Goal: Task Accomplishment & Management: Manage account settings

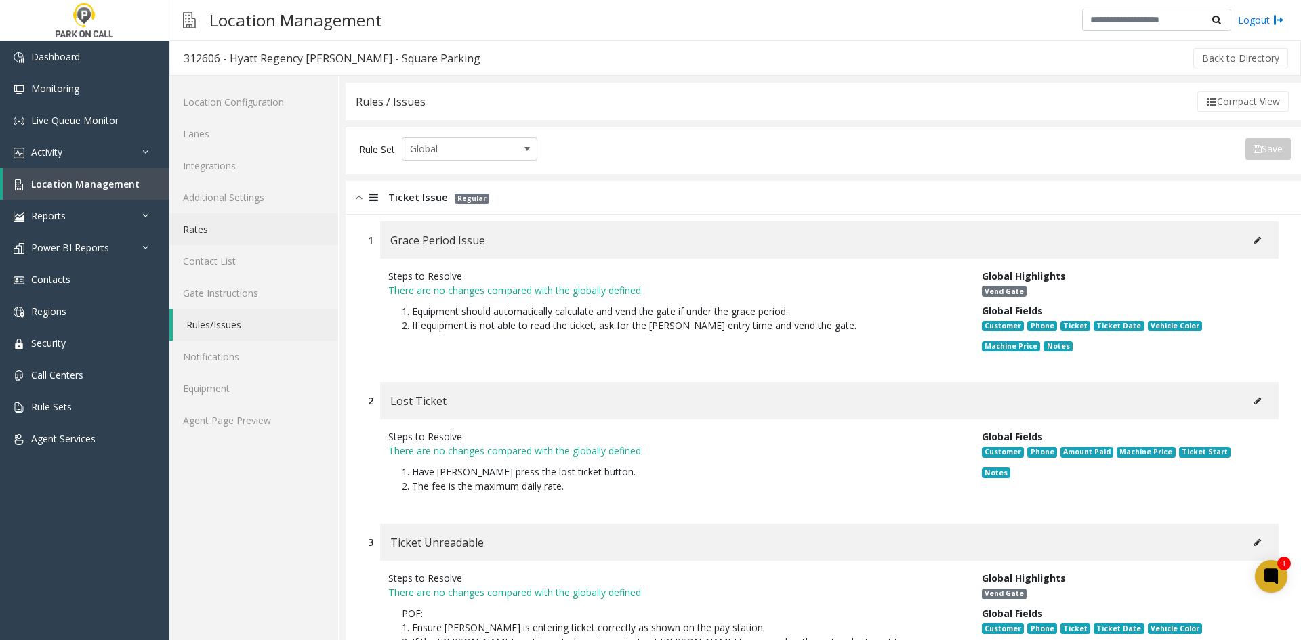
click at [244, 223] on link "Rates" at bounding box center [253, 229] width 169 height 32
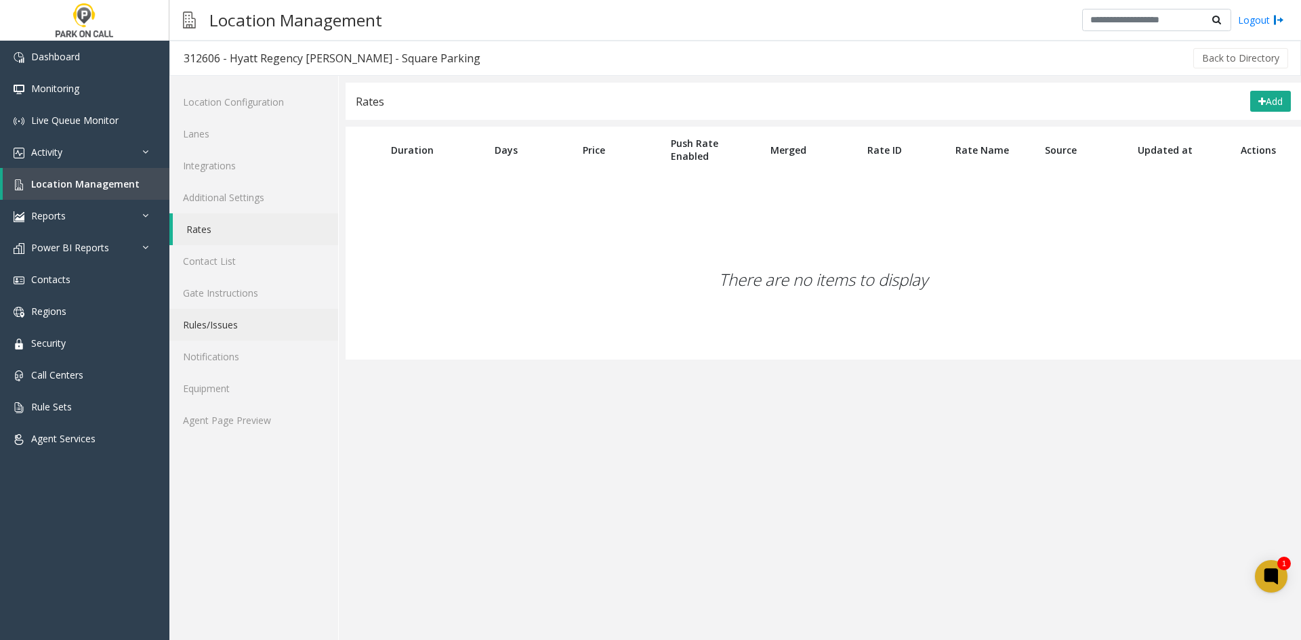
click at [222, 318] on link "Rules/Issues" at bounding box center [253, 325] width 169 height 32
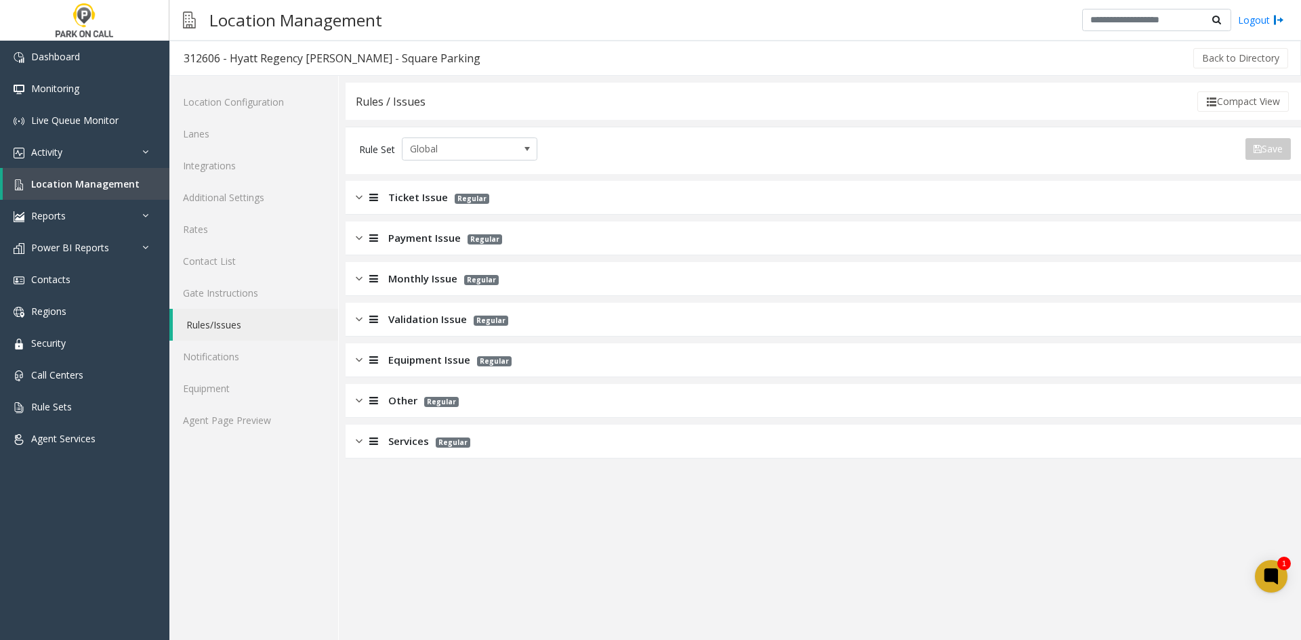
click at [538, 202] on div "Ticket Issue Regular" at bounding box center [822, 198] width 955 height 34
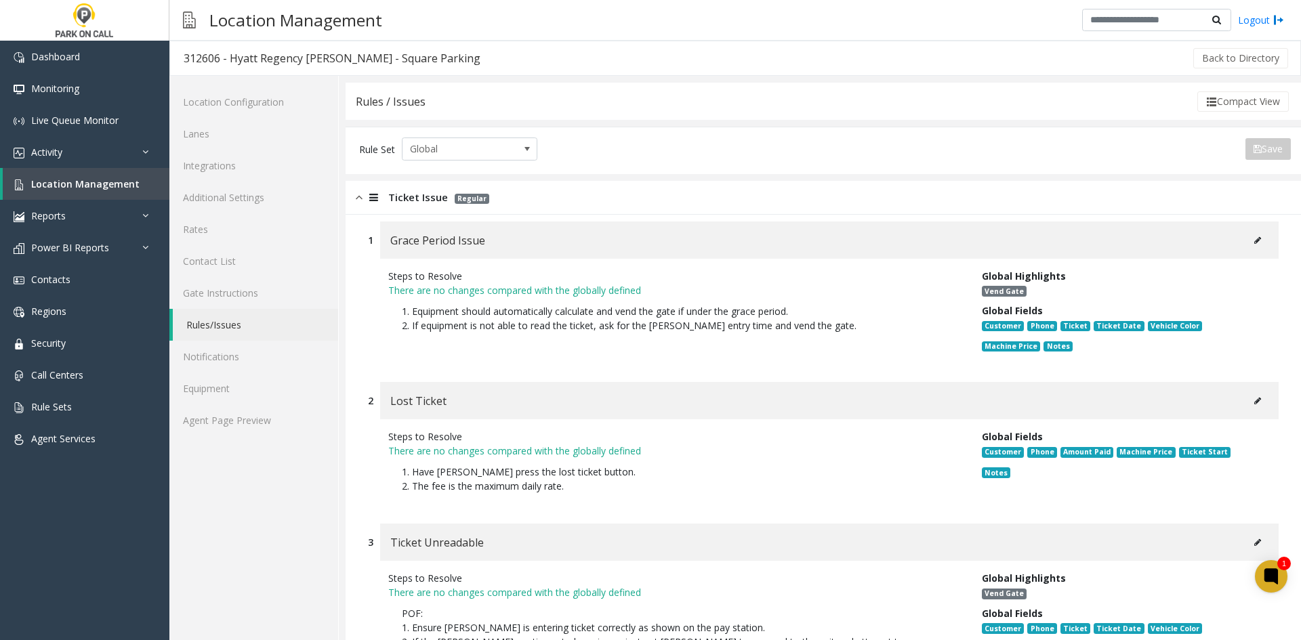
click at [1246, 235] on button at bounding box center [1257, 240] width 22 height 20
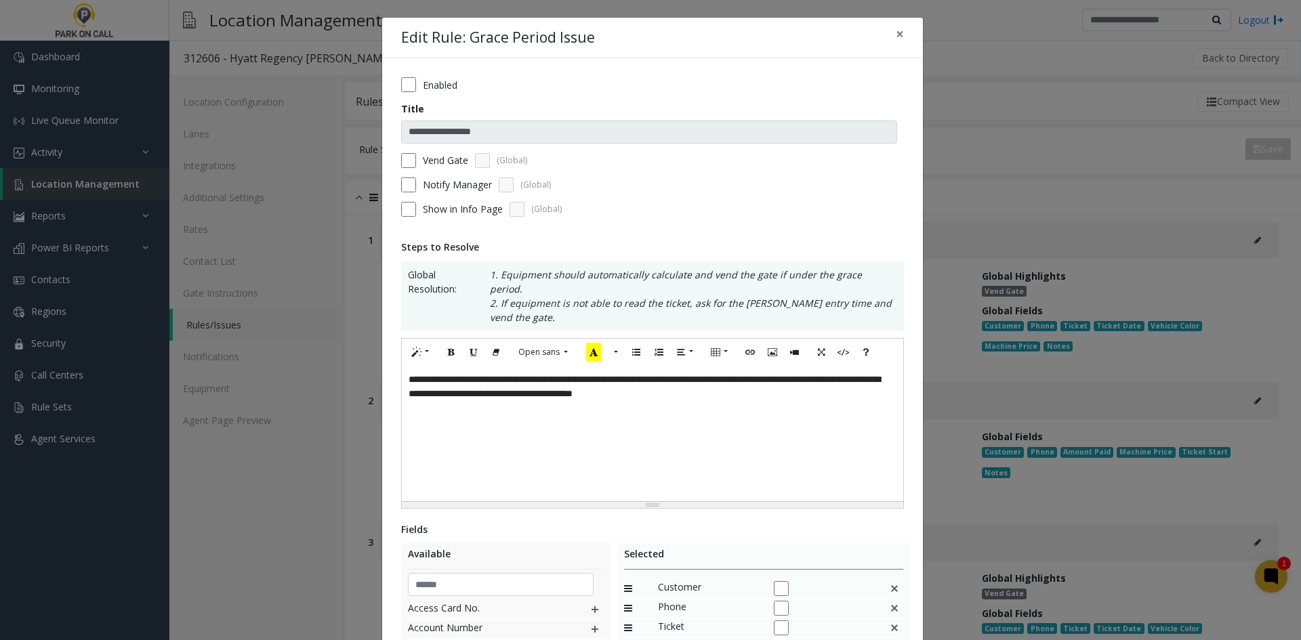
click at [692, 398] on div "**********" at bounding box center [652, 433] width 501 height 135
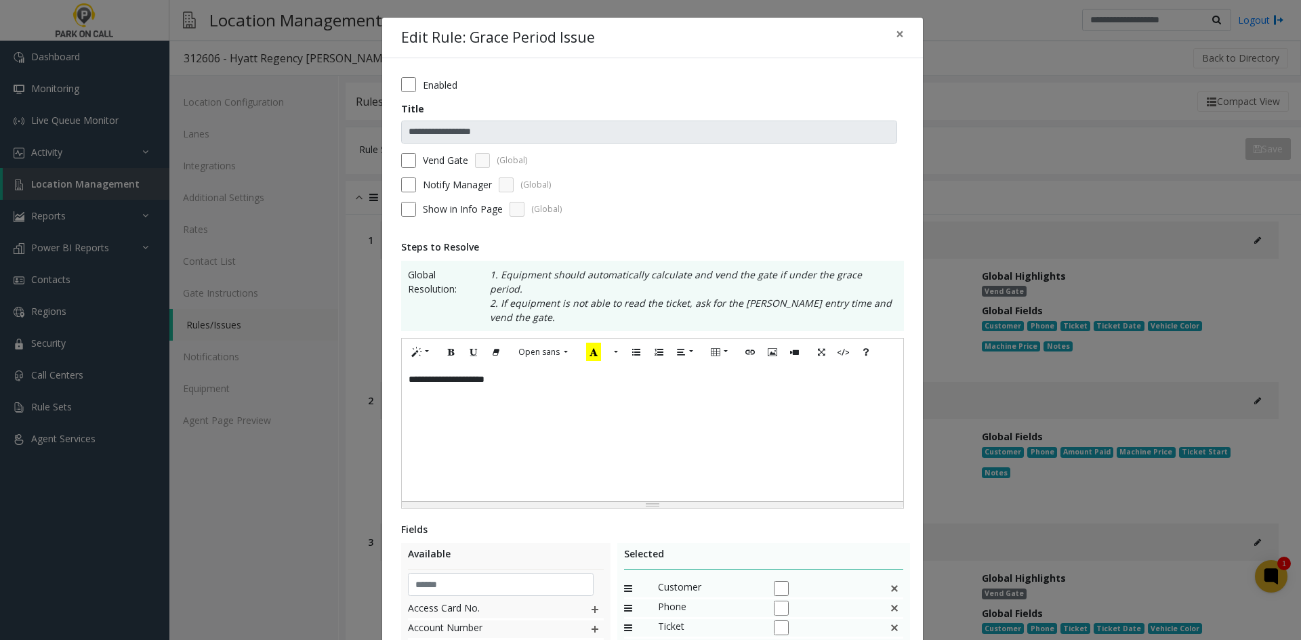
click at [411, 155] on div "Vend Gate (Global)" at bounding box center [652, 160] width 503 height 15
click at [389, 164] on div "**********" at bounding box center [652, 474] width 541 height 833
click at [390, 163] on div "**********" at bounding box center [652, 474] width 541 height 833
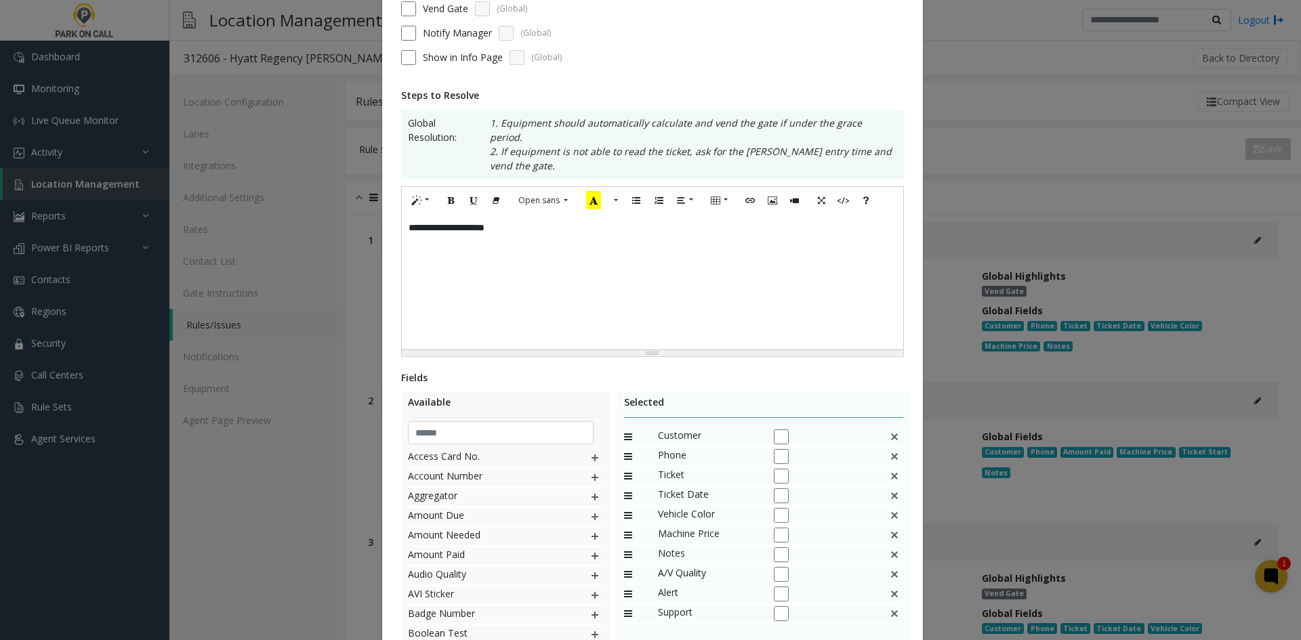
scroll to position [254, 0]
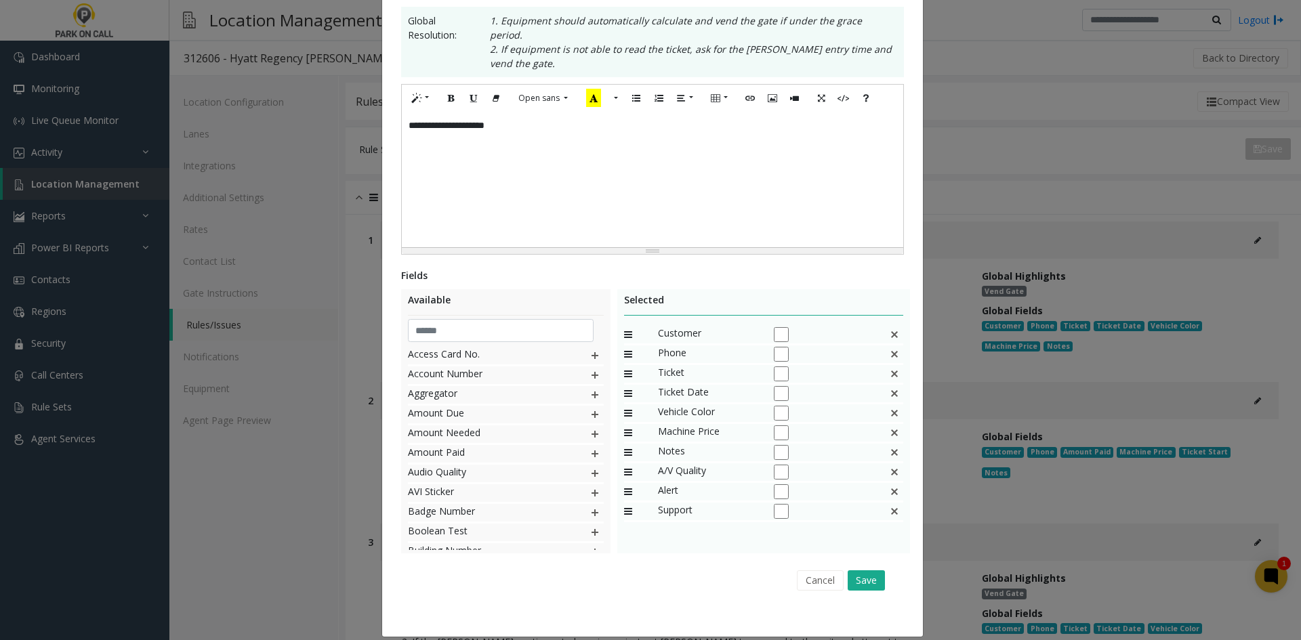
click at [893, 326] on img at bounding box center [894, 335] width 11 height 18
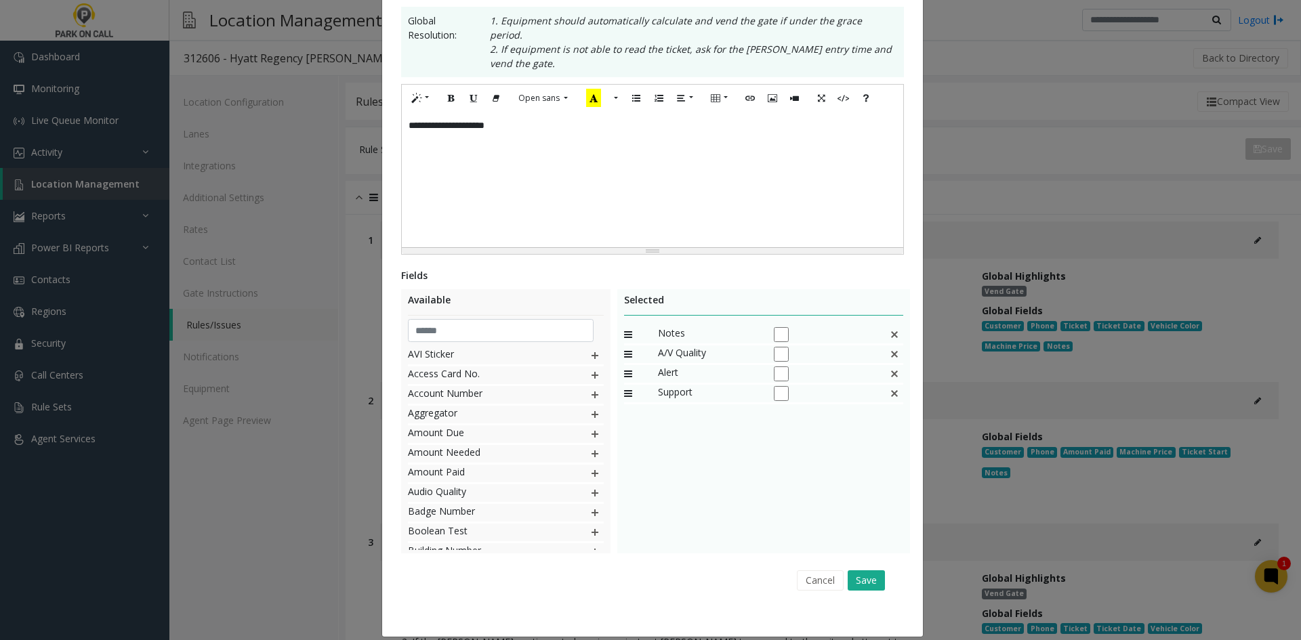
click at [893, 326] on img at bounding box center [894, 335] width 11 height 18
click at [867, 572] on button "Save" at bounding box center [865, 580] width 37 height 20
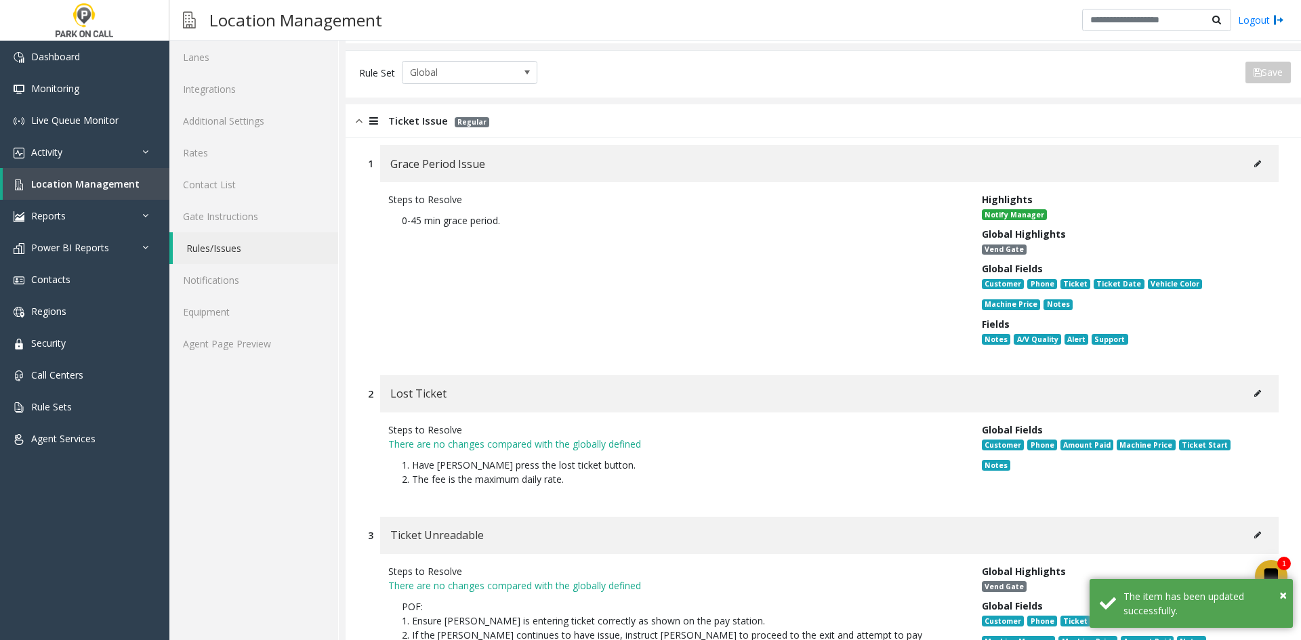
scroll to position [203, 0]
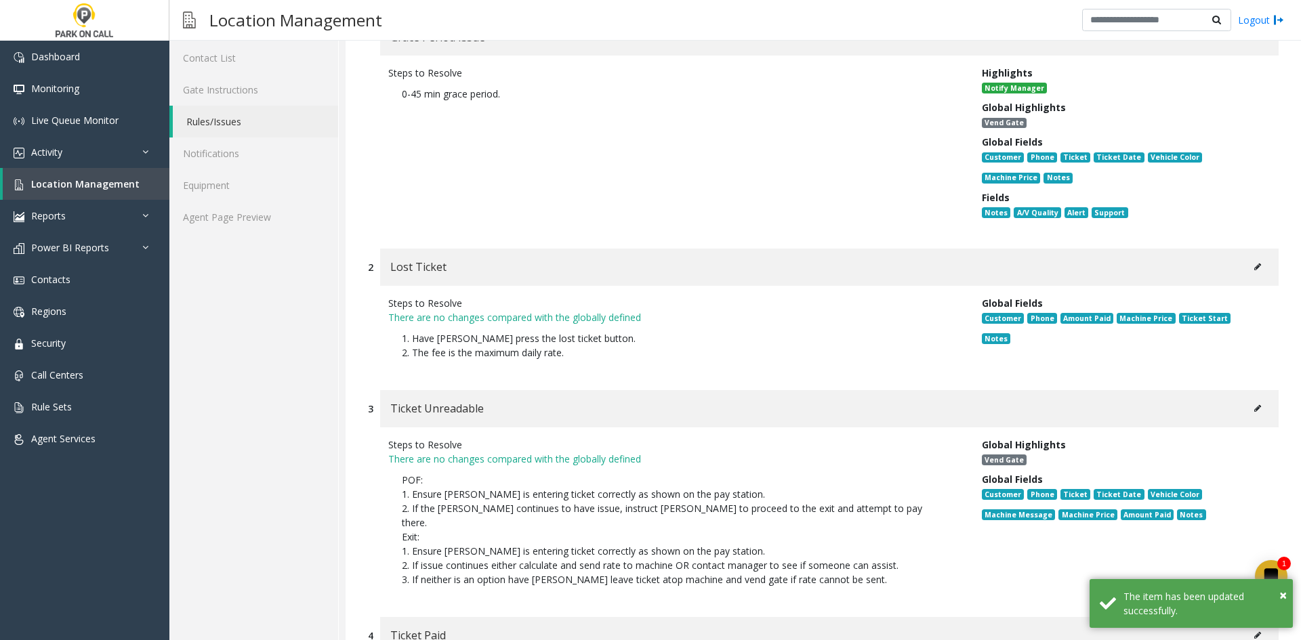
click at [1254, 266] on icon at bounding box center [1257, 267] width 7 height 8
type input "**********"
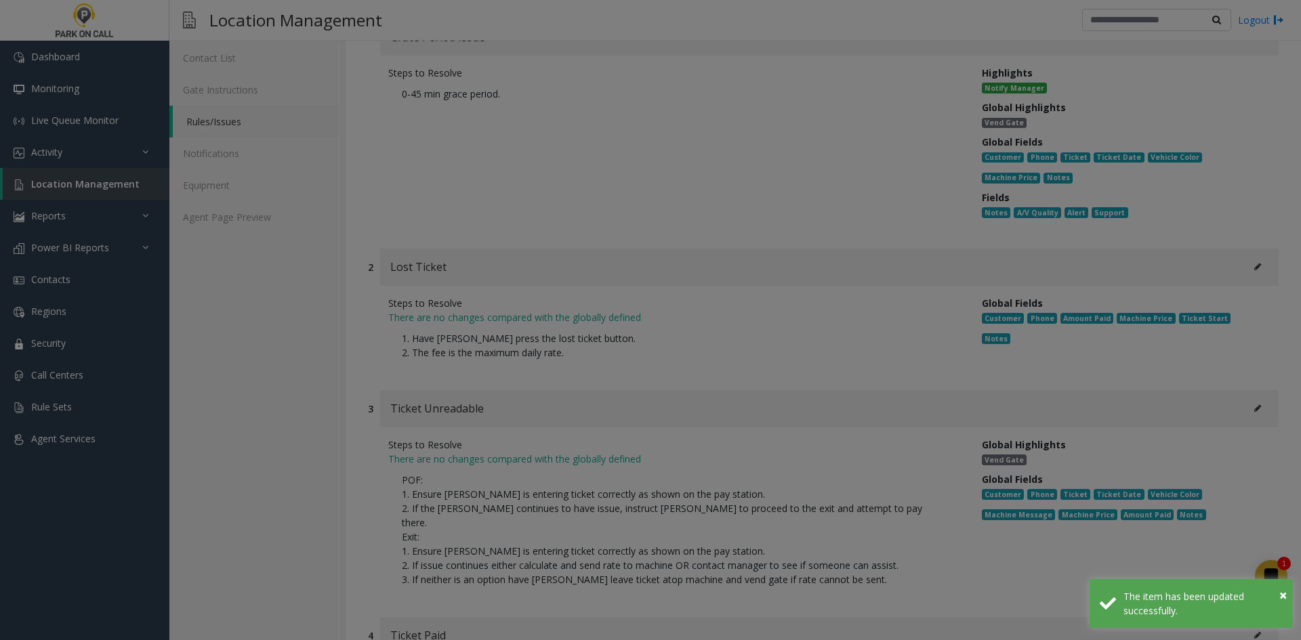
scroll to position [0, 0]
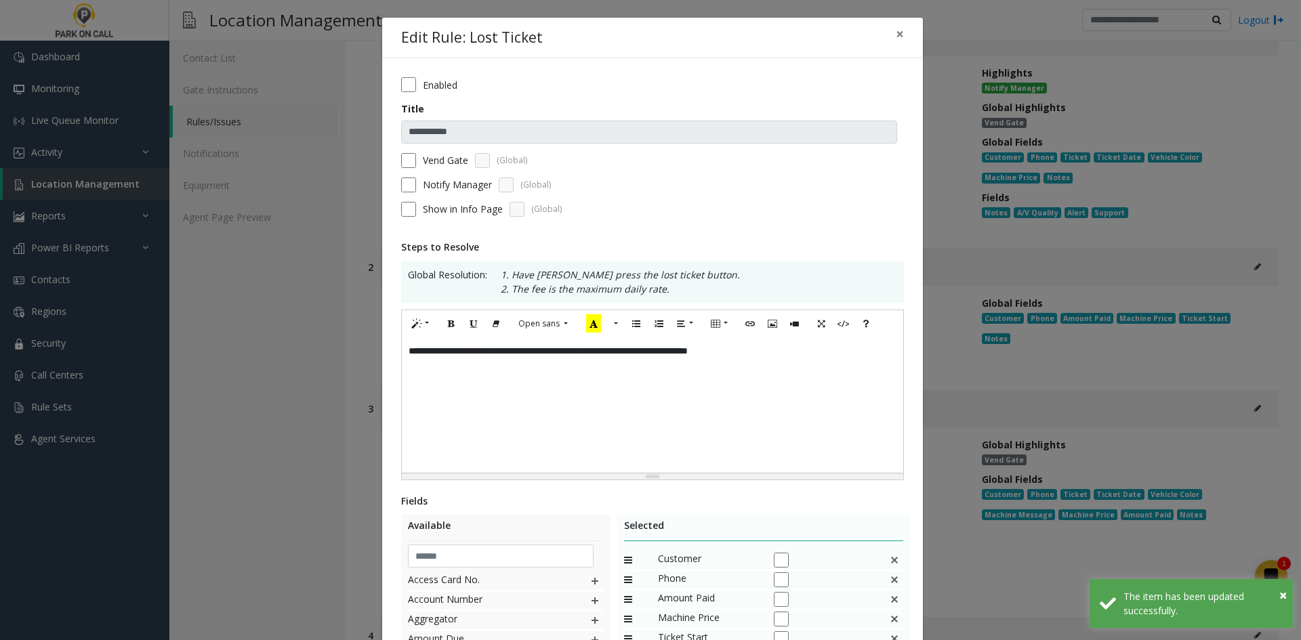
click at [673, 406] on div "**********" at bounding box center [652, 404] width 501 height 135
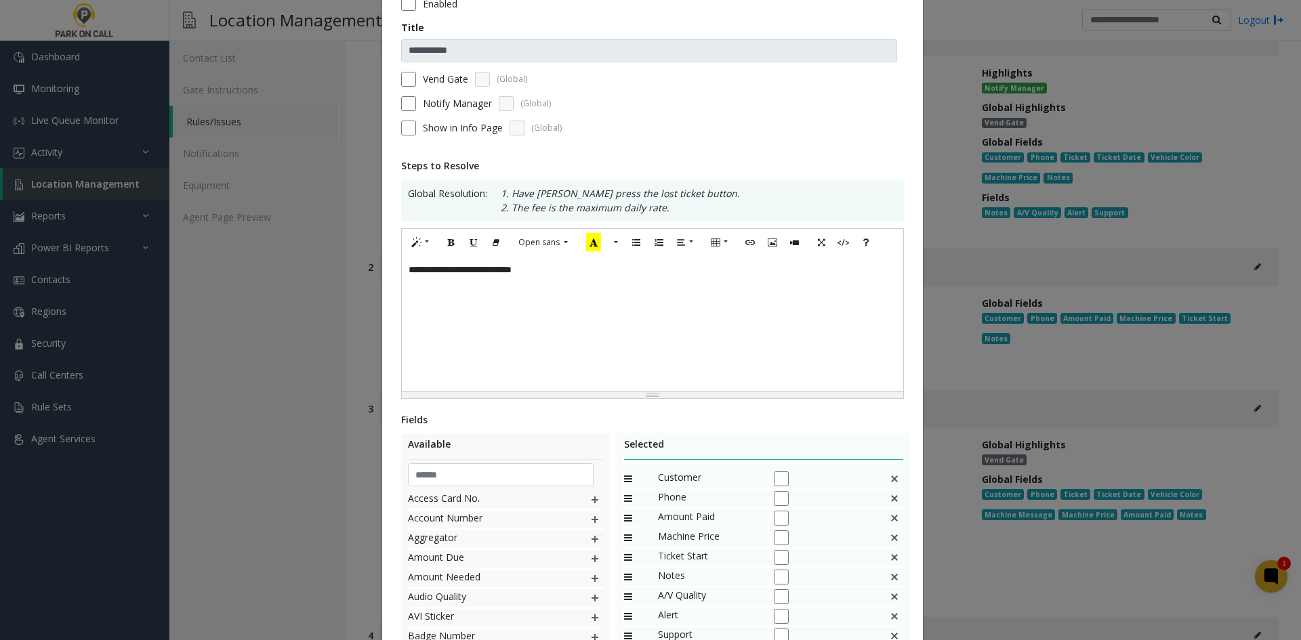
scroll to position [240, 0]
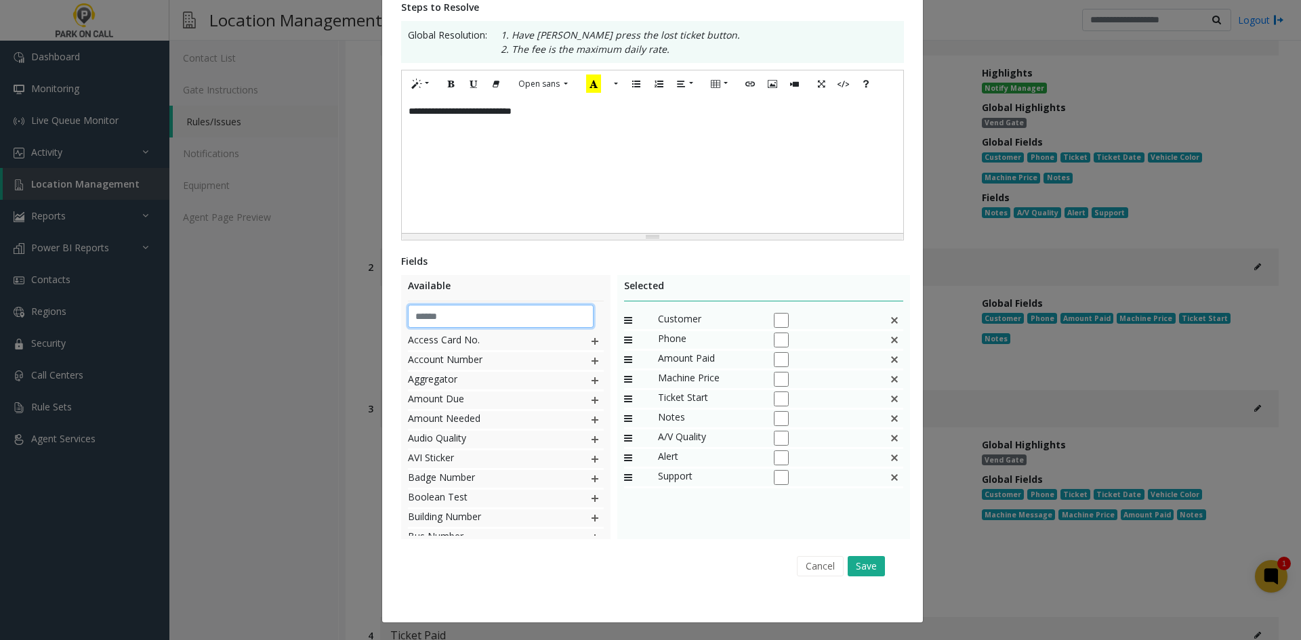
click at [465, 326] on input "text" at bounding box center [501, 316] width 186 height 23
type input "***"
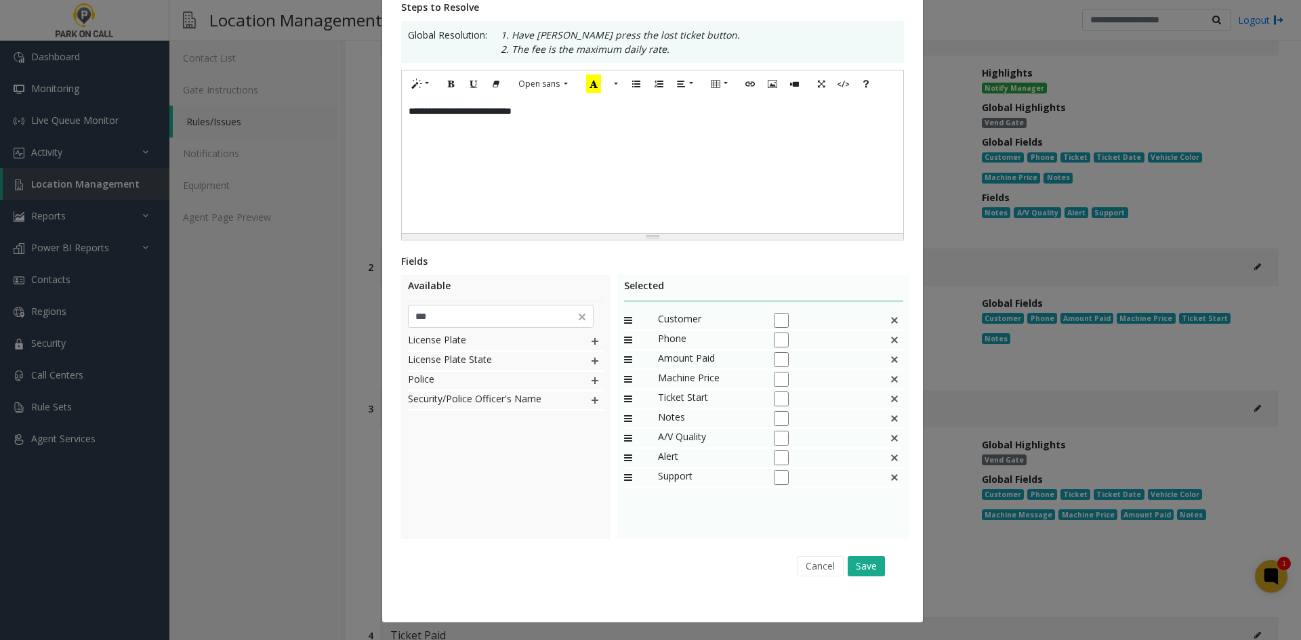
click at [547, 481] on div "License Plate License Plate State Police Security/Police Officer's Name" at bounding box center [506, 434] width 196 height 203
click at [589, 345] on img at bounding box center [594, 342] width 11 height 18
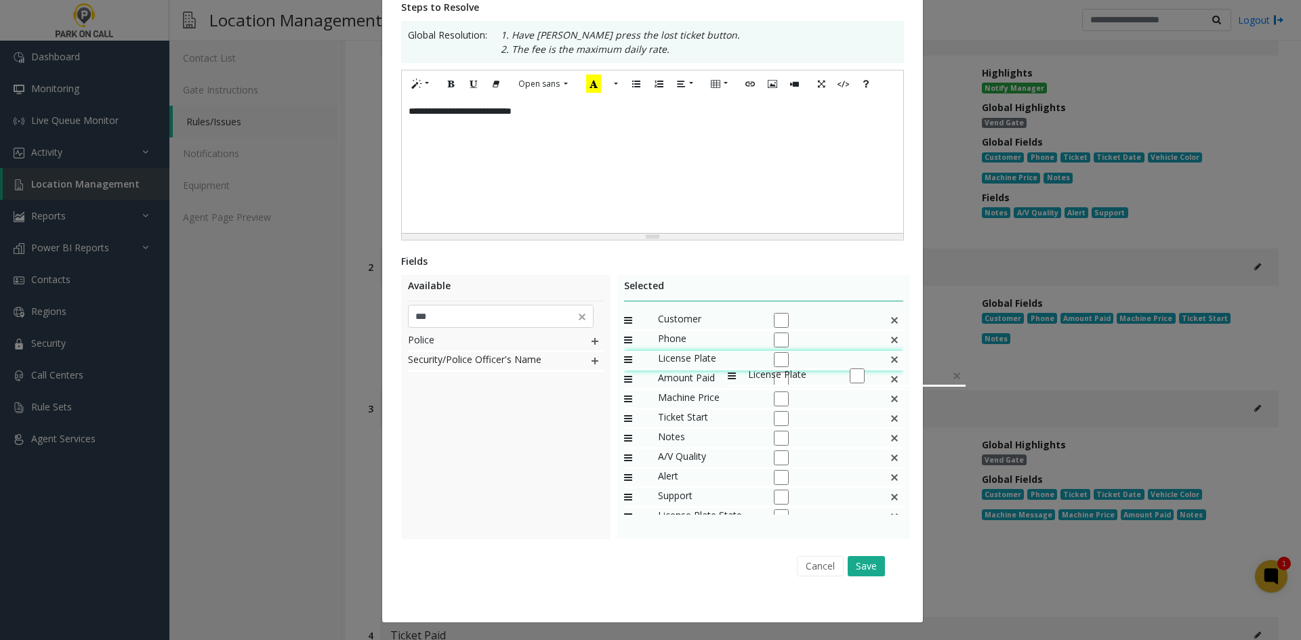
drag, startPoint x: 696, startPoint y: 501, endPoint x: 721, endPoint y: 360, distance: 143.7
click at [885, 377] on div "Amount Paid" at bounding box center [764, 381] width 280 height 20
click at [889, 379] on img at bounding box center [894, 380] width 11 height 18
click at [882, 379] on div "Machine Price" at bounding box center [764, 381] width 280 height 20
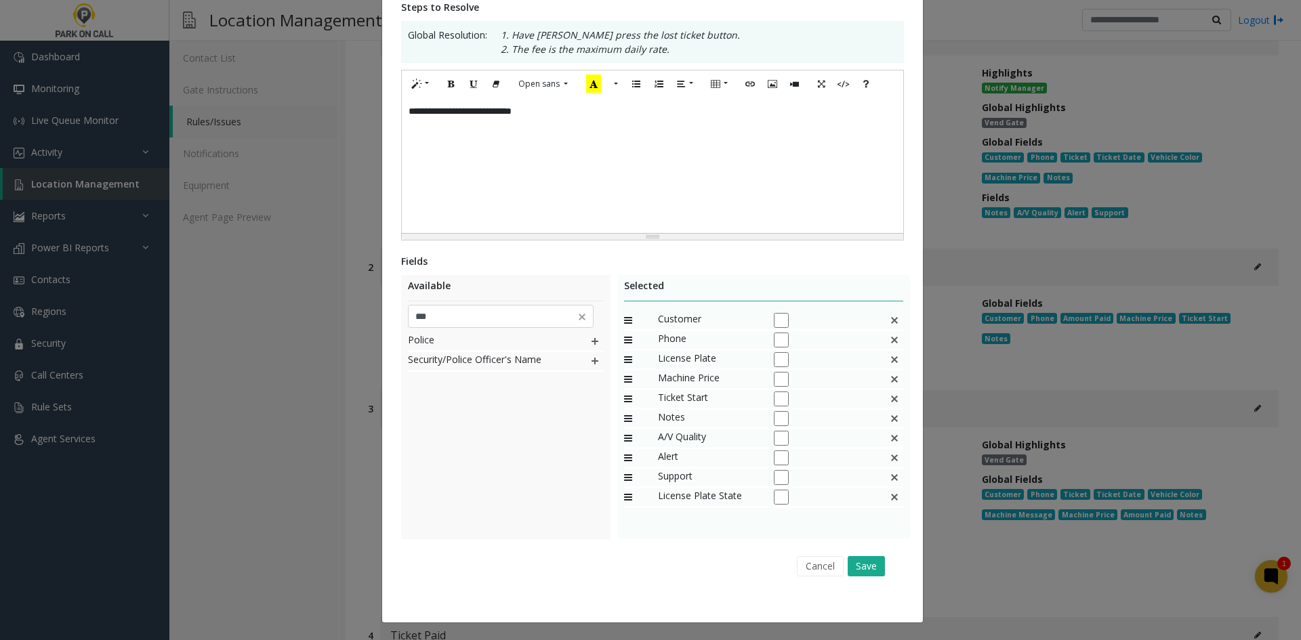
click at [889, 380] on img at bounding box center [894, 380] width 11 height 18
drag, startPoint x: 887, startPoint y: 380, endPoint x: 731, endPoint y: 448, distance: 169.9
click at [883, 383] on div "Notes" at bounding box center [764, 381] width 280 height 20
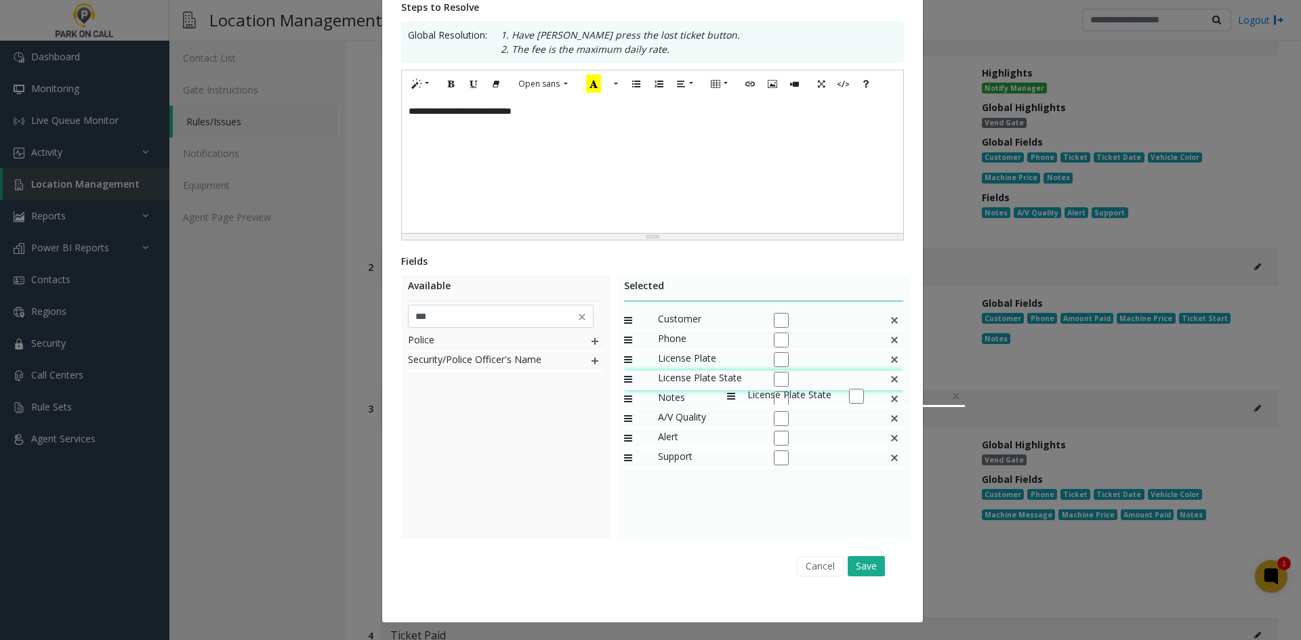
drag, startPoint x: 703, startPoint y: 455, endPoint x: 720, endPoint y: 380, distance: 77.1
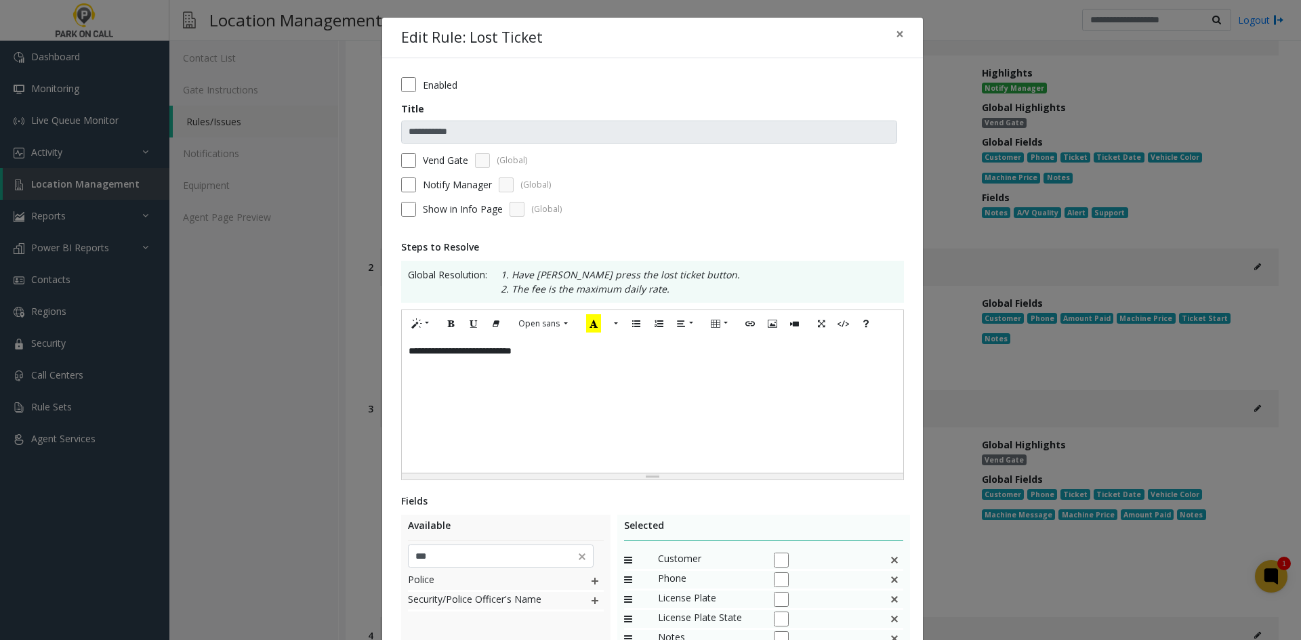
click at [652, 392] on div "**********" at bounding box center [652, 404] width 501 height 135
click at [428, 184] on label "Notify Manager" at bounding box center [457, 184] width 69 height 14
click at [657, 377] on div "**********" at bounding box center [652, 404] width 501 height 135
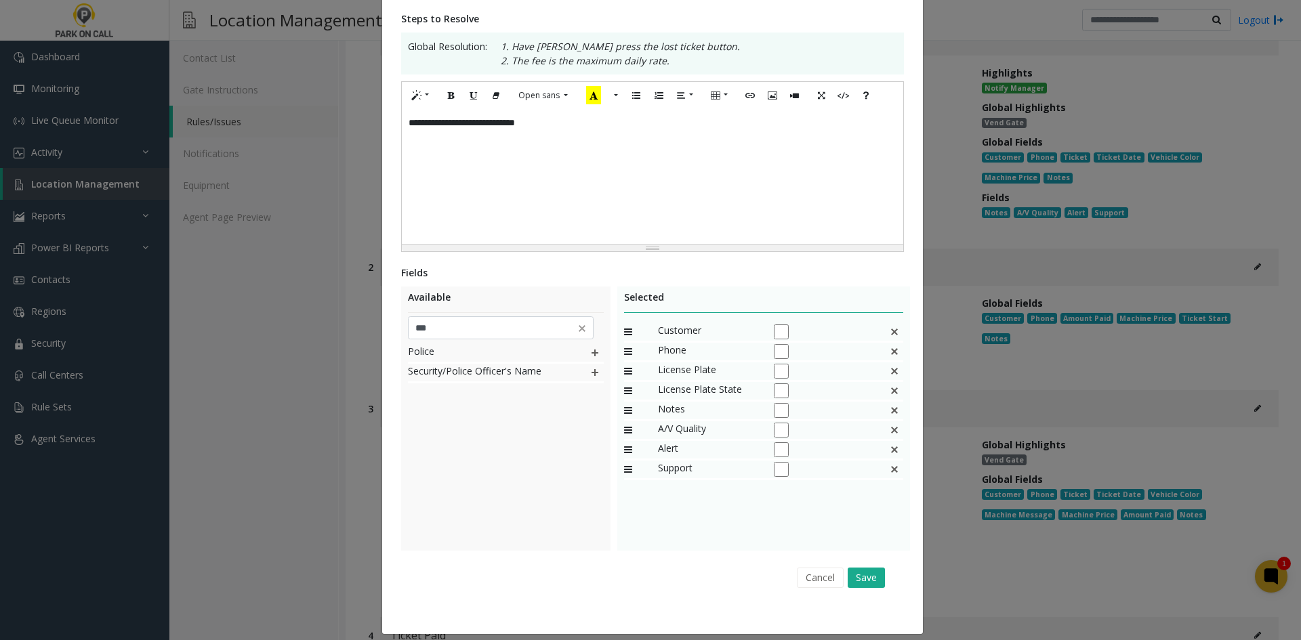
scroll to position [240, 0]
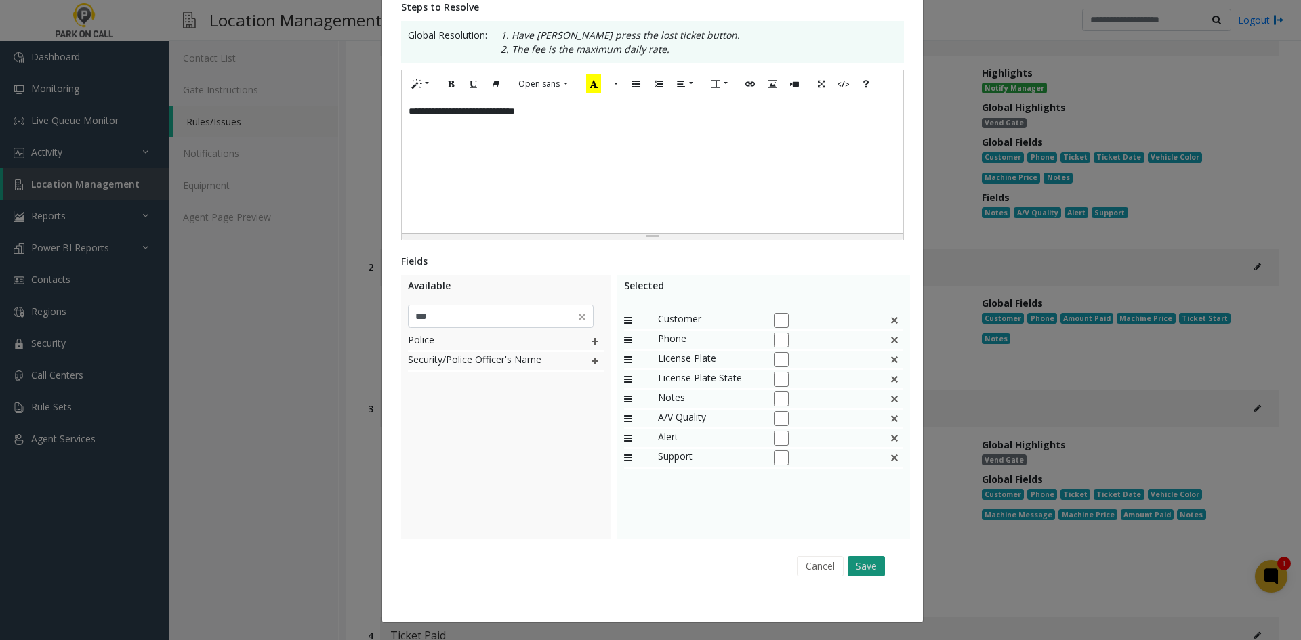
click at [875, 564] on button "Save" at bounding box center [865, 566] width 37 height 20
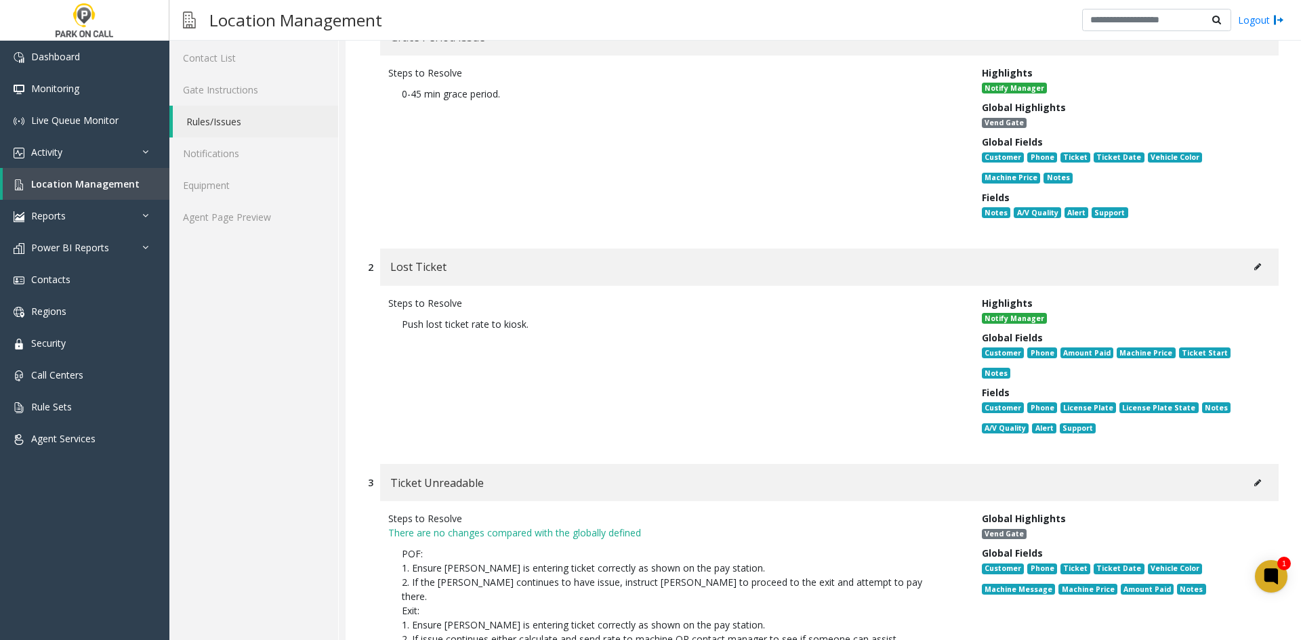
click at [1246, 267] on button at bounding box center [1257, 267] width 22 height 20
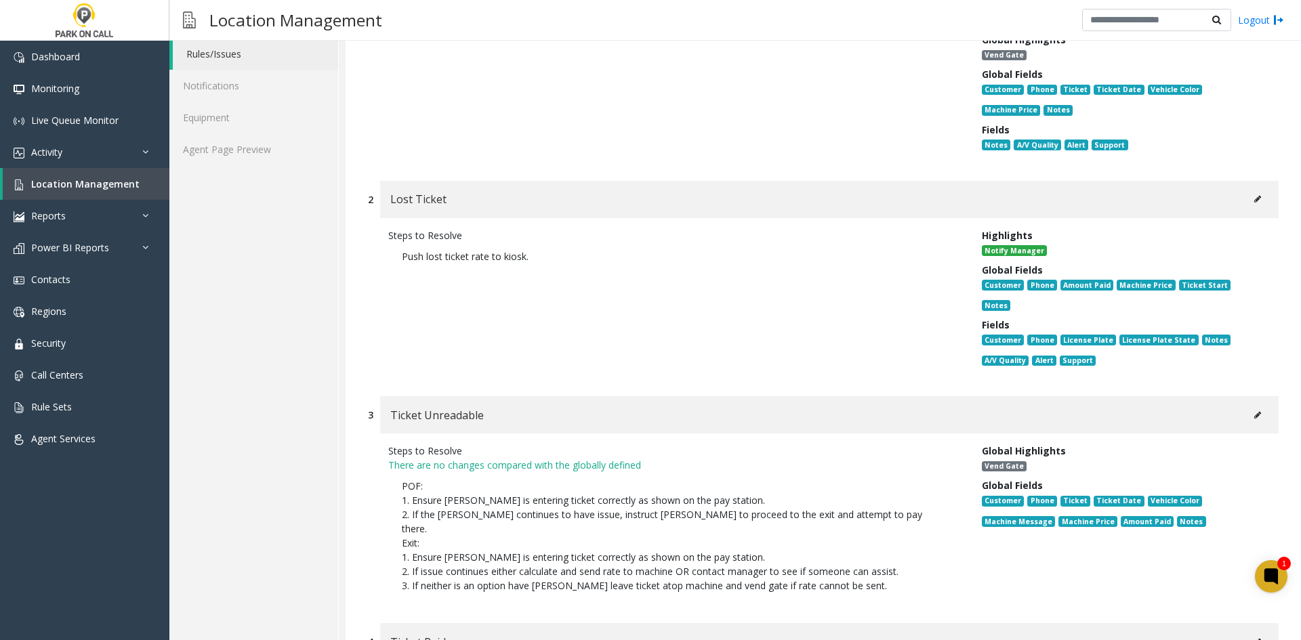
click at [1246, 405] on button at bounding box center [1257, 415] width 22 height 20
type input "**********"
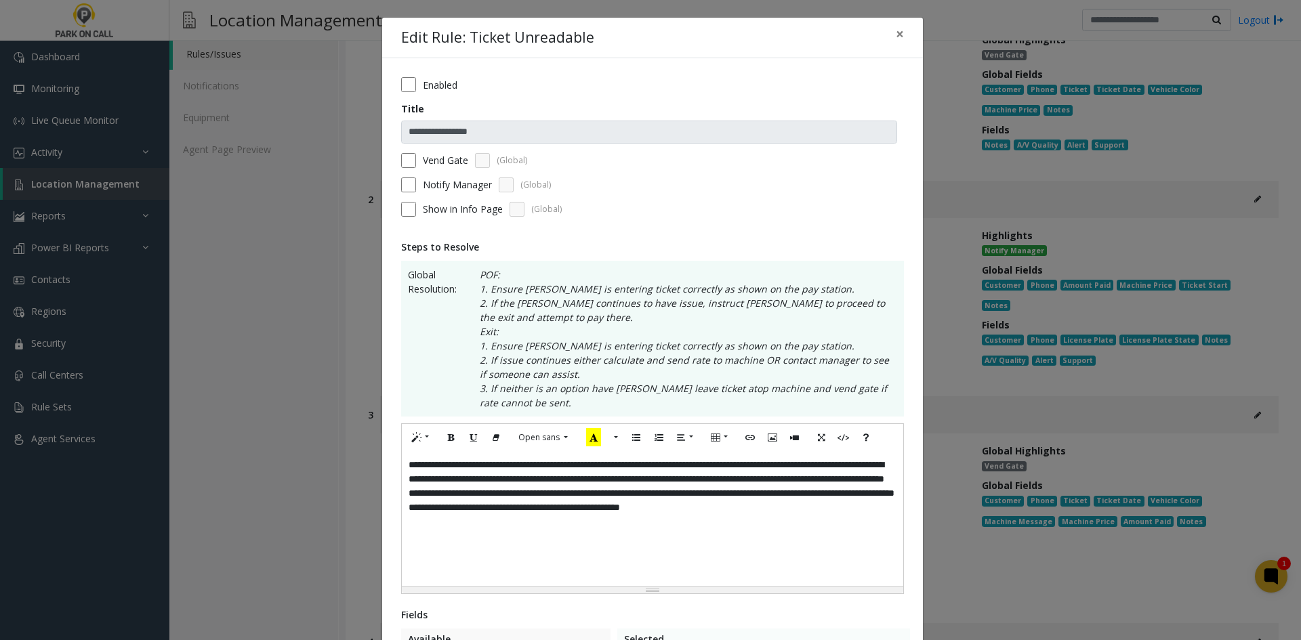
click at [704, 505] on div "**********" at bounding box center [652, 518] width 501 height 135
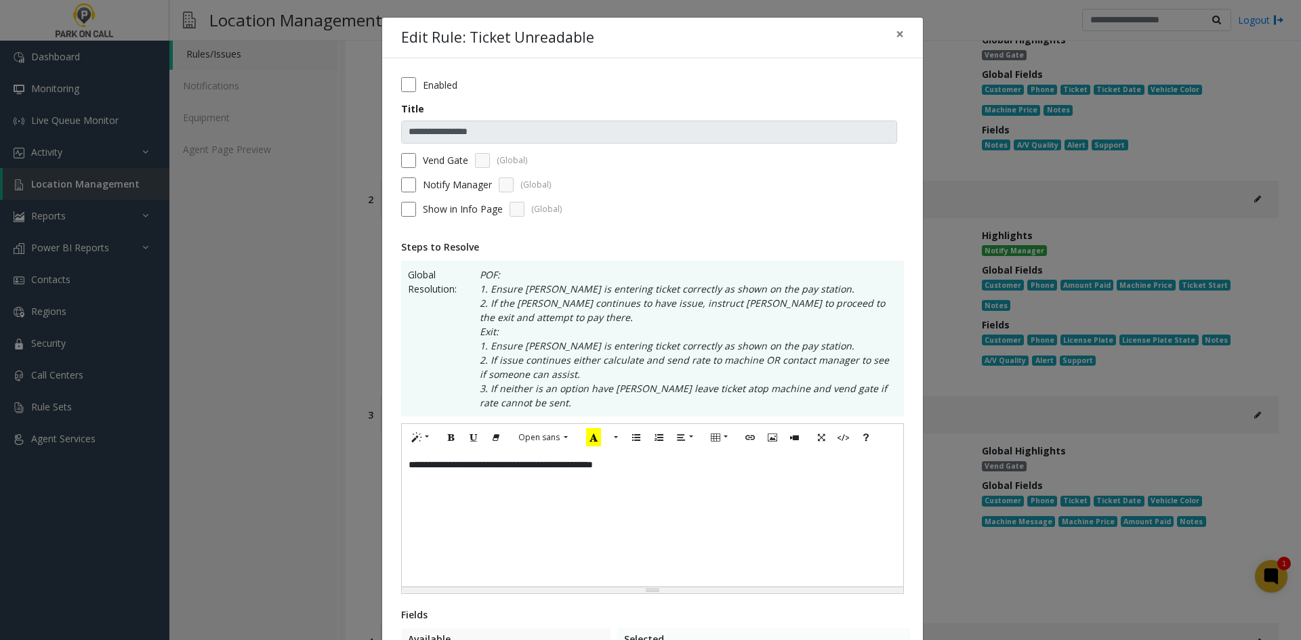
click at [436, 166] on label "Vend Gate" at bounding box center [445, 160] width 45 height 14
click at [434, 177] on div "Notify Manager (Global)" at bounding box center [652, 184] width 503 height 15
click at [434, 178] on label "Notify Manager" at bounding box center [457, 184] width 69 height 14
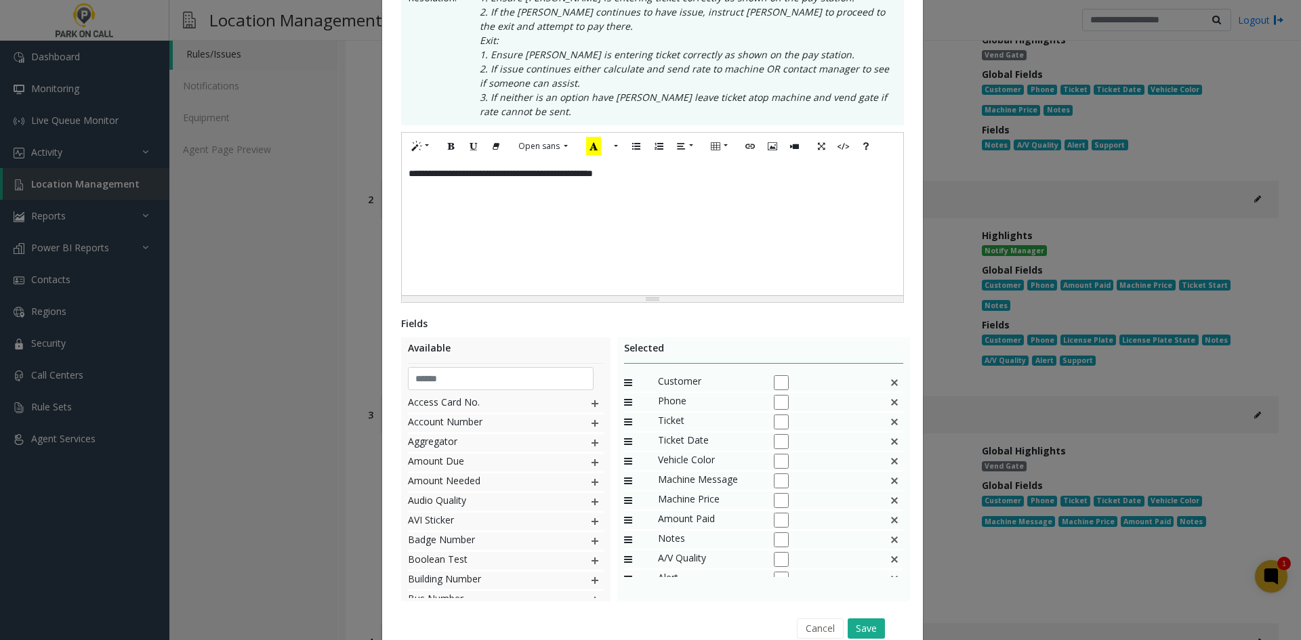
scroll to position [339, 0]
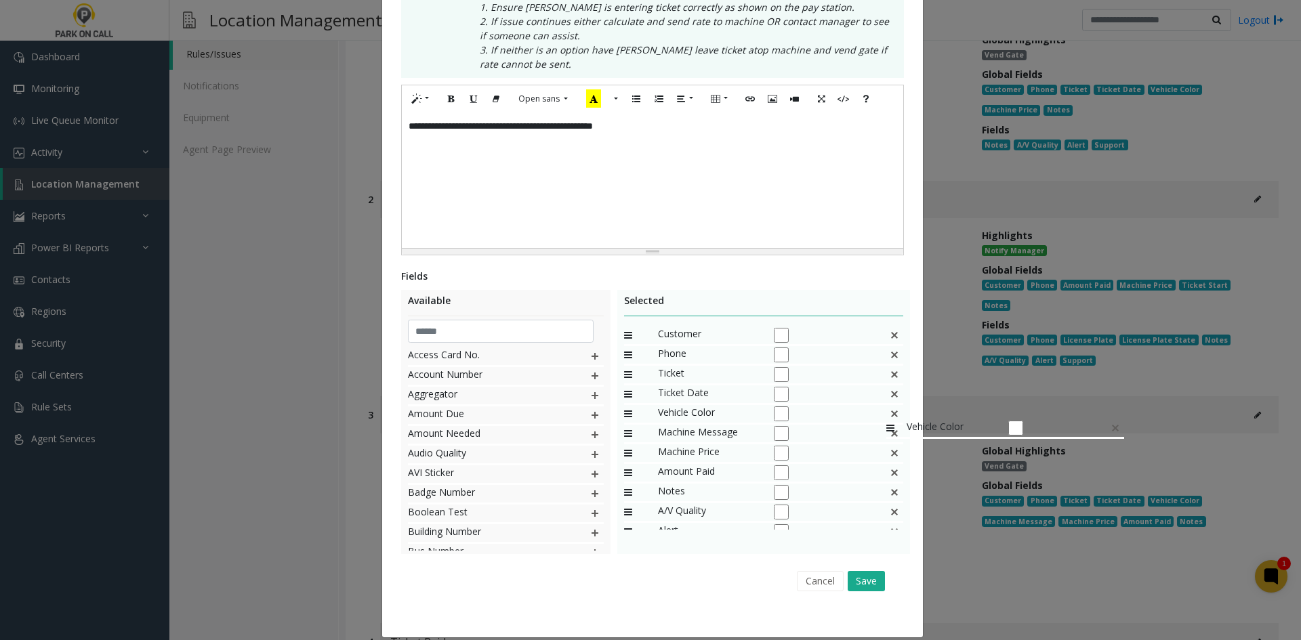
click at [889, 413] on img at bounding box center [894, 414] width 11 height 18
click at [893, 433] on img at bounding box center [894, 434] width 11 height 18
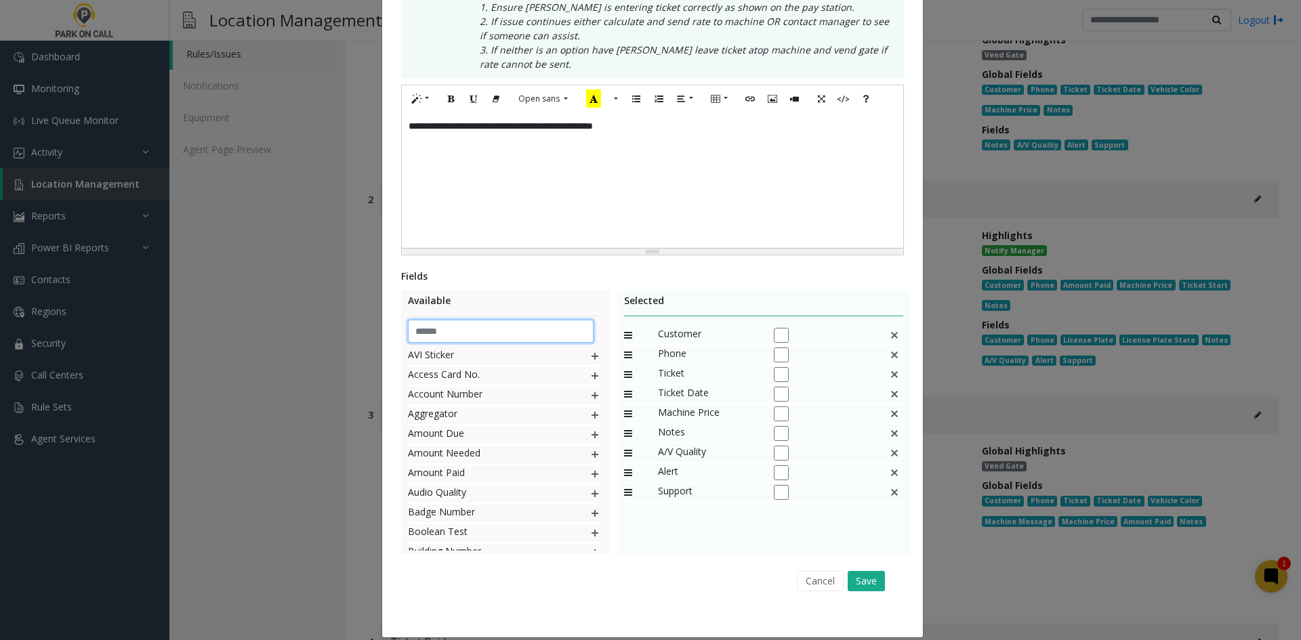
click at [486, 333] on input "text" at bounding box center [501, 331] width 186 height 23
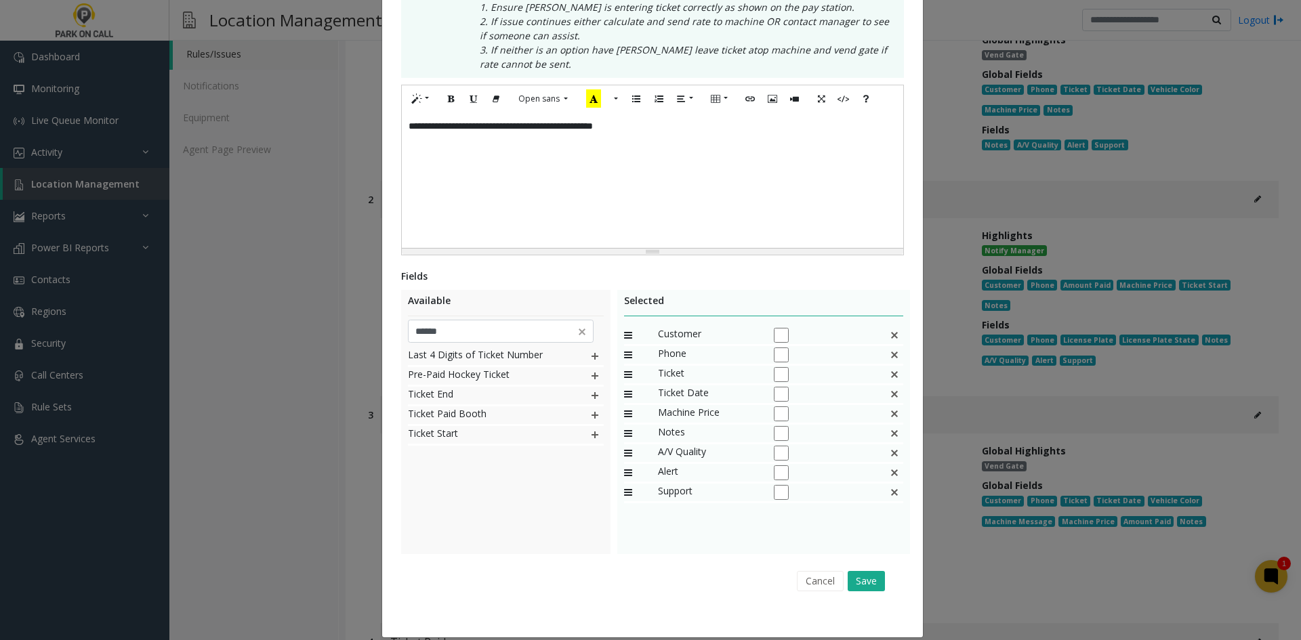
click at [511, 520] on div "Last 4 Digits of Ticket Number Pre-Paid Hockey Ticket Ticket End Ticket Paid Bo…" at bounding box center [506, 449] width 196 height 203
click at [589, 437] on img at bounding box center [594, 435] width 11 height 18
click at [589, 394] on img at bounding box center [594, 396] width 11 height 18
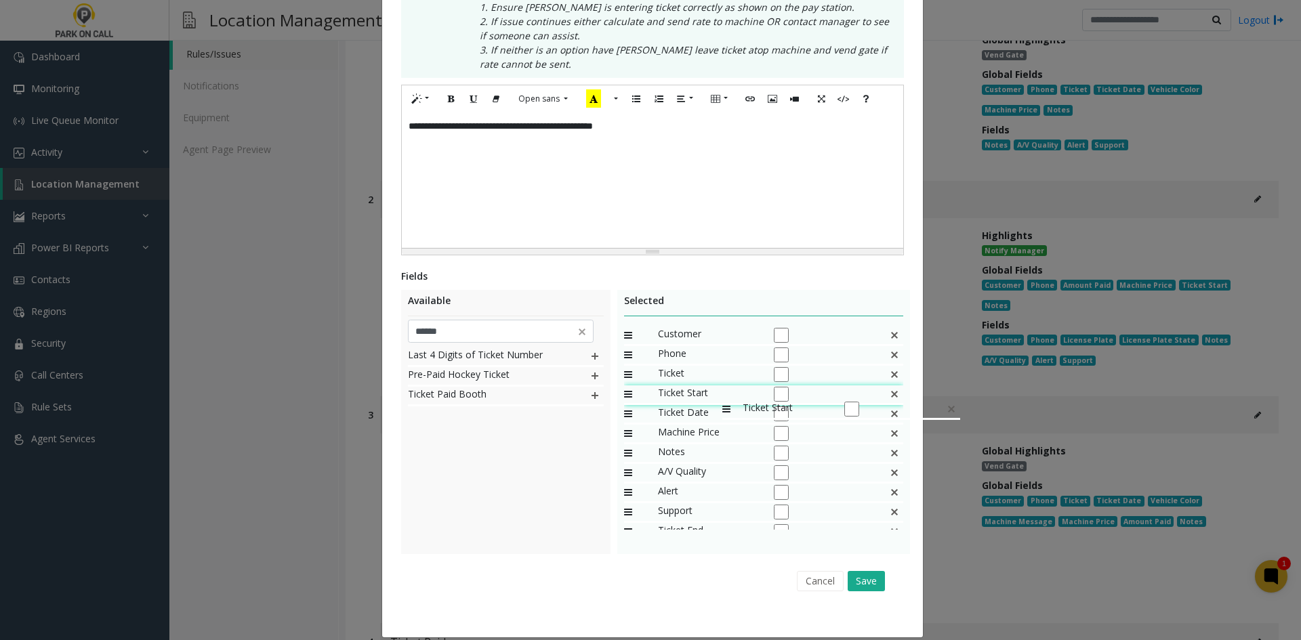
drag, startPoint x: 697, startPoint y: 506, endPoint x: 715, endPoint y: 394, distance: 113.9
drag, startPoint x: 698, startPoint y: 522, endPoint x: 711, endPoint y: 406, distance: 117.2
drag, startPoint x: 695, startPoint y: 419, endPoint x: 694, endPoint y: 374, distance: 45.4
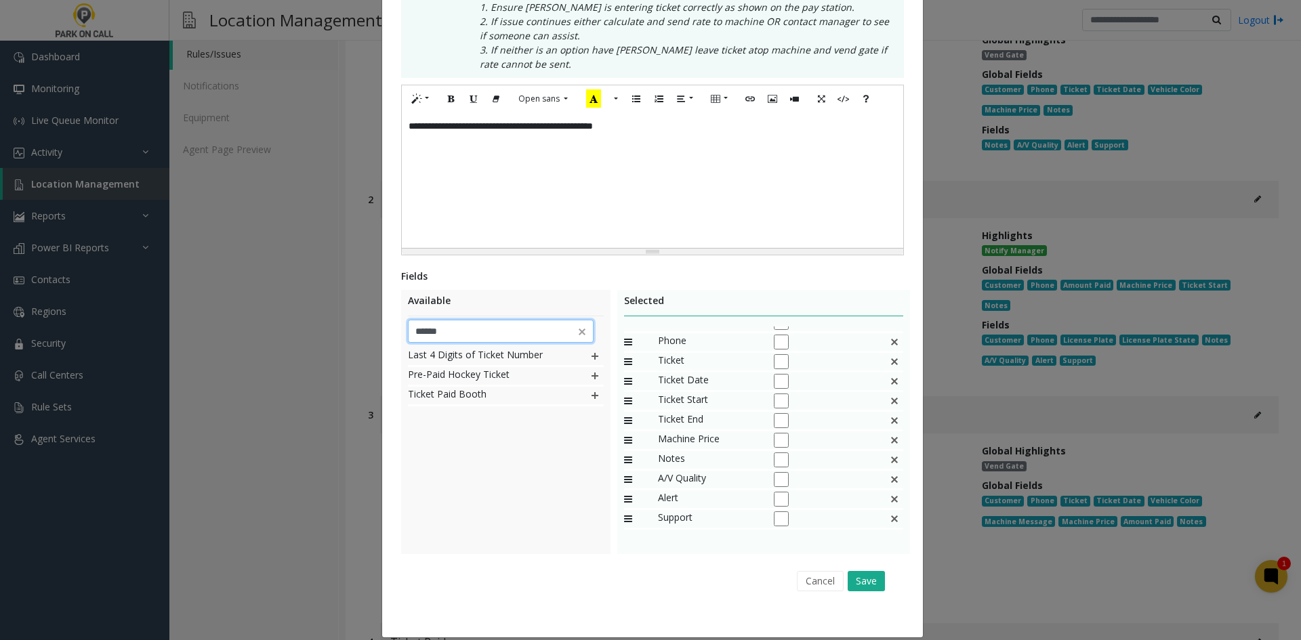
click at [494, 336] on input "******" at bounding box center [501, 331] width 186 height 23
drag, startPoint x: 507, startPoint y: 525, endPoint x: 568, endPoint y: 369, distance: 167.1
click at [508, 524] on div "License Plate License Plate State Police Security/Police Officer's Name" at bounding box center [506, 449] width 196 height 203
click at [589, 359] on img at bounding box center [594, 357] width 11 height 18
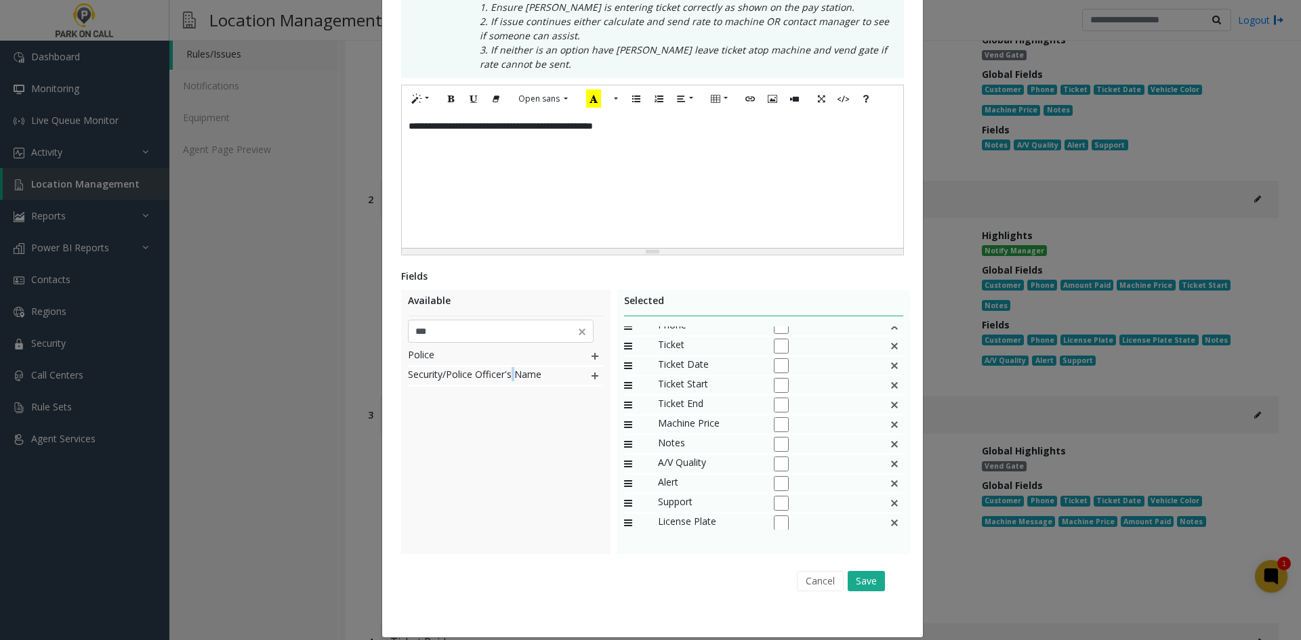
scroll to position [52, 0]
drag, startPoint x: 681, startPoint y: 498, endPoint x: 698, endPoint y: 407, distance: 92.2
drag, startPoint x: 687, startPoint y: 517, endPoint x: 685, endPoint y: 413, distance: 103.7
drag, startPoint x: 671, startPoint y: 436, endPoint x: 675, endPoint y: 384, distance: 51.6
drag, startPoint x: 688, startPoint y: 383, endPoint x: 746, endPoint y: 410, distance: 64.2
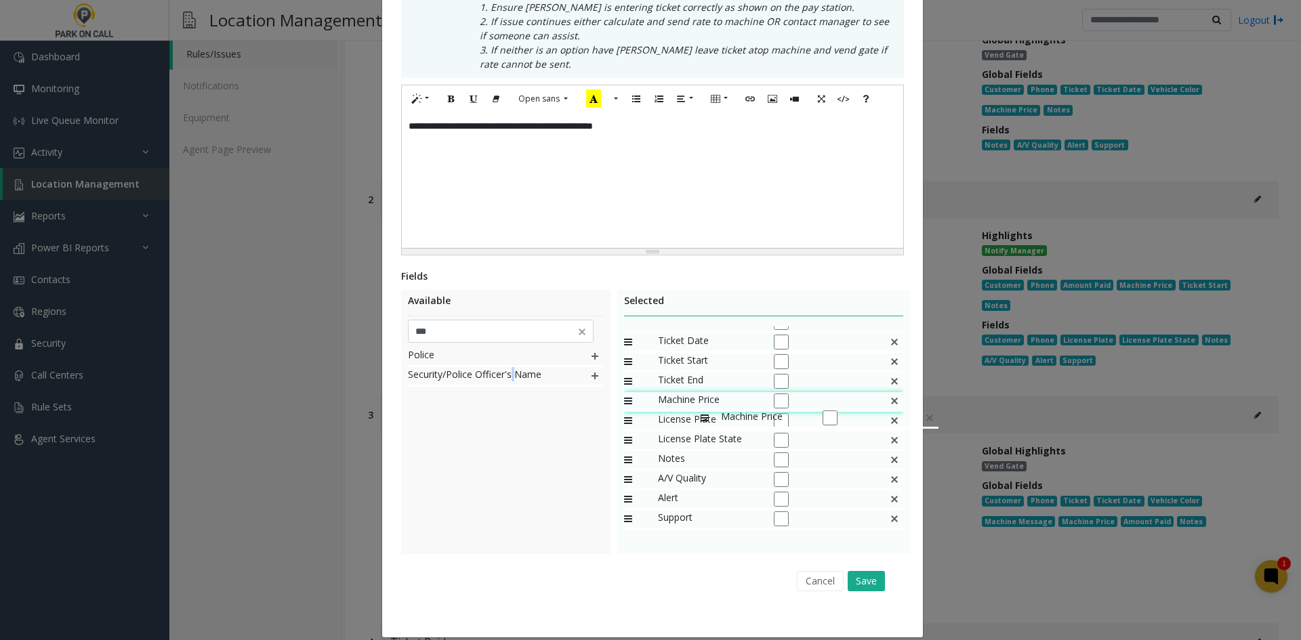
click at [694, 403] on span "Machine Price" at bounding box center [709, 401] width 102 height 18
click at [889, 400] on img at bounding box center [894, 401] width 11 height 18
click at [483, 325] on input "***" at bounding box center [501, 331] width 186 height 23
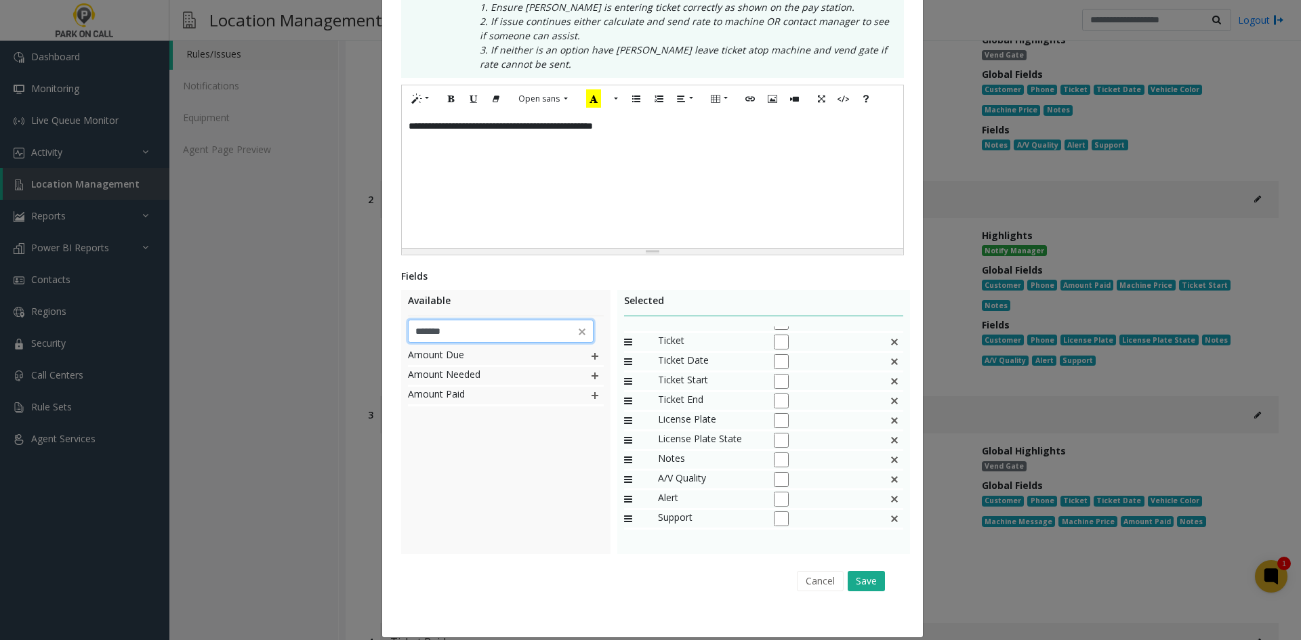
type input "******"
click at [589, 368] on img at bounding box center [594, 376] width 11 height 18
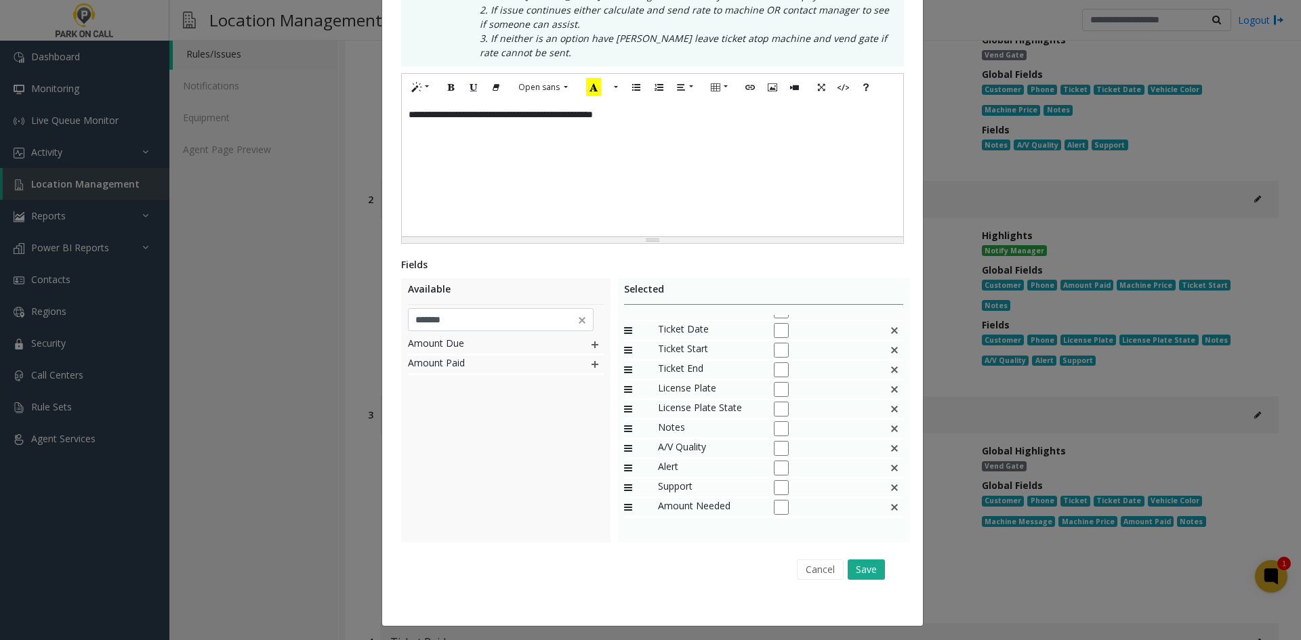
scroll to position [354, 0]
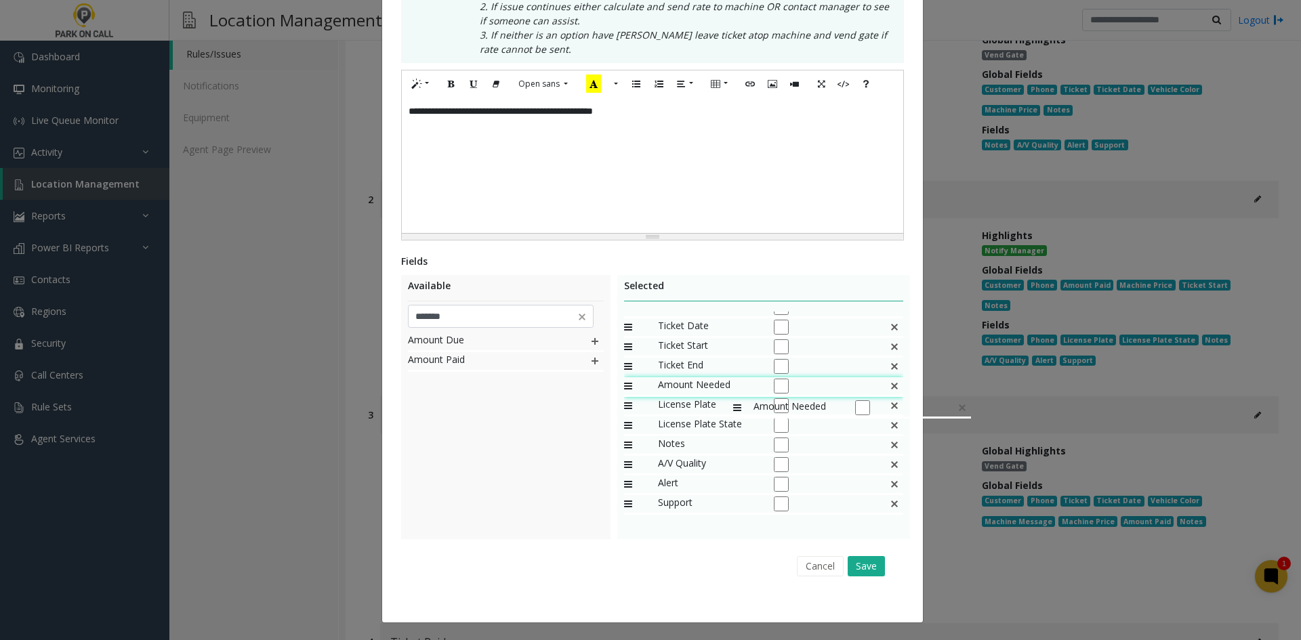
drag, startPoint x: 734, startPoint y: 509, endPoint x: 726, endPoint y: 392, distance: 117.4
click at [869, 568] on button "Save" at bounding box center [865, 566] width 37 height 20
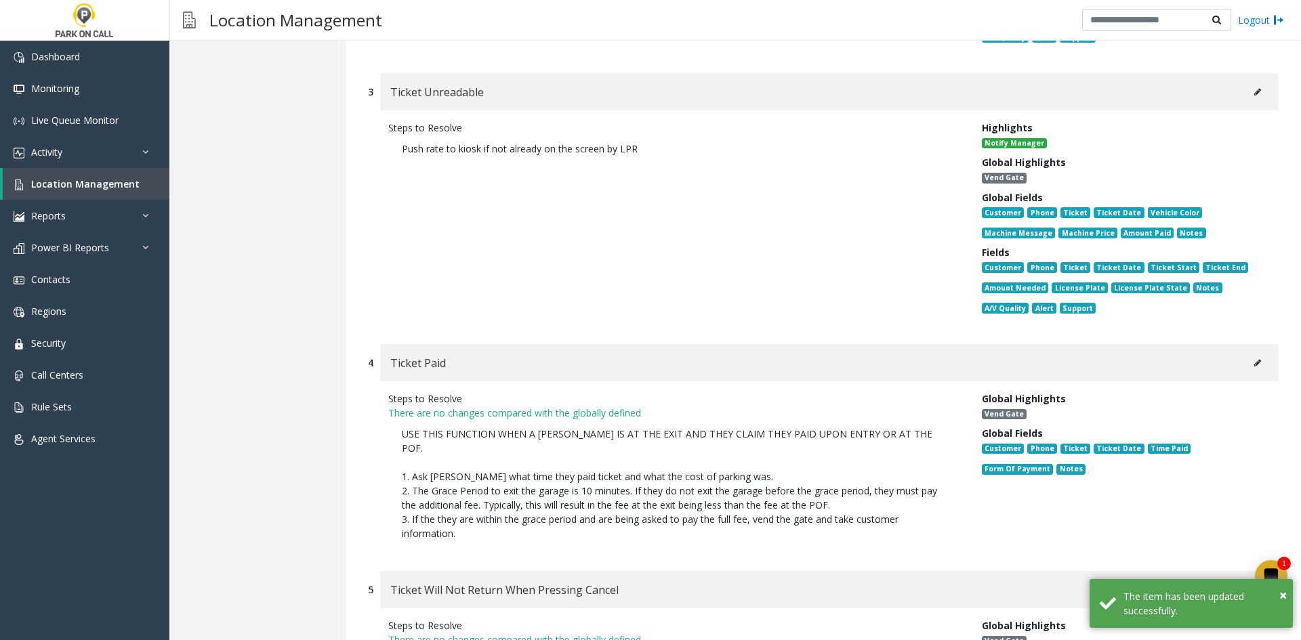
scroll to position [610, 0]
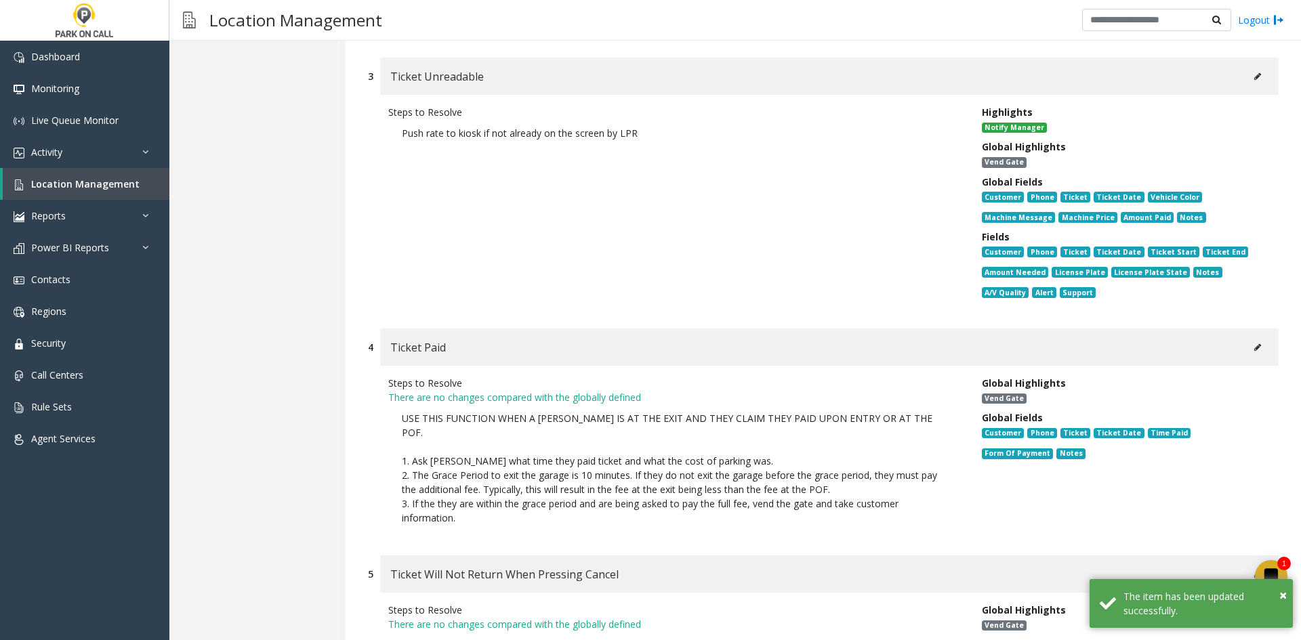
click at [1254, 343] on icon at bounding box center [1257, 347] width 7 height 8
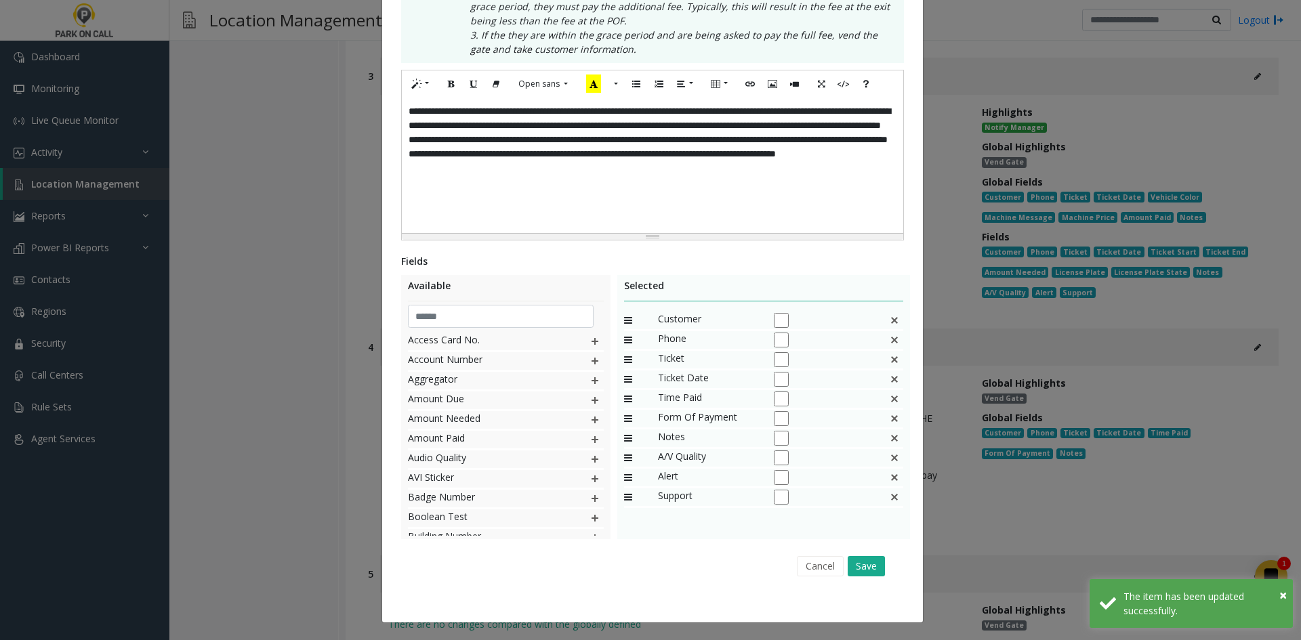
scroll to position [0, 0]
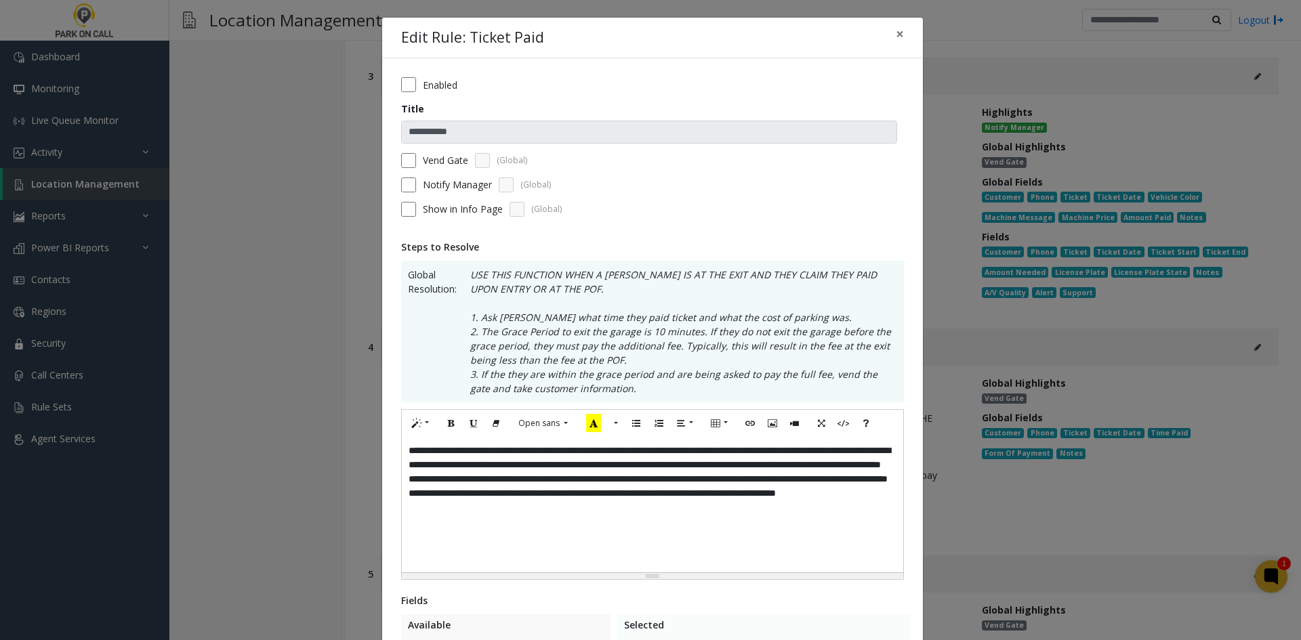
click at [442, 78] on label "Enabled" at bounding box center [440, 85] width 35 height 14
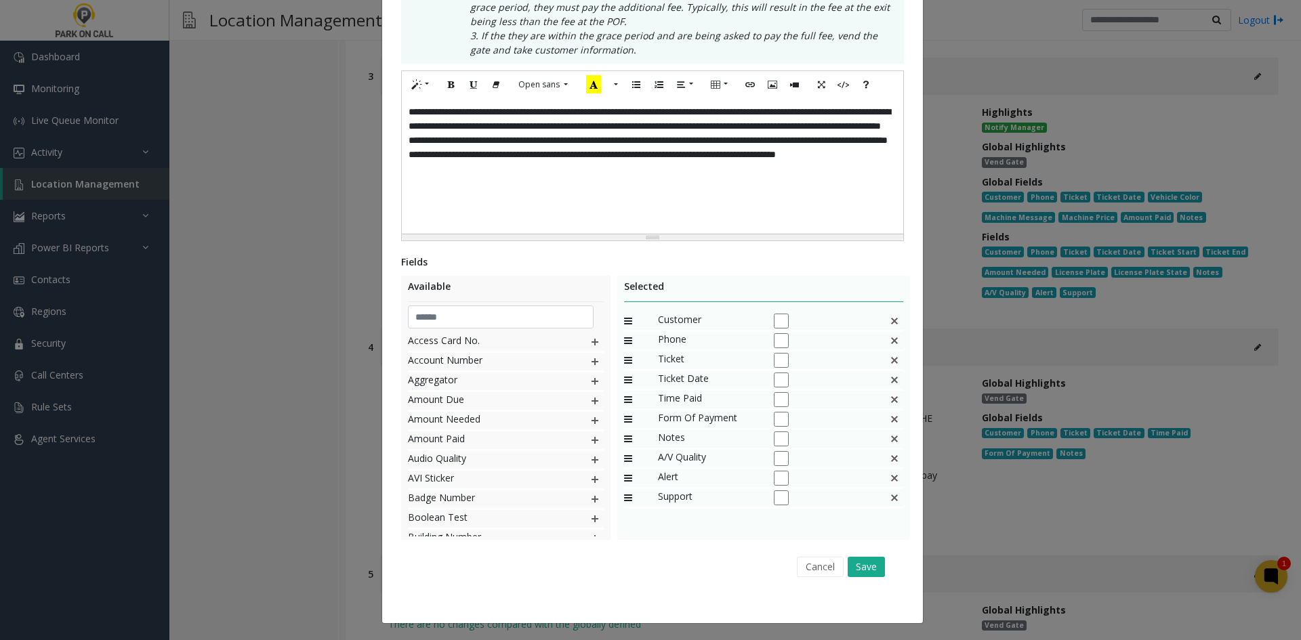
scroll to position [339, 0]
click at [864, 562] on button "Save" at bounding box center [865, 566] width 37 height 20
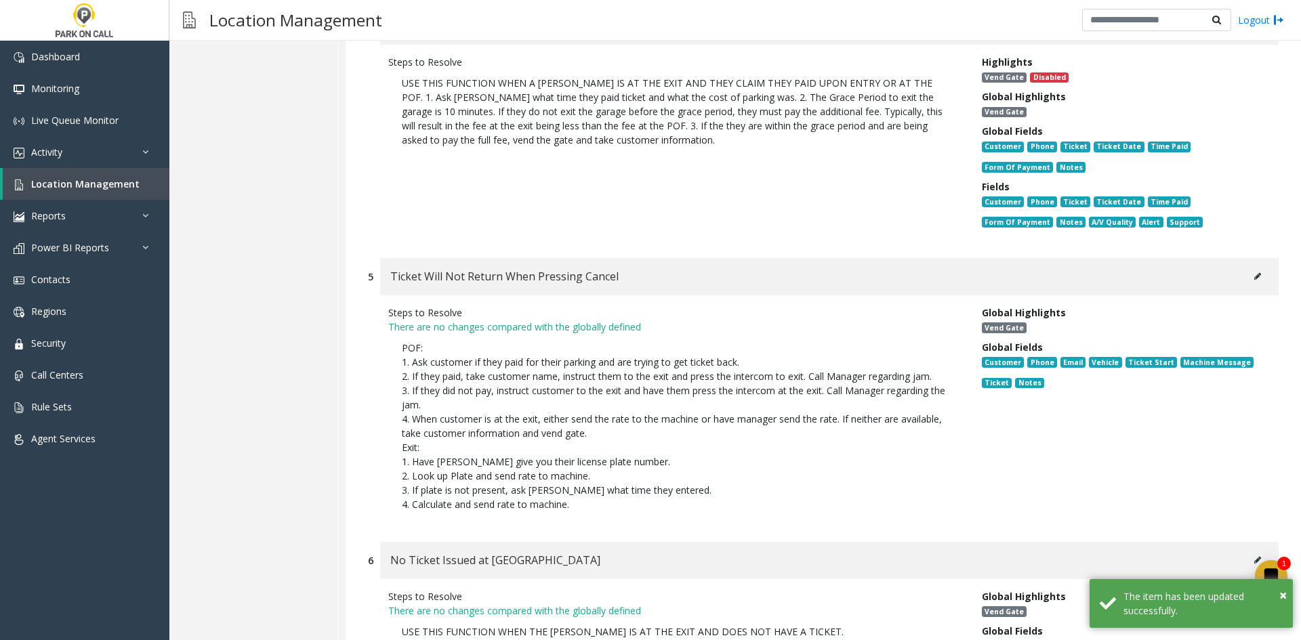
scroll to position [948, 0]
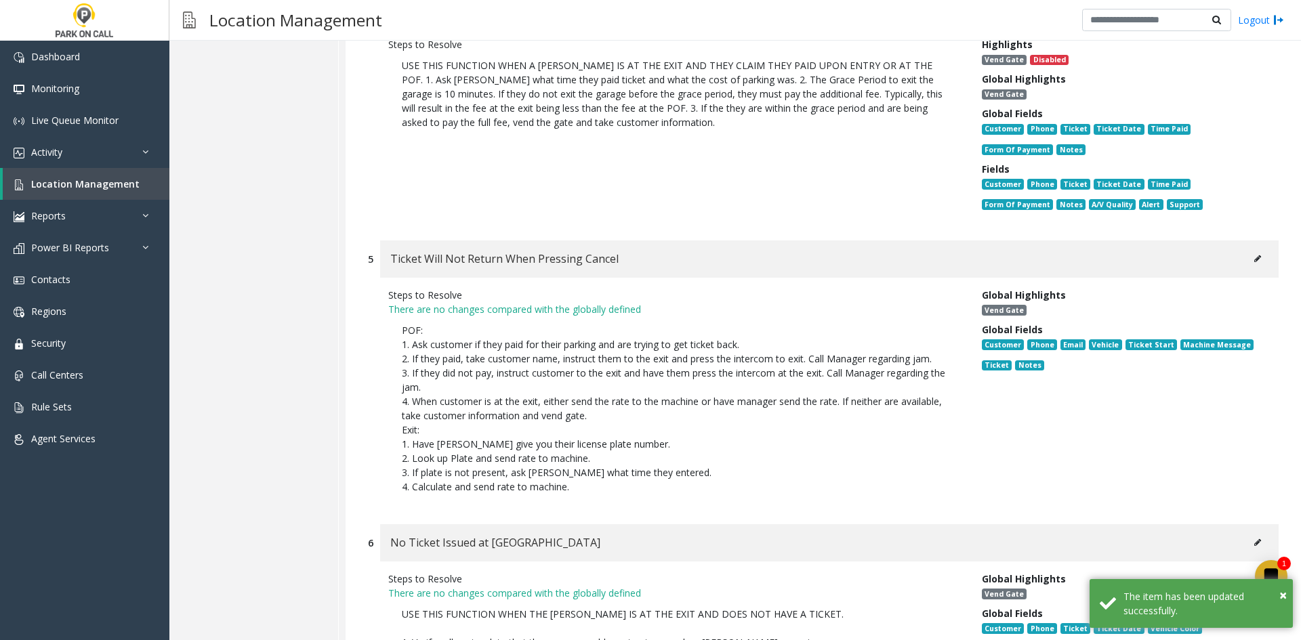
click at [1234, 240] on div "Ticket Will Not Return When Pressing Cancel" at bounding box center [829, 258] width 898 height 37
click at [1246, 249] on button at bounding box center [1257, 259] width 22 height 20
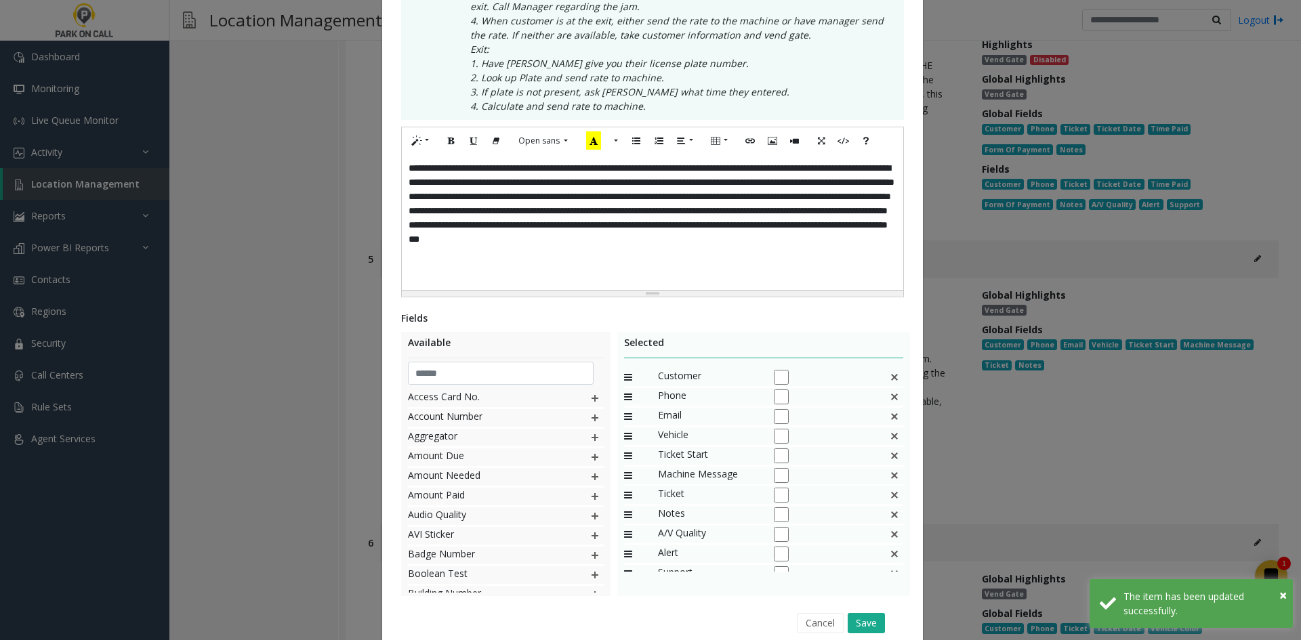
scroll to position [0, 0]
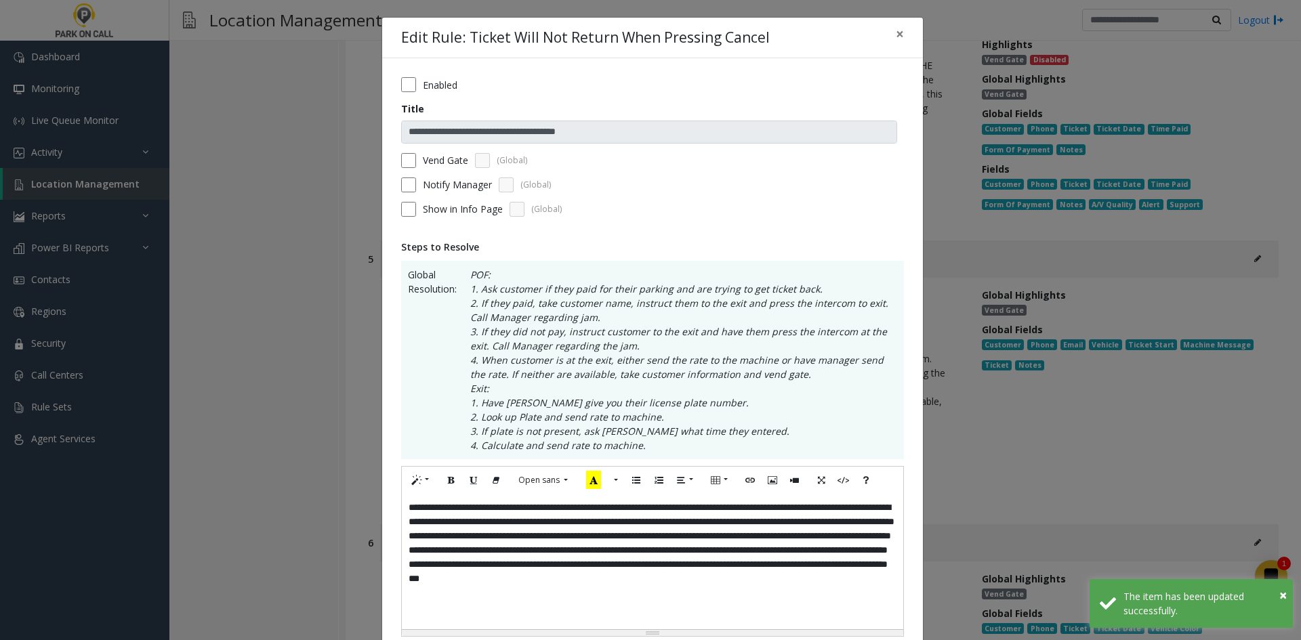
click at [435, 78] on label "Enabled" at bounding box center [440, 85] width 35 height 14
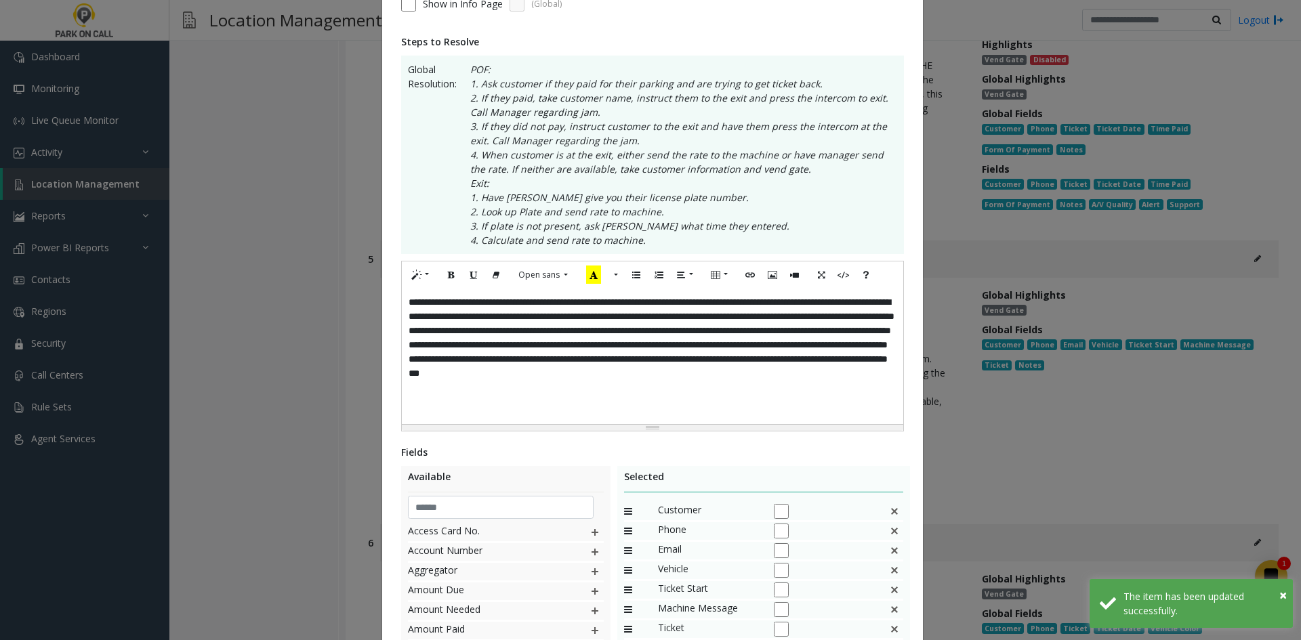
scroll to position [396, 0]
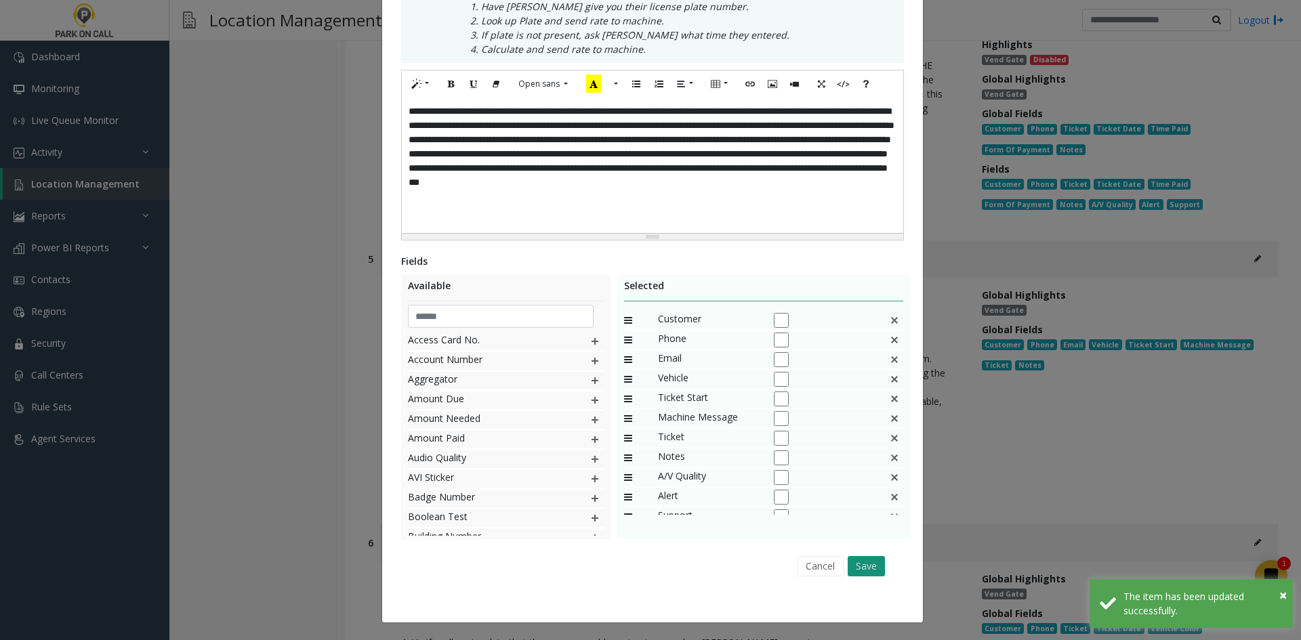
click at [876, 567] on button "Save" at bounding box center [865, 566] width 37 height 20
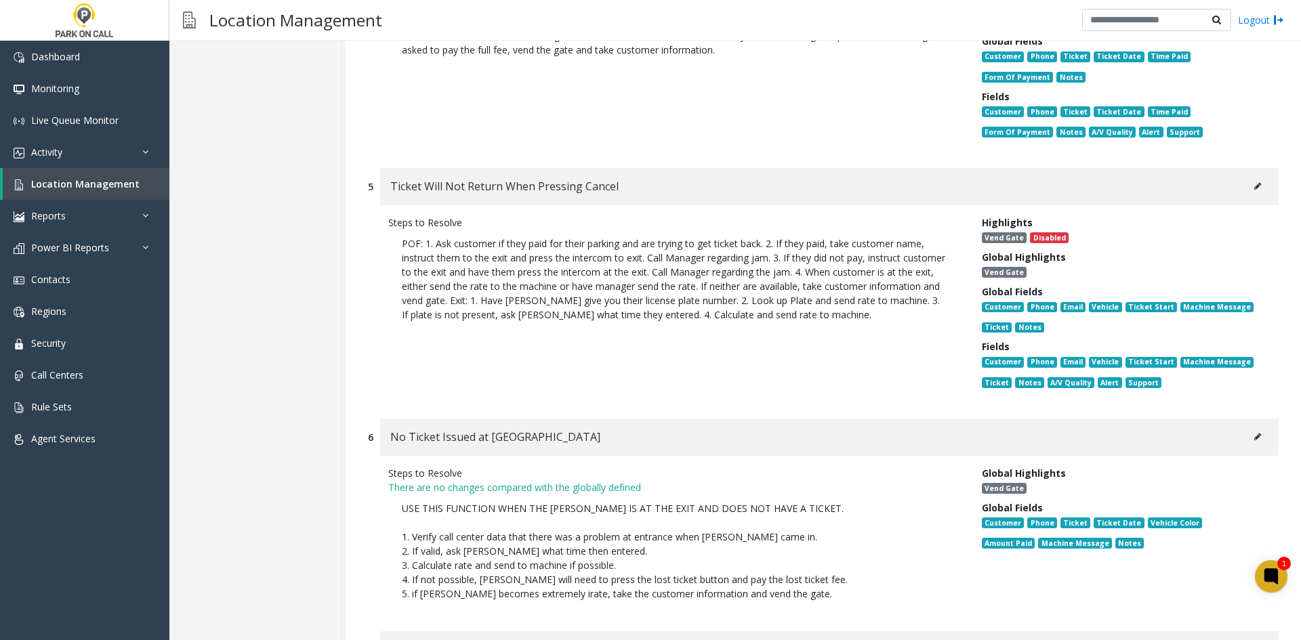
scroll to position [1219, 0]
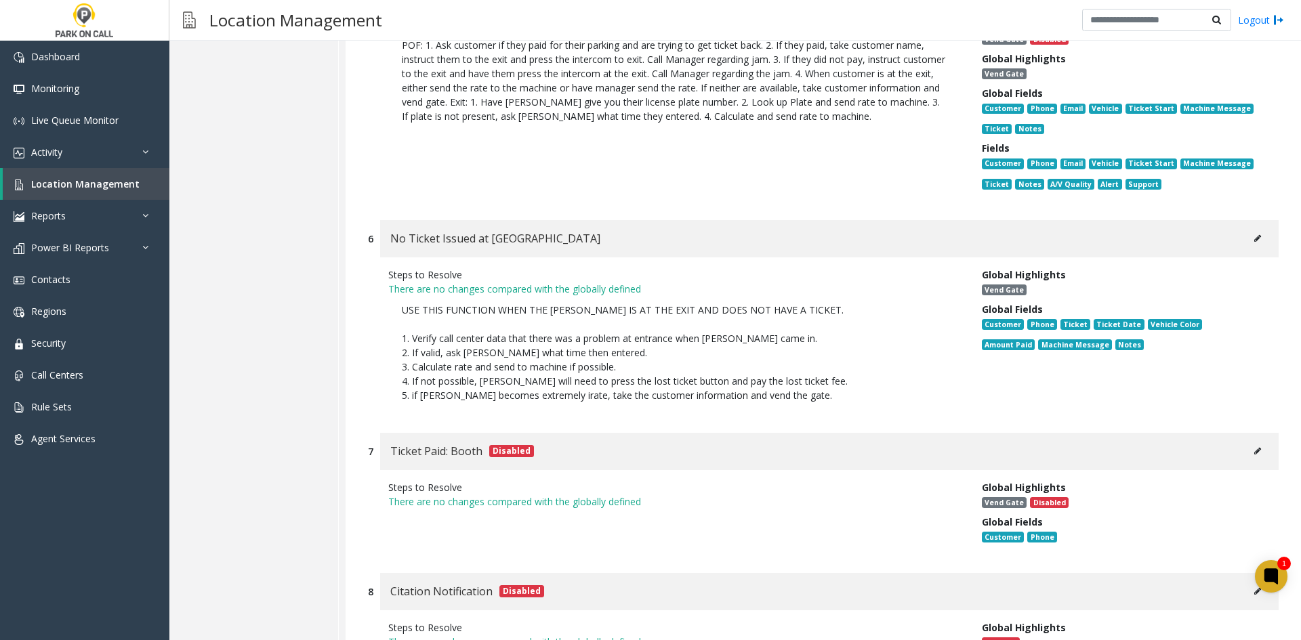
click at [1249, 228] on button at bounding box center [1257, 238] width 22 height 20
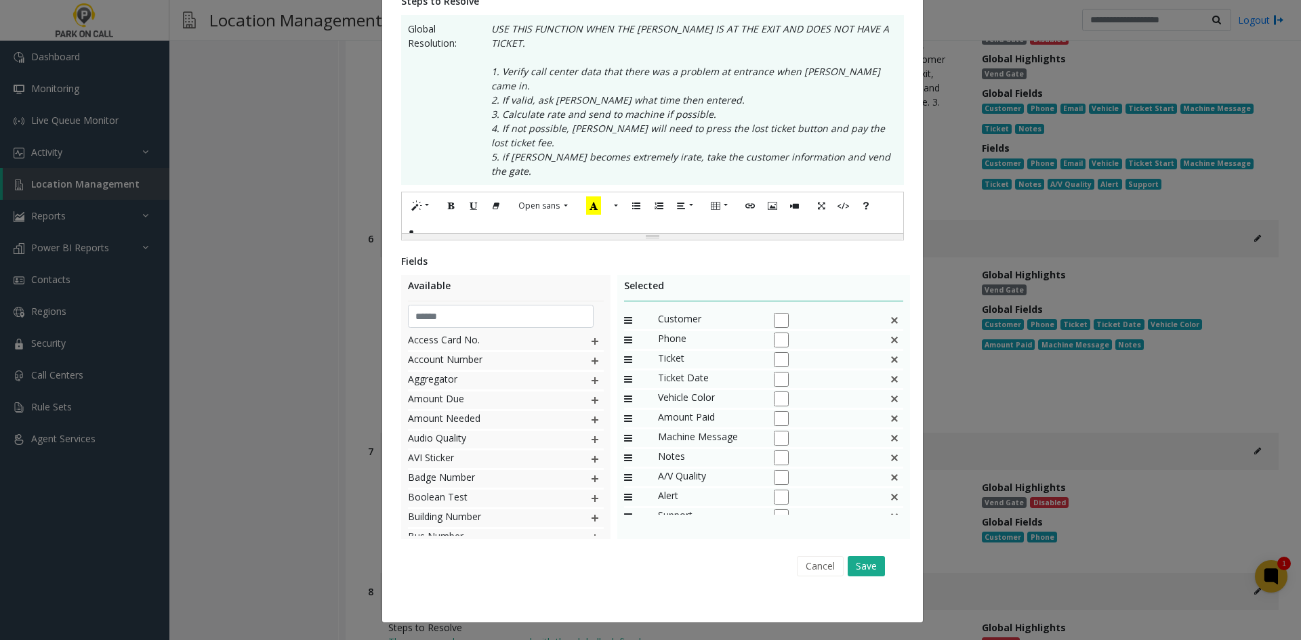
scroll to position [0, 0]
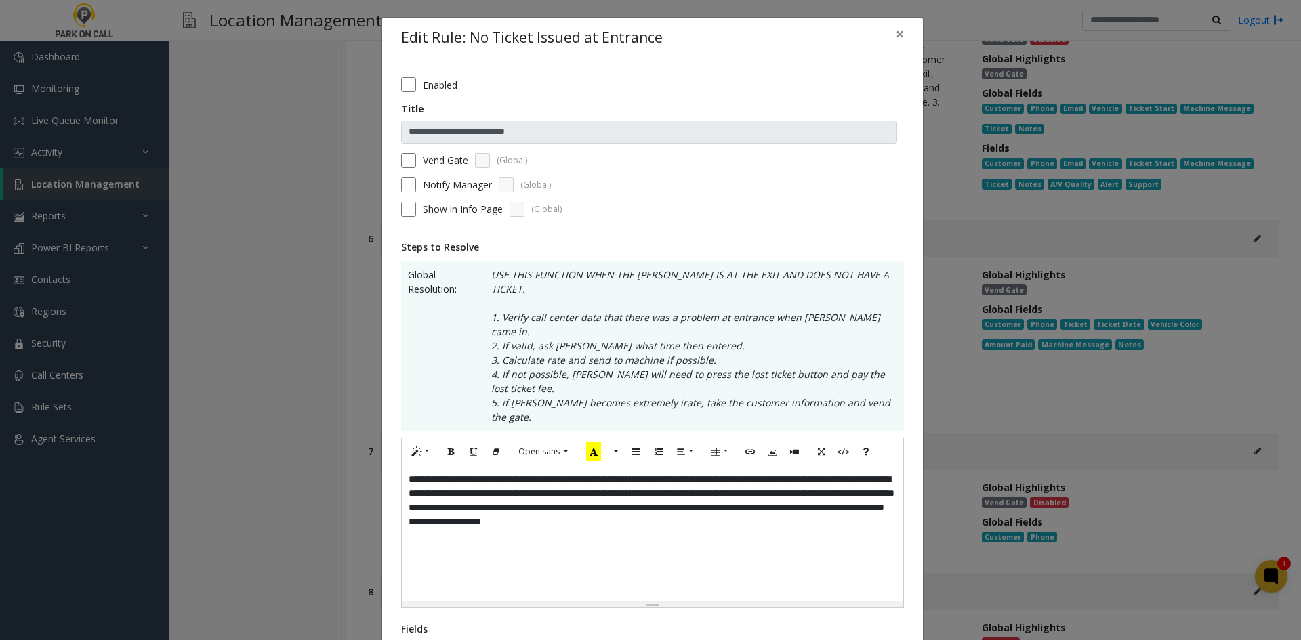
click at [703, 471] on div "**********" at bounding box center [652, 532] width 501 height 135
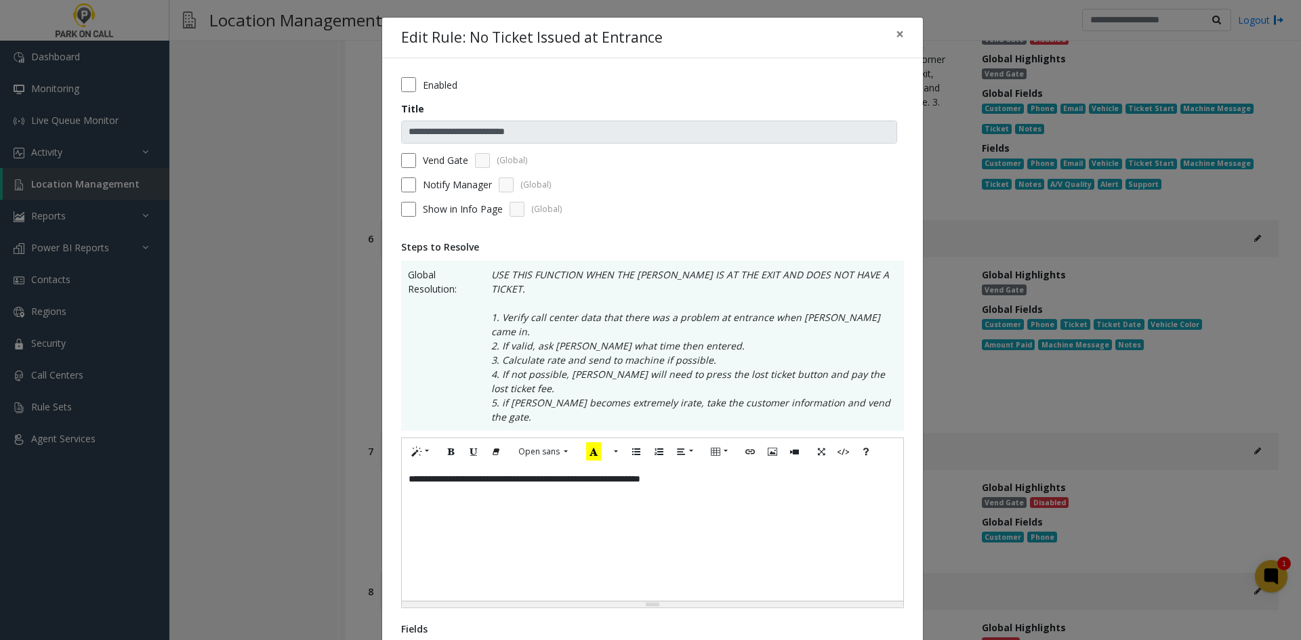
click at [625, 465] on div "**********" at bounding box center [652, 532] width 501 height 135
drag, startPoint x: 588, startPoint y: 446, endPoint x: 838, endPoint y: 436, distance: 250.2
click at [838, 465] on div "**********" at bounding box center [652, 532] width 501 height 135
click at [507, 465] on div "**********" at bounding box center [652, 532] width 501 height 135
click at [511, 465] on div "**********" at bounding box center [652, 532] width 501 height 135
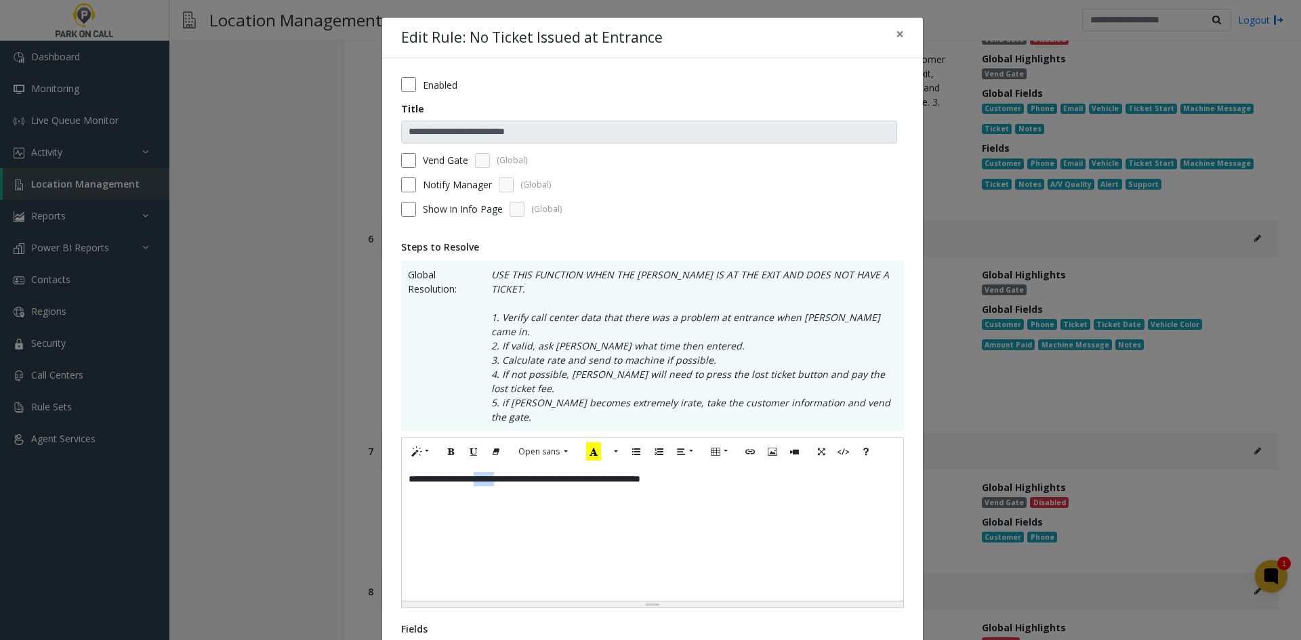
click at [511, 465] on div "**********" at bounding box center [652, 532] width 501 height 135
drag, startPoint x: 713, startPoint y: 438, endPoint x: 583, endPoint y: 453, distance: 130.3
click at [583, 465] on div "**********" at bounding box center [652, 532] width 501 height 135
click at [764, 492] on div "**********" at bounding box center [652, 532] width 501 height 135
click at [416, 472] on p "**********" at bounding box center [655, 479] width 481 height 14
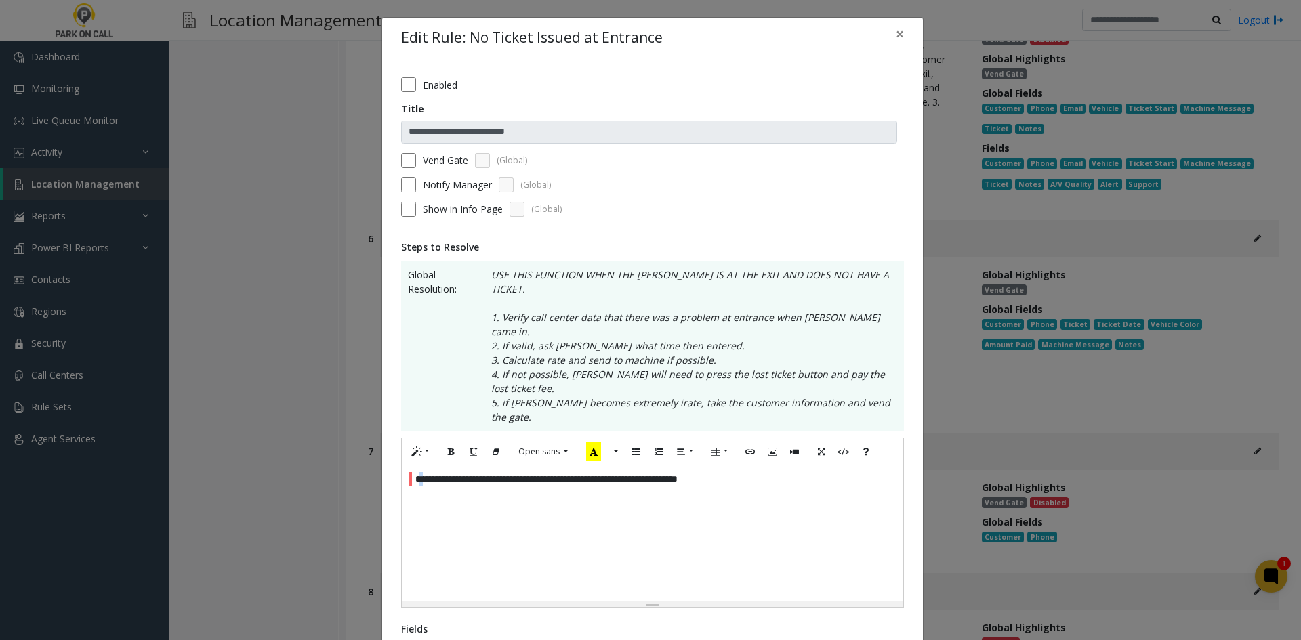
click at [415, 472] on p "**********" at bounding box center [655, 479] width 481 height 14
click at [670, 465] on div "**********" at bounding box center [652, 532] width 501 height 135
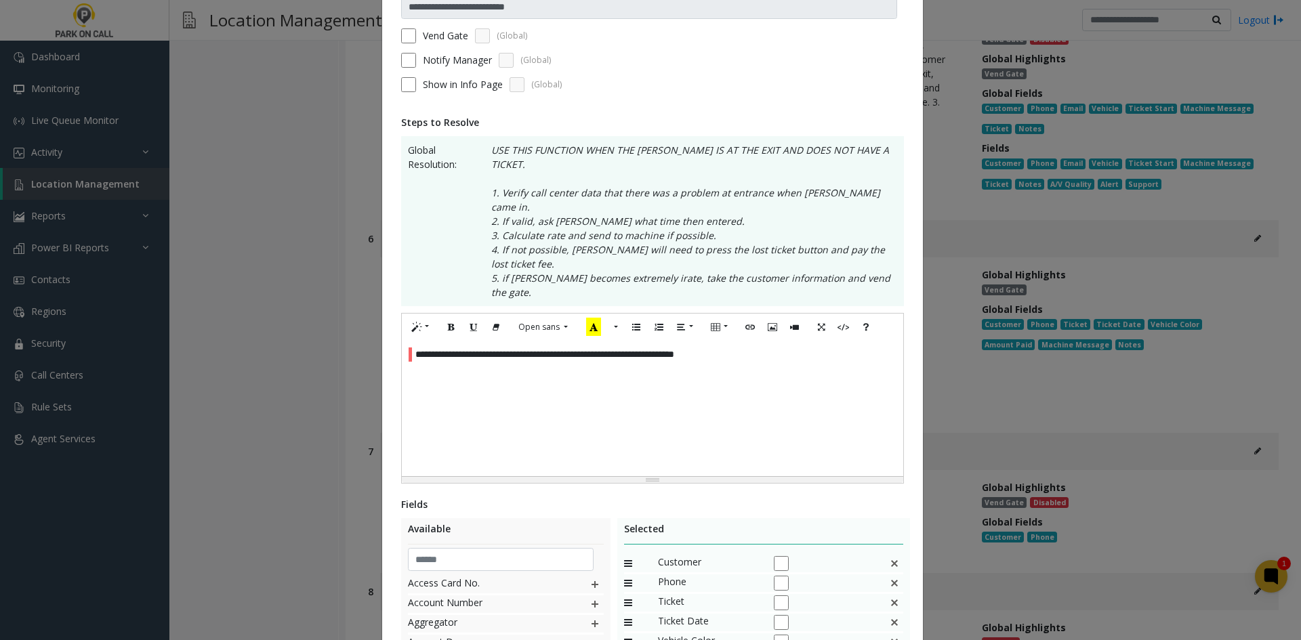
scroll to position [325, 0]
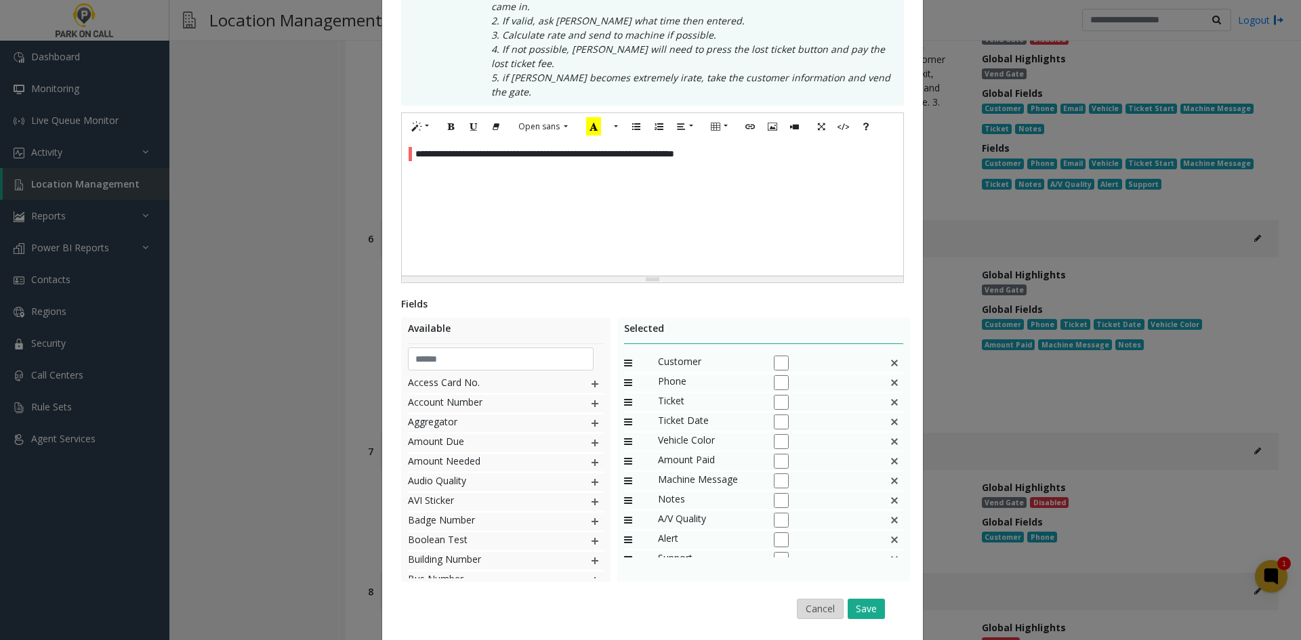
click at [824, 599] on button "Cancel" at bounding box center [820, 609] width 47 height 20
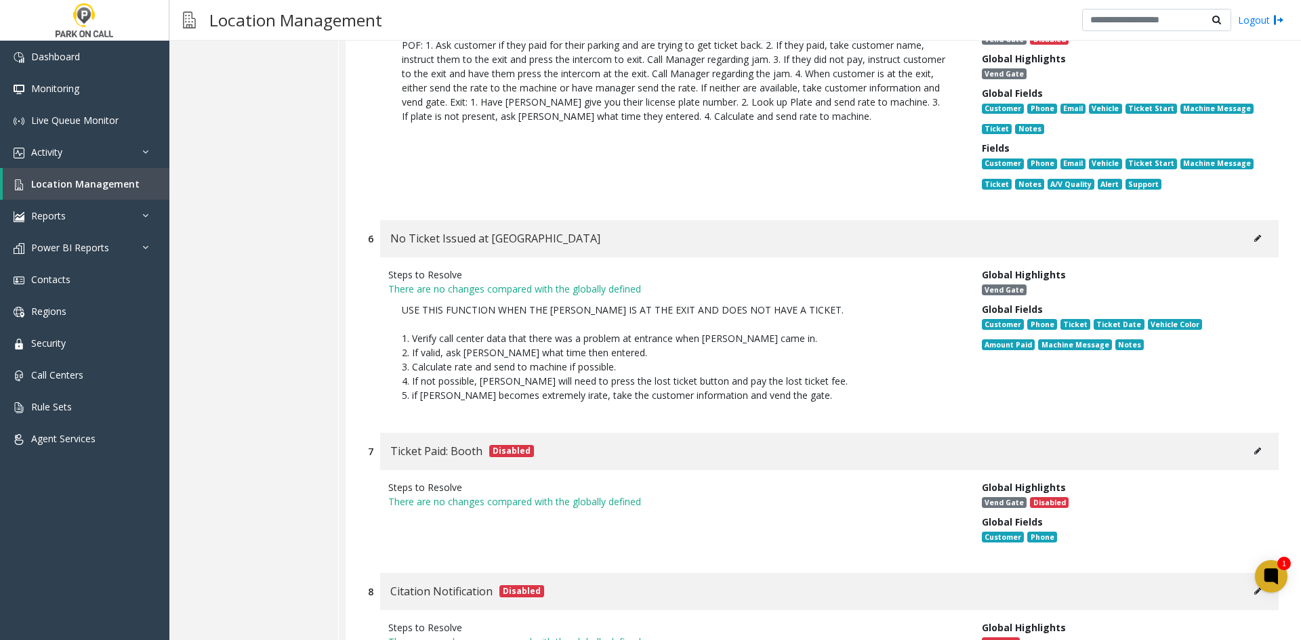
click at [1246, 228] on button at bounding box center [1257, 238] width 22 height 20
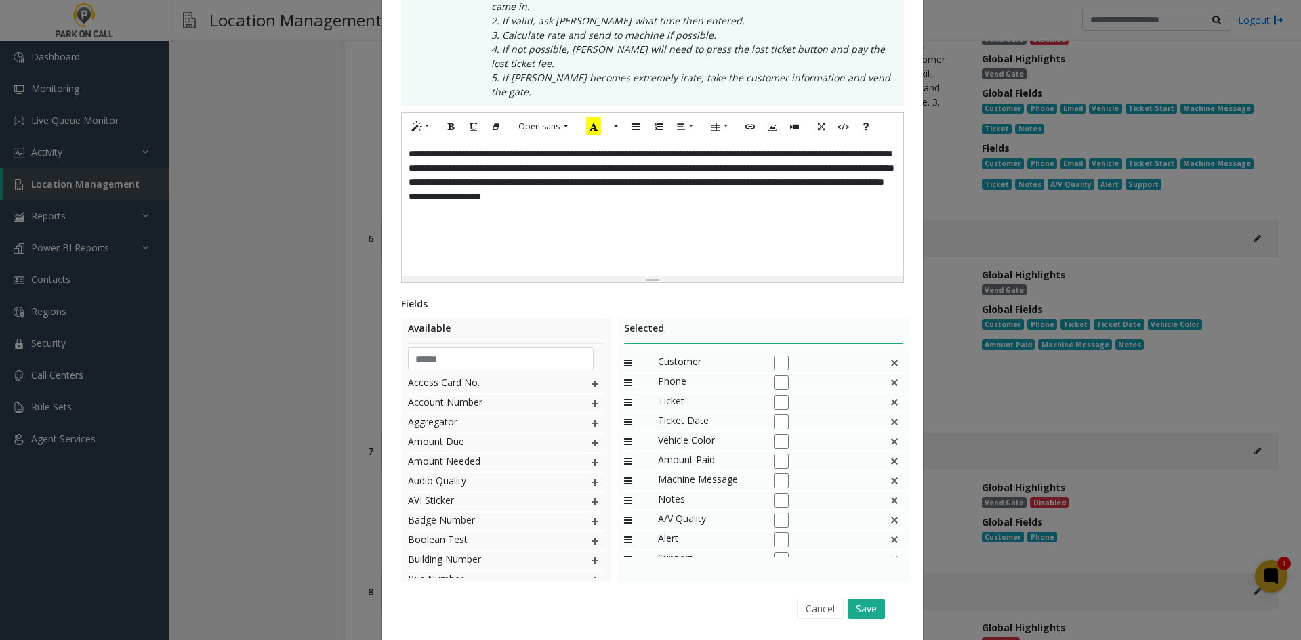
scroll to position [0, 0]
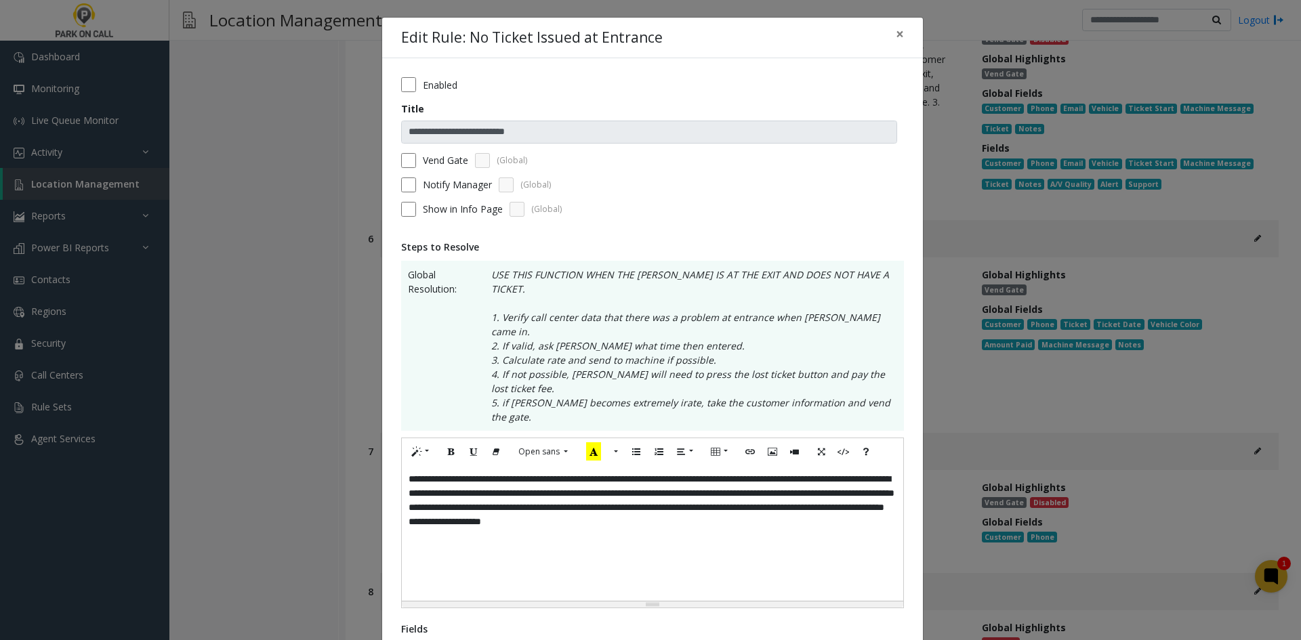
click at [755, 509] on div "**********" at bounding box center [652, 532] width 501 height 135
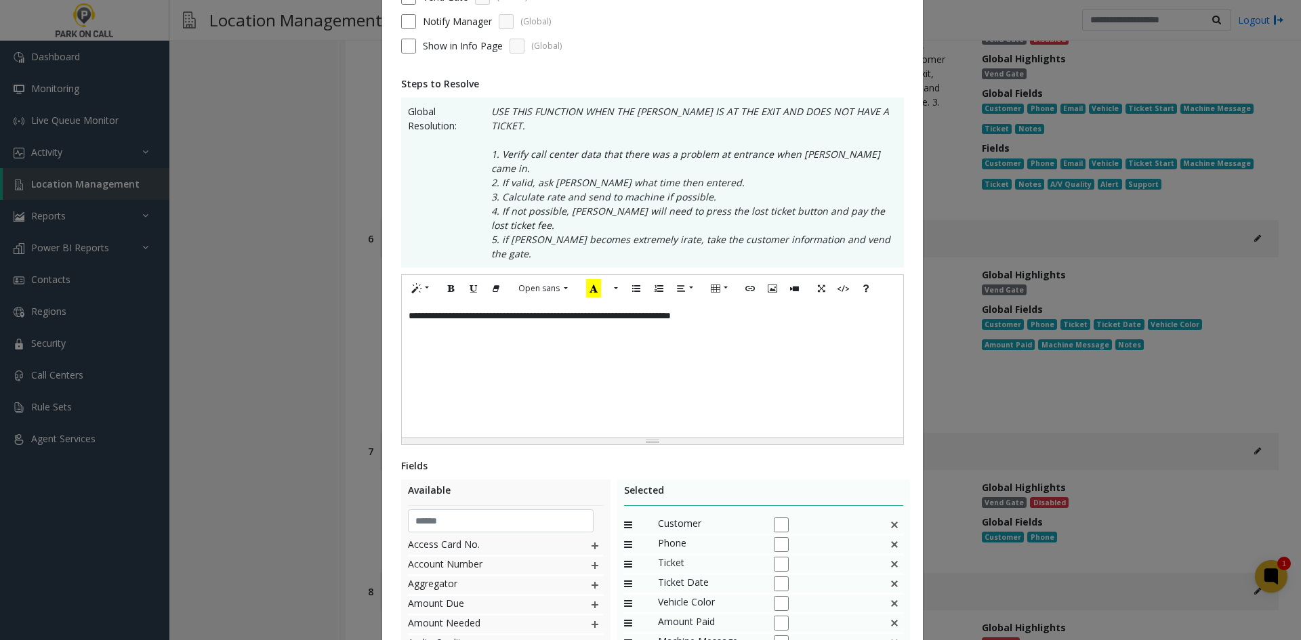
scroll to position [325, 0]
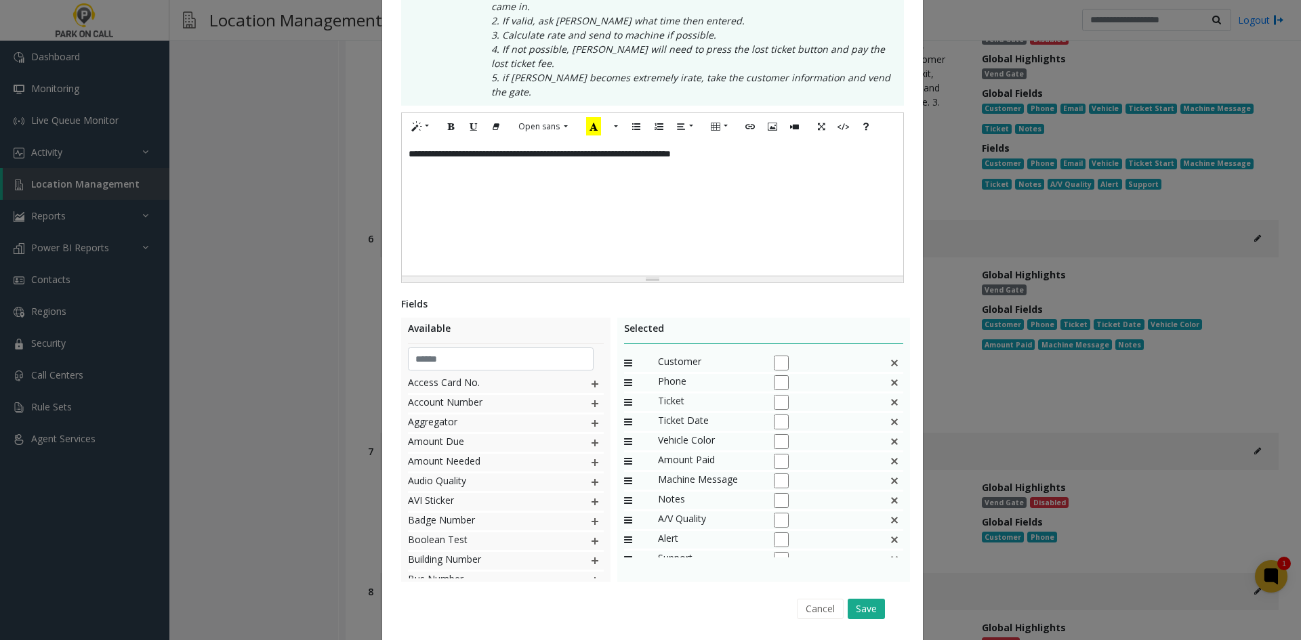
click at [889, 354] on img at bounding box center [894, 363] width 11 height 18
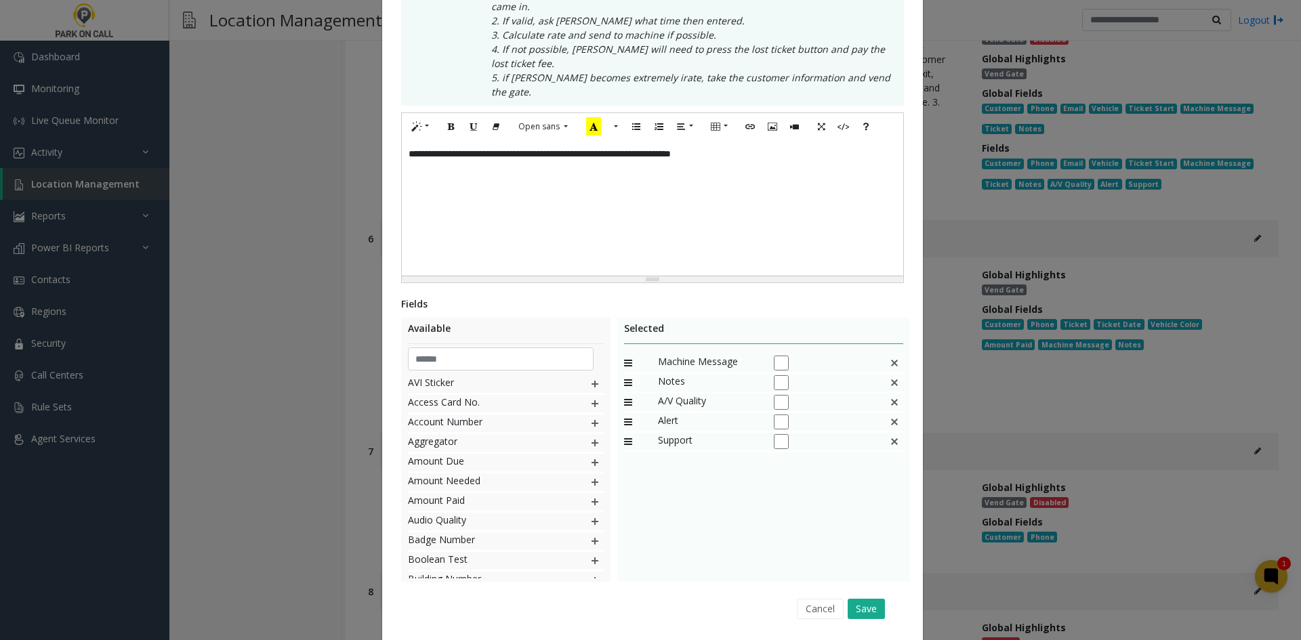
click at [889, 354] on img at bounding box center [894, 363] width 11 height 18
click at [847, 599] on button "Save" at bounding box center [865, 609] width 37 height 20
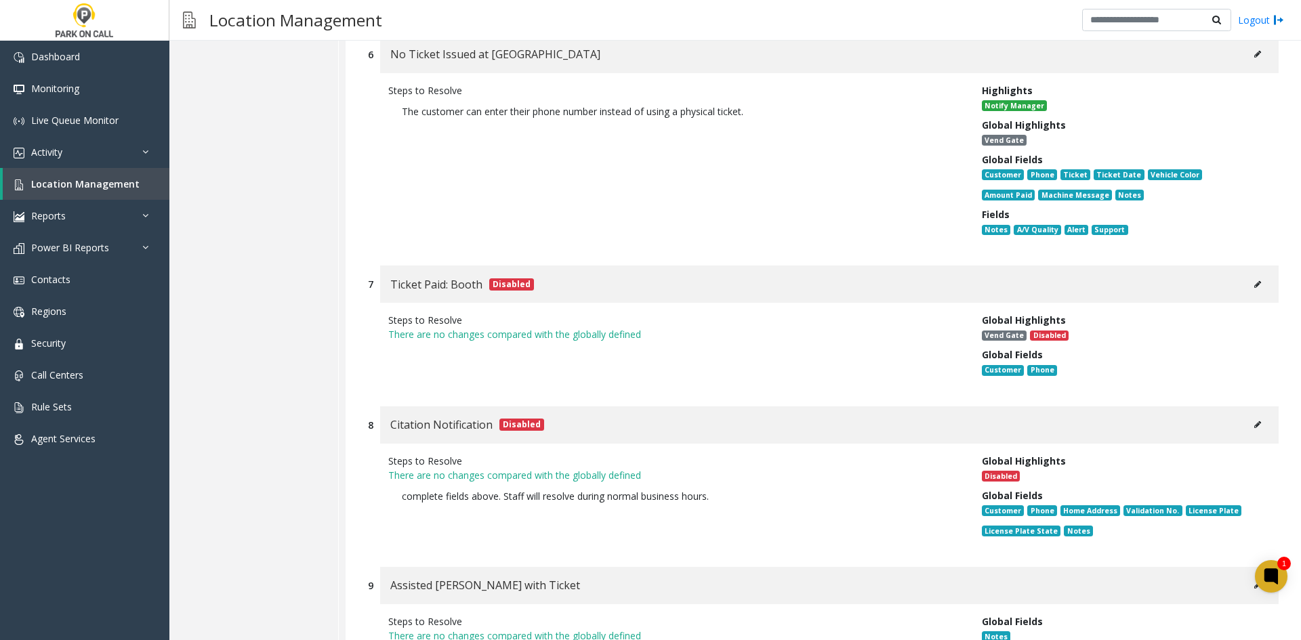
scroll to position [1705, 0]
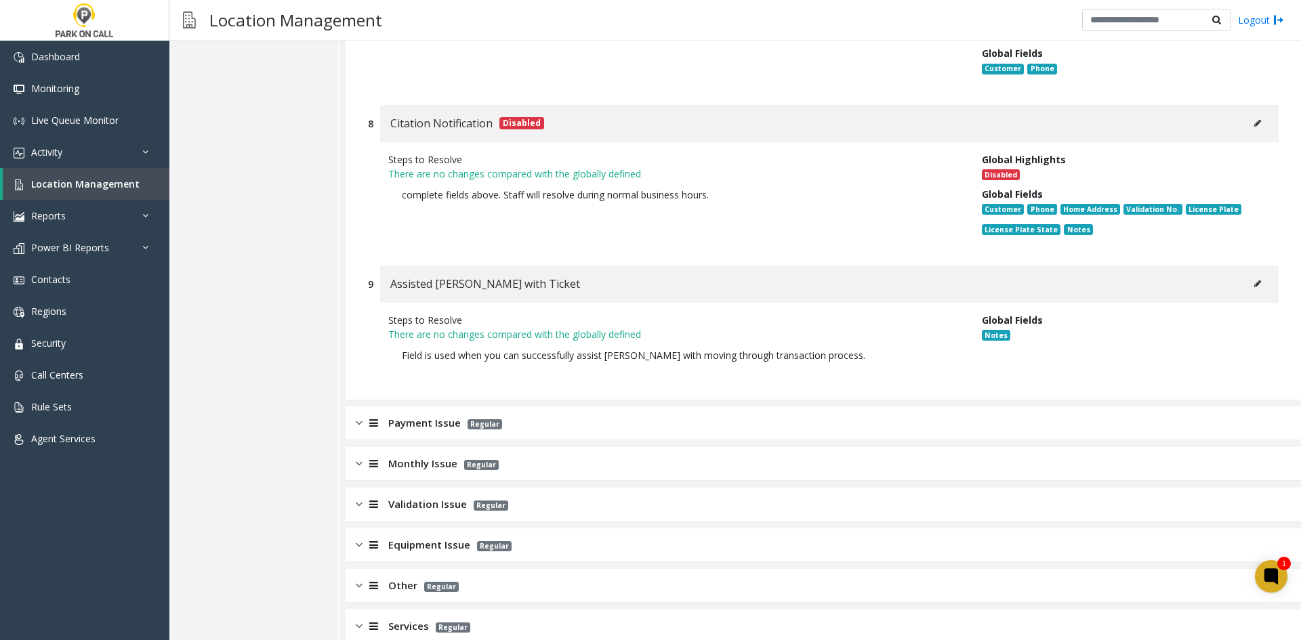
click at [505, 407] on div "Payment Issue Regular" at bounding box center [822, 423] width 955 height 34
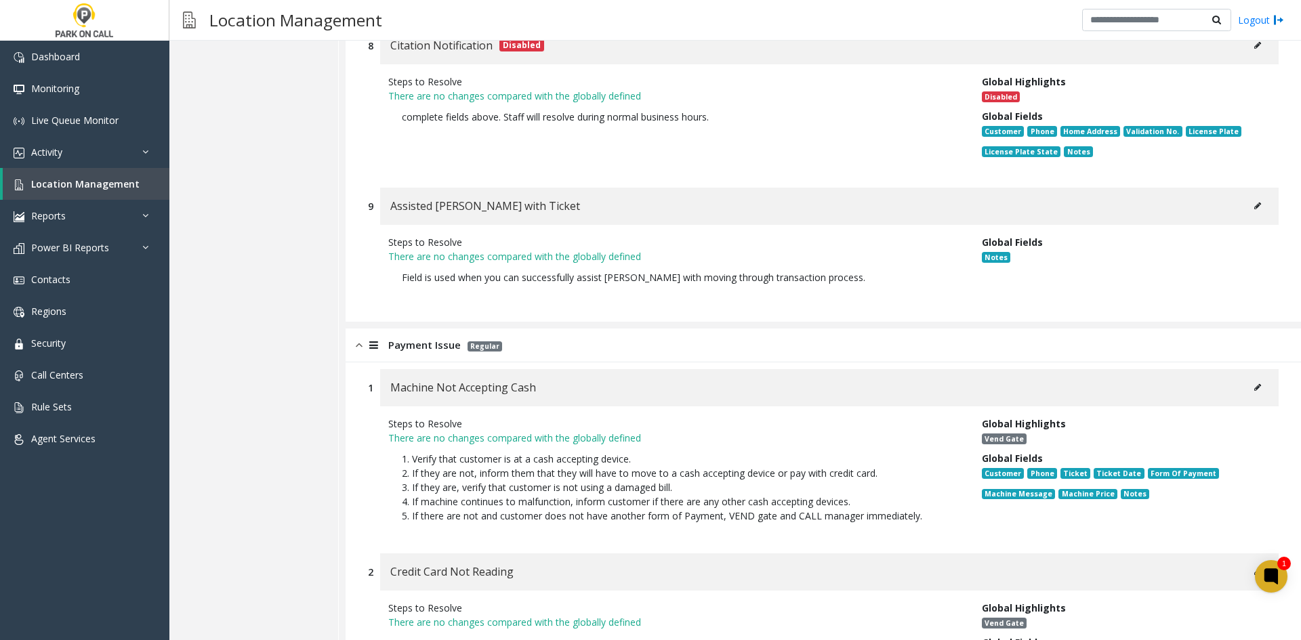
scroll to position [1908, 0]
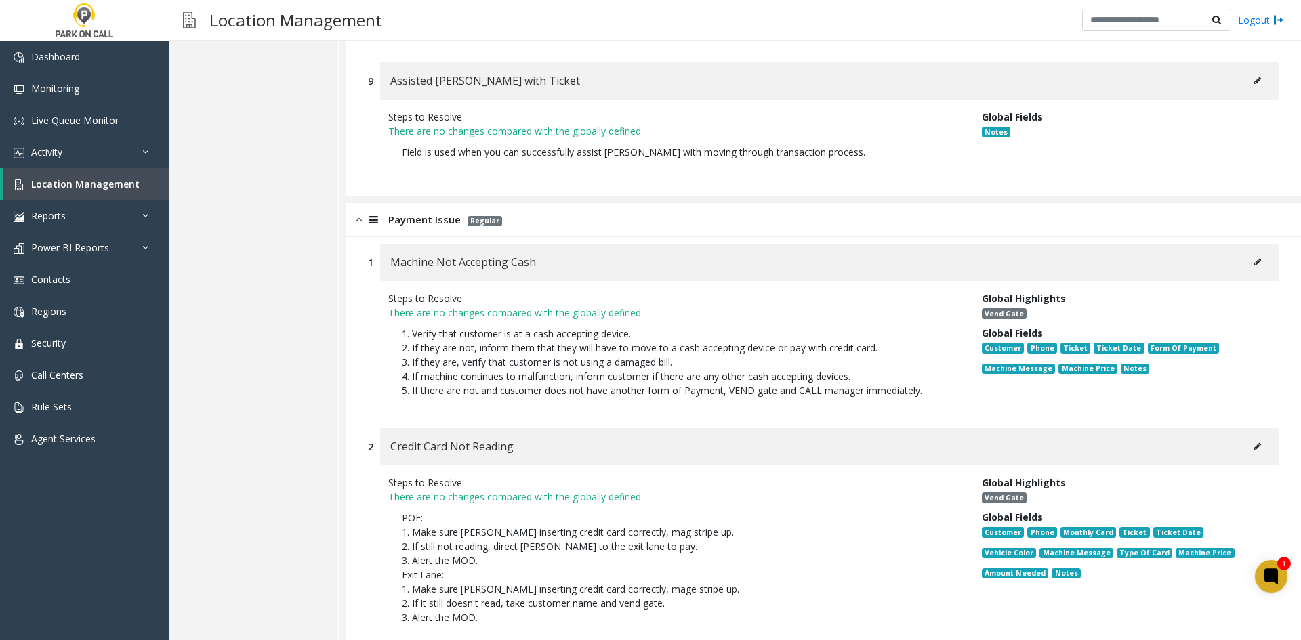
click at [1254, 258] on icon at bounding box center [1257, 262] width 7 height 8
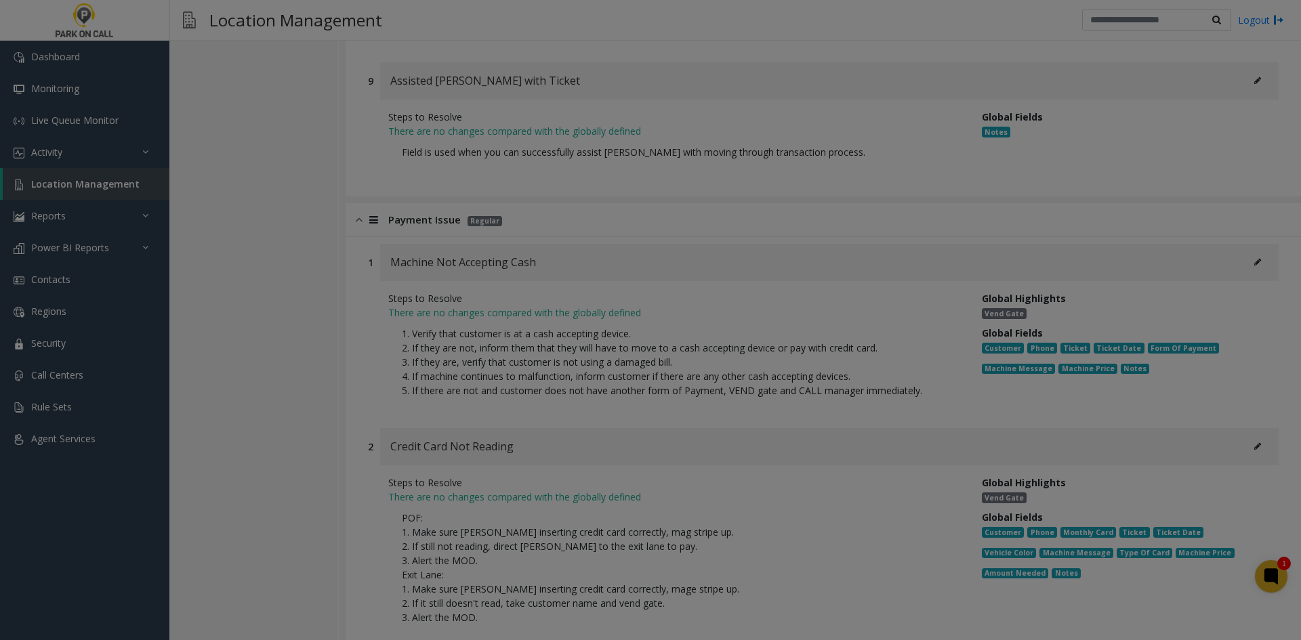
scroll to position [0, 0]
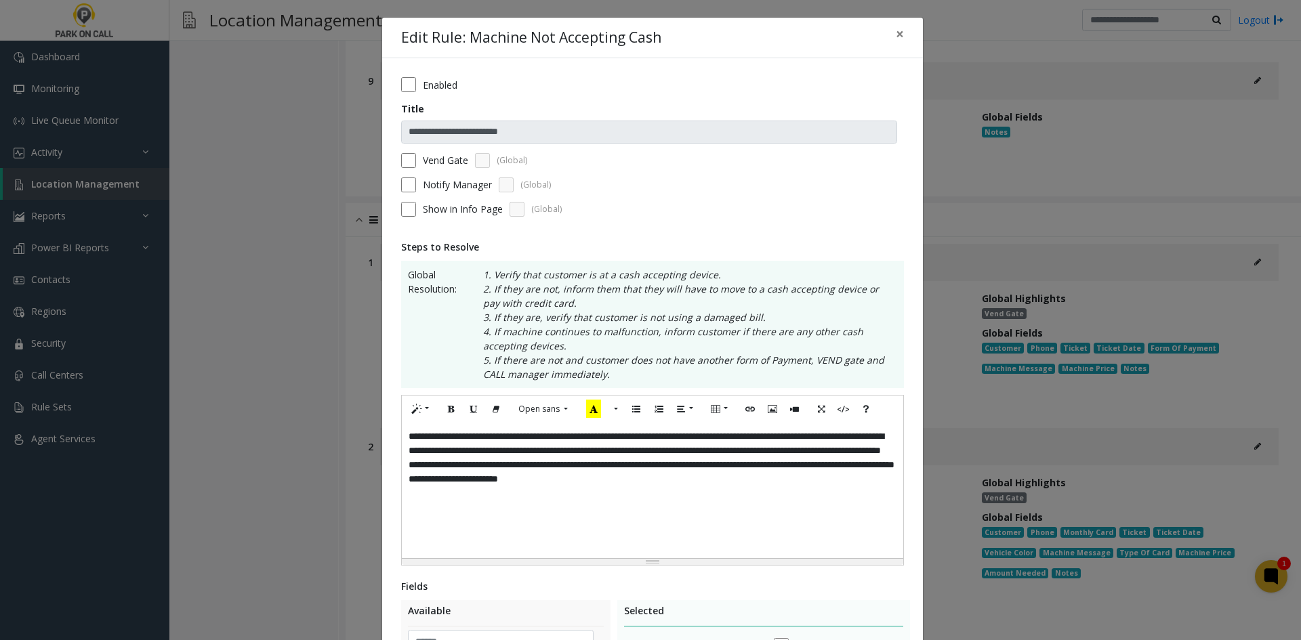
click at [423, 91] on label "Enabled" at bounding box center [440, 85] width 35 height 14
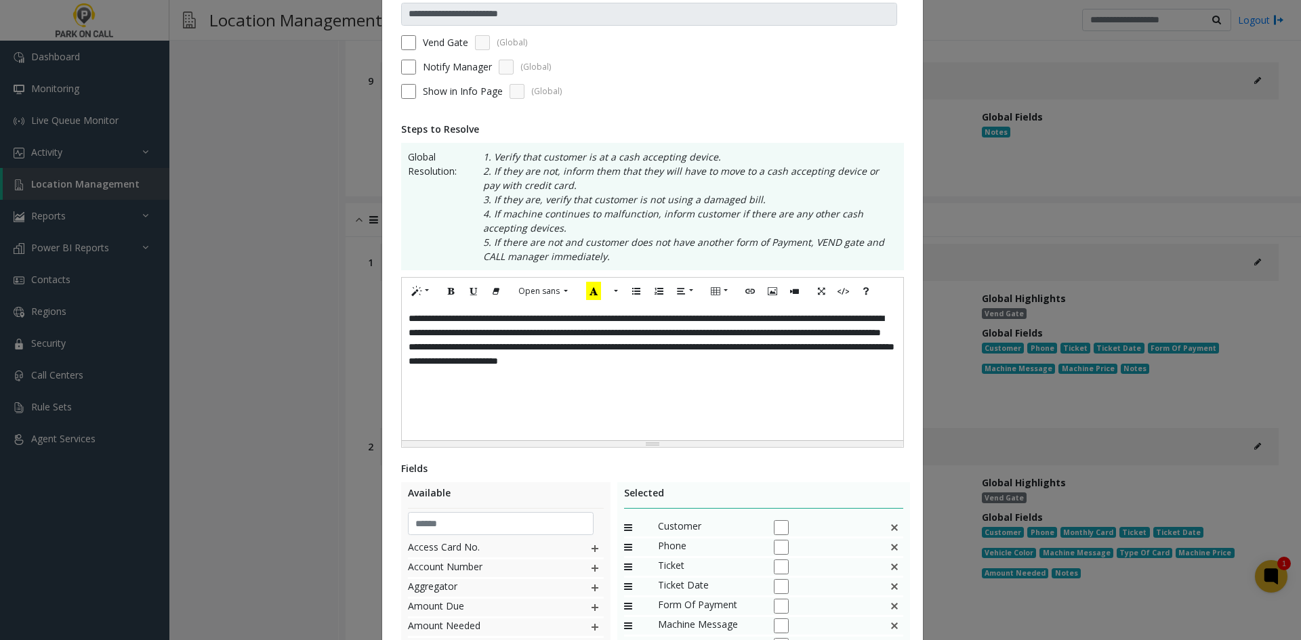
scroll to position [325, 0]
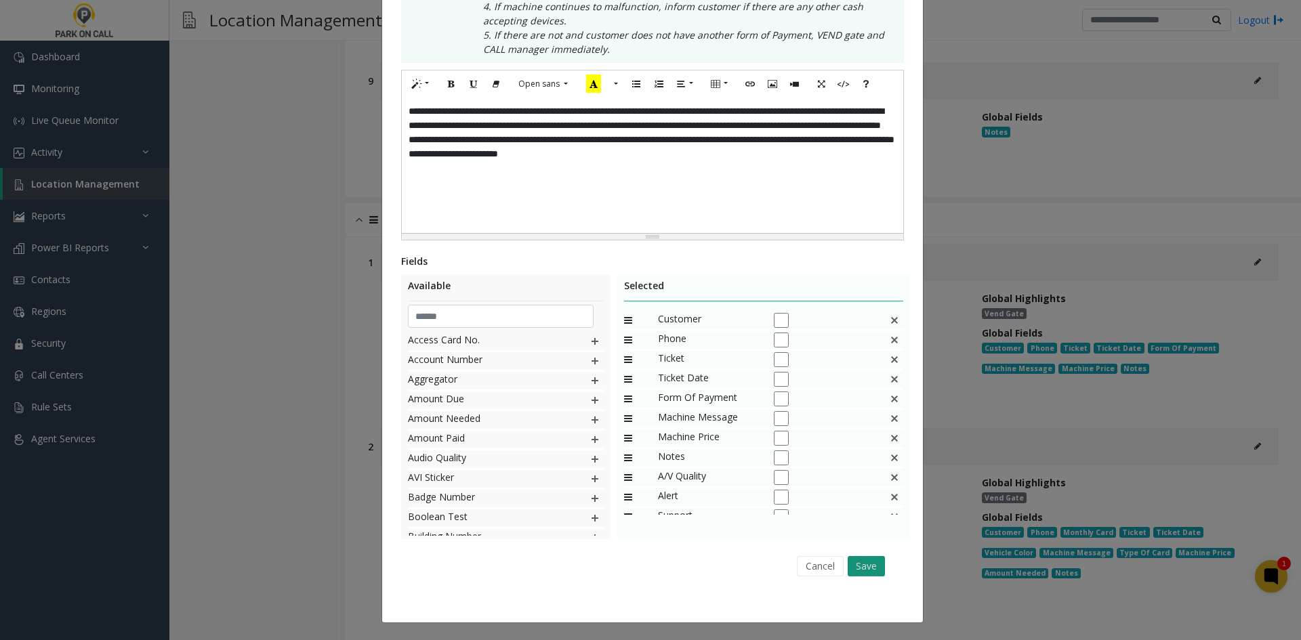
click at [856, 568] on button "Save" at bounding box center [865, 566] width 37 height 20
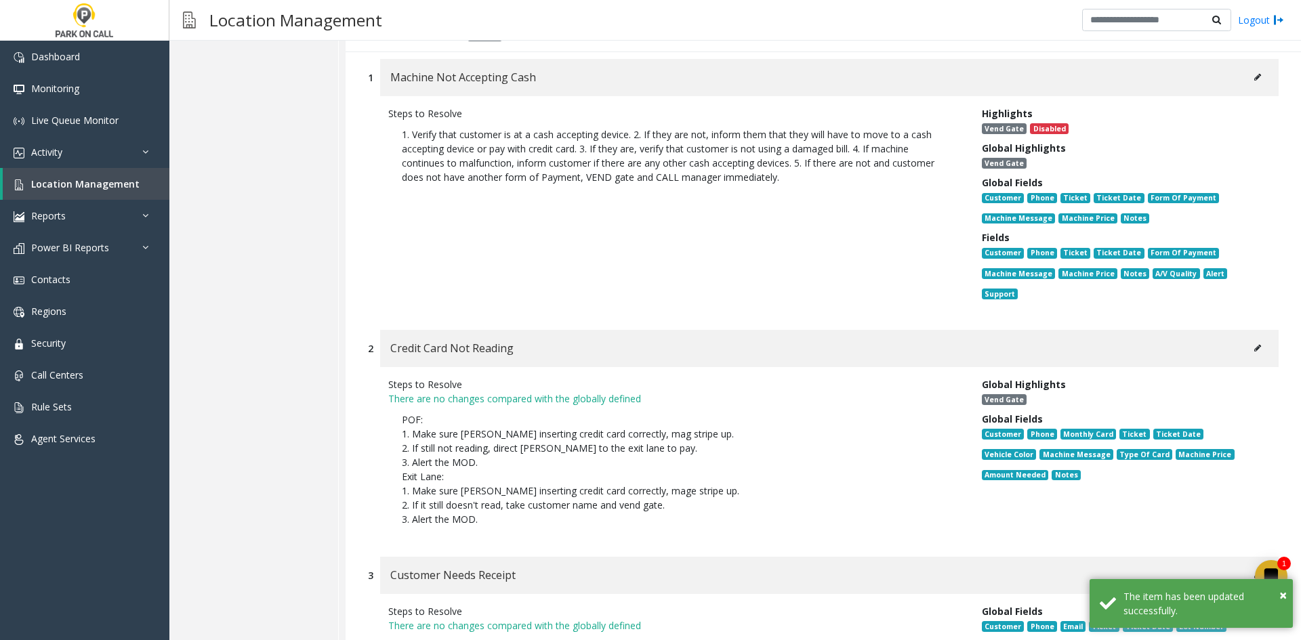
scroll to position [2111, 0]
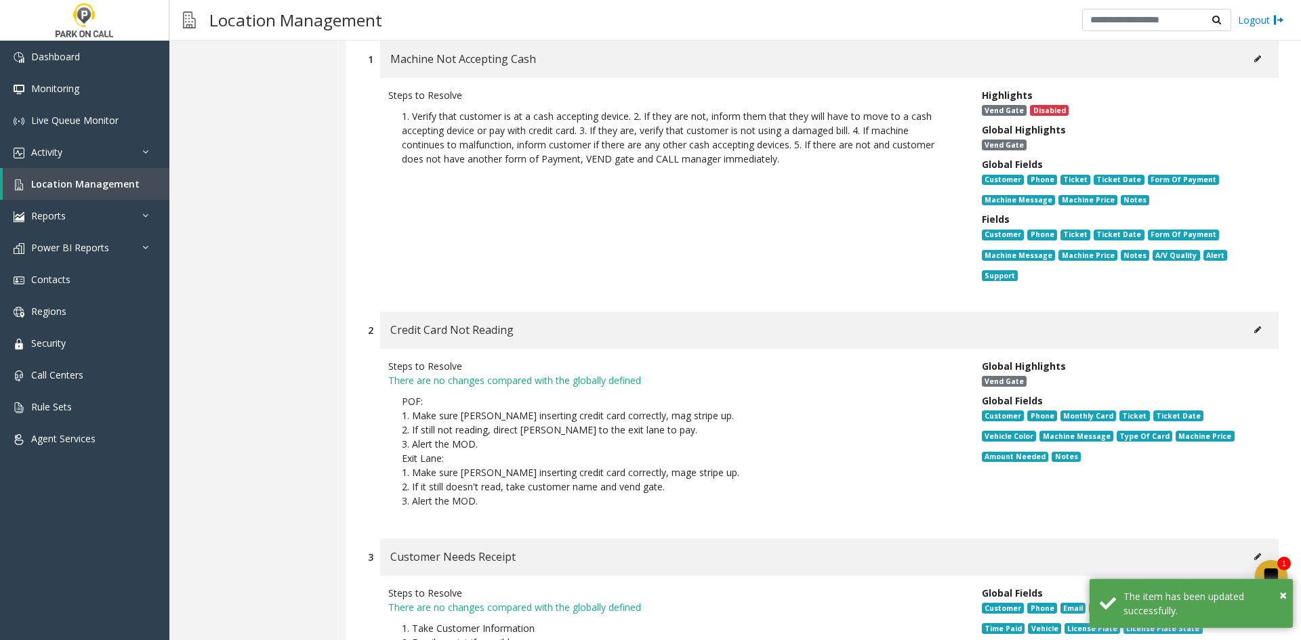
click at [1248, 320] on button at bounding box center [1257, 330] width 22 height 20
type input "**********"
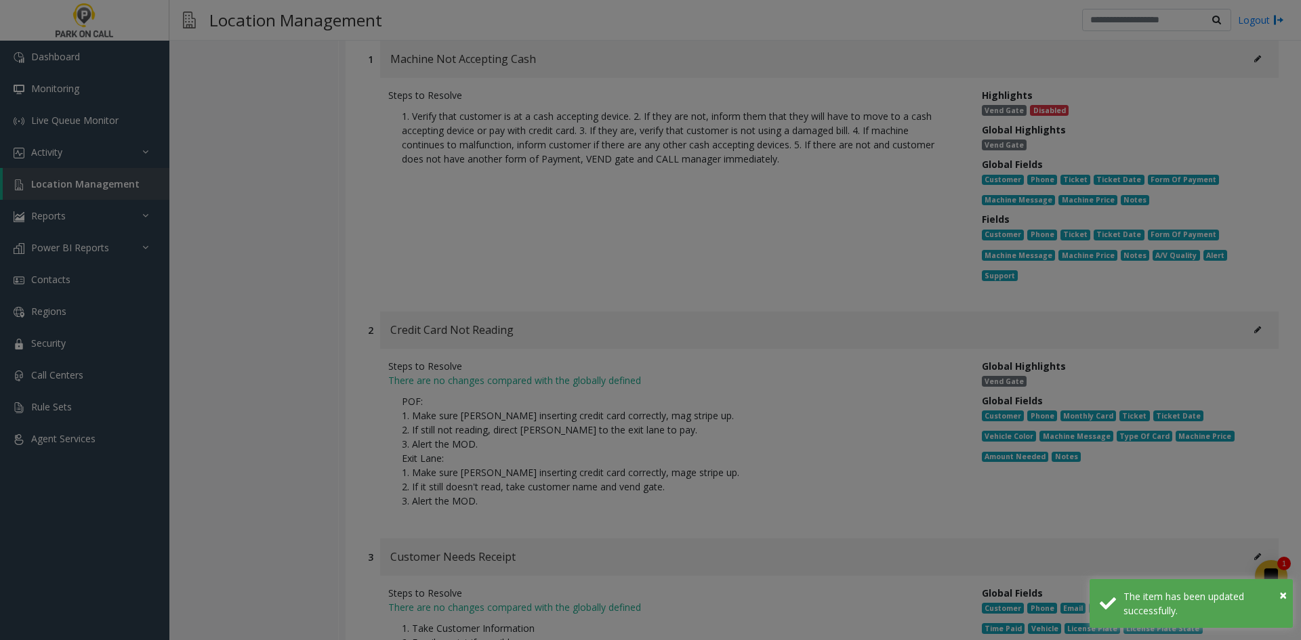
scroll to position [0, 0]
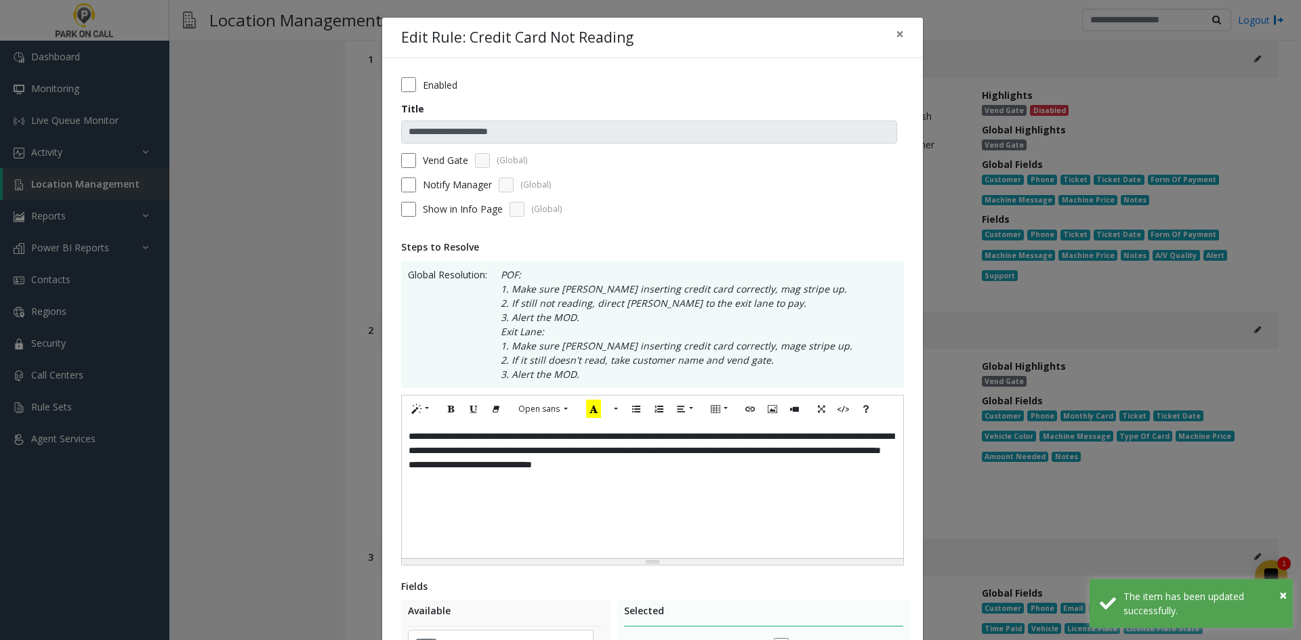
click at [746, 516] on div "**********" at bounding box center [652, 490] width 501 height 135
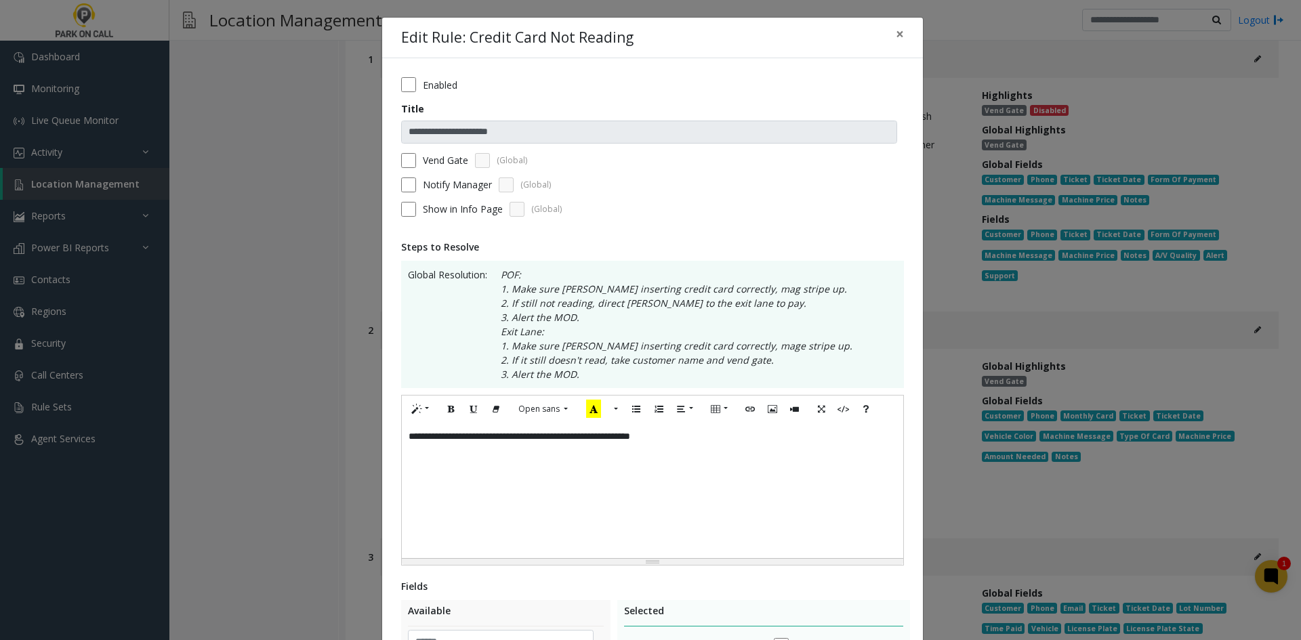
click at [432, 188] on label "Notify Manager" at bounding box center [457, 184] width 69 height 14
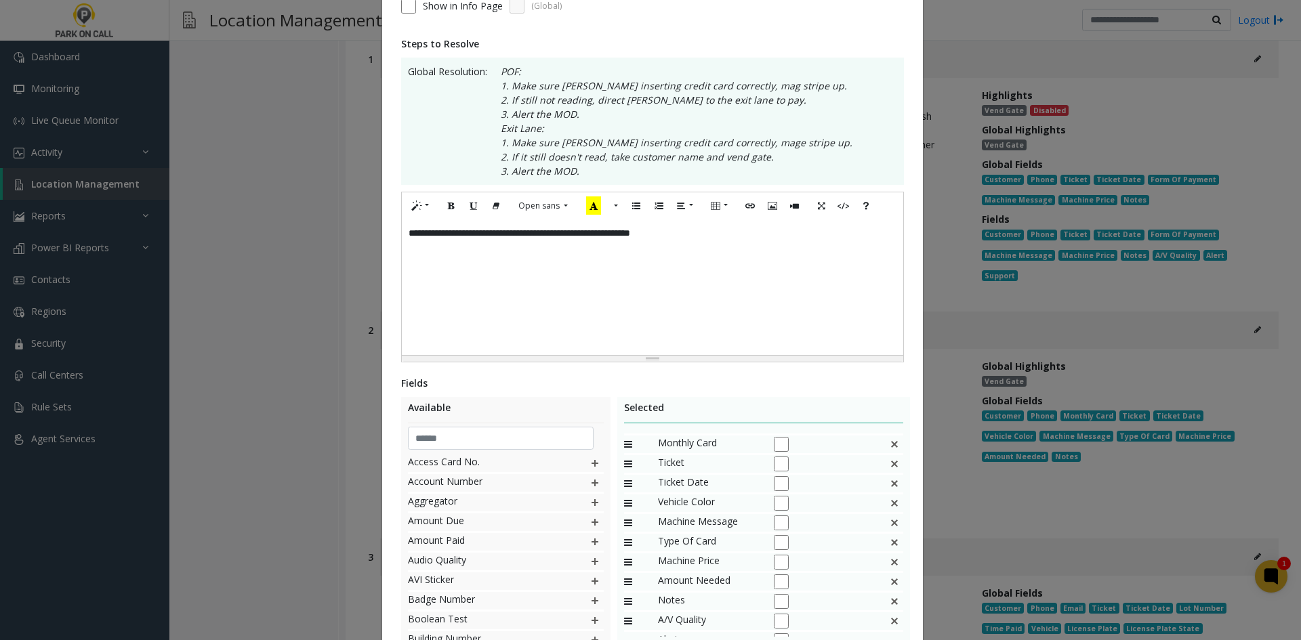
scroll to position [68, 0]
click at [889, 472] on img at bounding box center [894, 473] width 11 height 18
click at [889, 472] on img at bounding box center [894, 469] width 11 height 18
click at [889, 489] on img at bounding box center [894, 489] width 11 height 18
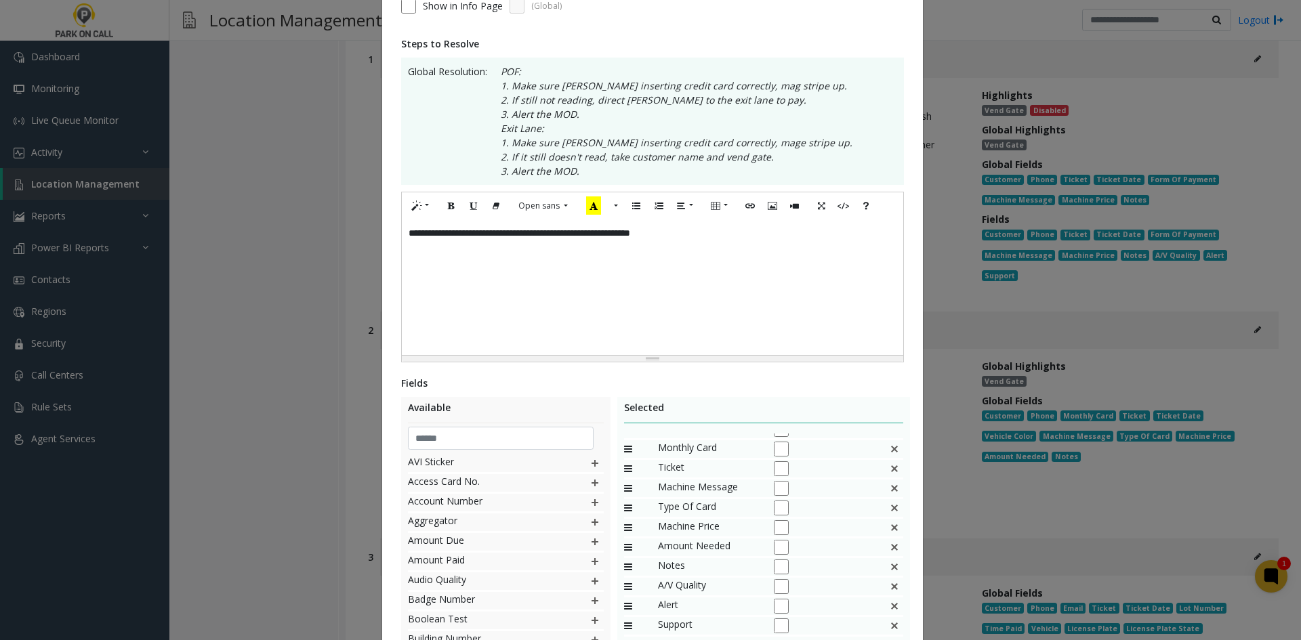
scroll to position [13, 0]
click at [889, 490] on img at bounding box center [894, 489] width 11 height 18
click at [898, 531] on div "Machine Price" at bounding box center [764, 522] width 280 height 20
click at [895, 518] on div "Machine Price" at bounding box center [764, 522] width 280 height 20
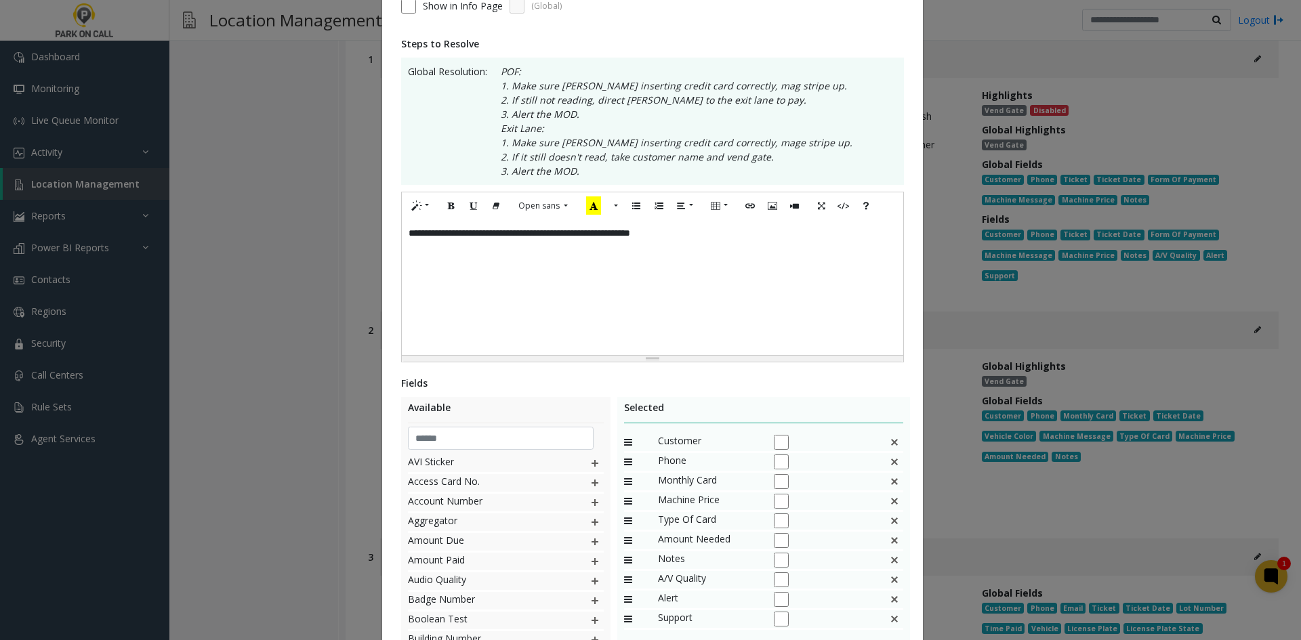
click at [893, 505] on img at bounding box center [894, 501] width 11 height 18
click at [893, 504] on img at bounding box center [894, 501] width 11 height 18
click at [891, 485] on img at bounding box center [894, 482] width 11 height 18
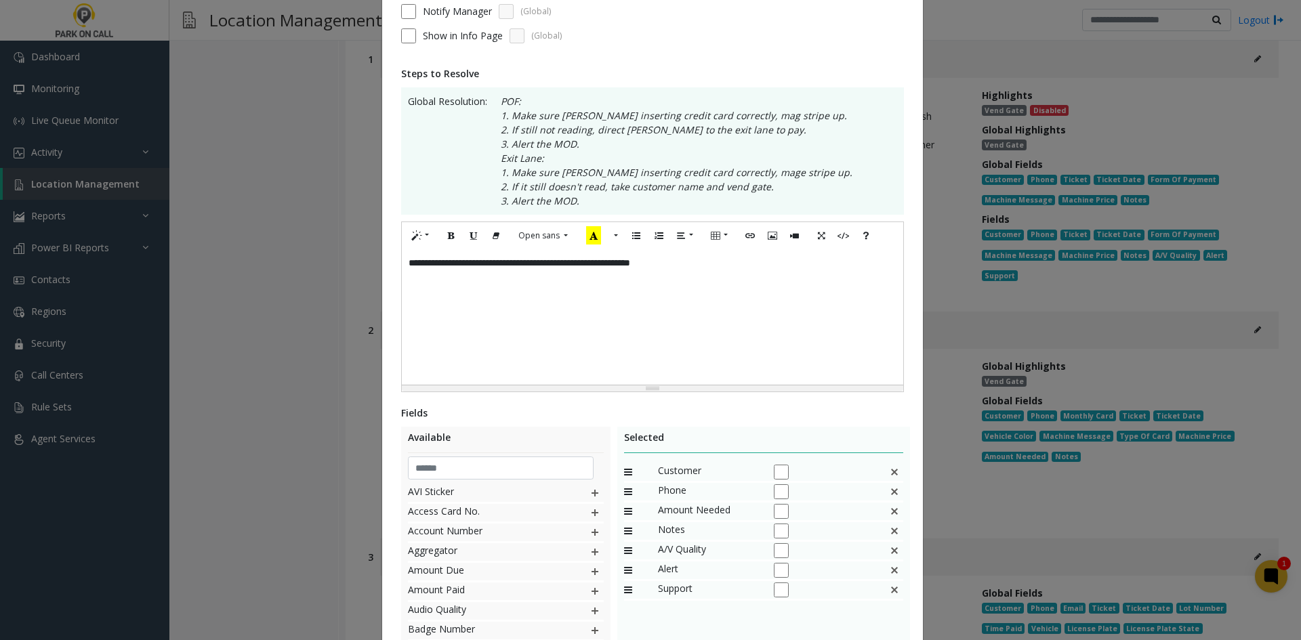
scroll to position [271, 0]
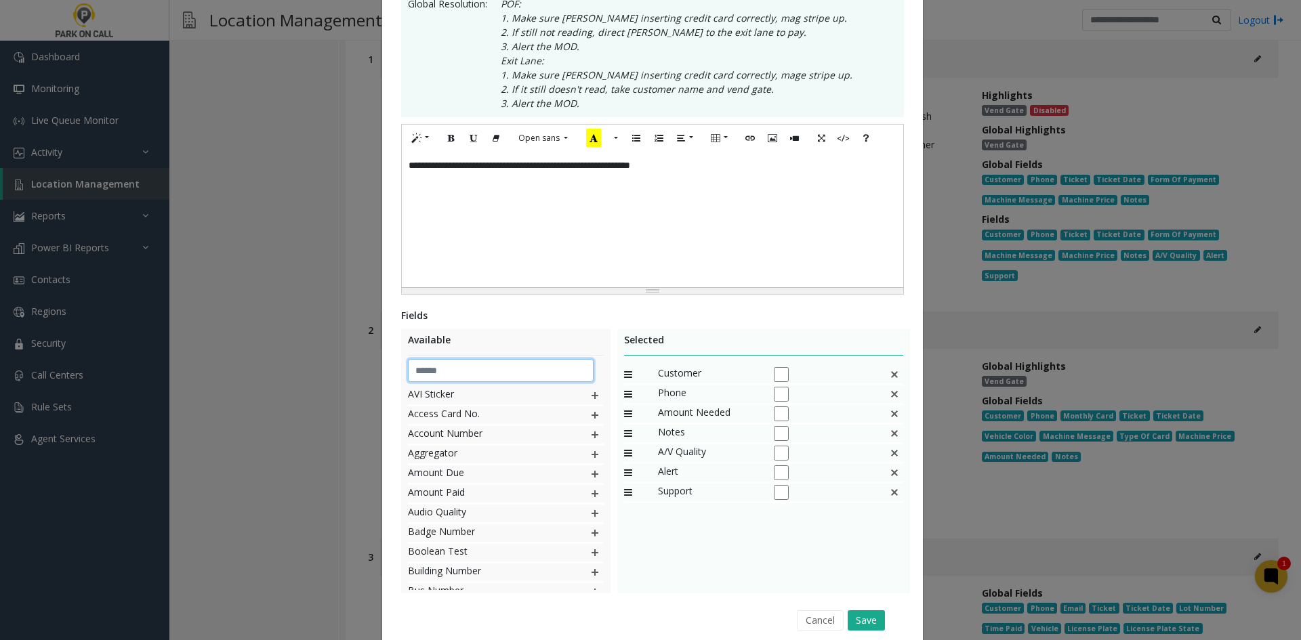
click at [482, 368] on input "text" at bounding box center [501, 370] width 186 height 23
click at [521, 506] on span "Ticket Start" at bounding box center [485, 514] width 154 height 18
click at [589, 434] on img at bounding box center [594, 435] width 11 height 18
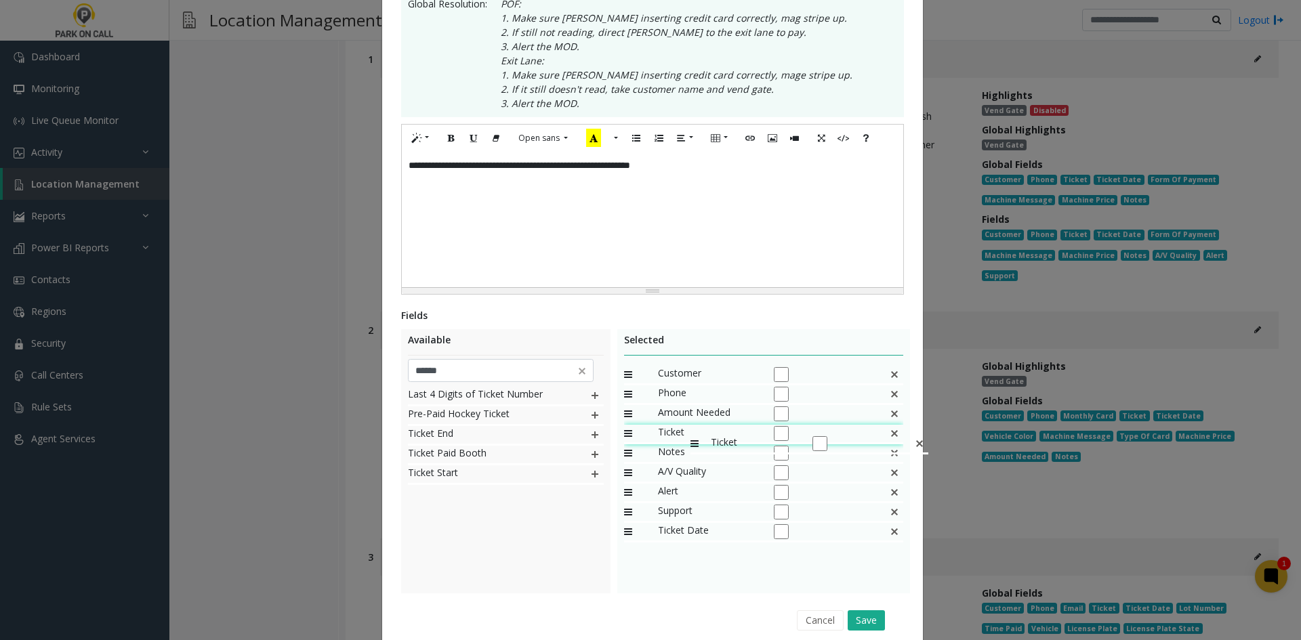
drag, startPoint x: 679, startPoint y: 514, endPoint x: 683, endPoint y: 428, distance: 86.1
drag, startPoint x: 679, startPoint y: 505, endPoint x: 689, endPoint y: 446, distance: 59.0
click at [589, 474] on img at bounding box center [594, 474] width 11 height 18
click at [590, 435] on img at bounding box center [594, 435] width 11 height 18
drag, startPoint x: 683, startPoint y: 547, endPoint x: 690, endPoint y: 465, distance: 82.9
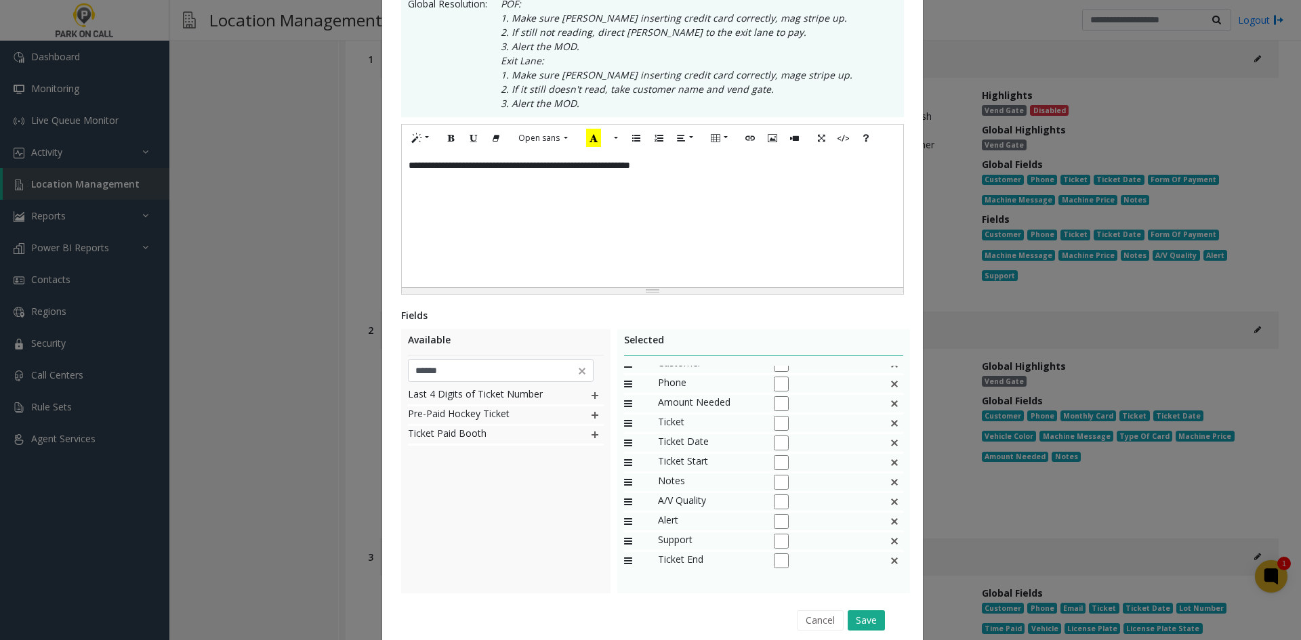
scroll to position [13, 0]
drag, startPoint x: 681, startPoint y: 560, endPoint x: 688, endPoint y: 484, distance: 76.8
click at [469, 363] on input "******" at bounding box center [501, 370] width 186 height 23
type input "***"
drag, startPoint x: 469, startPoint y: 545, endPoint x: 476, endPoint y: 534, distance: 11.8
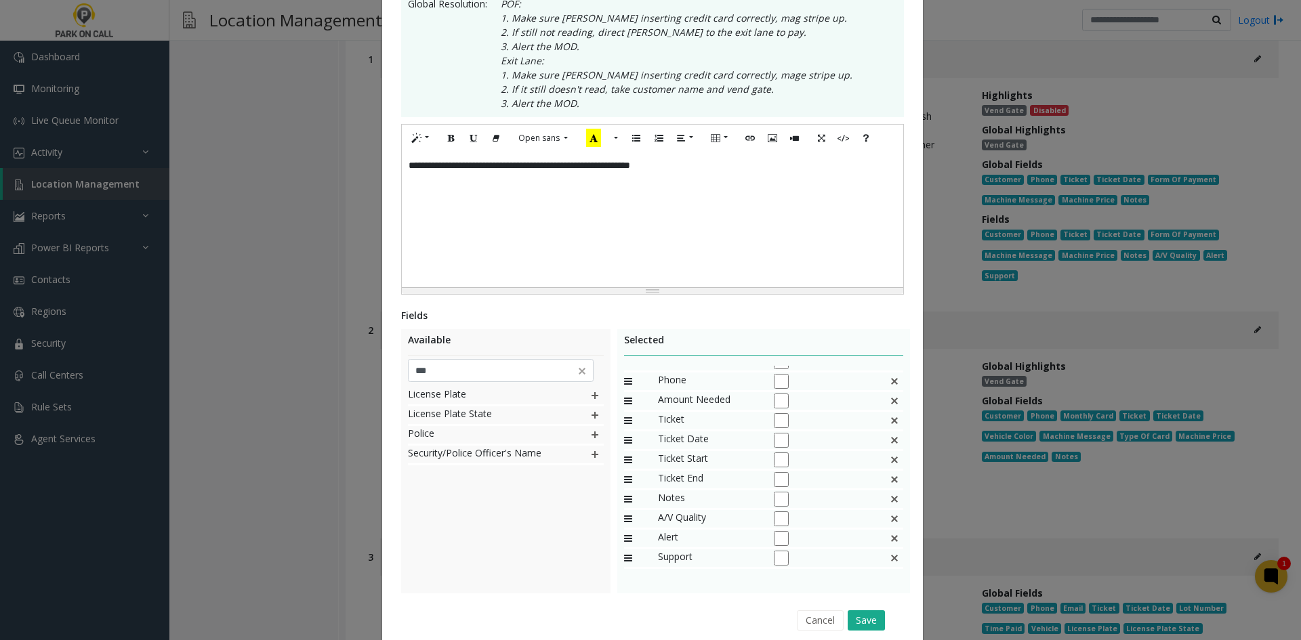
click at [476, 536] on div "License Plate License Plate State Police Security/Police Officer's Name" at bounding box center [506, 488] width 196 height 203
click at [590, 396] on img at bounding box center [594, 396] width 11 height 18
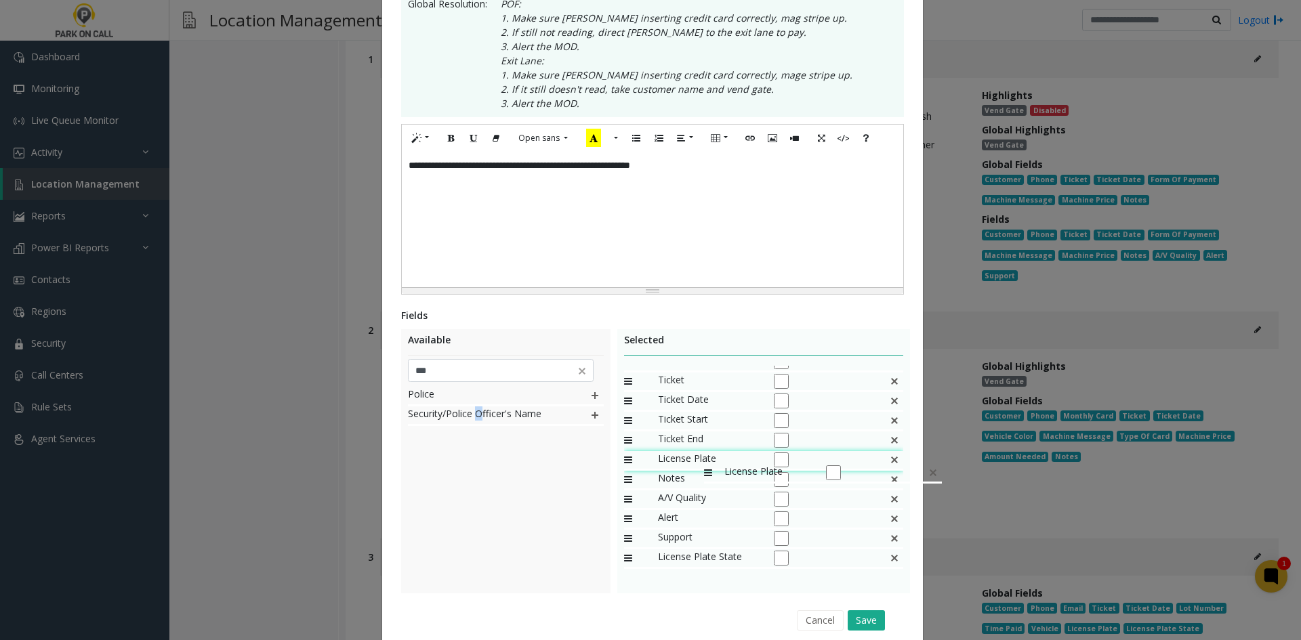
drag, startPoint x: 689, startPoint y: 475, endPoint x: 697, endPoint y: 457, distance: 19.4
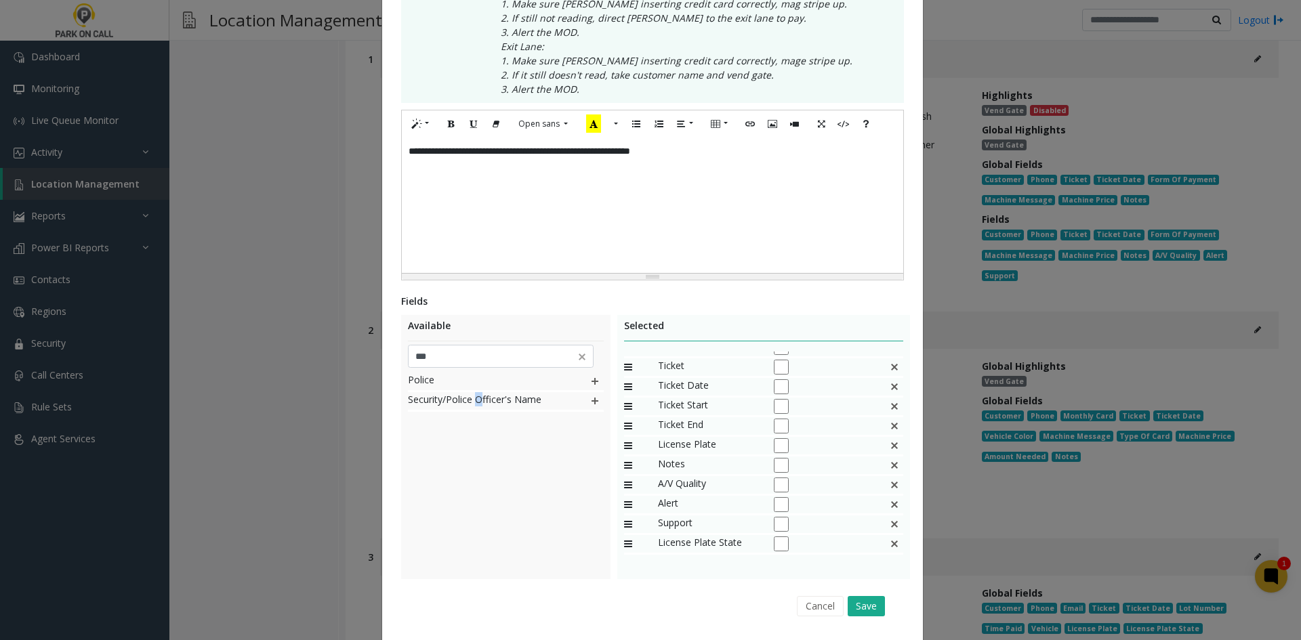
scroll to position [325, 0]
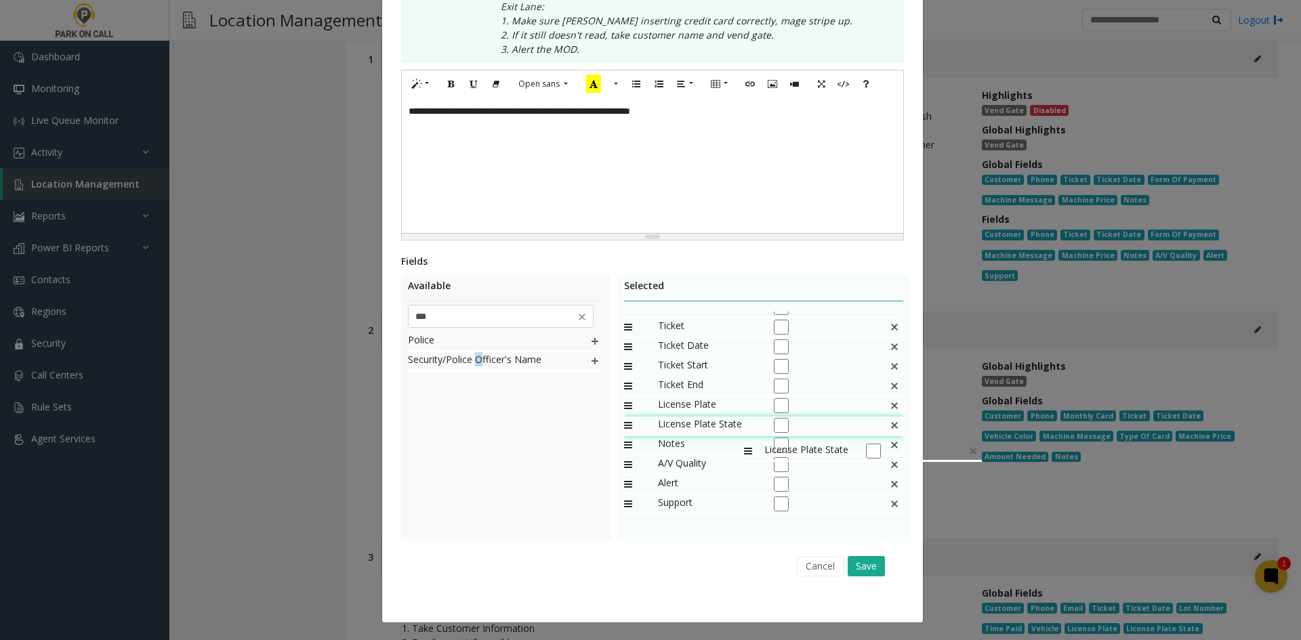
drag, startPoint x: 713, startPoint y: 497, endPoint x: 737, endPoint y: 436, distance: 66.3
click at [848, 565] on button "Save" at bounding box center [865, 566] width 37 height 20
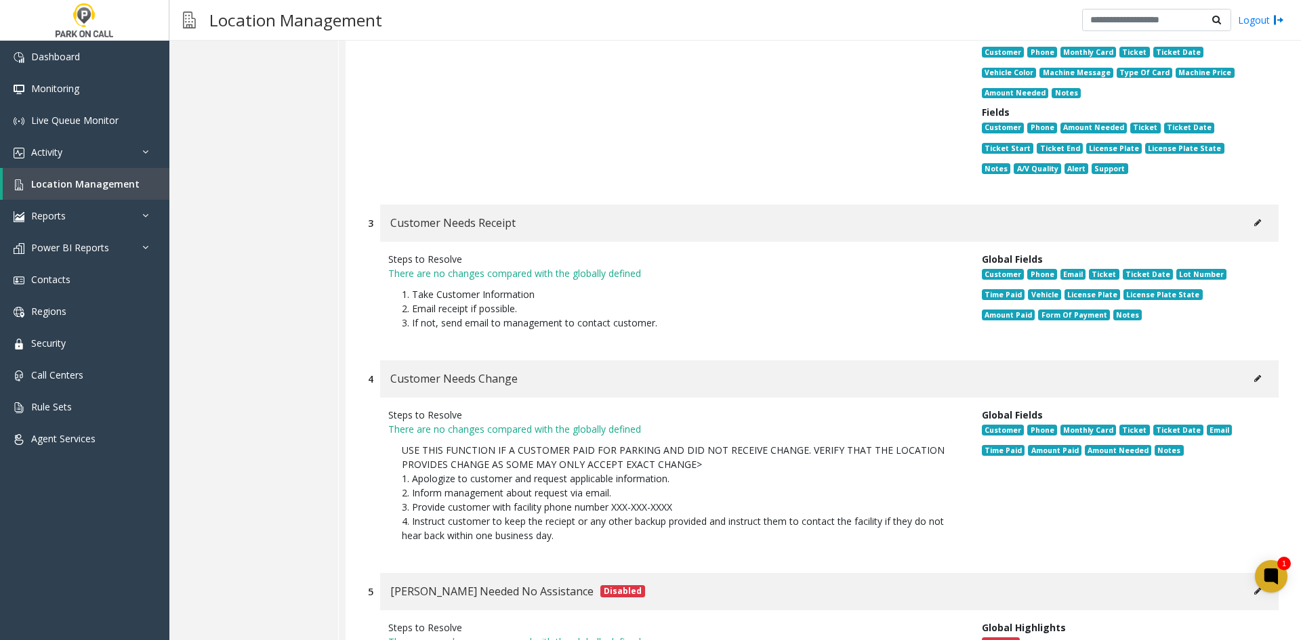
scroll to position [2518, 0]
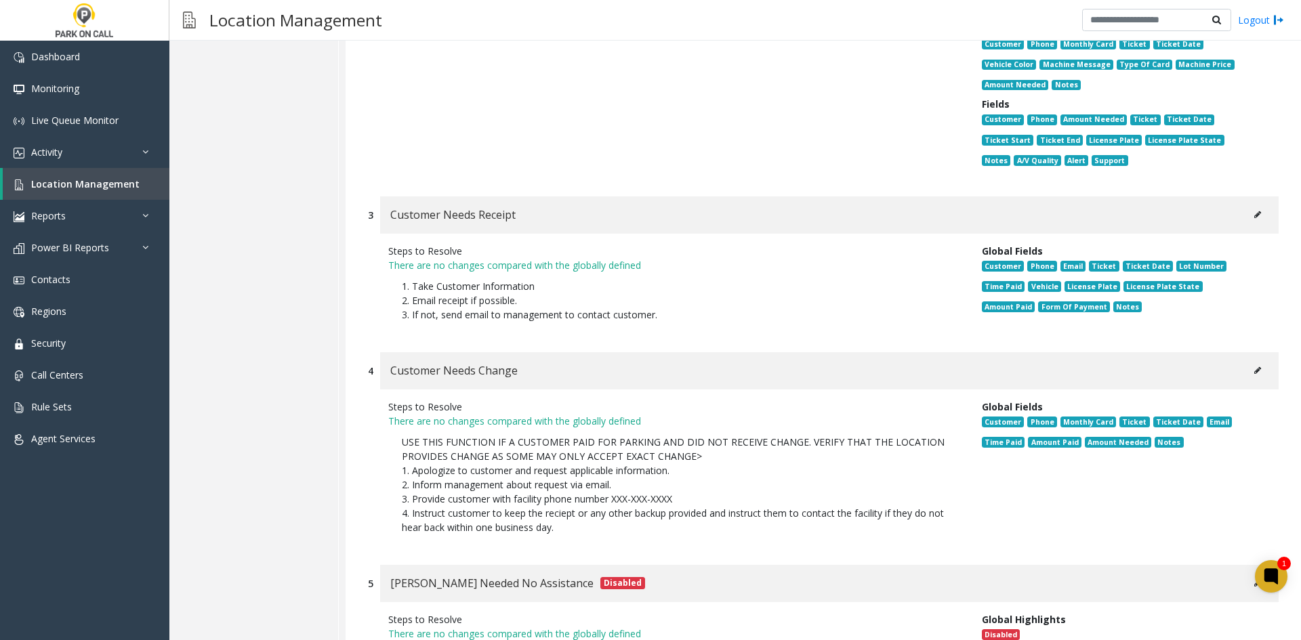
click at [1252, 205] on button at bounding box center [1257, 215] width 22 height 20
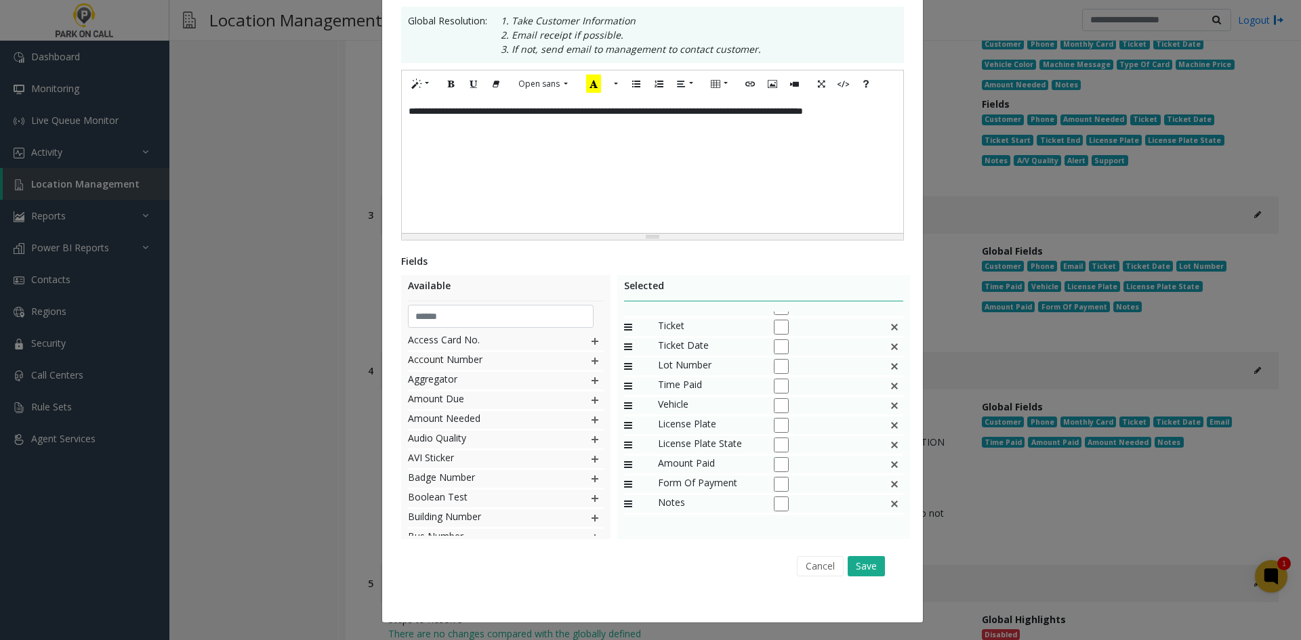
scroll to position [0, 0]
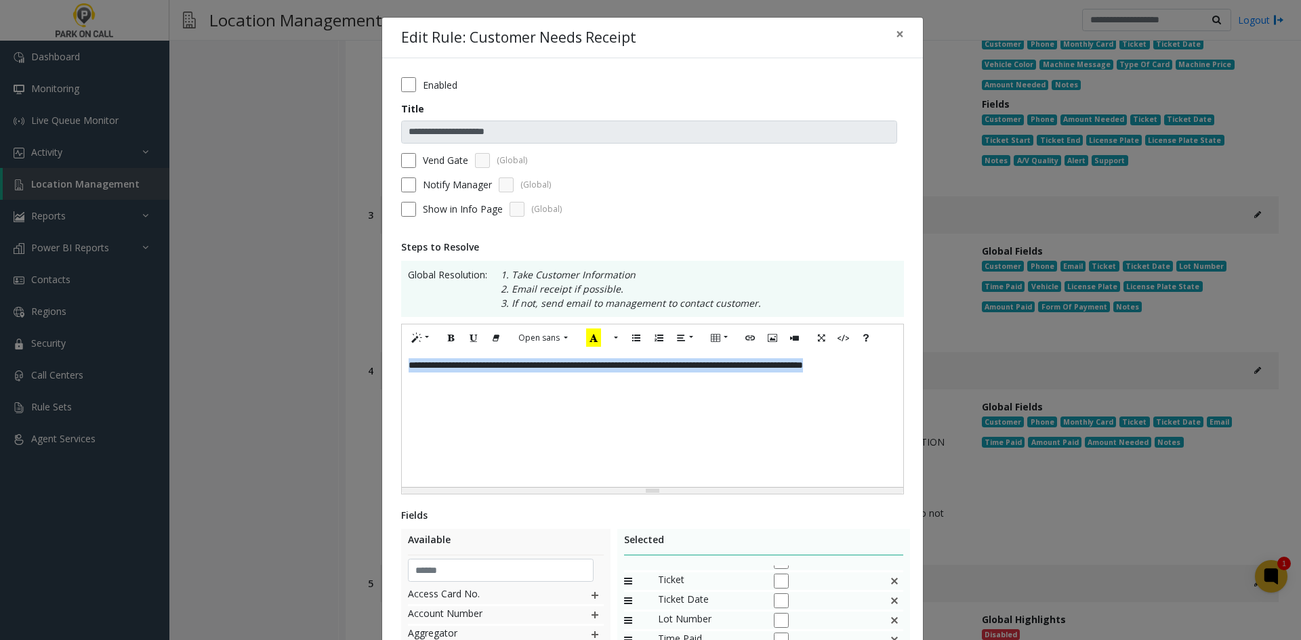
drag, startPoint x: 681, startPoint y: 402, endPoint x: 361, endPoint y: 362, distance: 322.9
click at [361, 362] on div "**********" at bounding box center [650, 320] width 1301 height 640
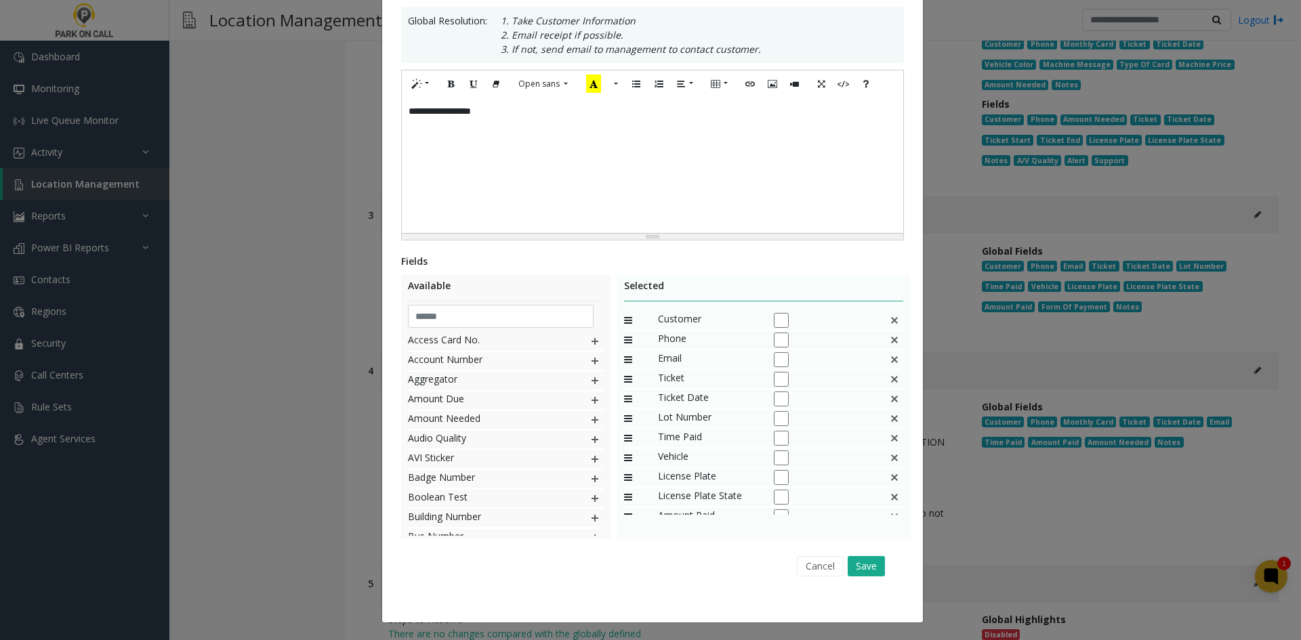
click at [889, 364] on img at bounding box center [894, 360] width 11 height 18
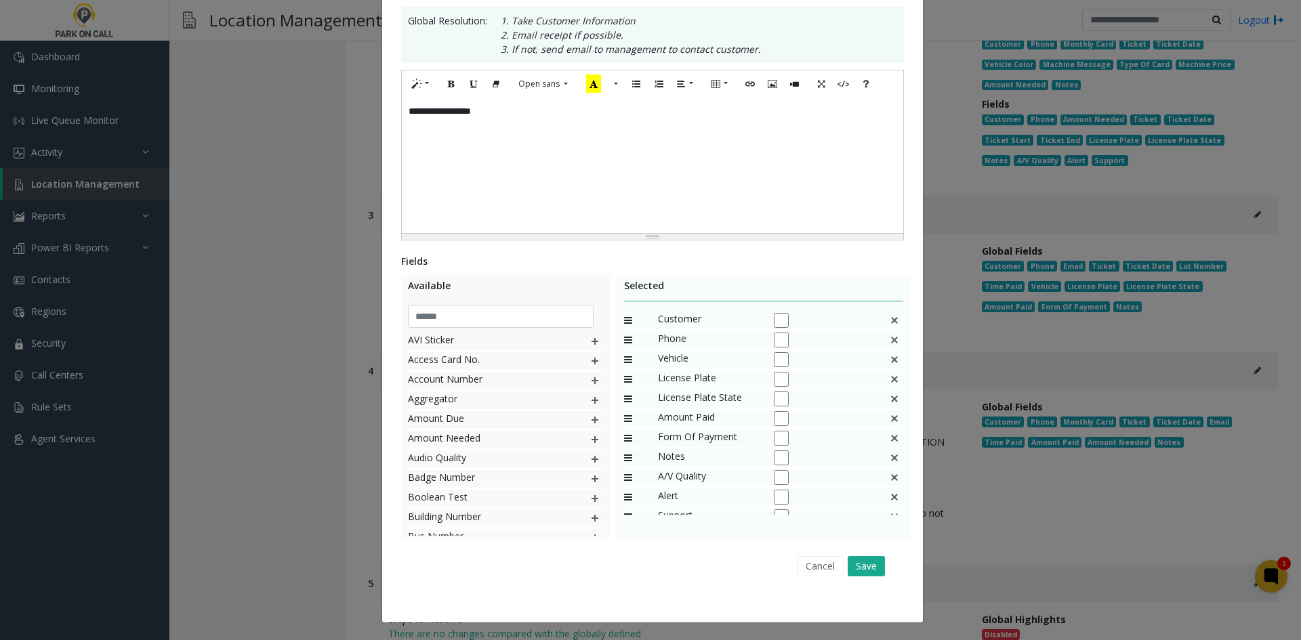
click at [889, 364] on img at bounding box center [894, 360] width 11 height 18
click at [881, 364] on div "License Plate" at bounding box center [764, 361] width 280 height 20
click at [905, 357] on div "**********" at bounding box center [652, 213] width 541 height 818
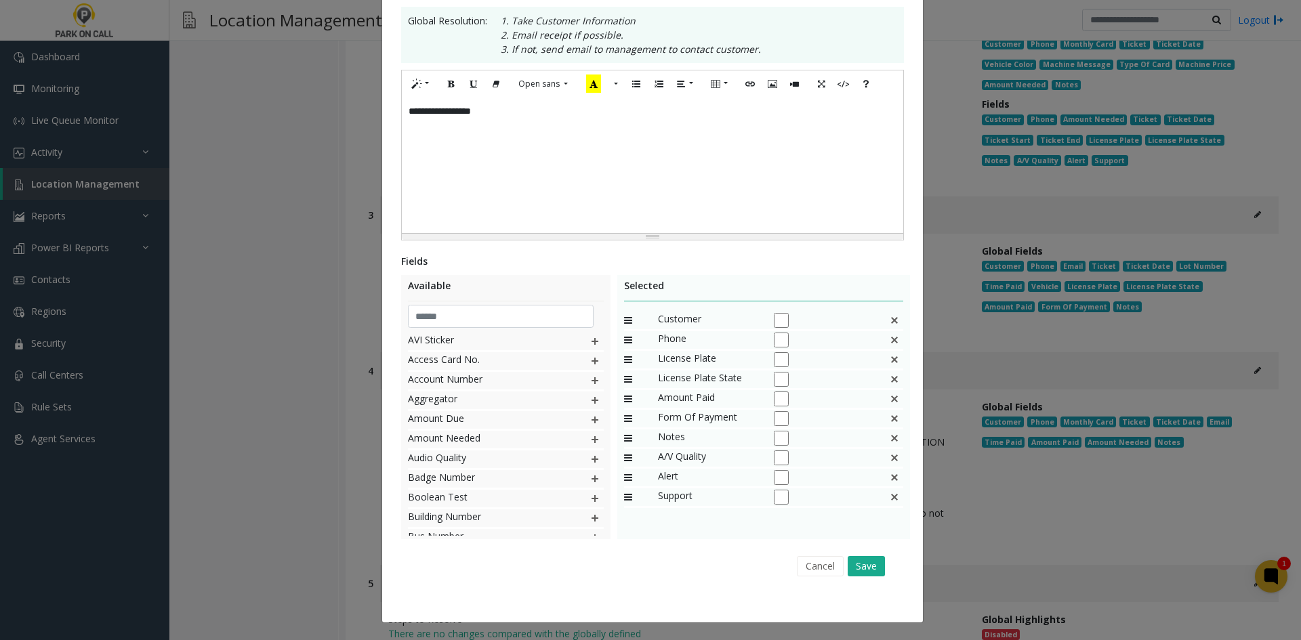
click at [891, 361] on img at bounding box center [894, 360] width 11 height 18
click at [889, 381] on img at bounding box center [894, 380] width 11 height 18
click at [864, 549] on div "Cancel Save" at bounding box center [652, 566] width 484 height 35
click at [862, 558] on button "Save" at bounding box center [865, 566] width 37 height 20
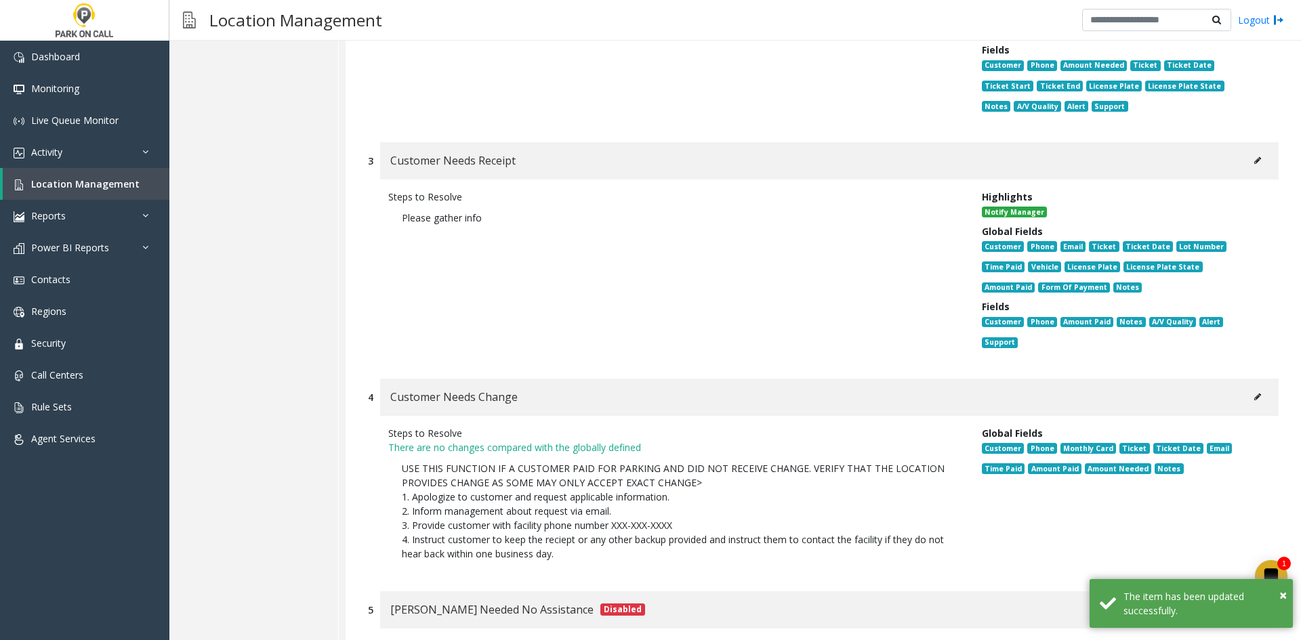
scroll to position [2653, 0]
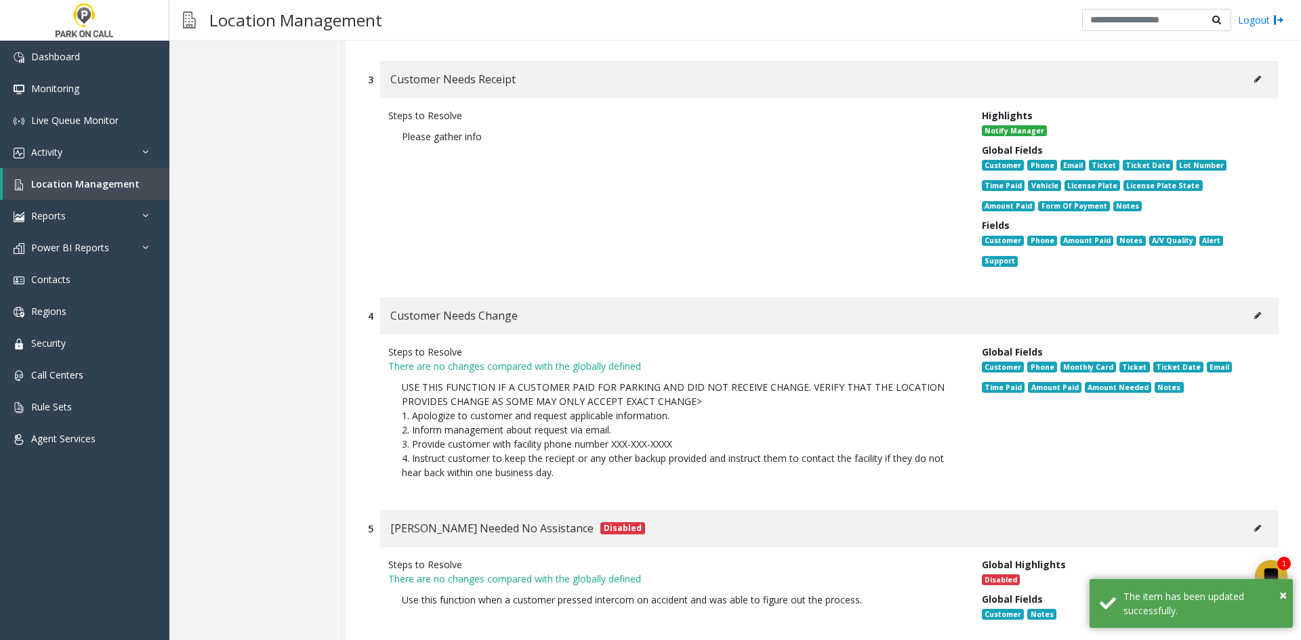
click at [1267, 297] on div "Customer Needs Change" at bounding box center [829, 315] width 898 height 37
click at [1254, 306] on button at bounding box center [1257, 316] width 22 height 20
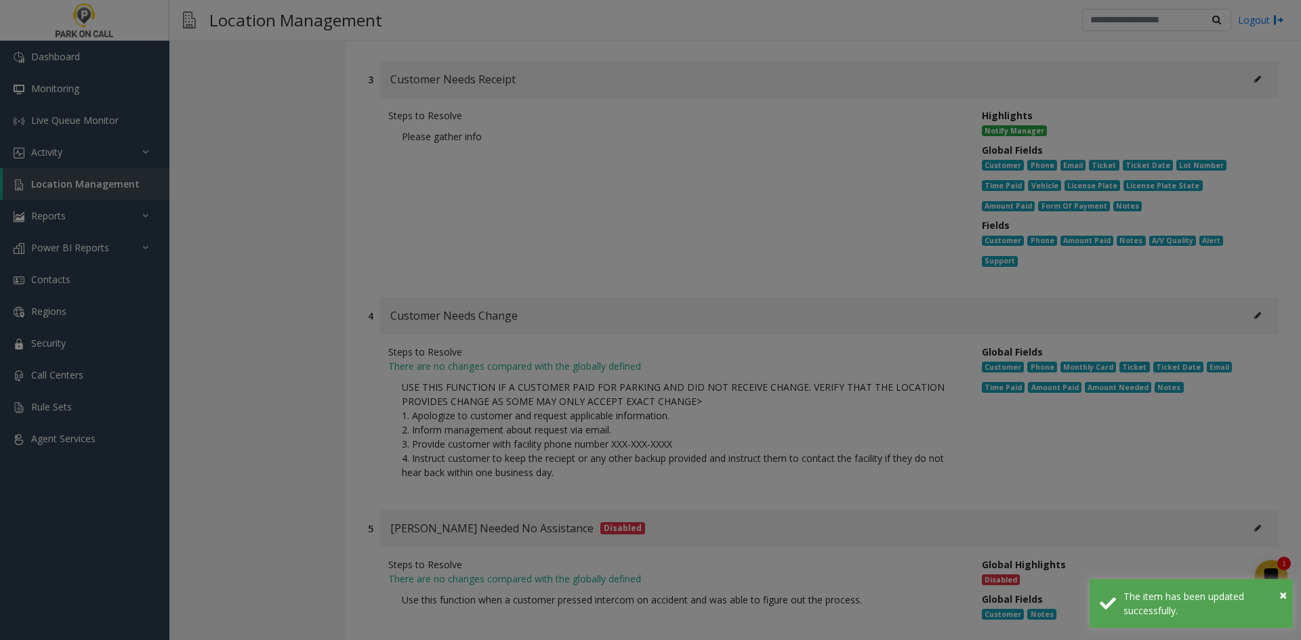
scroll to position [0, 0]
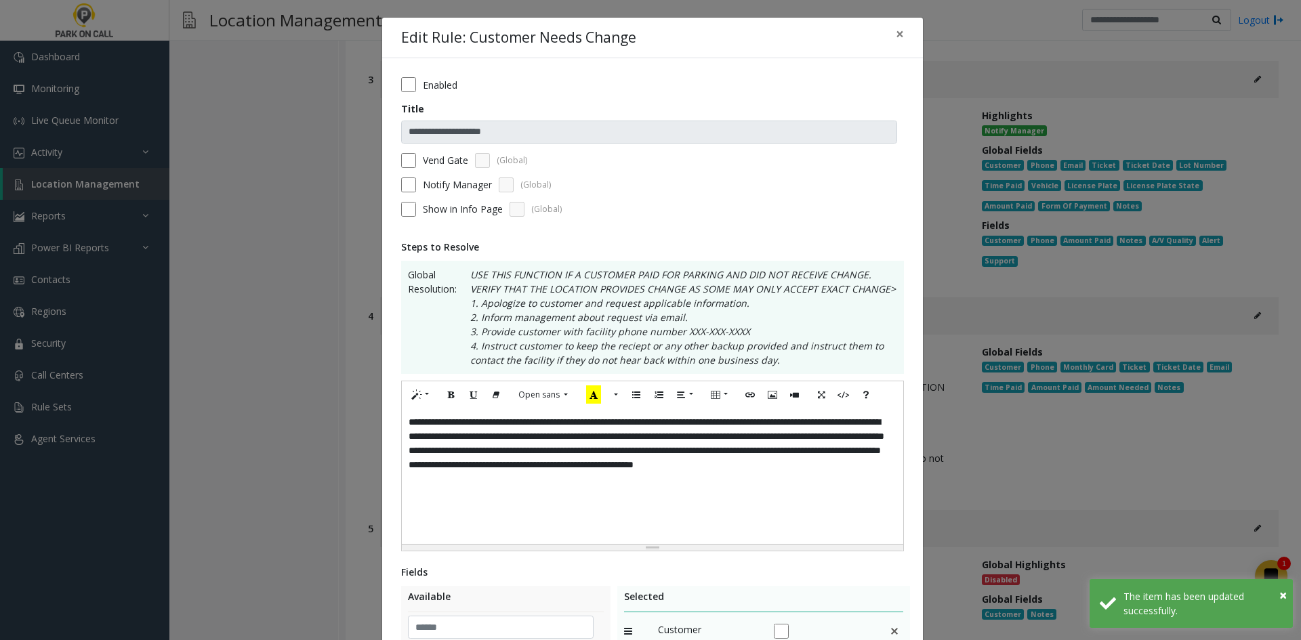
click at [417, 81] on div "Enabled" at bounding box center [652, 84] width 503 height 15
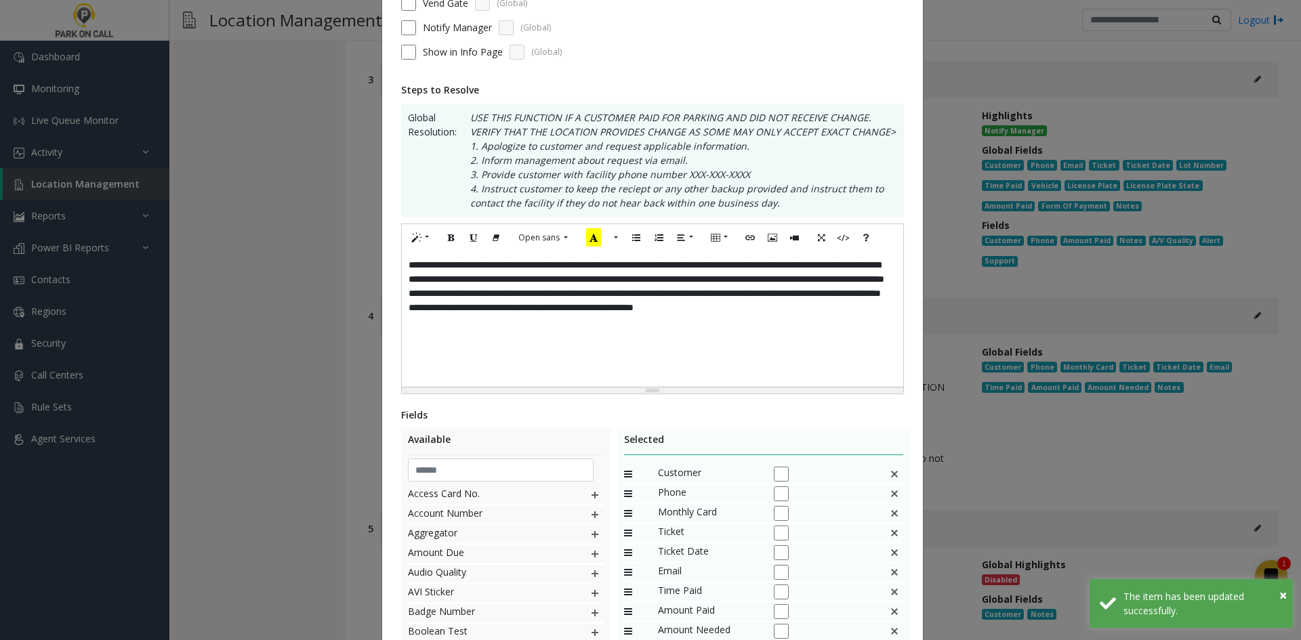
scroll to position [311, 0]
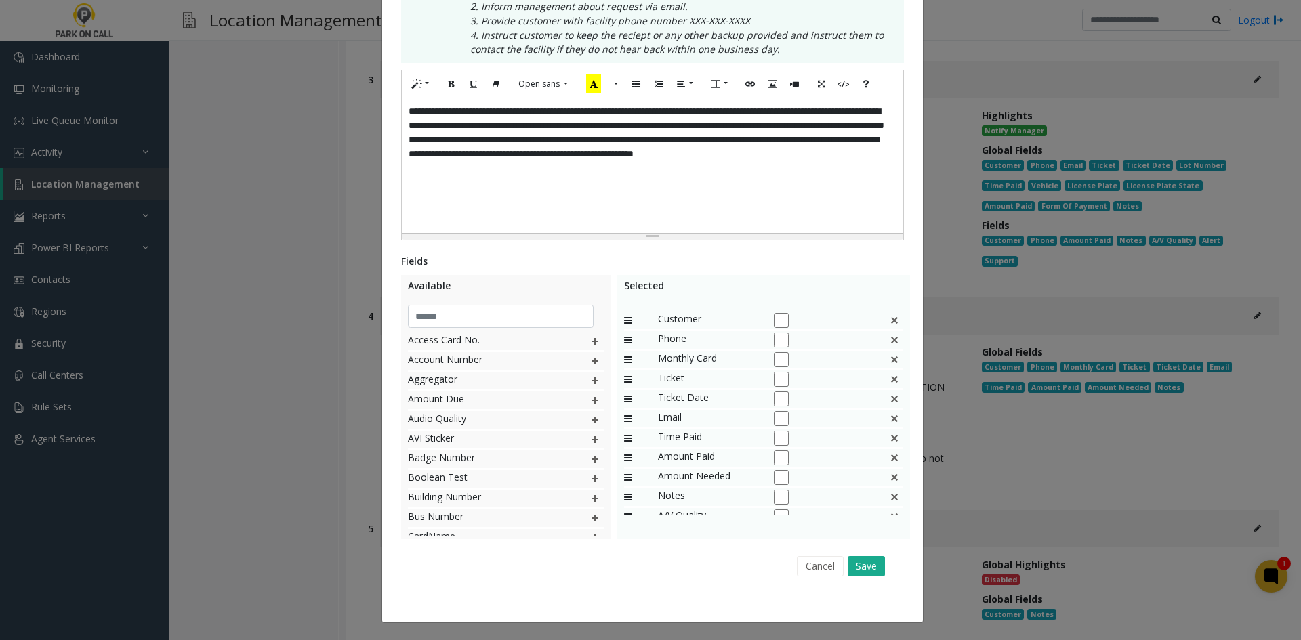
drag, startPoint x: 865, startPoint y: 561, endPoint x: 891, endPoint y: 545, distance: 30.7
click at [865, 562] on button "Save" at bounding box center [865, 566] width 37 height 20
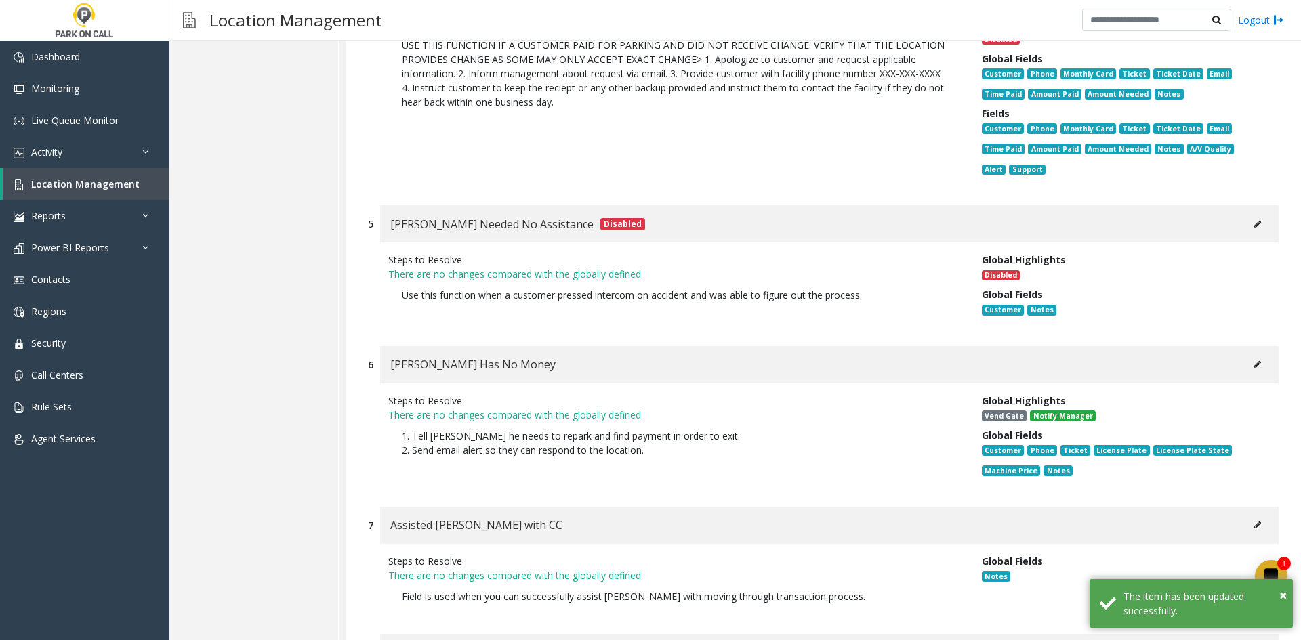
scroll to position [2992, 0]
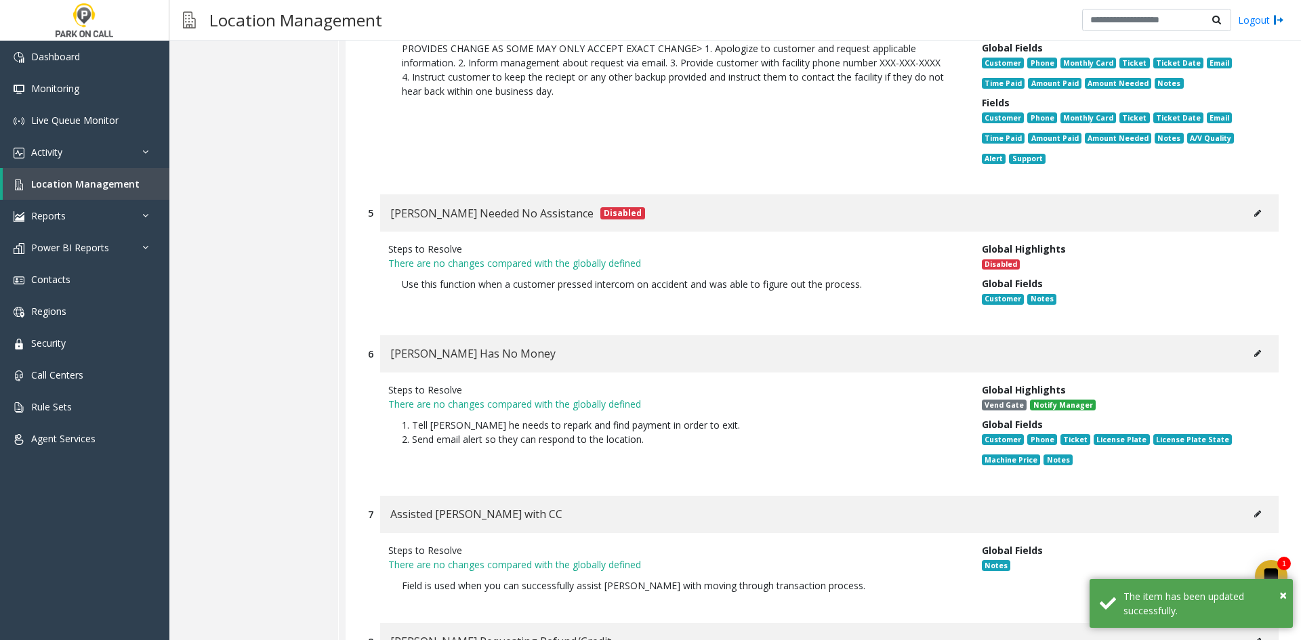
drag, startPoint x: 1229, startPoint y: 185, endPoint x: 1239, endPoint y: 190, distance: 10.9
click at [1236, 194] on div "[PERSON_NAME] Needed No Assistance Disabled" at bounding box center [829, 212] width 898 height 37
click at [1254, 209] on icon at bounding box center [1257, 213] width 7 height 8
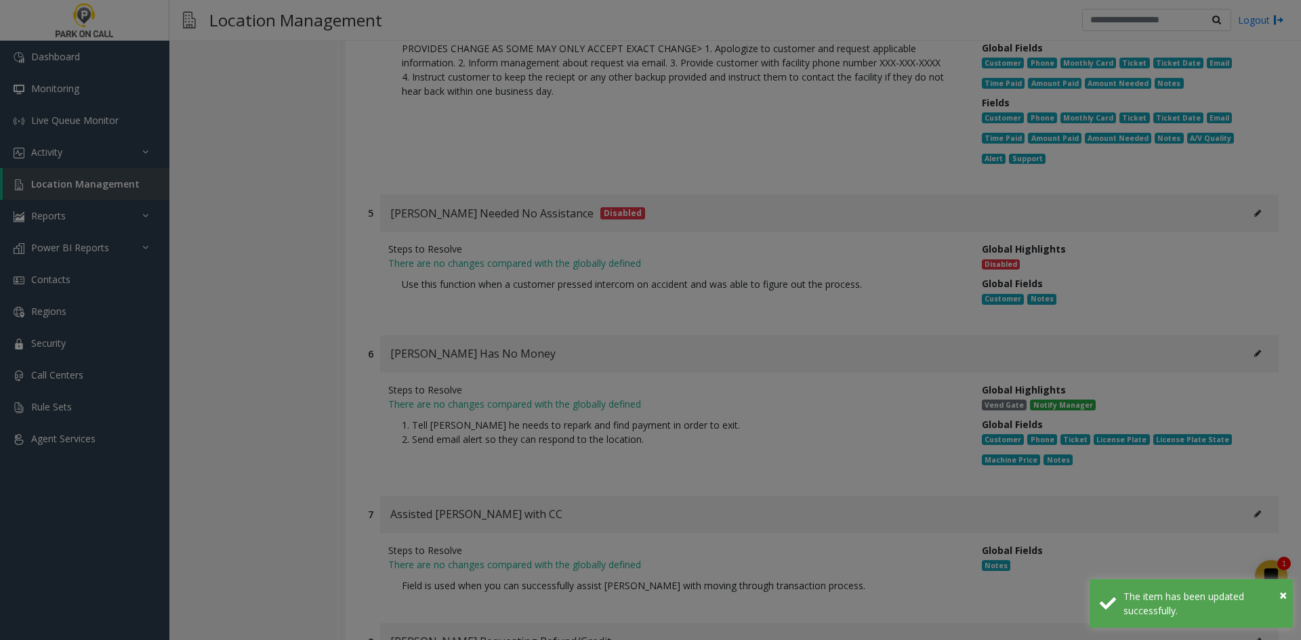
scroll to position [0, 0]
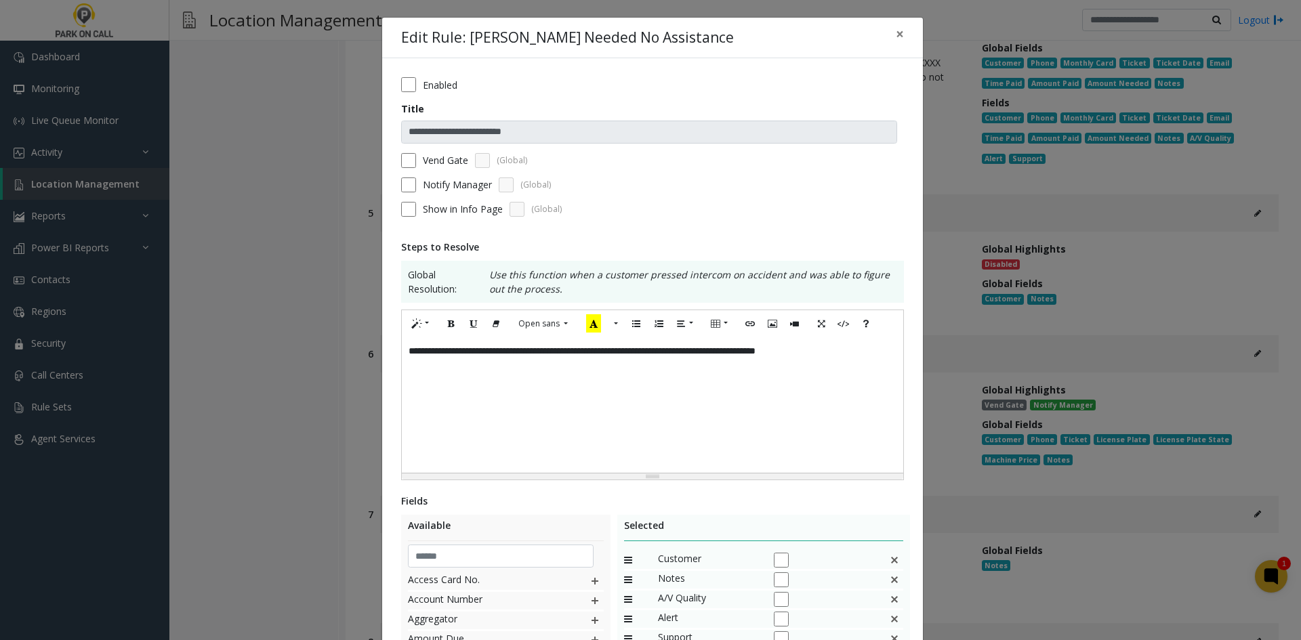
drag, startPoint x: 424, startPoint y: 93, endPoint x: 419, endPoint y: 88, distance: 7.7
click at [421, 91] on form "**********" at bounding box center [652, 151] width 503 height 149
click at [415, 85] on div "Enabled" at bounding box center [652, 84] width 503 height 15
click at [410, 86] on div "Enabled" at bounding box center [652, 84] width 503 height 15
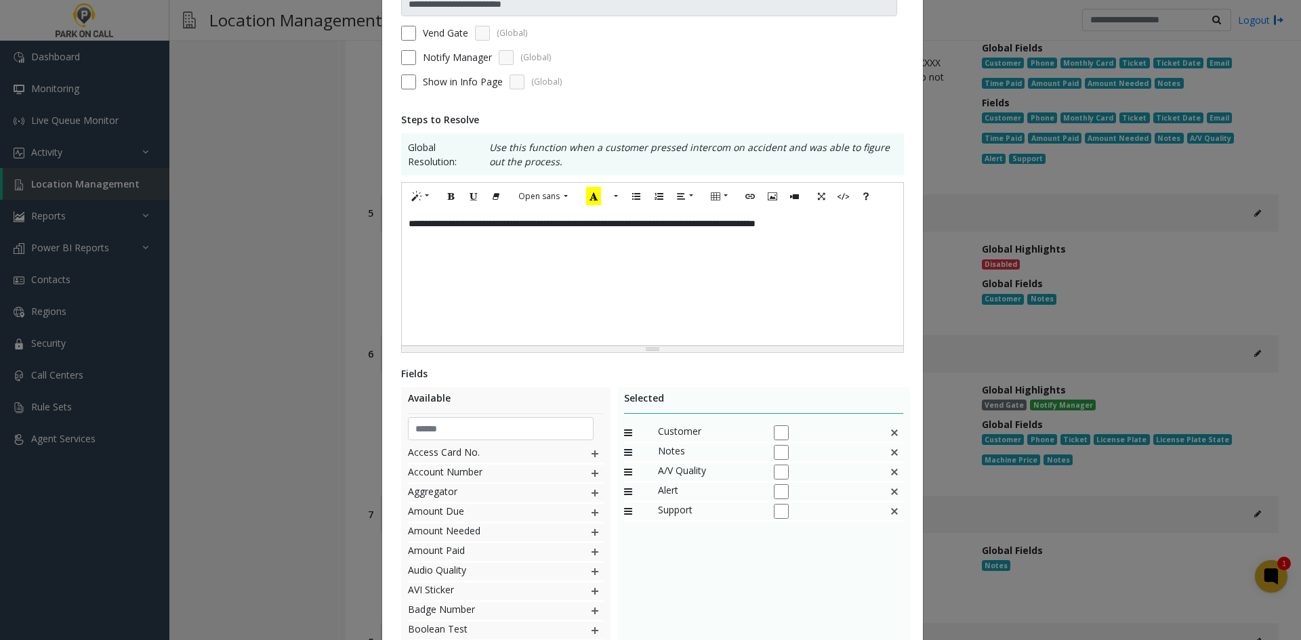
scroll to position [240, 0]
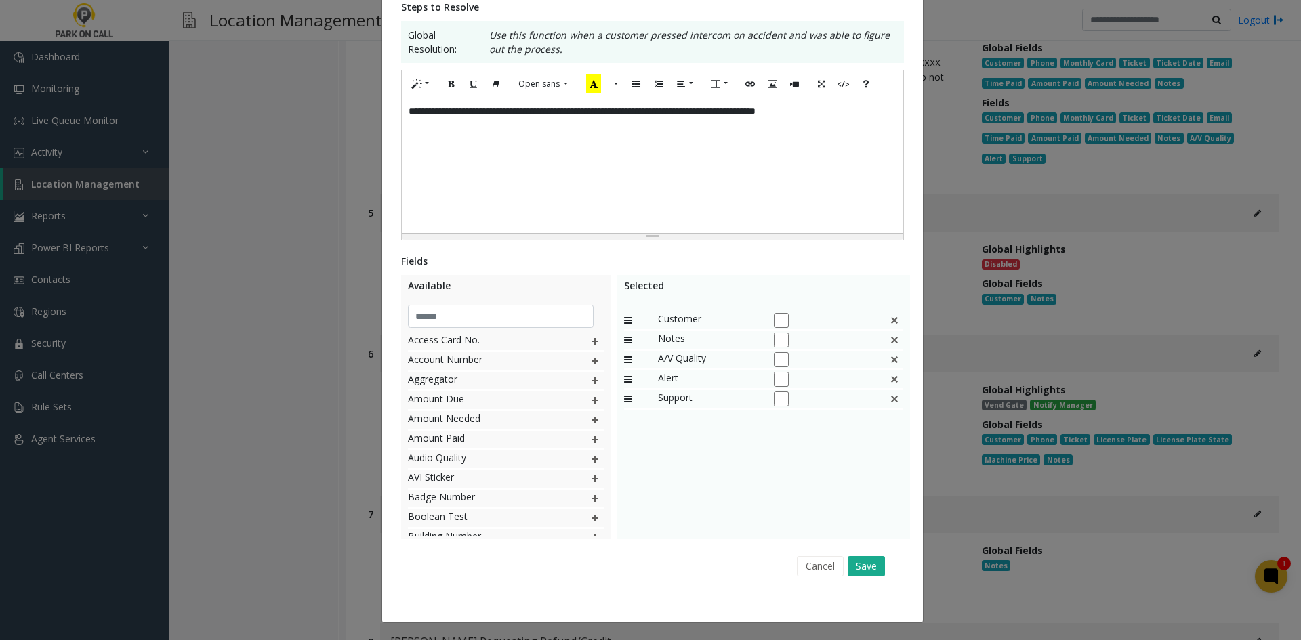
click at [892, 316] on img at bounding box center [894, 321] width 11 height 18
click at [850, 560] on button "Save" at bounding box center [865, 566] width 37 height 20
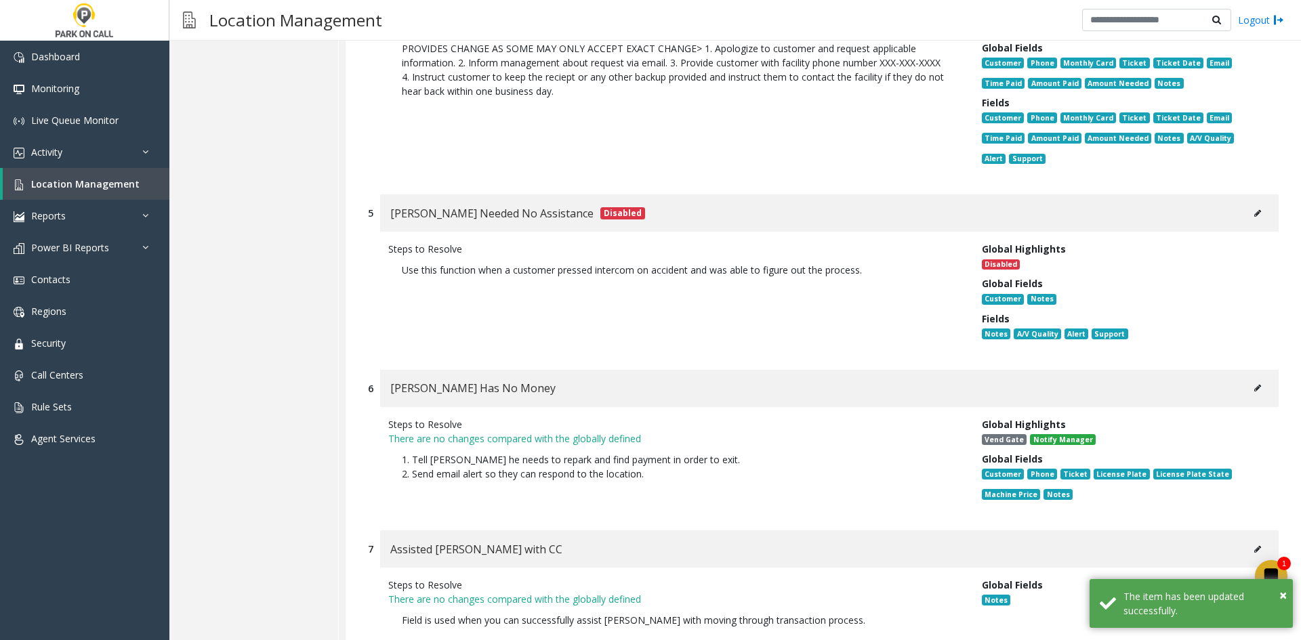
click at [1246, 378] on button at bounding box center [1257, 388] width 22 height 20
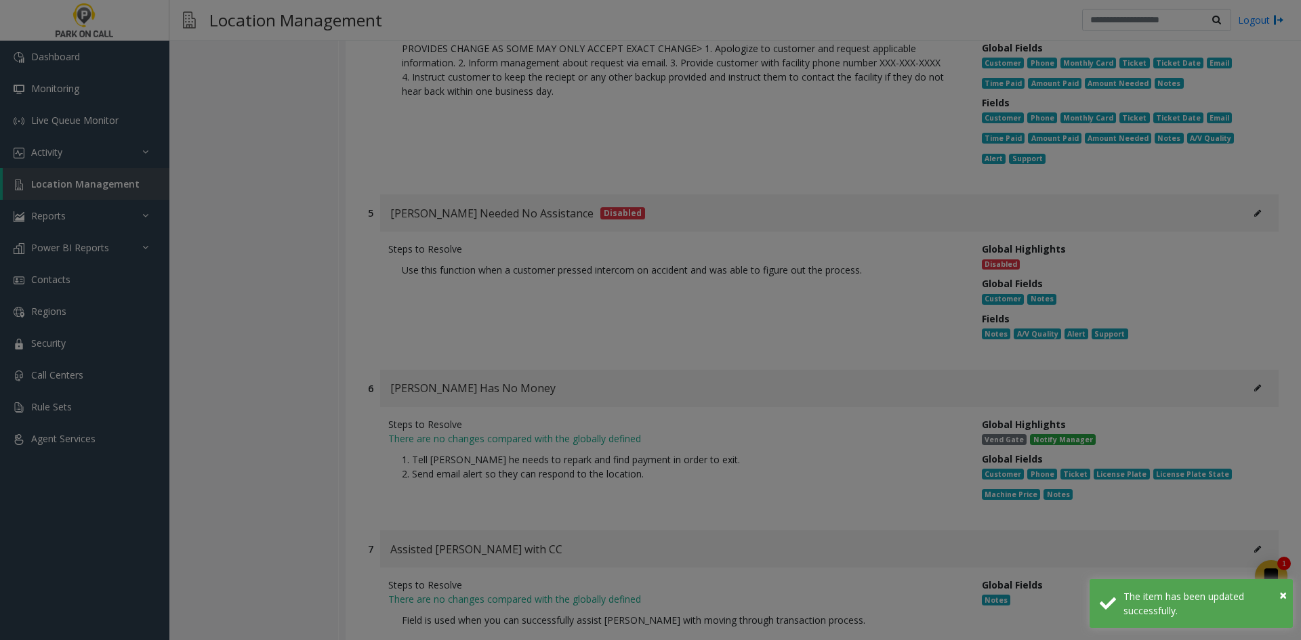
scroll to position [0, 0]
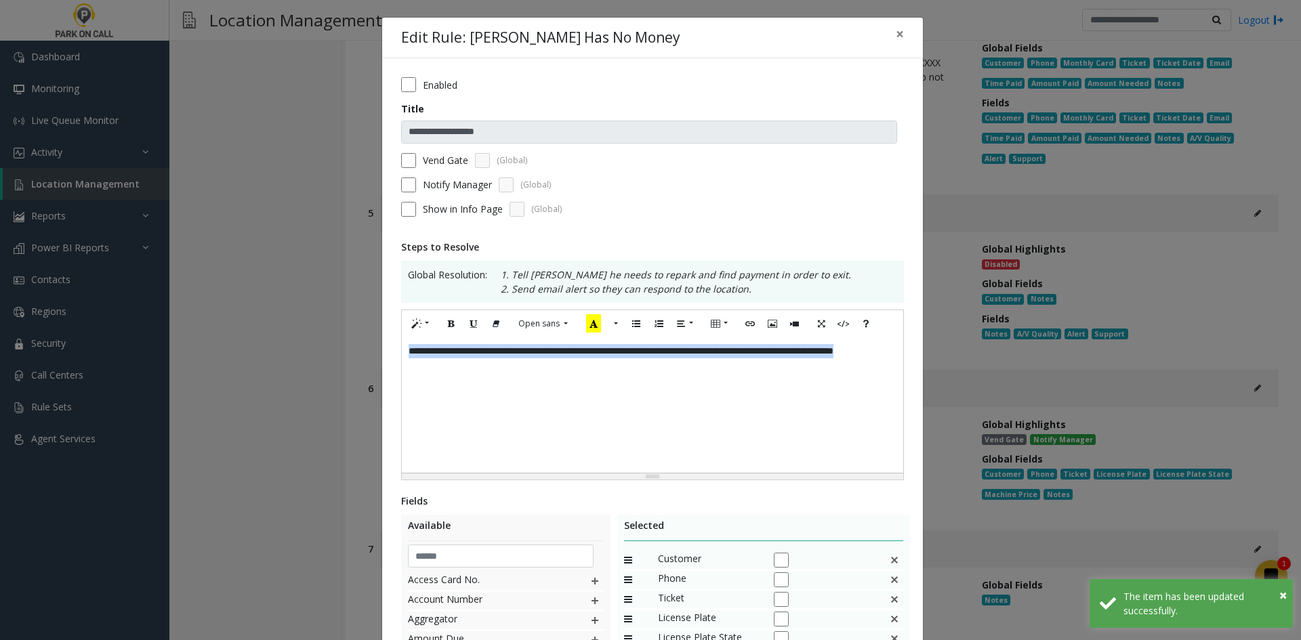
drag, startPoint x: 545, startPoint y: 391, endPoint x: 310, endPoint y: 339, distance: 240.8
click at [310, 339] on div "**********" at bounding box center [650, 320] width 1301 height 640
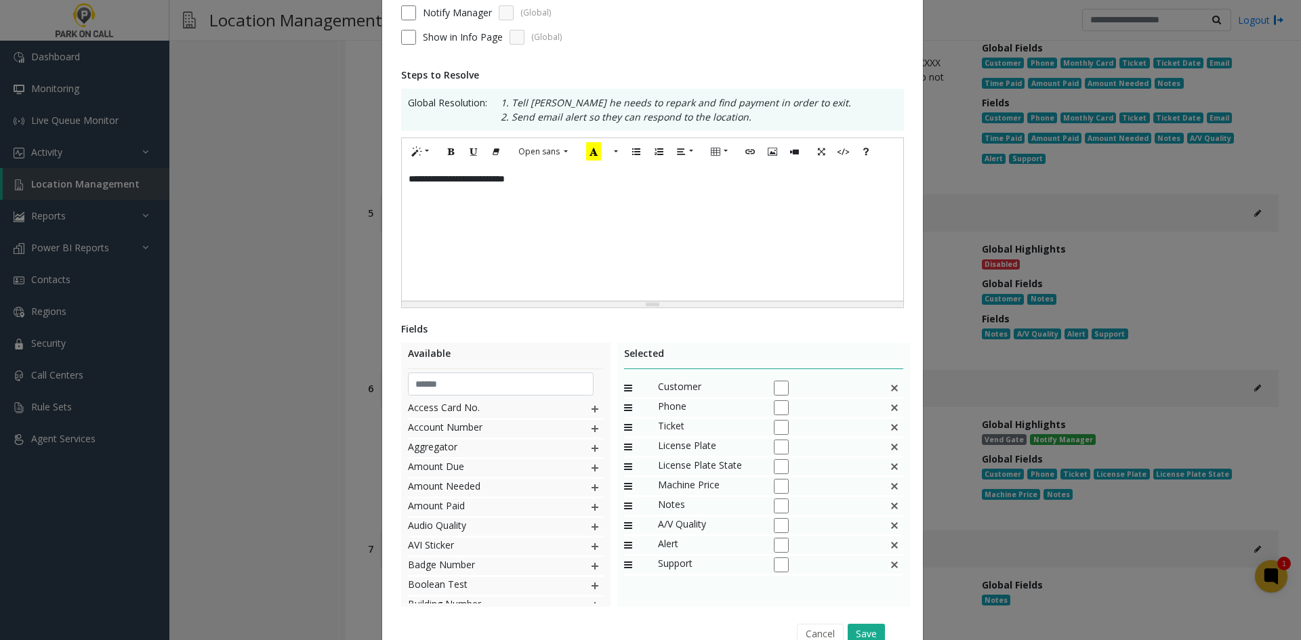
scroll to position [203, 0]
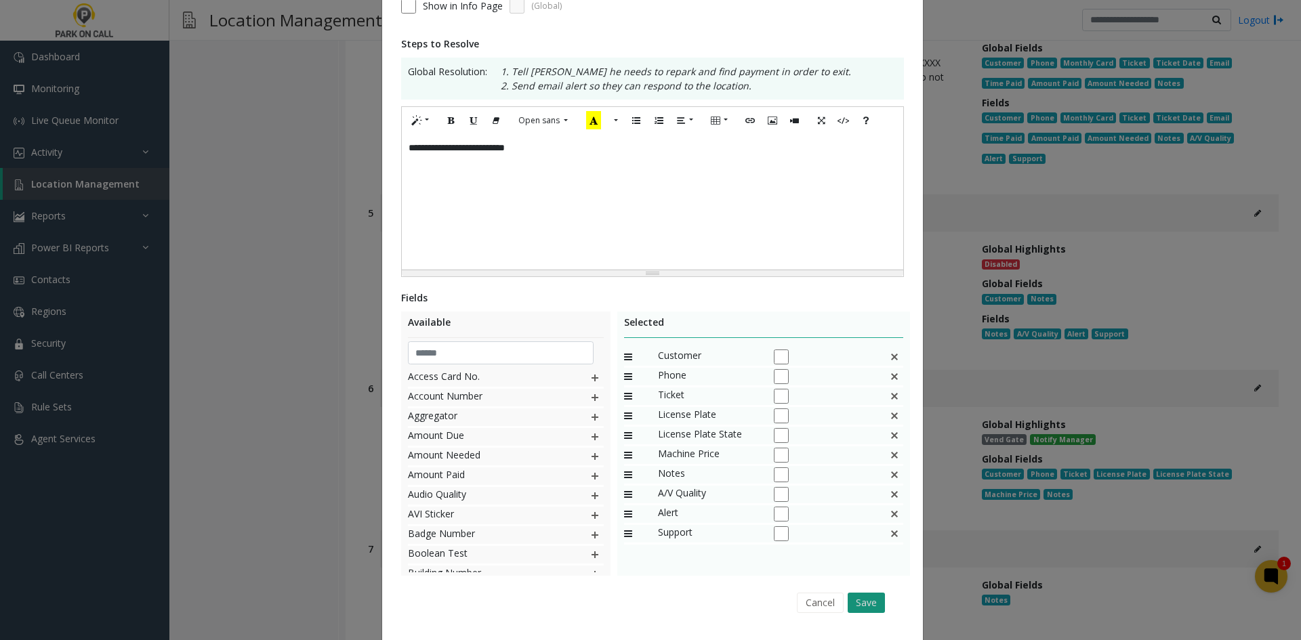
drag, startPoint x: 873, startPoint y: 590, endPoint x: 869, endPoint y: 600, distance: 10.9
click at [869, 600] on div "Cancel Save" at bounding box center [652, 602] width 484 height 35
click at [868, 605] on button "Save" at bounding box center [865, 603] width 37 height 20
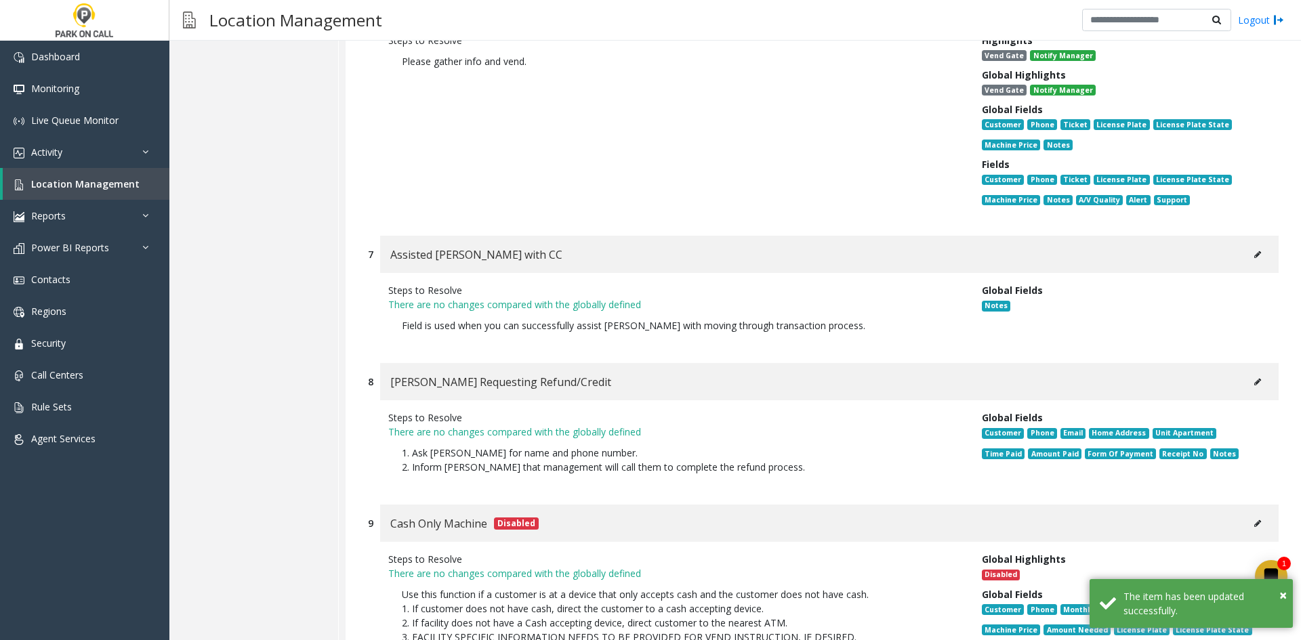
scroll to position [3466, 0]
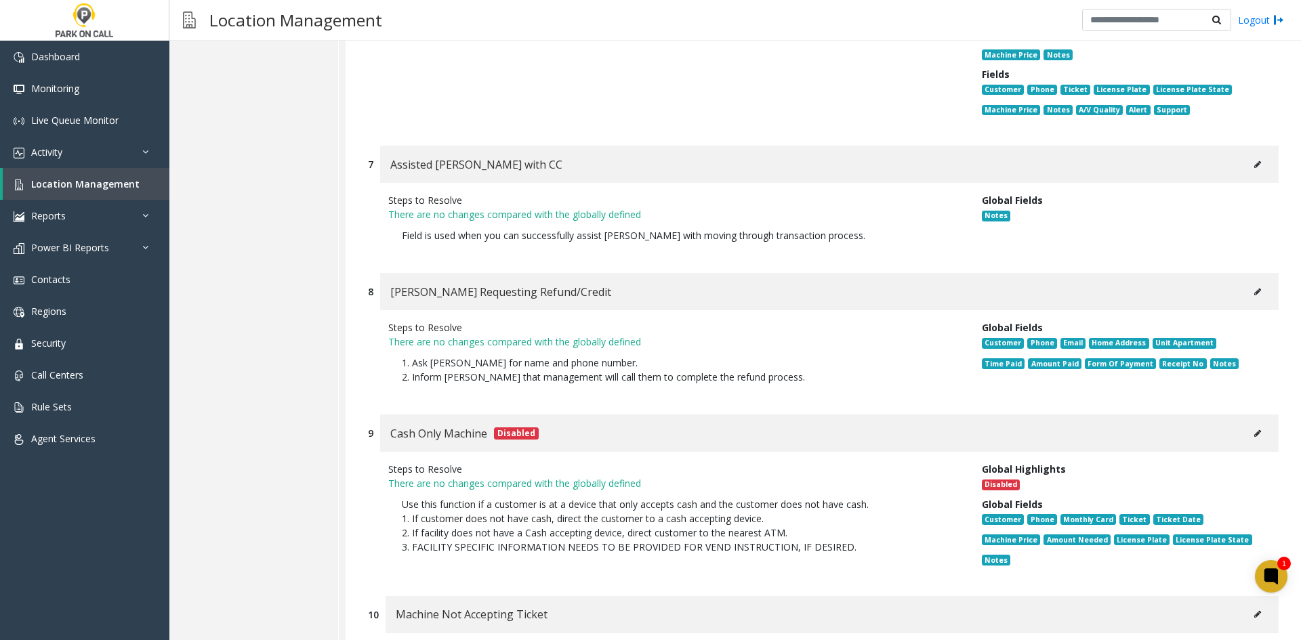
click at [1246, 282] on button at bounding box center [1257, 292] width 22 height 20
type input "**********"
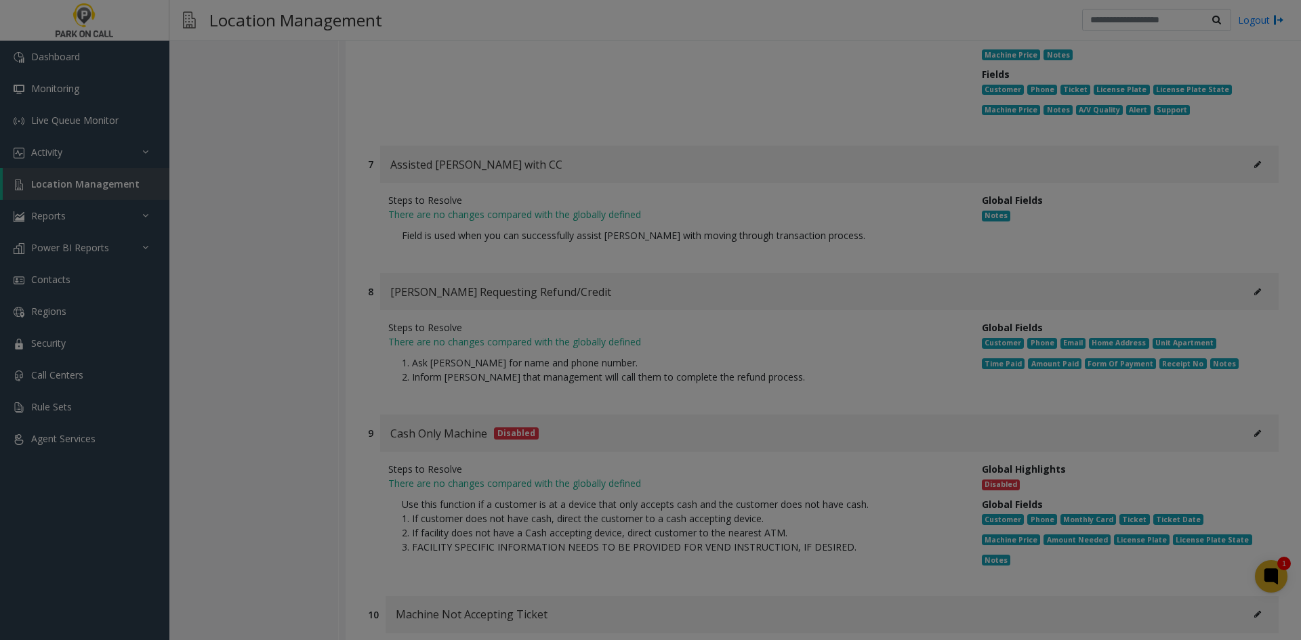
scroll to position [0, 0]
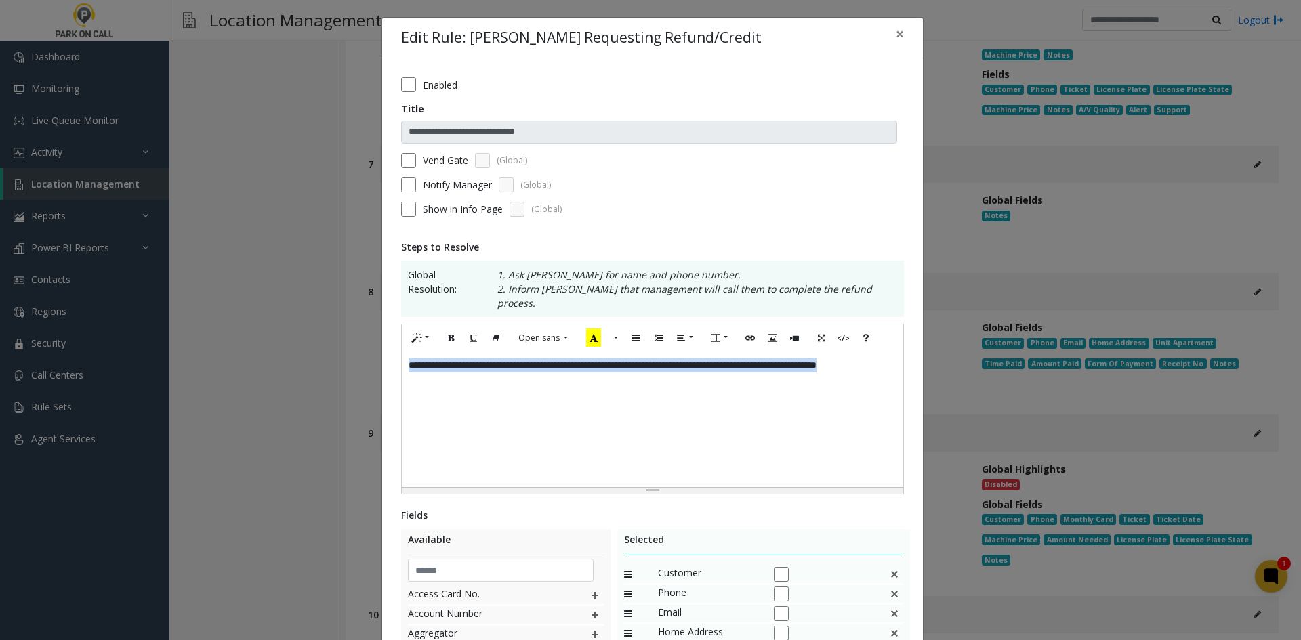
drag, startPoint x: 400, startPoint y: 343, endPoint x: 289, endPoint y: 320, distance: 113.6
click at [289, 320] on div "**********" at bounding box center [650, 320] width 1301 height 640
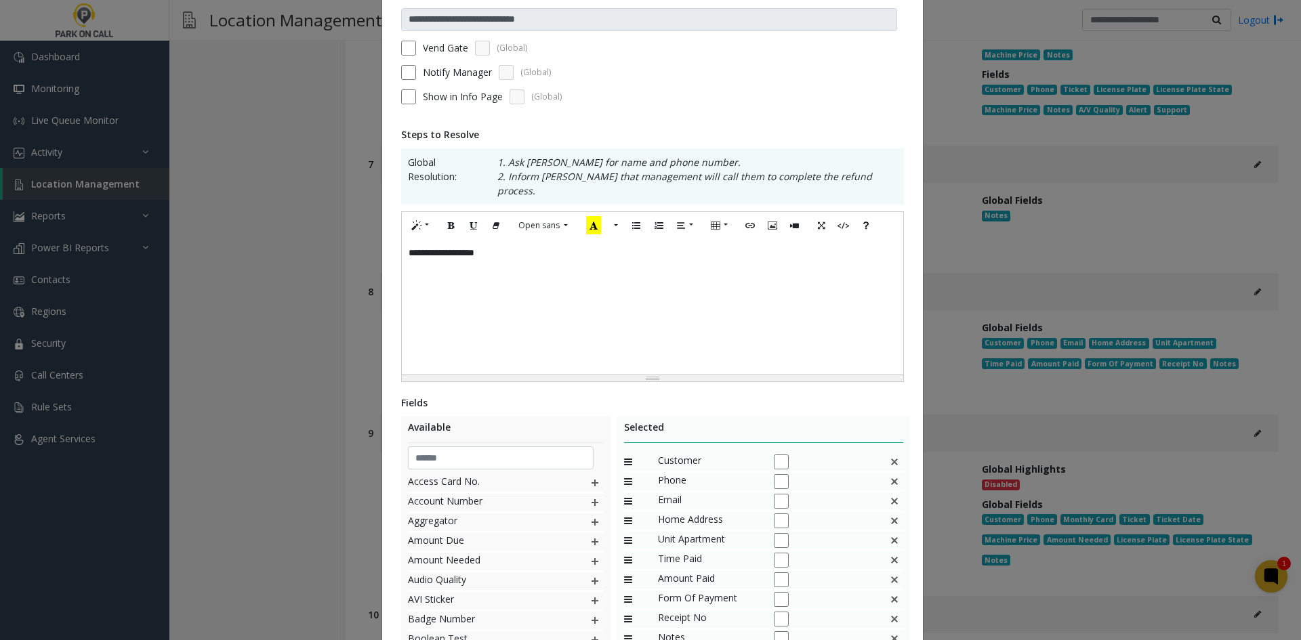
scroll to position [240, 0]
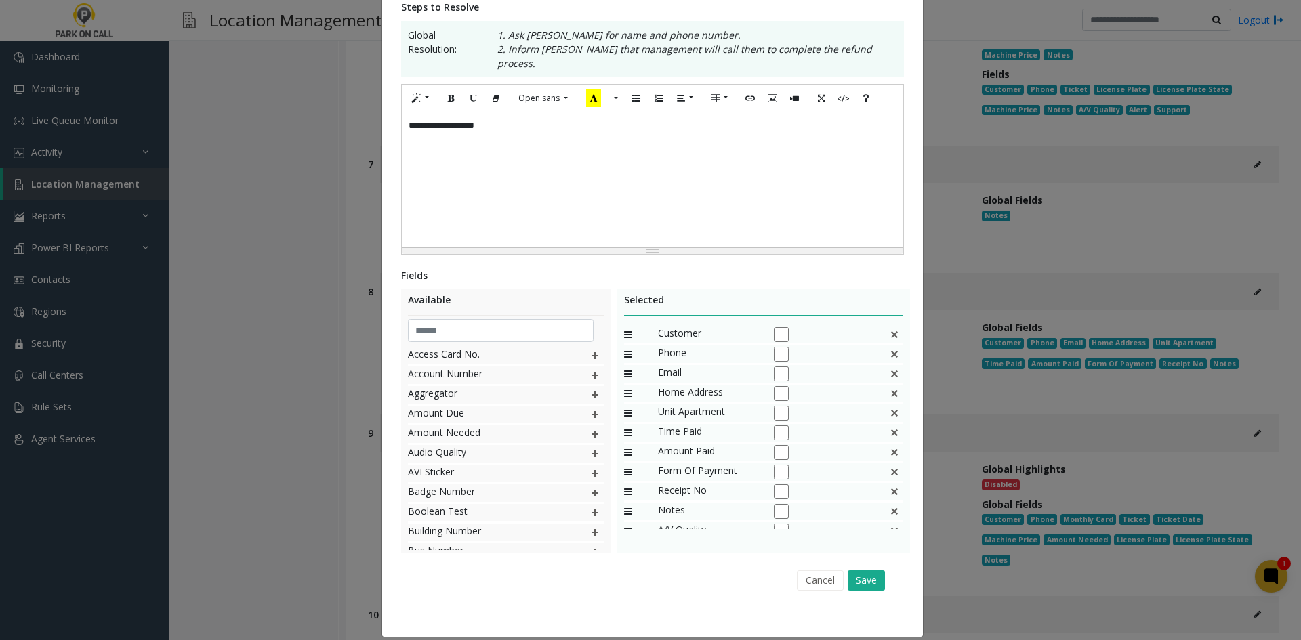
click at [889, 385] on img at bounding box center [894, 394] width 11 height 18
click at [885, 385] on div "Unit Apartment" at bounding box center [764, 395] width 280 height 20
click at [887, 385] on div "Unit Apartment" at bounding box center [764, 395] width 280 height 20
click at [889, 385] on img at bounding box center [894, 394] width 11 height 18
click at [889, 444] on img at bounding box center [894, 453] width 11 height 18
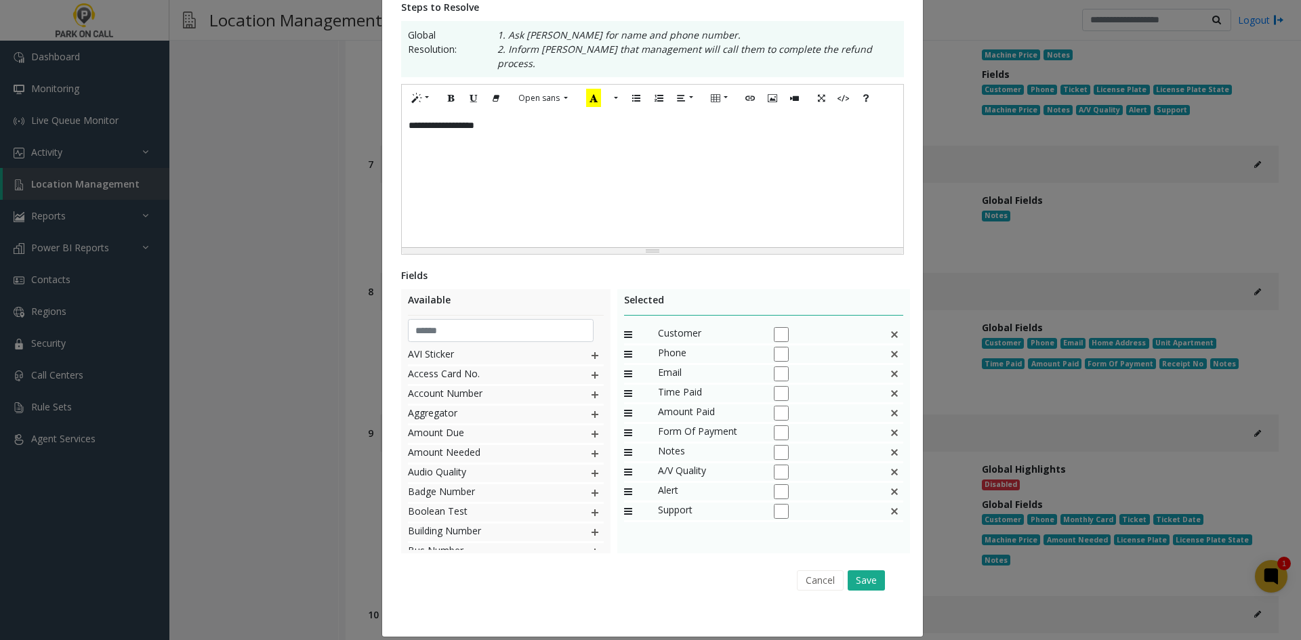
drag, startPoint x: 851, startPoint y: 568, endPoint x: 877, endPoint y: 386, distance: 183.4
click at [870, 398] on div "Fields Available AVI Sticker Access Card No. Account Number Aggregator Amount D…" at bounding box center [652, 432] width 503 height 329
click at [889, 365] on img at bounding box center [894, 374] width 11 height 18
drag, startPoint x: 856, startPoint y: 560, endPoint x: 634, endPoint y: 504, distance: 228.4
click at [634, 504] on div "Fields Available AVI Sticker Access Card No. Account Number Aggregator Amount D…" at bounding box center [652, 432] width 503 height 329
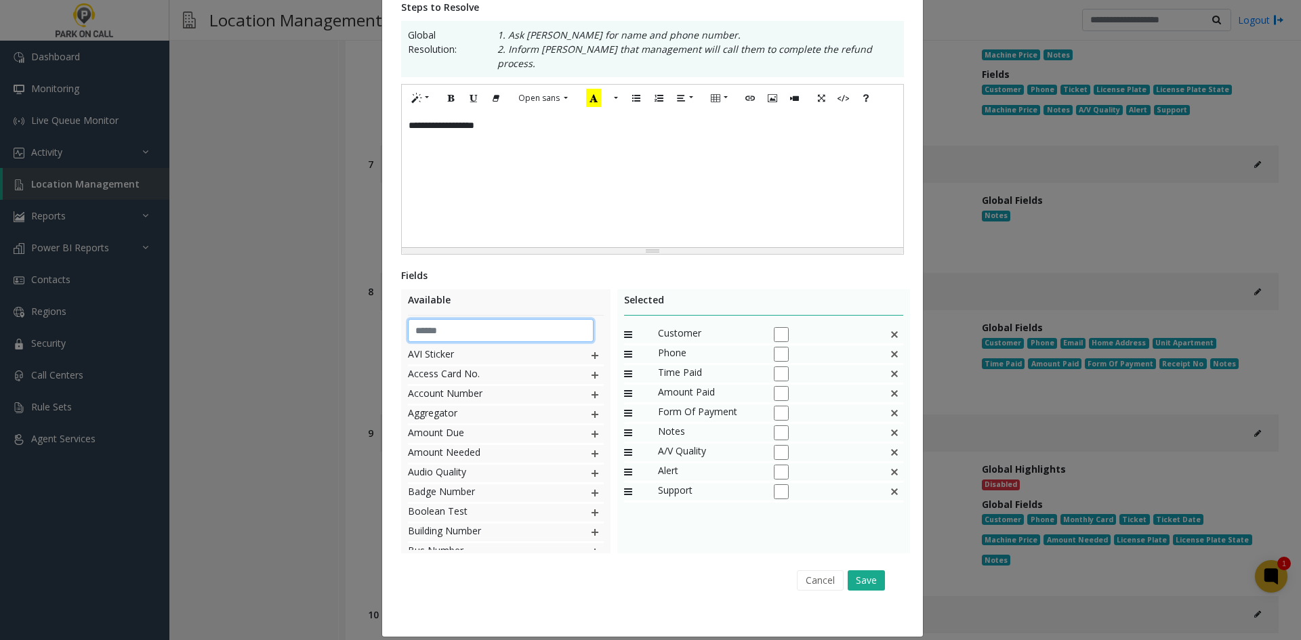
click at [475, 319] on input "text" at bounding box center [501, 330] width 186 height 23
type input "***"
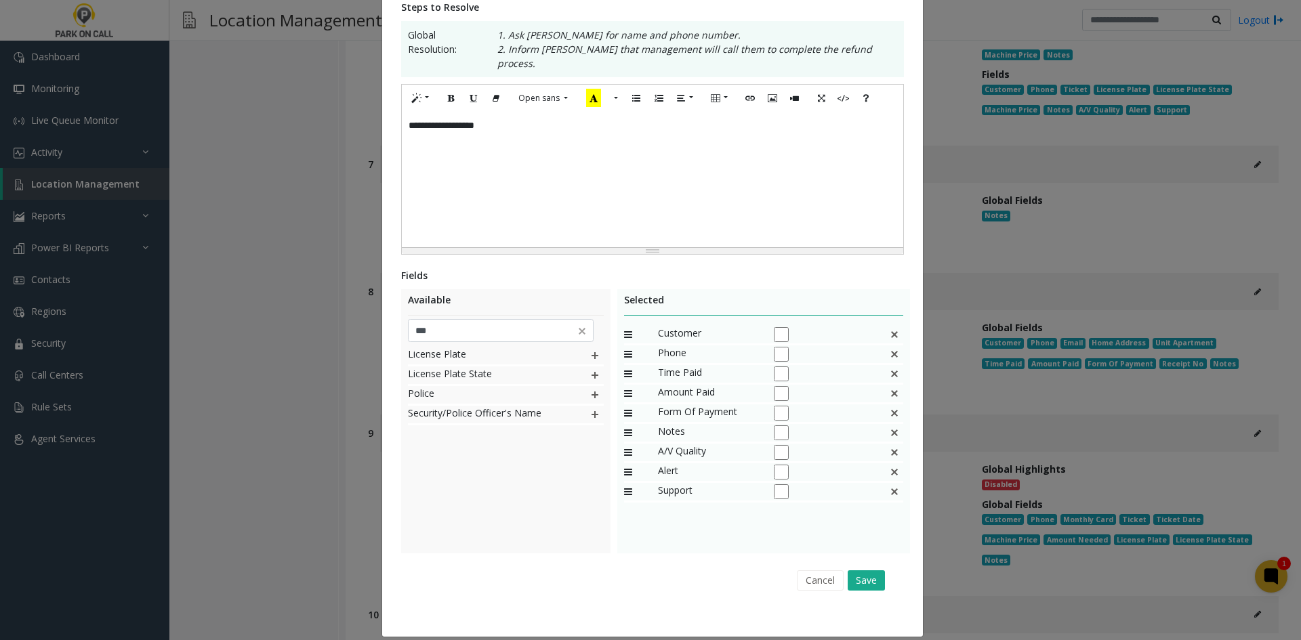
drag, startPoint x: 509, startPoint y: 475, endPoint x: 553, endPoint y: 389, distance: 96.0
click at [510, 476] on div "License Plate License Plate State Police Security/Police Officer's Name" at bounding box center [506, 448] width 196 height 203
click at [589, 347] on img at bounding box center [594, 356] width 11 height 18
click at [590, 347] on img at bounding box center [594, 356] width 11 height 18
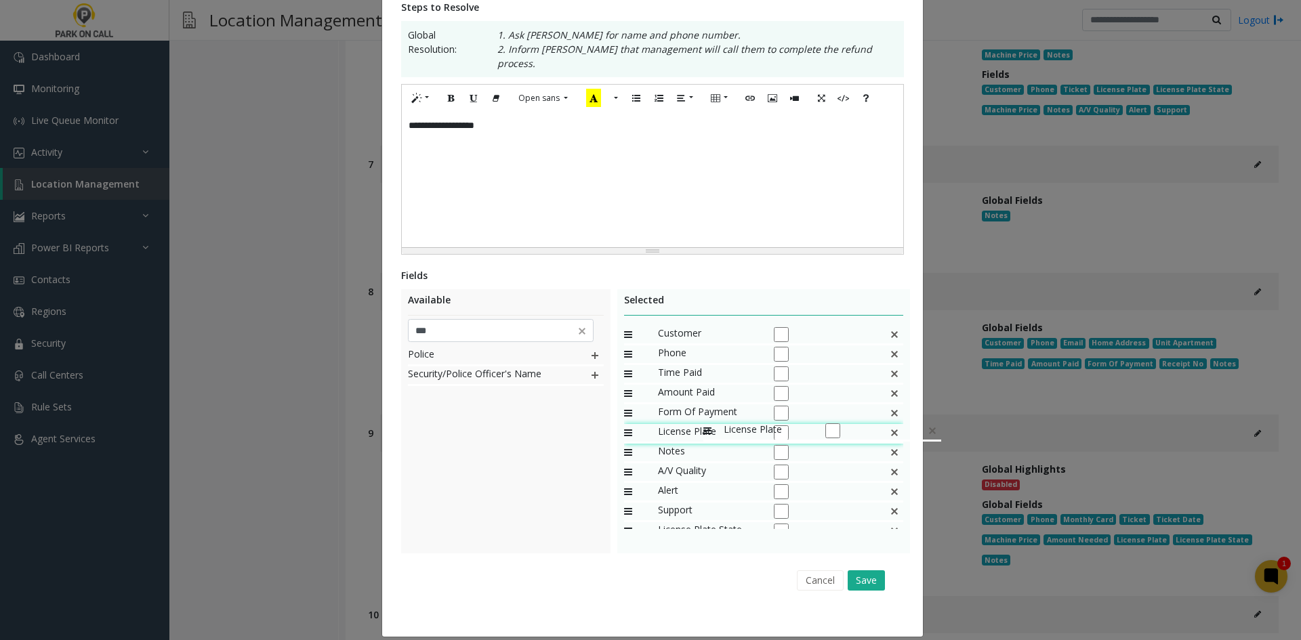
drag, startPoint x: 686, startPoint y: 498, endPoint x: 696, endPoint y: 416, distance: 82.6
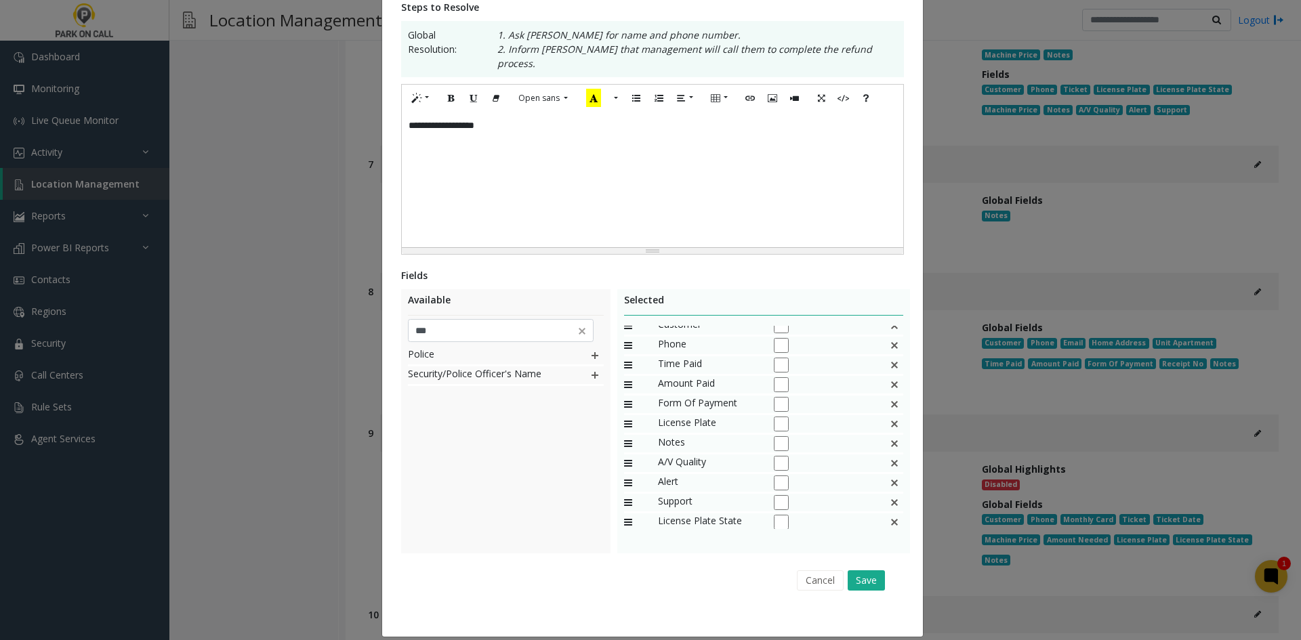
scroll to position [13, 0]
drag, startPoint x: 684, startPoint y: 503, endPoint x: 697, endPoint y: 423, distance: 80.3
click at [850, 570] on button "Save" at bounding box center [865, 580] width 37 height 20
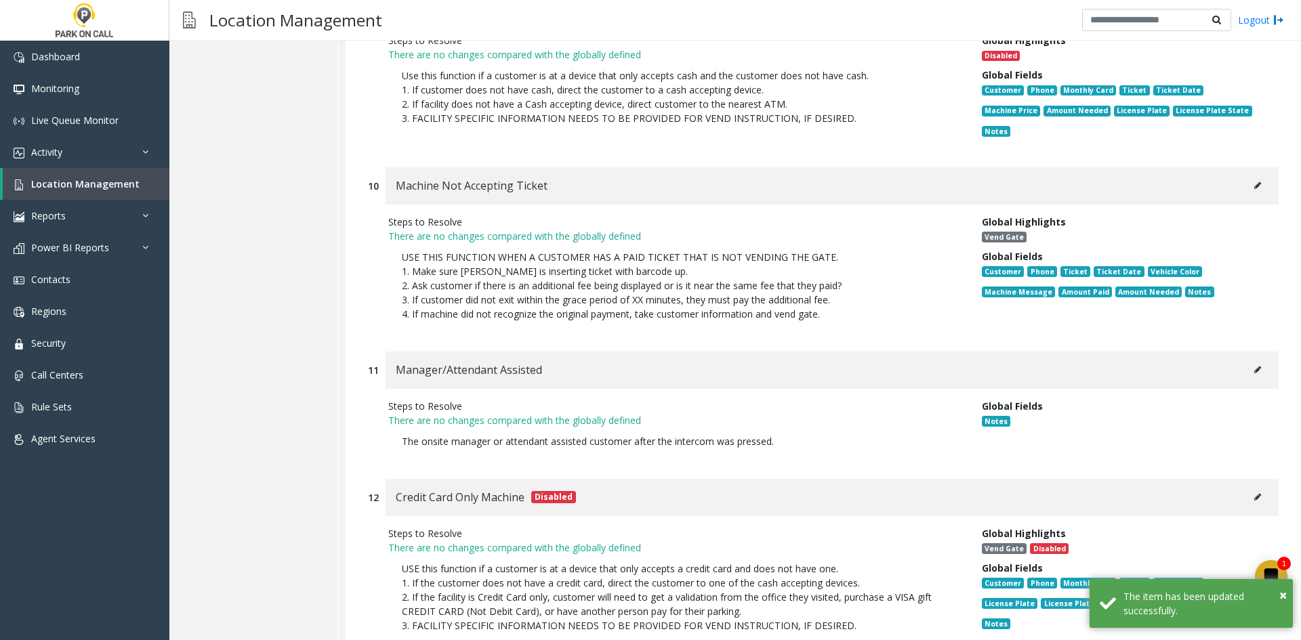
scroll to position [4008, 0]
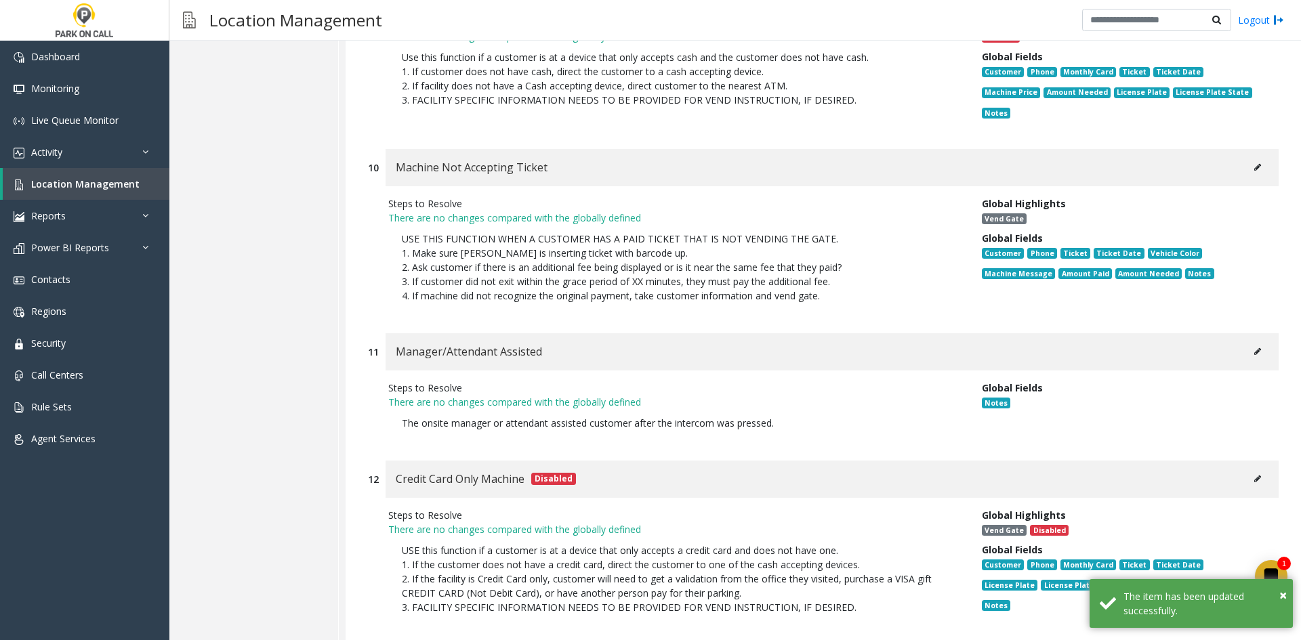
click at [1246, 157] on button at bounding box center [1257, 167] width 22 height 20
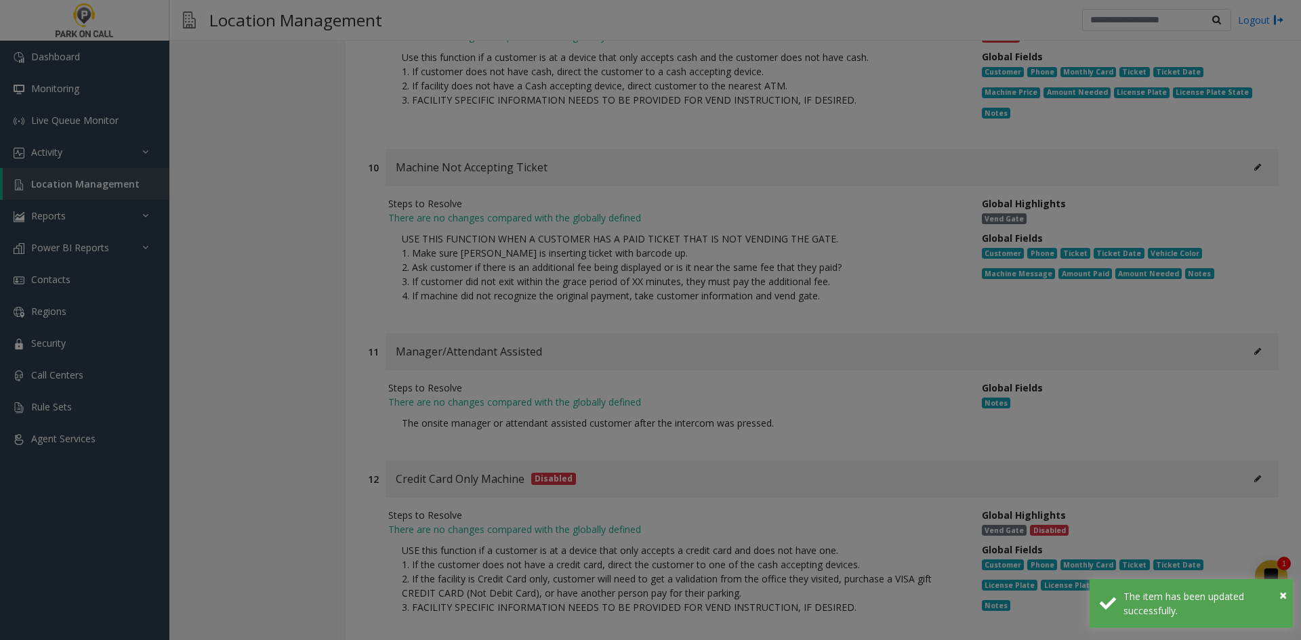
scroll to position [0, 0]
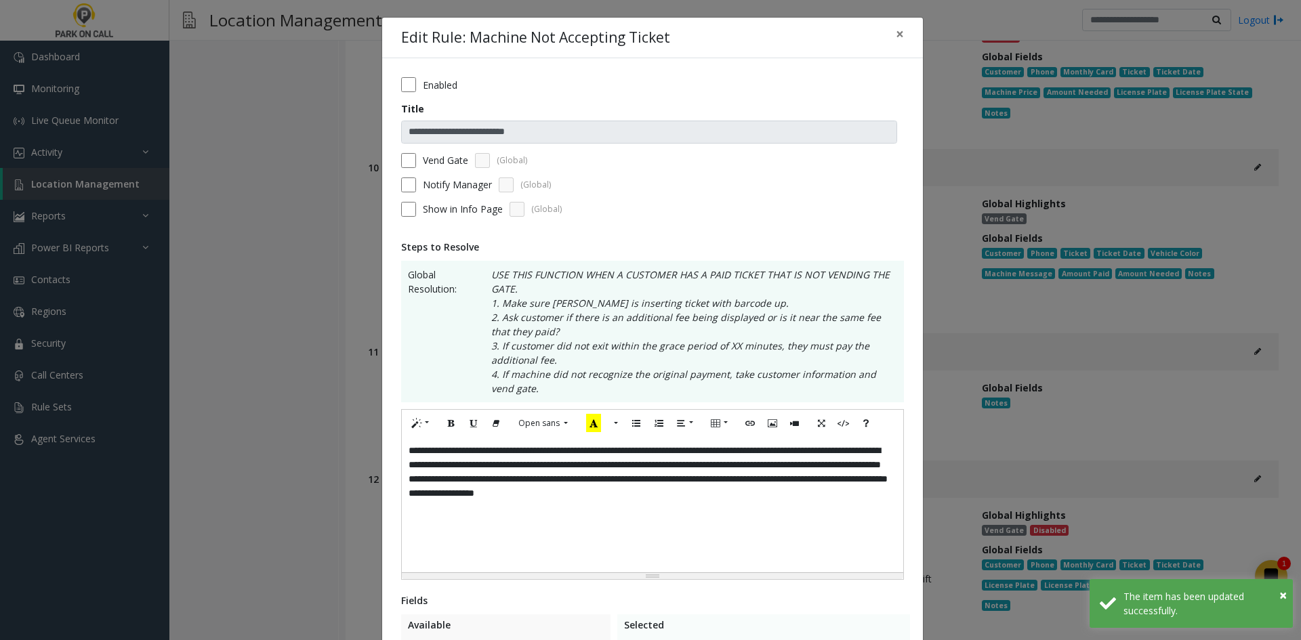
click at [423, 88] on label "Enabled" at bounding box center [440, 85] width 35 height 14
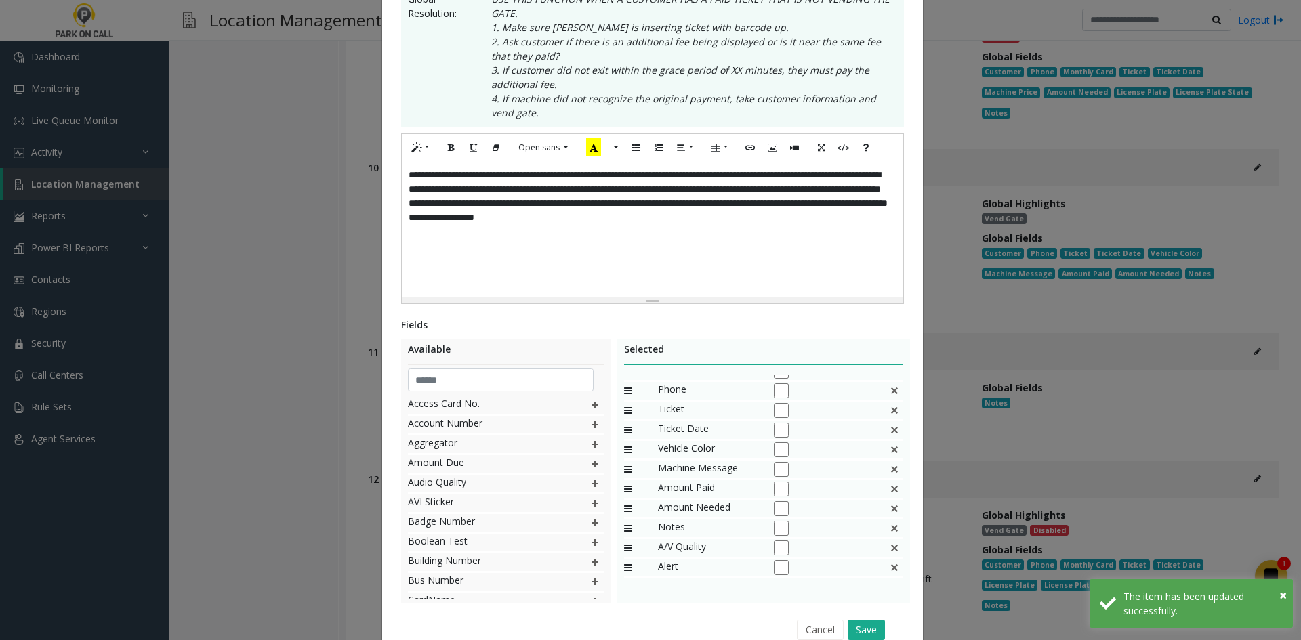
scroll to position [339, 0]
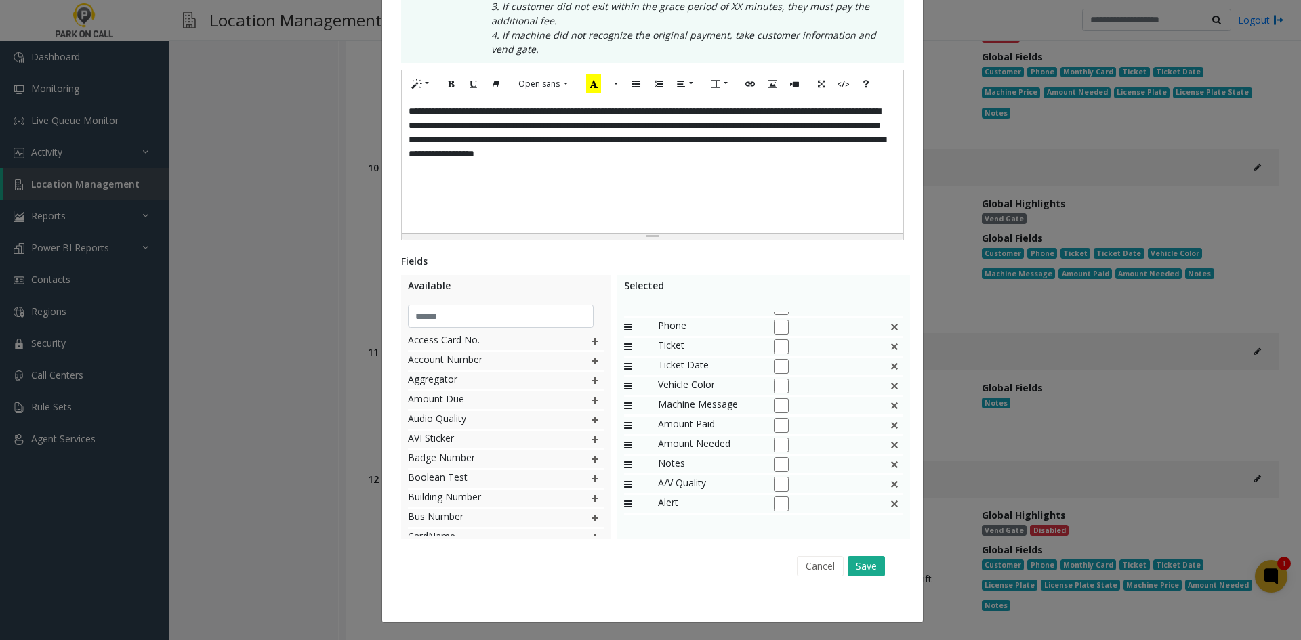
click at [872, 578] on div "Cancel Save" at bounding box center [652, 566] width 484 height 35
click at [866, 568] on button "Save" at bounding box center [865, 566] width 37 height 20
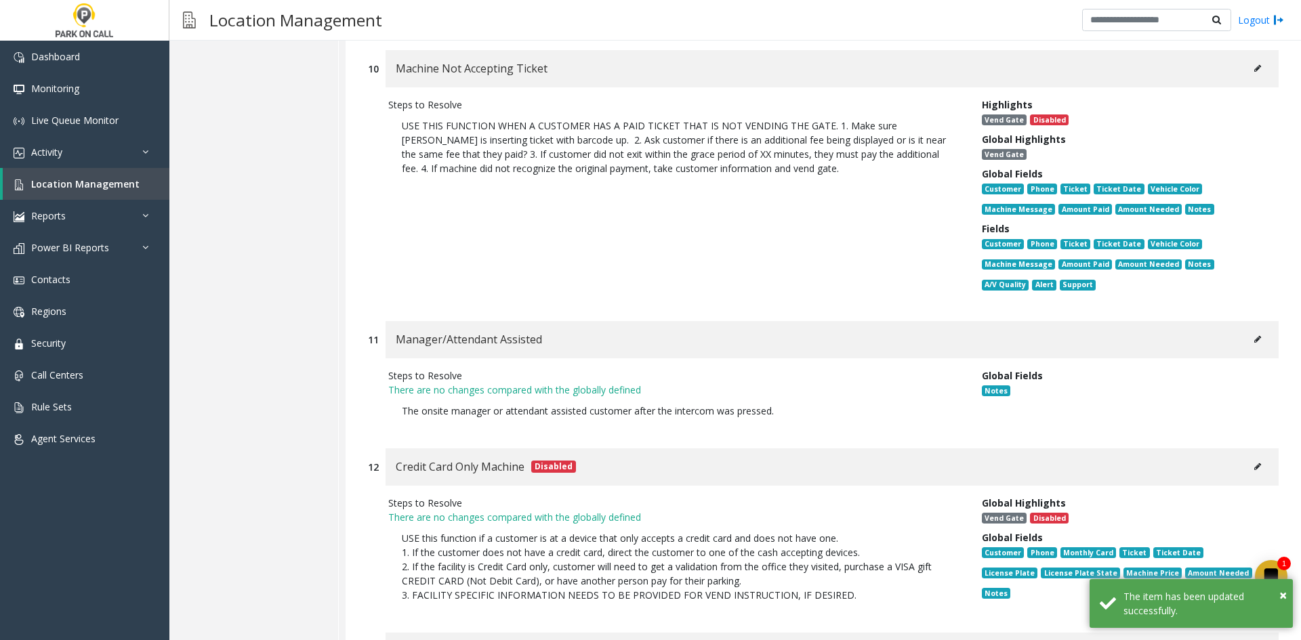
scroll to position [4144, 0]
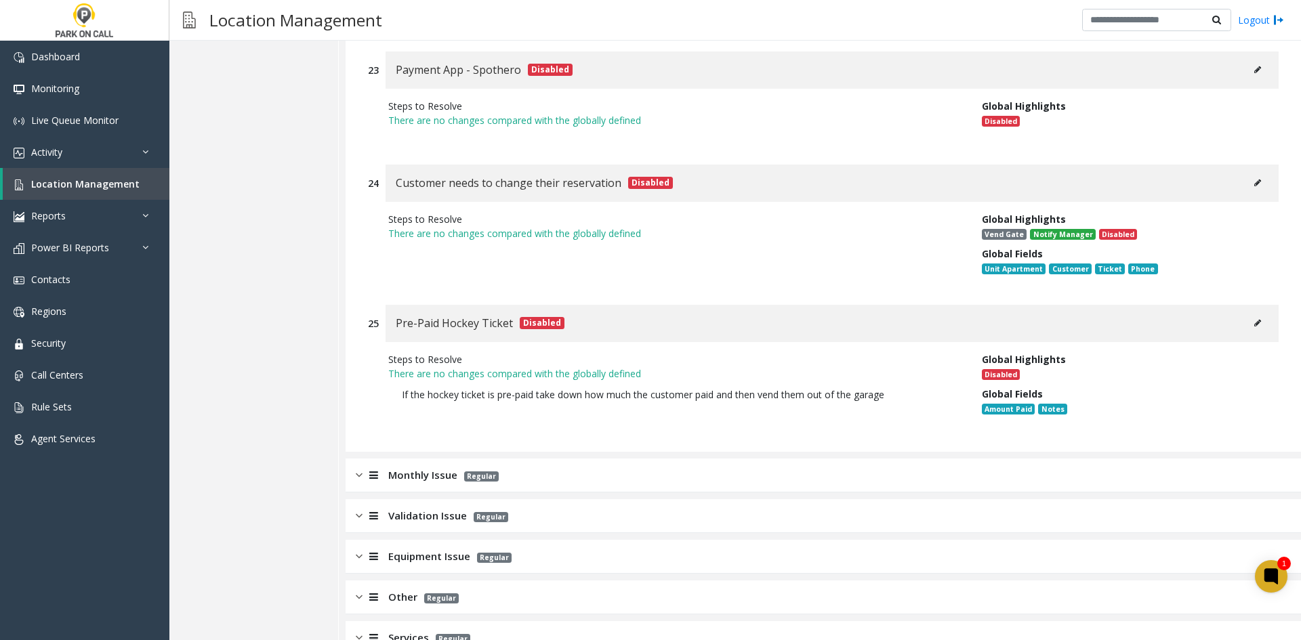
click at [568, 459] on div "Monthly Issue Regular" at bounding box center [822, 476] width 955 height 34
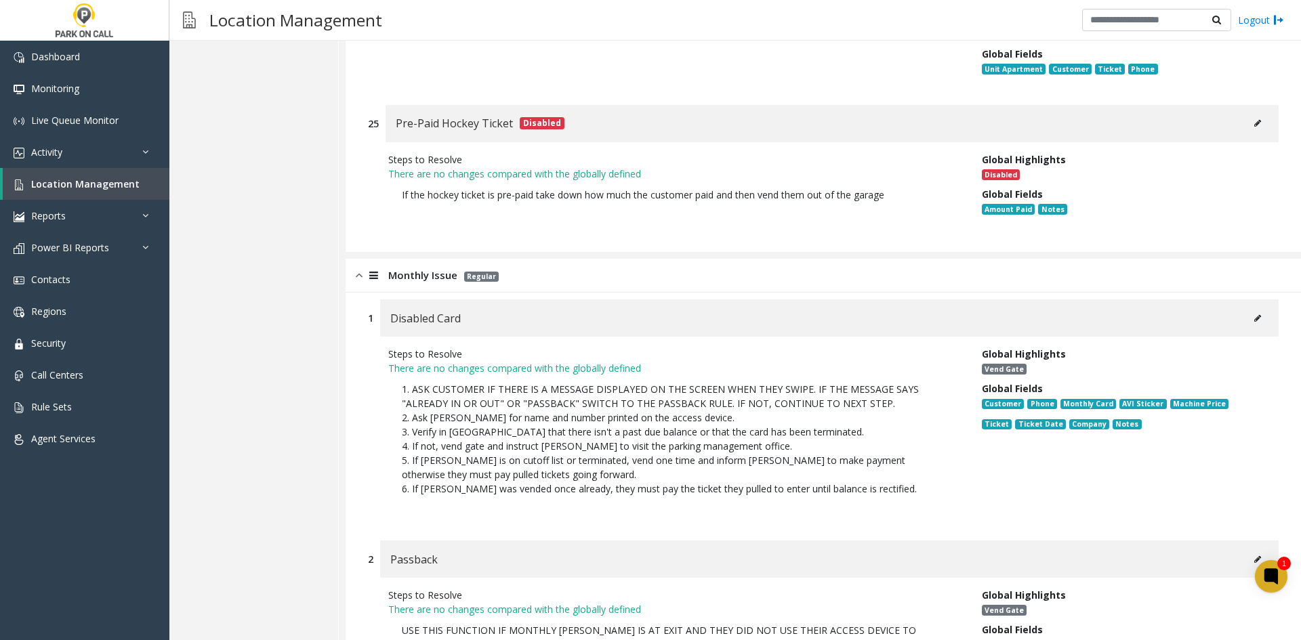
scroll to position [6309, 0]
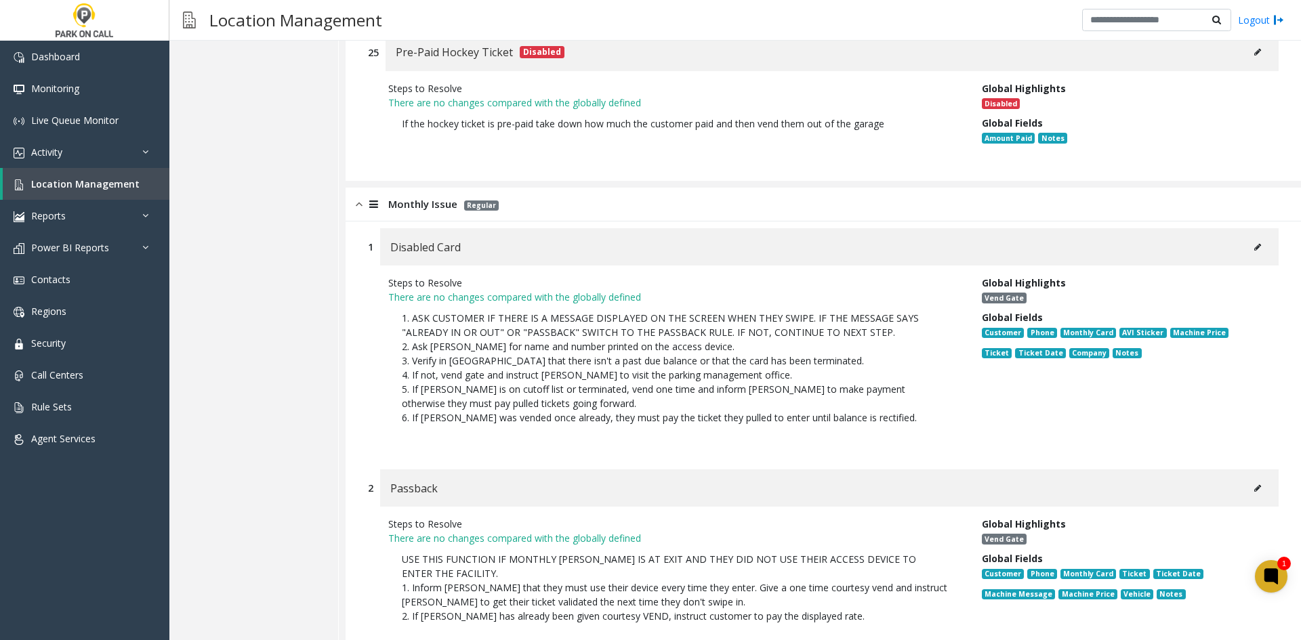
click at [1255, 237] on button at bounding box center [1257, 247] width 22 height 20
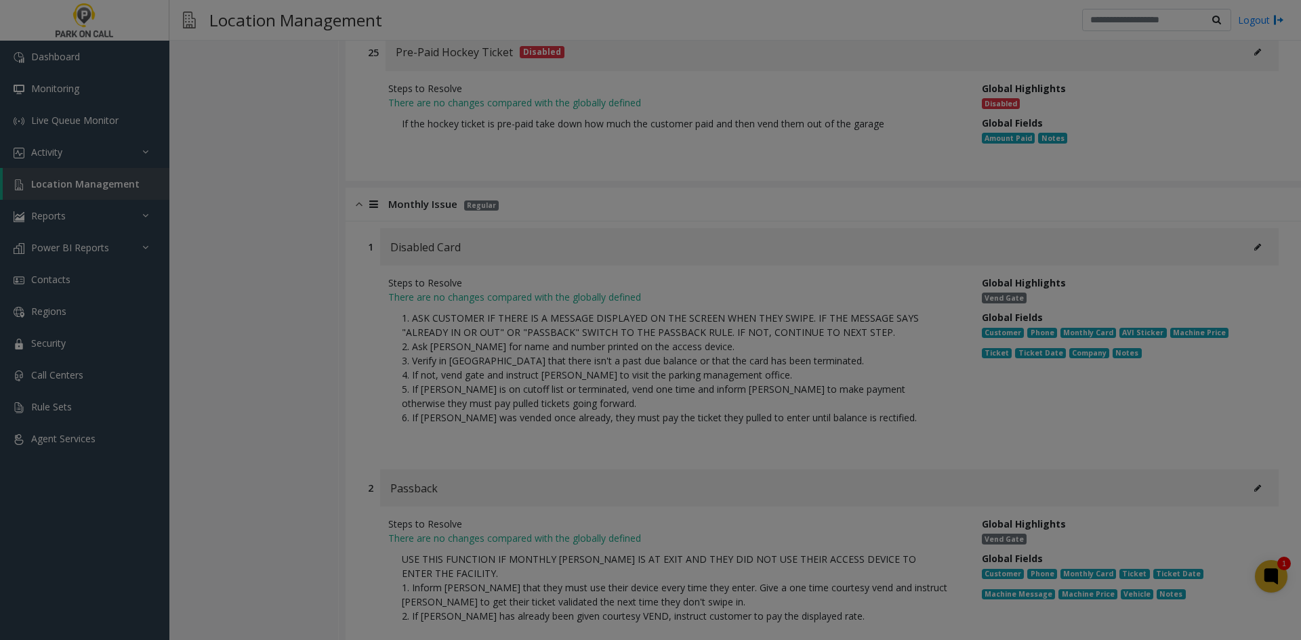
scroll to position [0, 0]
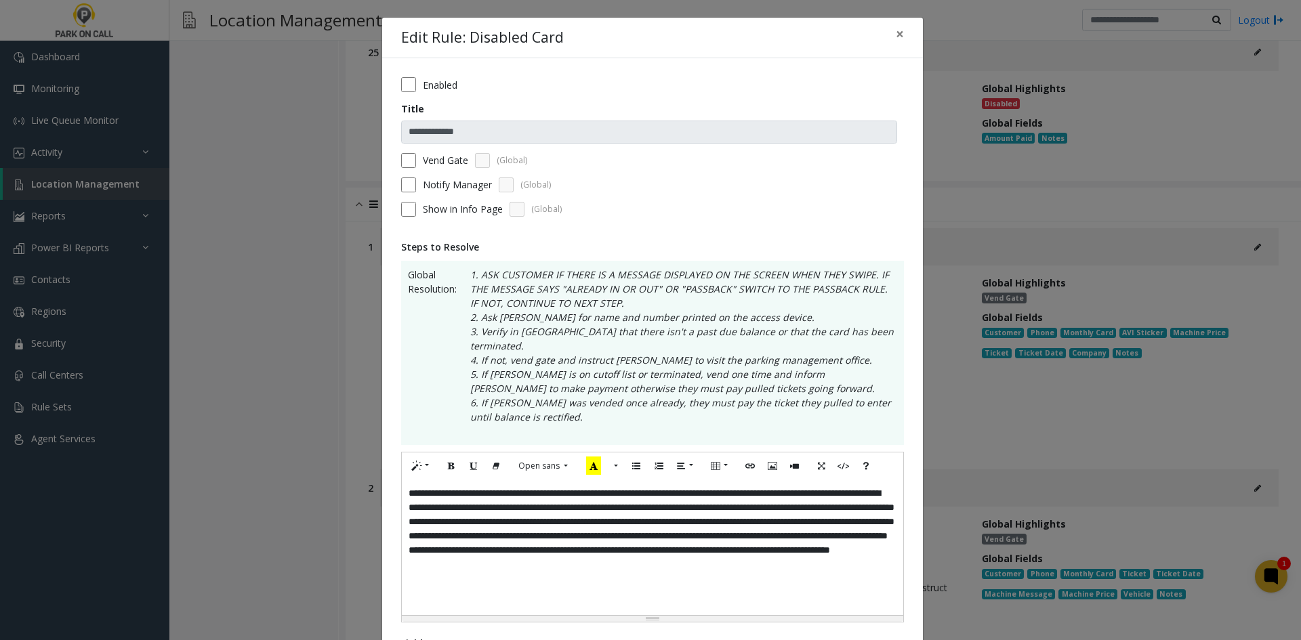
click at [686, 557] on div "**********" at bounding box center [652, 547] width 501 height 135
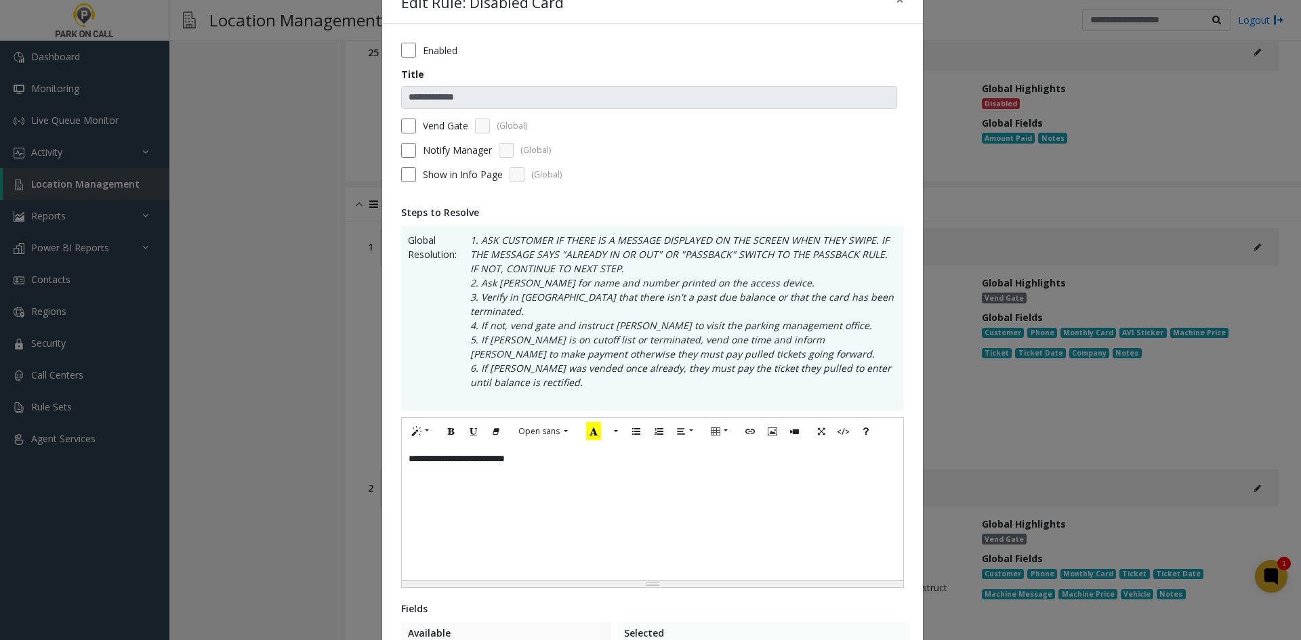
scroll to position [68, 0]
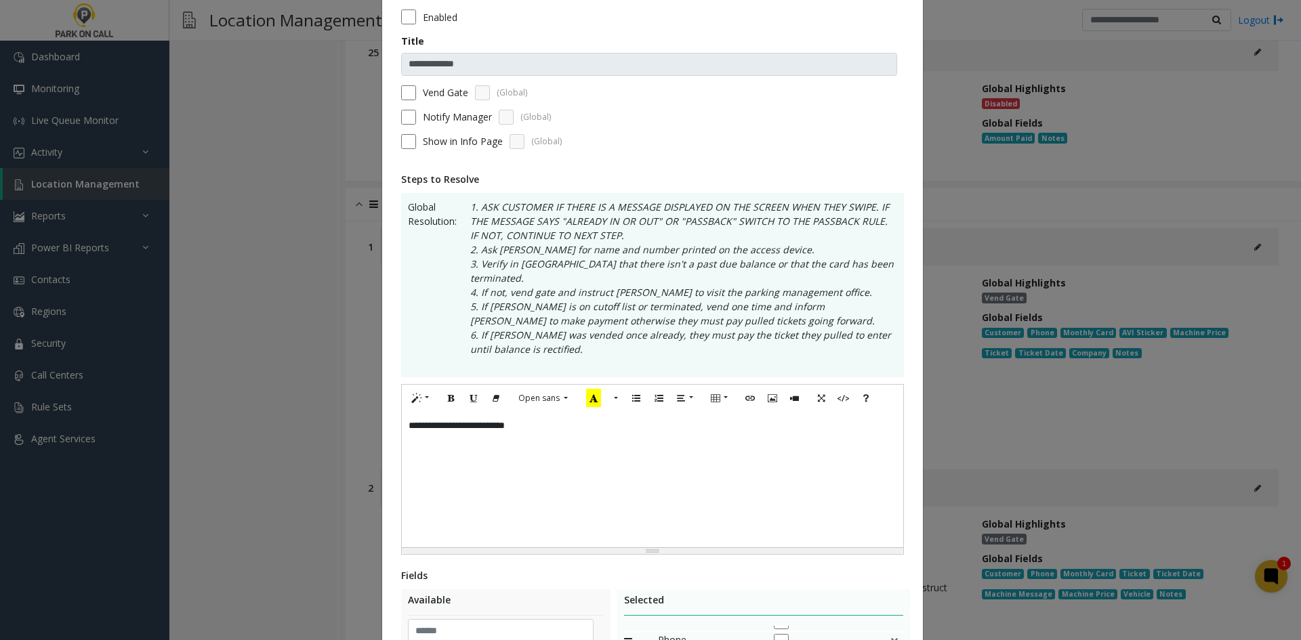
click at [442, 110] on div "Notify Manager (Global)" at bounding box center [652, 117] width 503 height 15
click at [428, 112] on label "Notify Manager" at bounding box center [457, 117] width 69 height 14
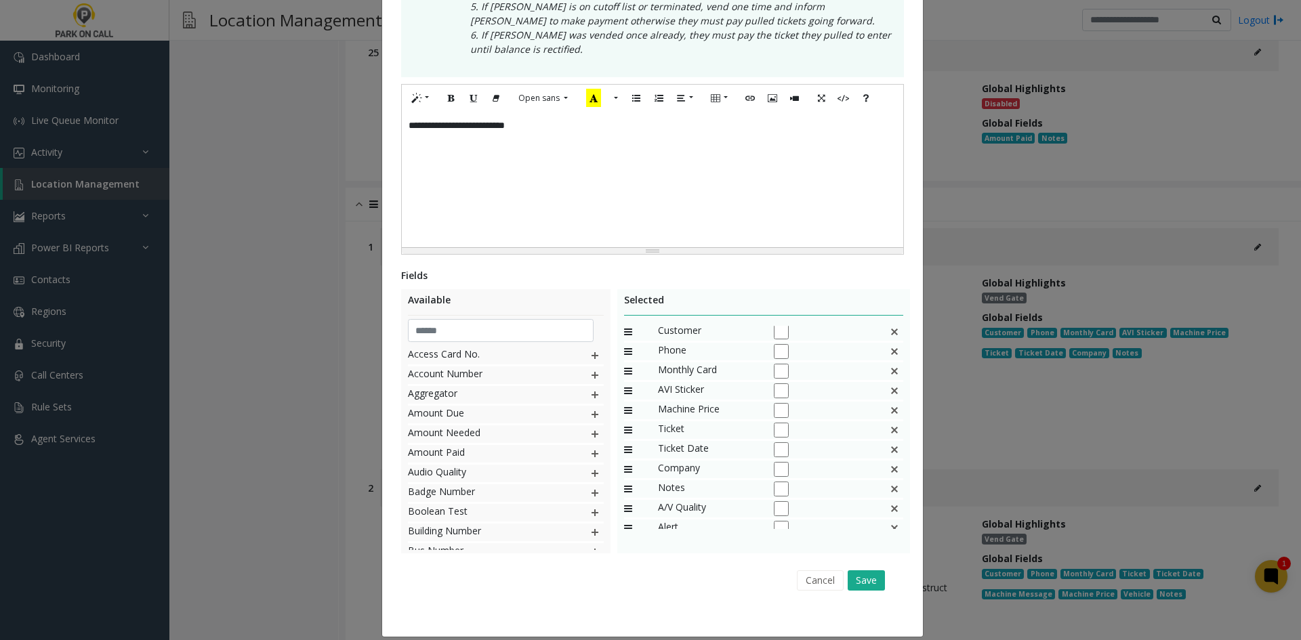
scroll to position [0, 0]
click at [889, 385] on img at bounding box center [894, 394] width 11 height 18
click at [883, 385] on div "Ticket" at bounding box center [764, 395] width 280 height 20
click at [889, 385] on img at bounding box center [894, 394] width 11 height 18
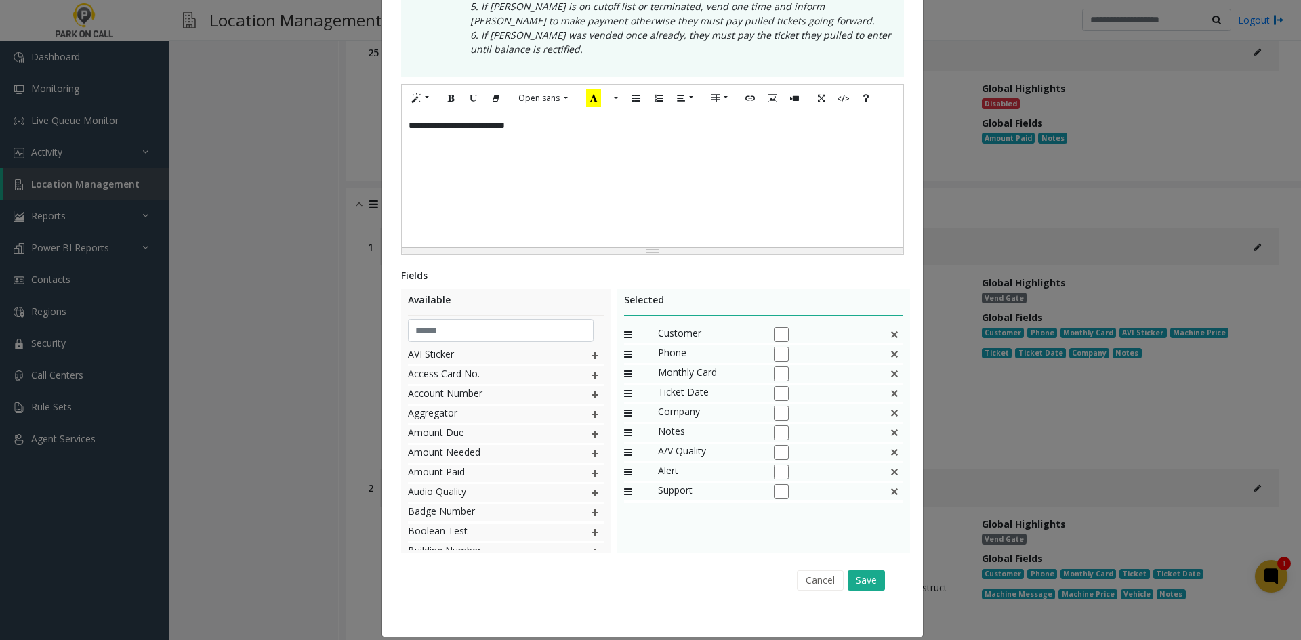
click at [889, 385] on img at bounding box center [894, 394] width 11 height 18
click at [646, 190] on div "**********" at bounding box center [652, 179] width 501 height 135
copy div "**********"
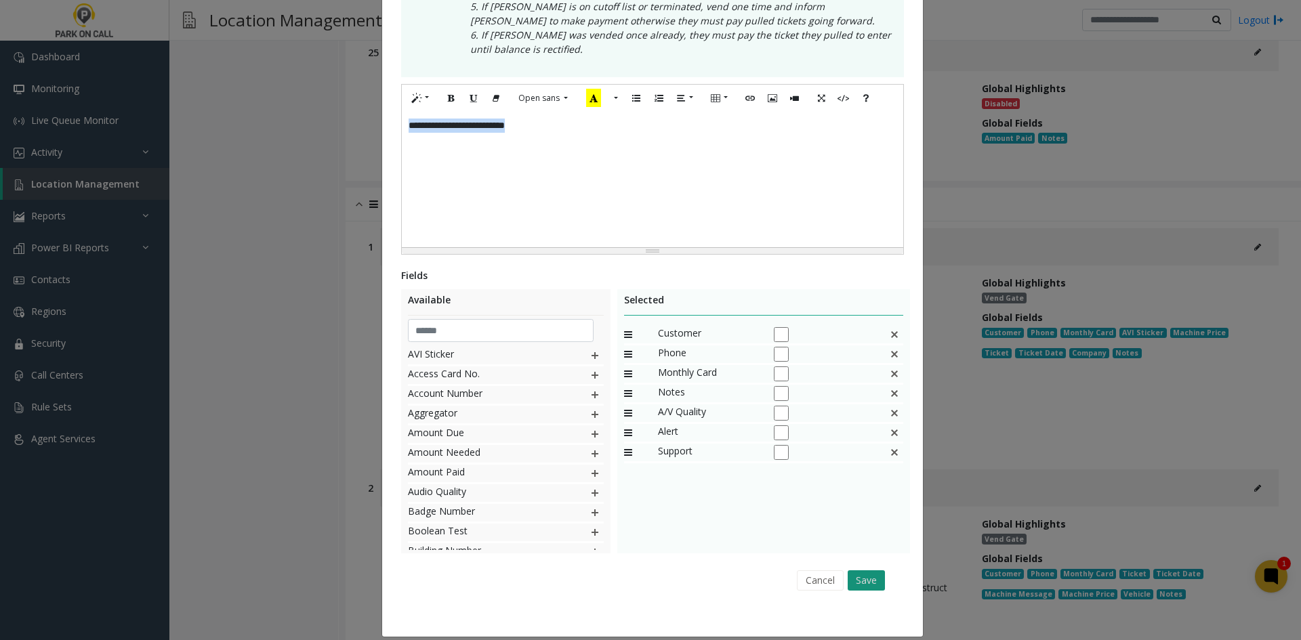
click at [858, 570] on button "Save" at bounding box center [865, 580] width 37 height 20
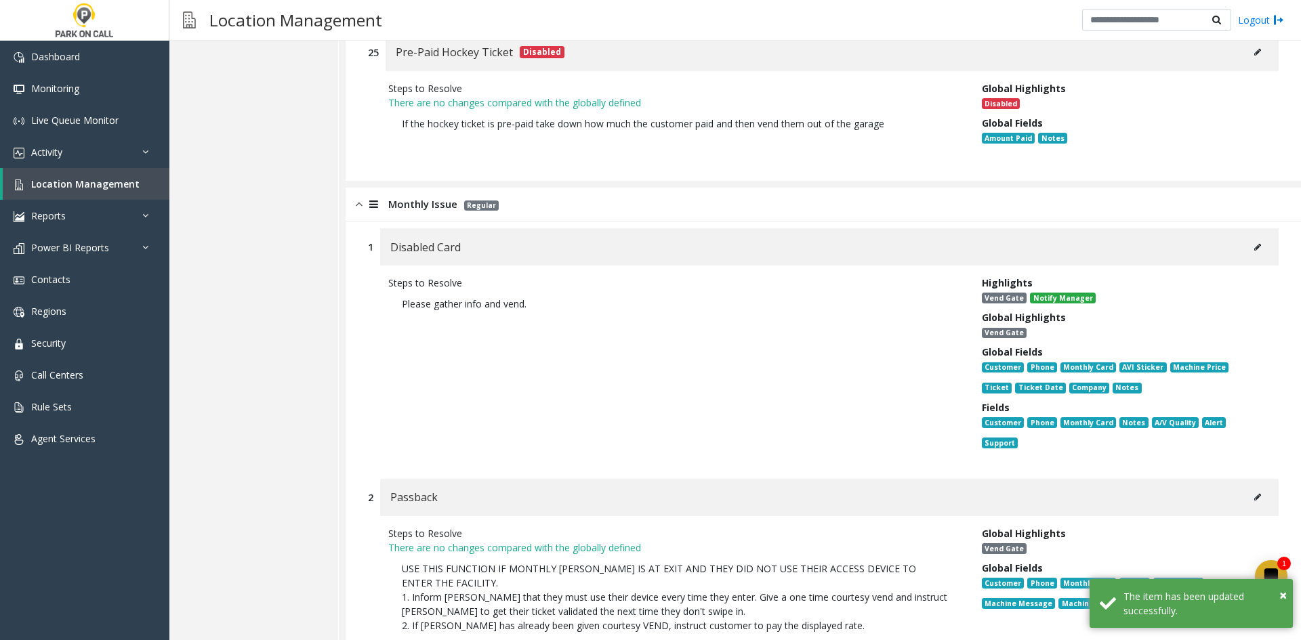
scroll to position [6647, 0]
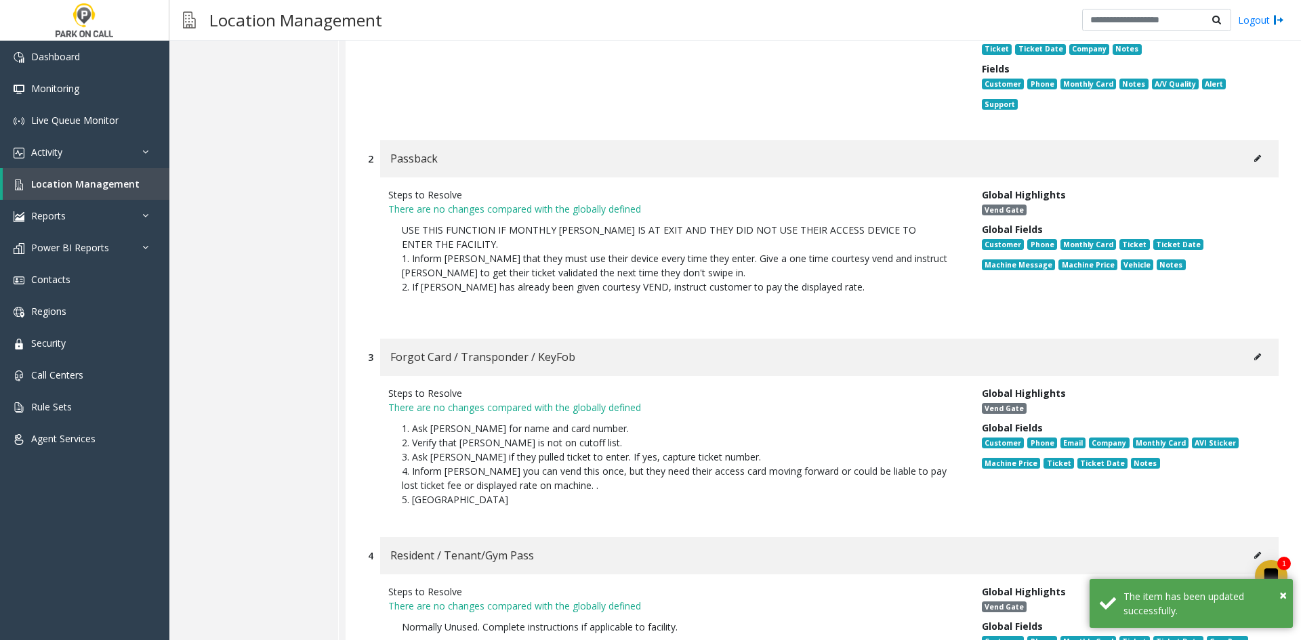
drag, startPoint x: 1237, startPoint y: 119, endPoint x: 1240, endPoint y: 127, distance: 8.8
click at [1237, 140] on div "Passback" at bounding box center [829, 158] width 898 height 37
click at [1246, 148] on button at bounding box center [1257, 158] width 22 height 20
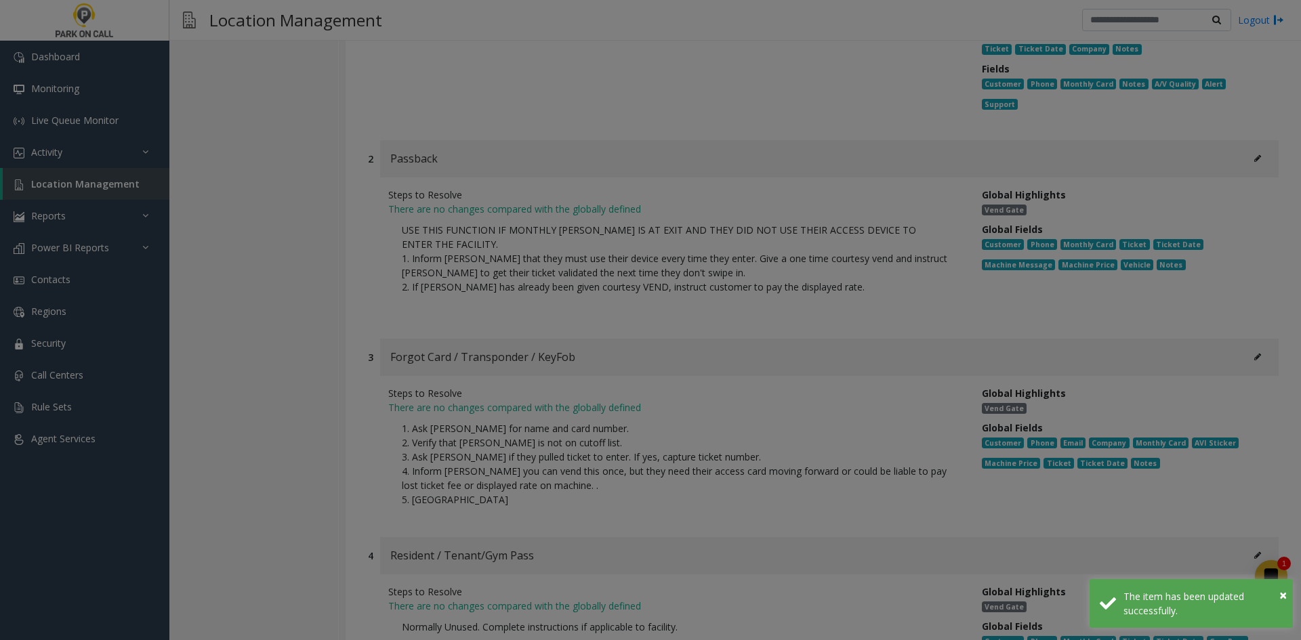
scroll to position [0, 0]
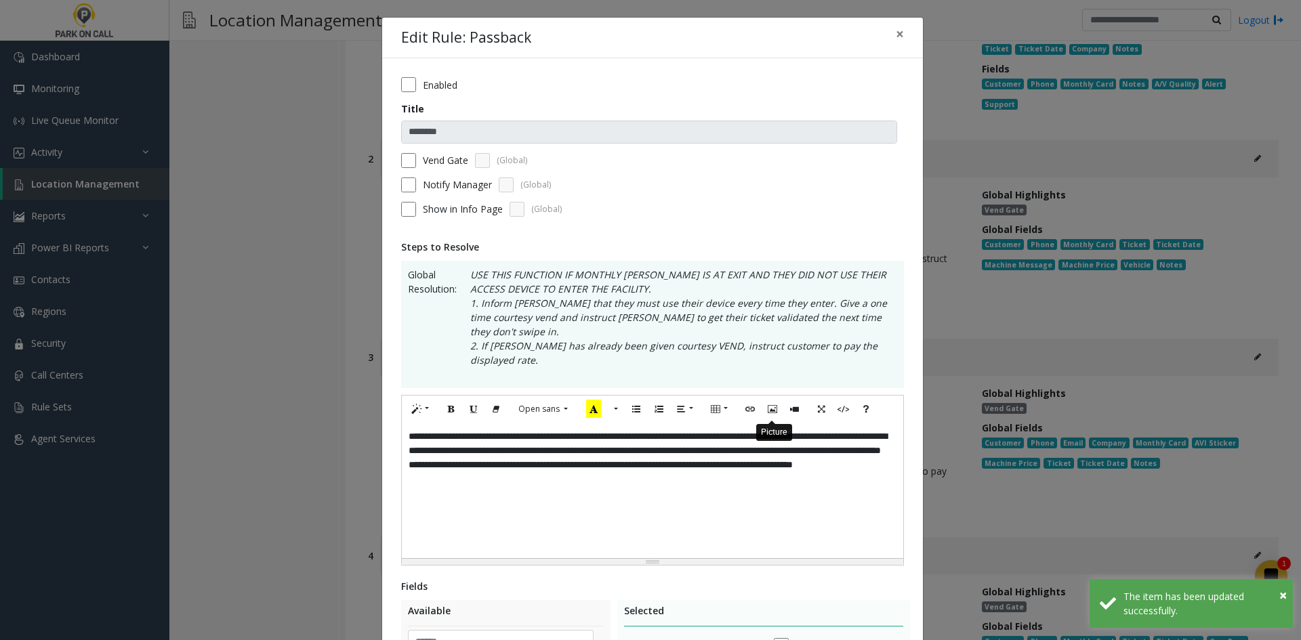
drag, startPoint x: 755, startPoint y: 373, endPoint x: 744, endPoint y: 385, distance: 16.3
click at [752, 399] on div at bounding box center [772, 409] width 68 height 21
click at [707, 486] on div "**********" at bounding box center [652, 490] width 501 height 135
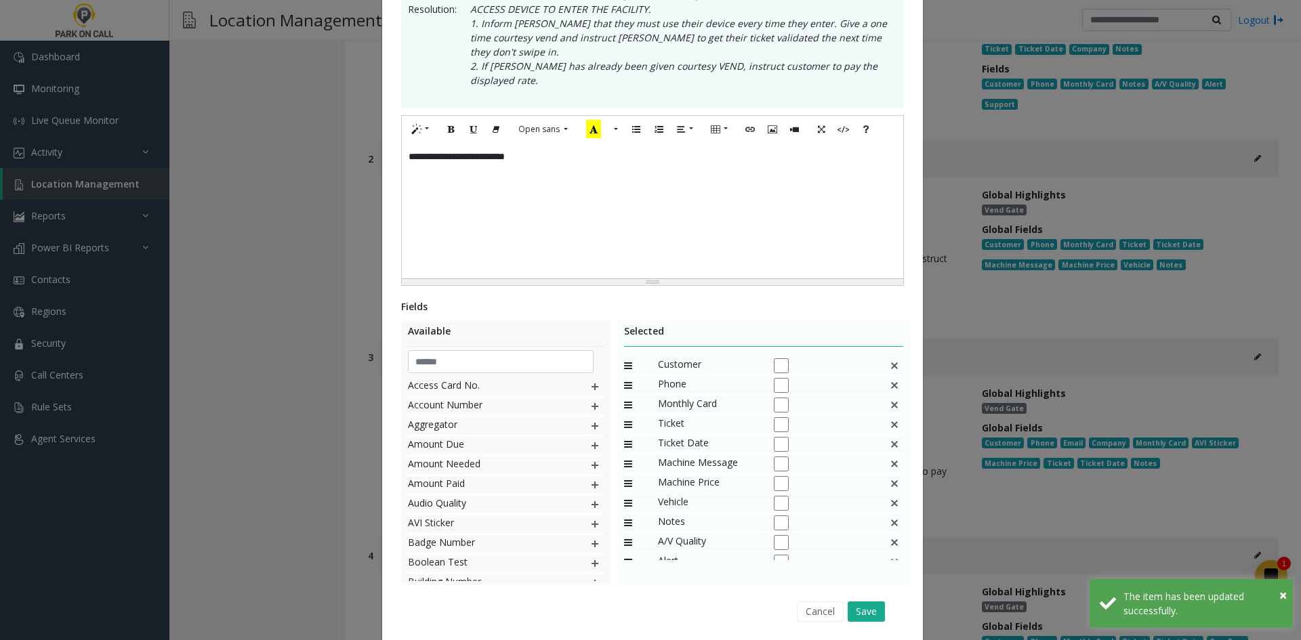
scroll to position [297, 0]
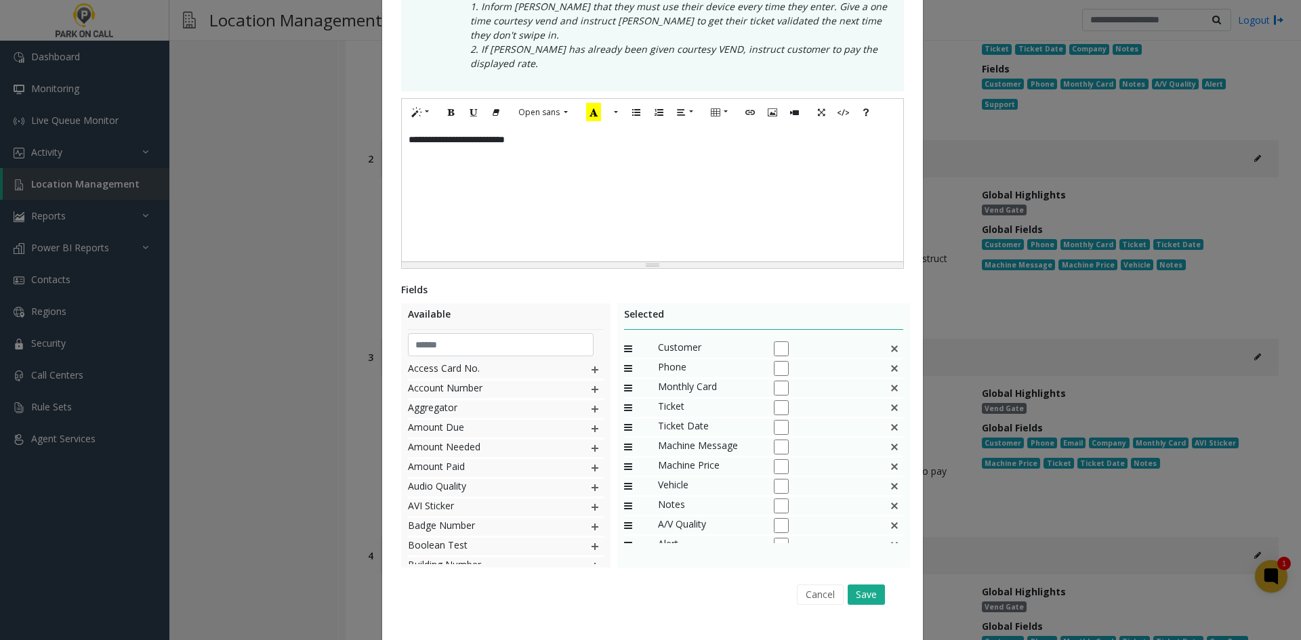
click at [889, 399] on img at bounding box center [894, 408] width 11 height 18
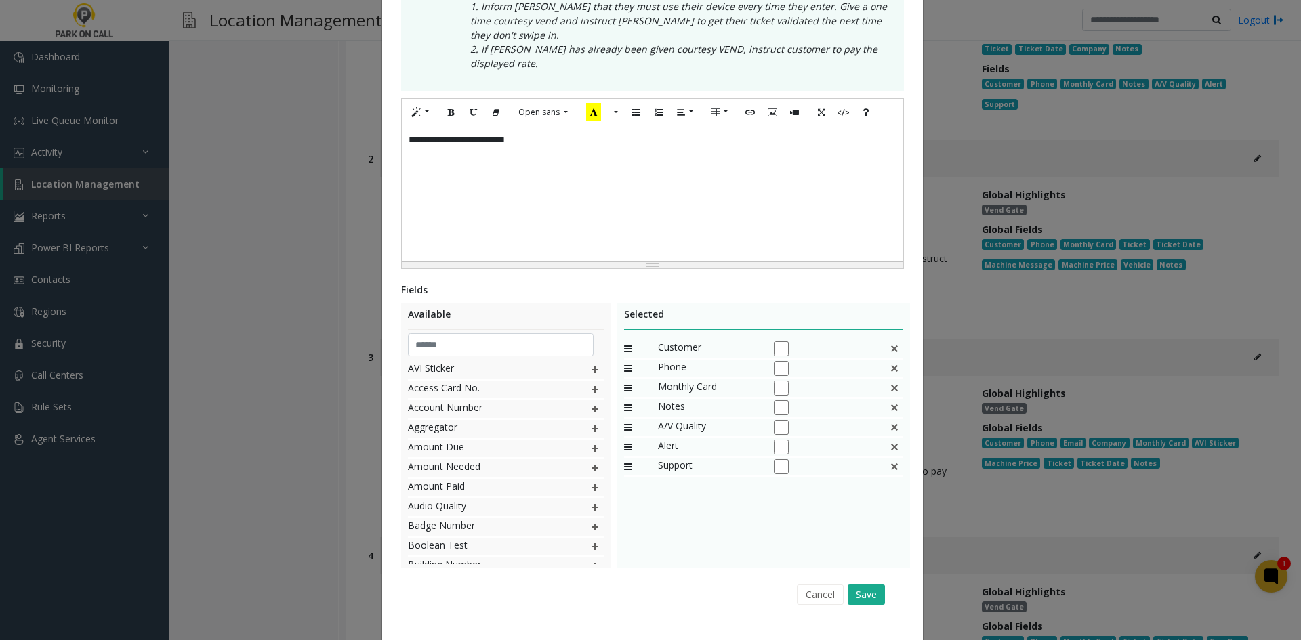
click at [889, 399] on img at bounding box center [894, 408] width 11 height 18
click at [856, 585] on button "Save" at bounding box center [865, 595] width 37 height 20
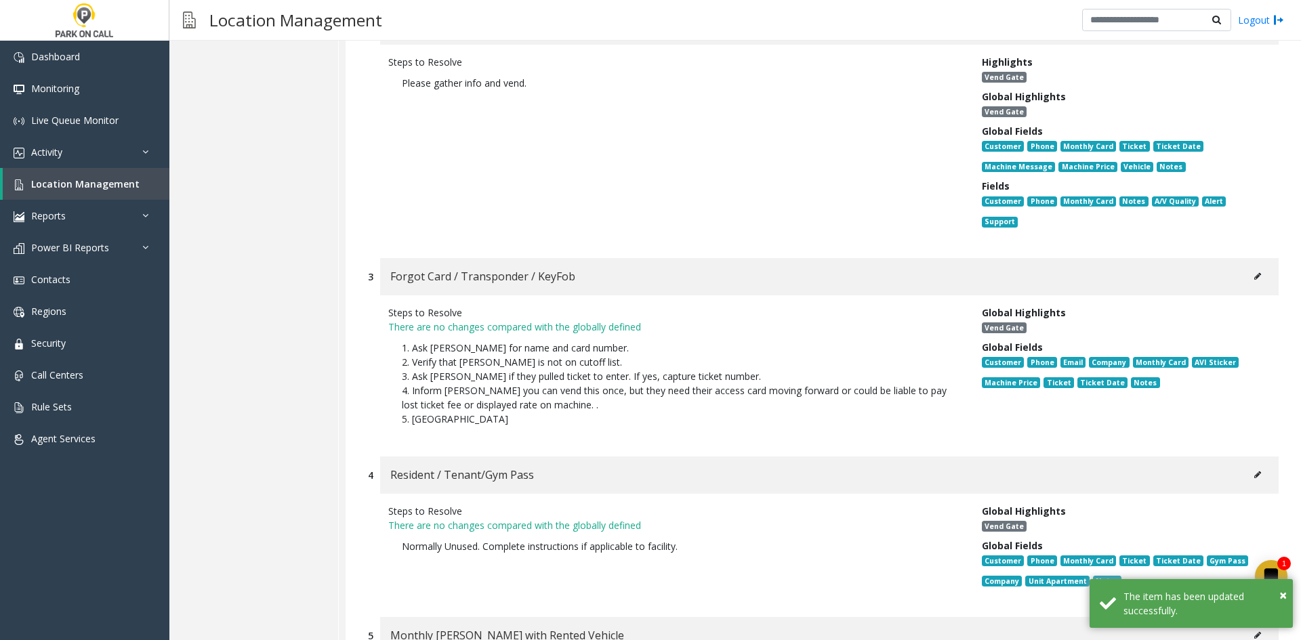
scroll to position [6783, 0]
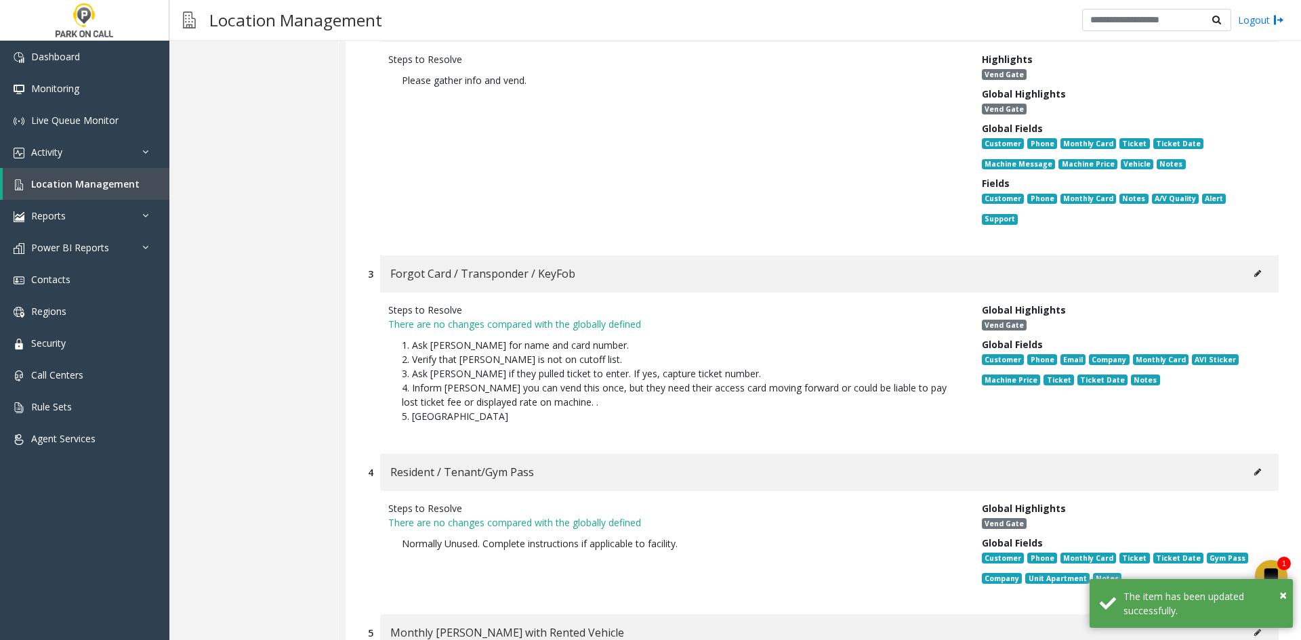
click at [1246, 264] on button at bounding box center [1257, 274] width 22 height 20
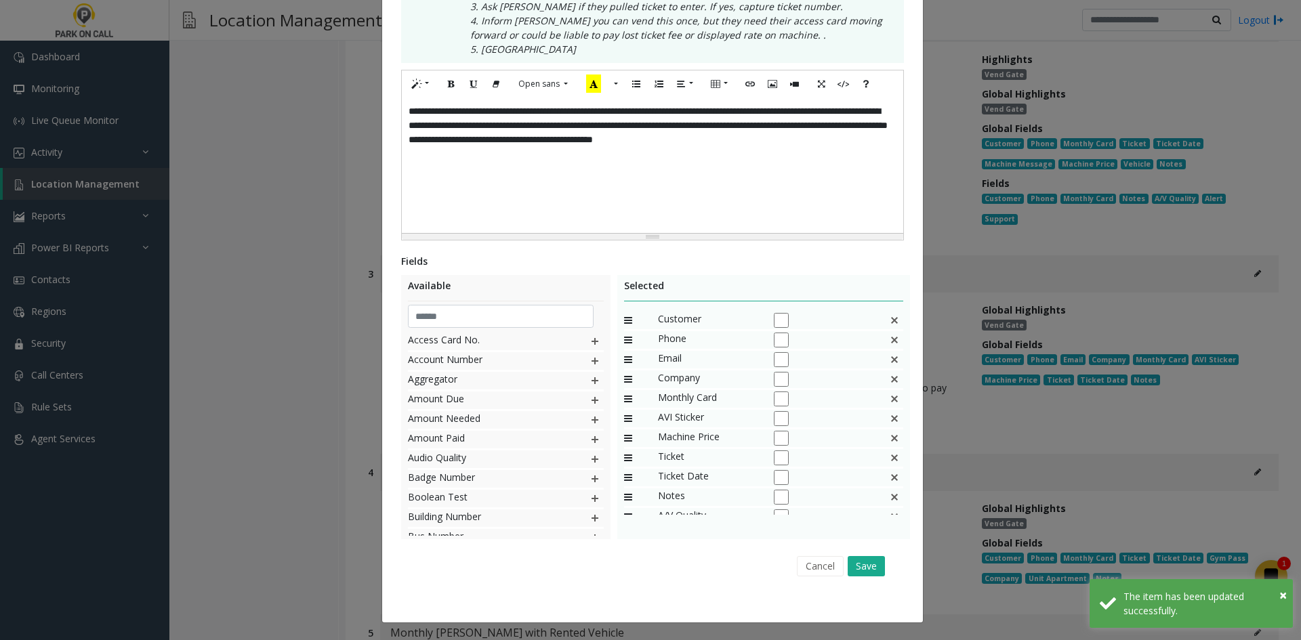
scroll to position [0, 0]
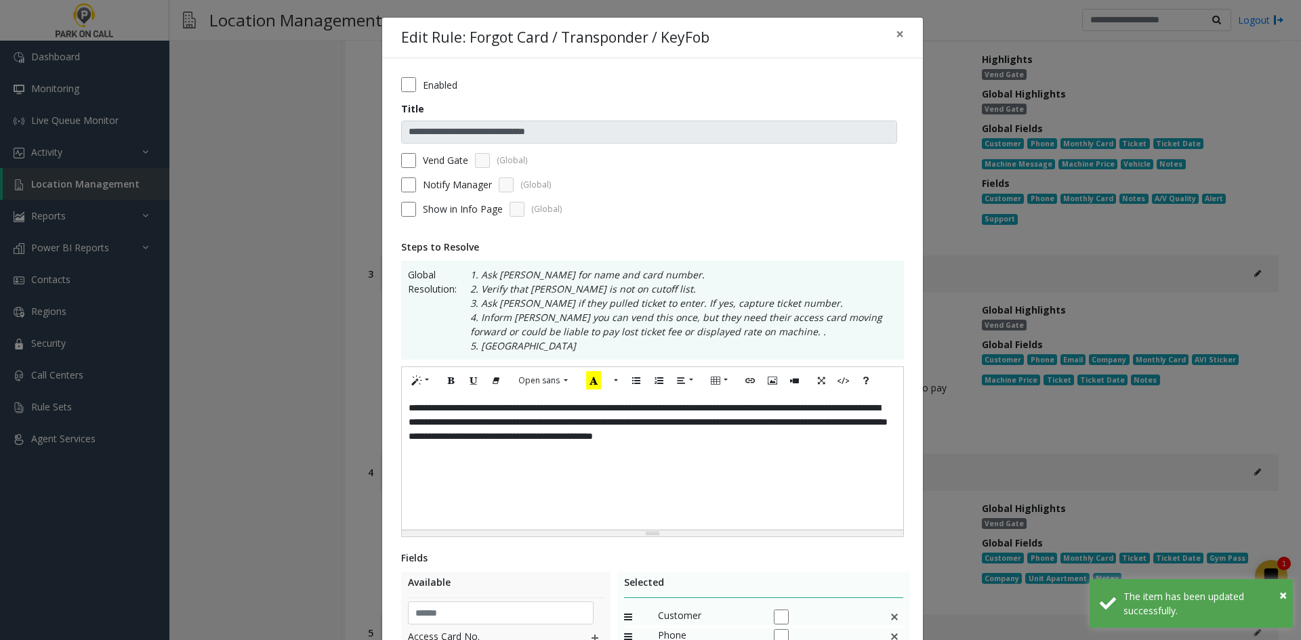
click at [627, 534] on div "**********" at bounding box center [652, 451] width 503 height 171
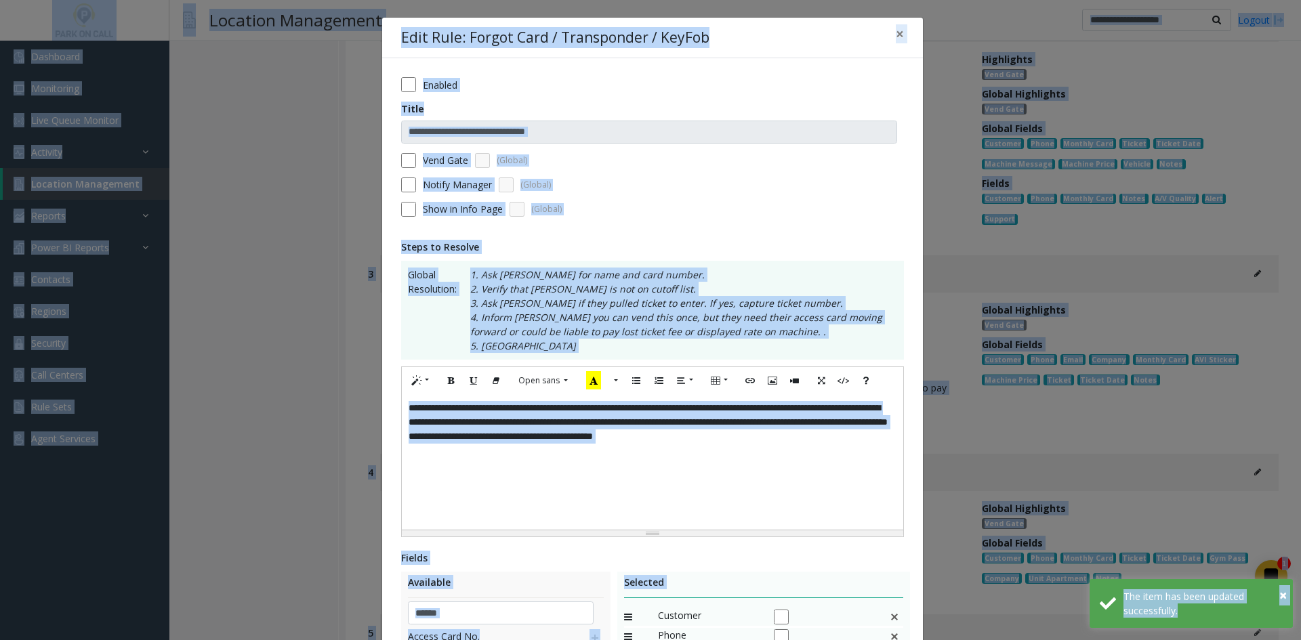
click at [551, 479] on div "**********" at bounding box center [652, 461] width 501 height 135
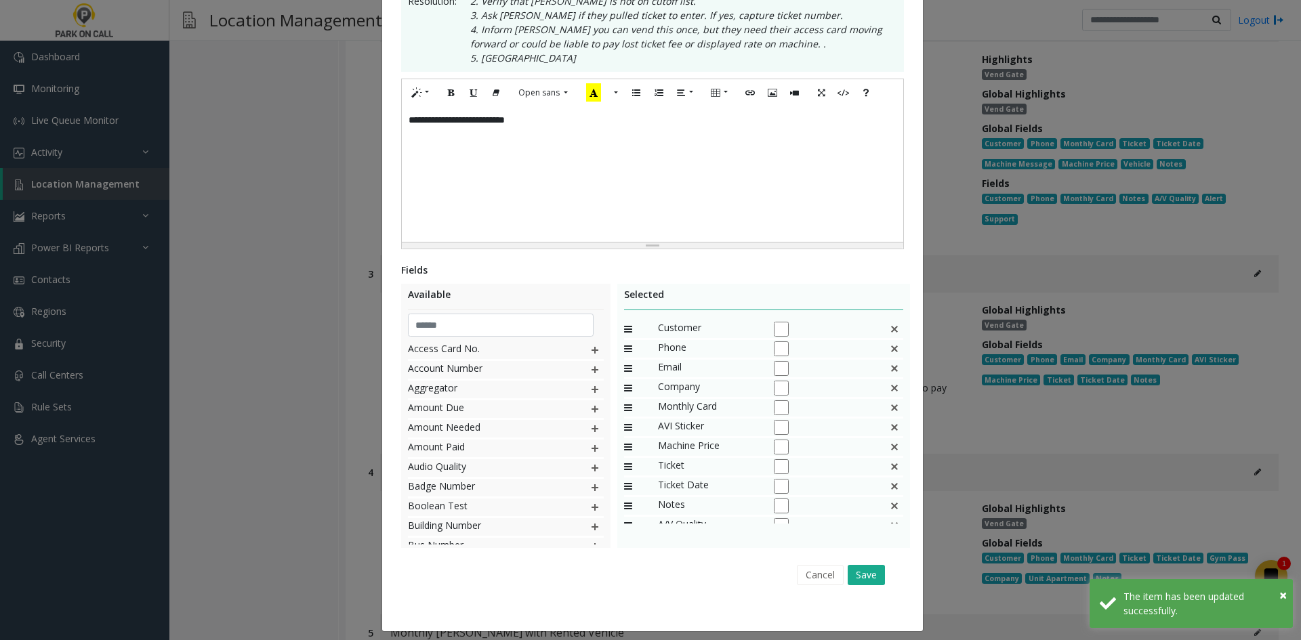
scroll to position [297, 0]
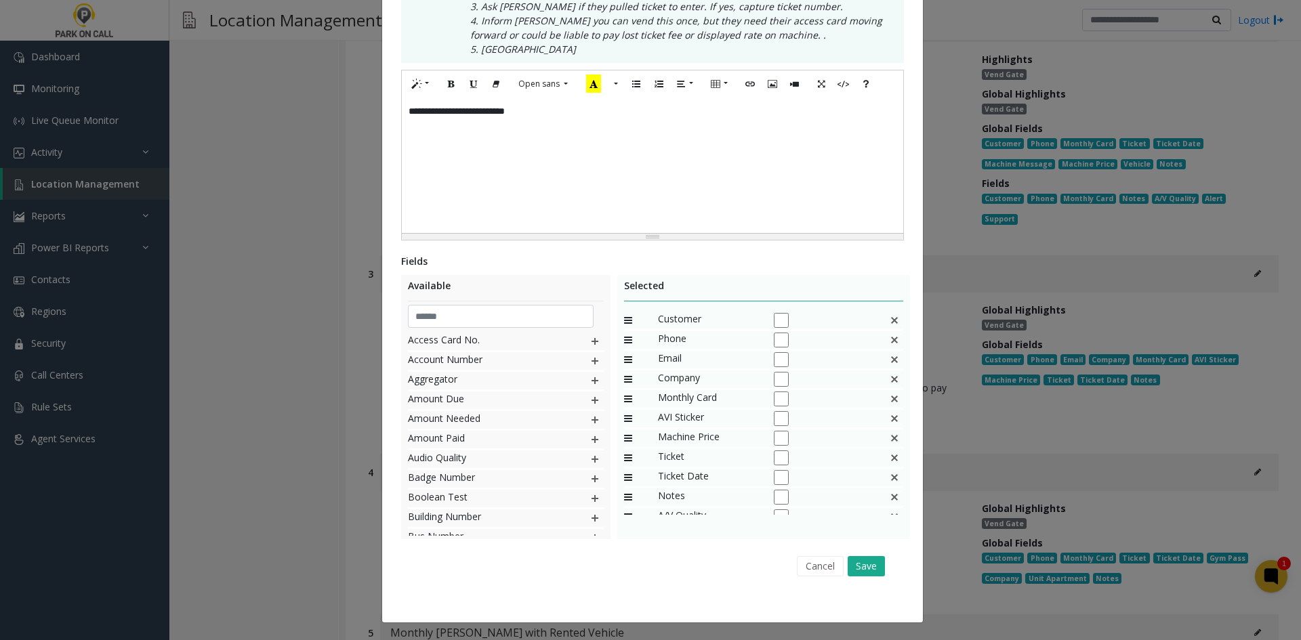
click at [889, 360] on img at bounding box center [894, 360] width 11 height 18
click at [889, 379] on img at bounding box center [894, 380] width 11 height 18
click at [878, 379] on div "Machine Price" at bounding box center [764, 381] width 280 height 20
click at [884, 380] on div "Machine Price" at bounding box center [764, 381] width 280 height 20
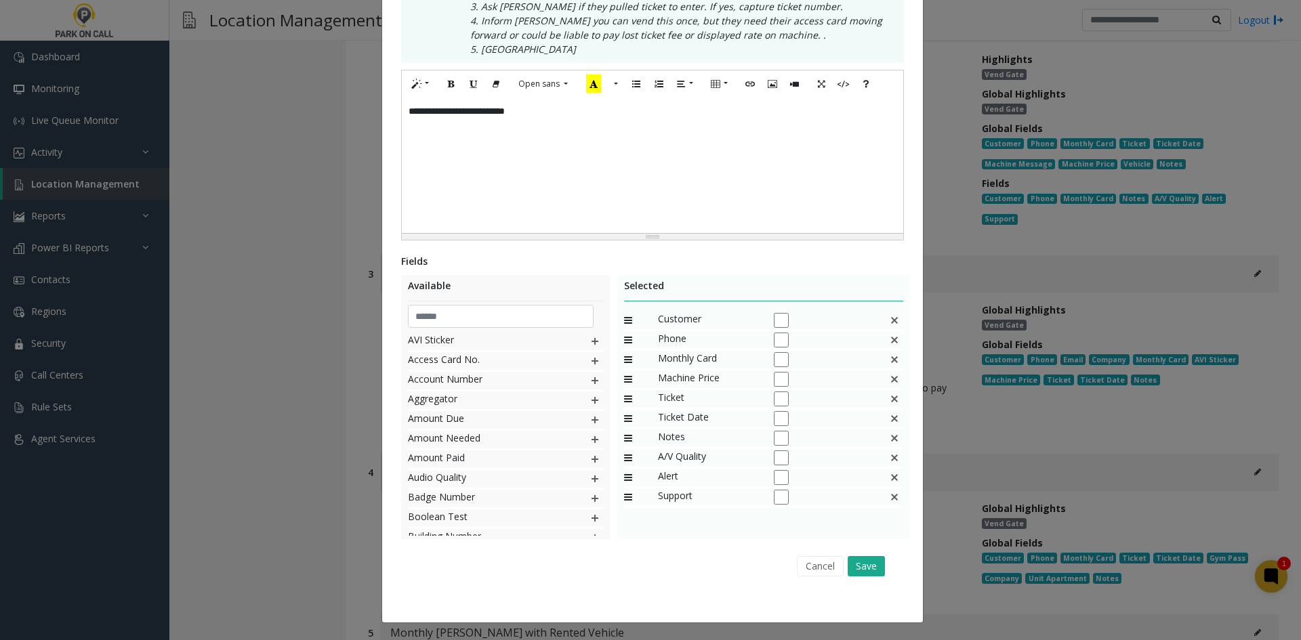
click at [889, 381] on img at bounding box center [894, 380] width 11 height 18
click at [872, 556] on button "Save" at bounding box center [865, 566] width 37 height 20
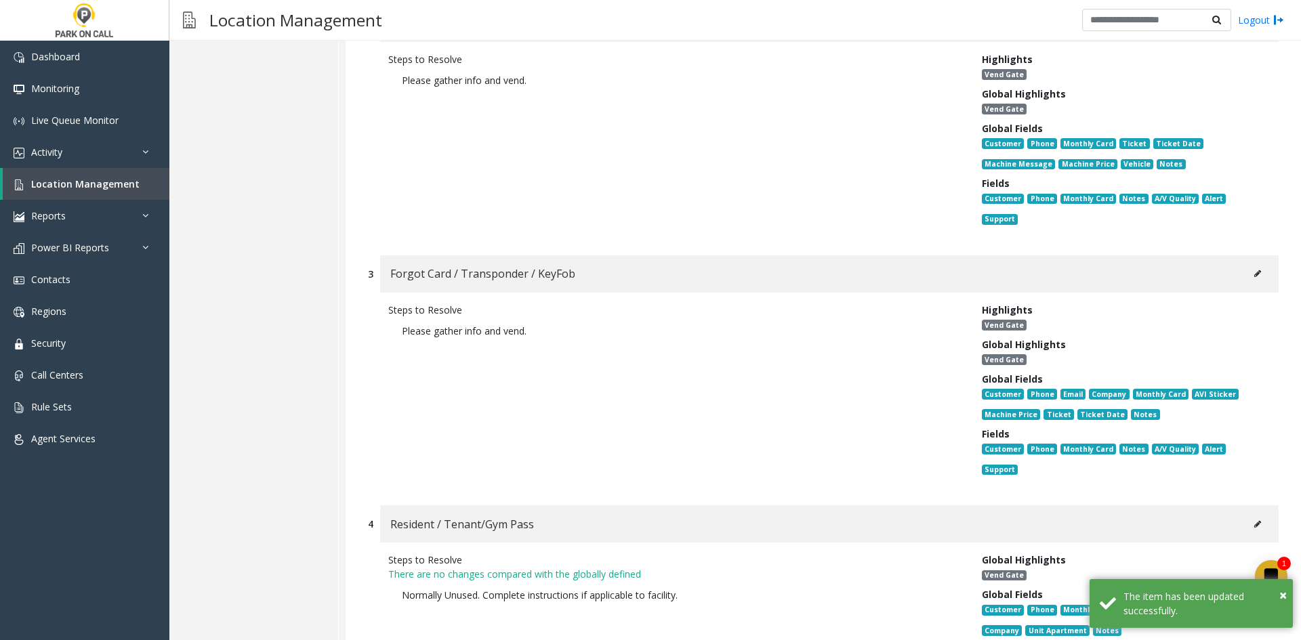
click at [780, 428] on div "Steps to Resolve Please gather info and vend." at bounding box center [674, 393] width 593 height 180
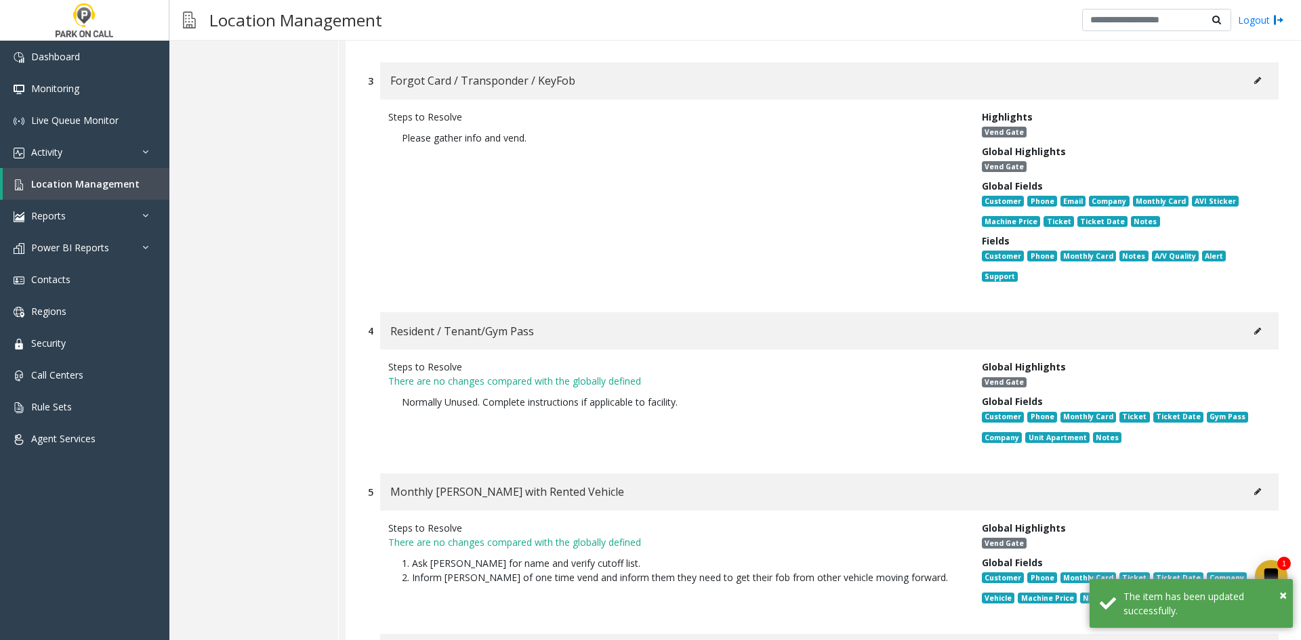
scroll to position [7054, 0]
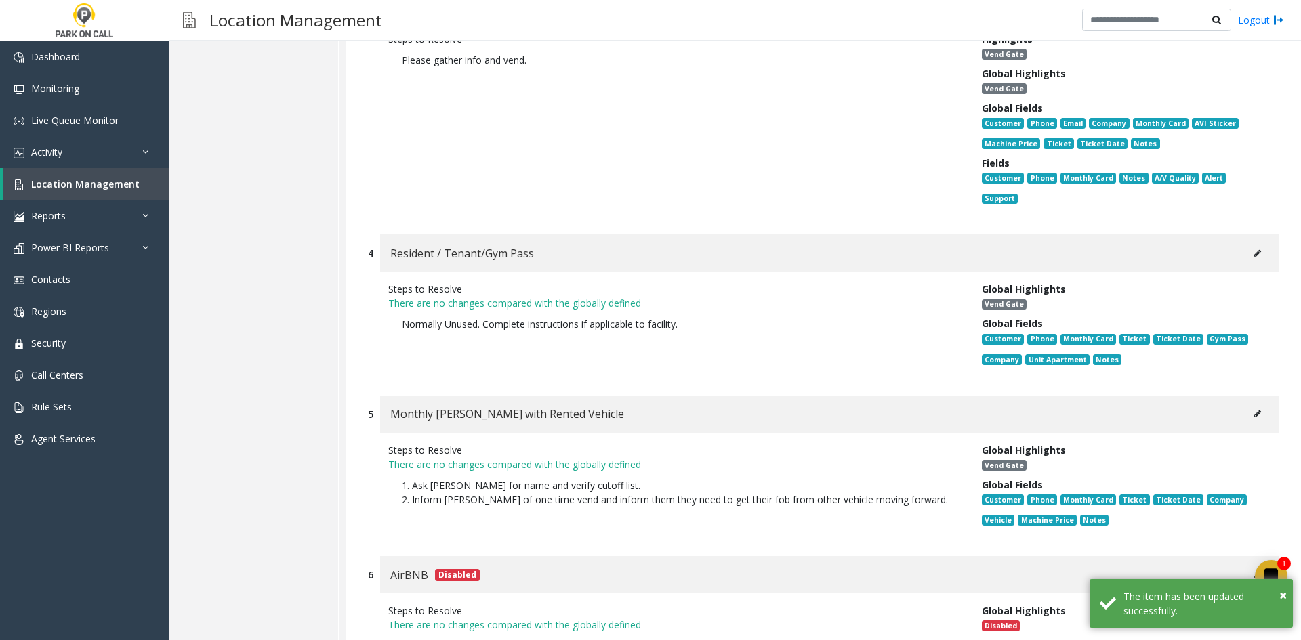
click at [1250, 243] on button at bounding box center [1257, 253] width 22 height 20
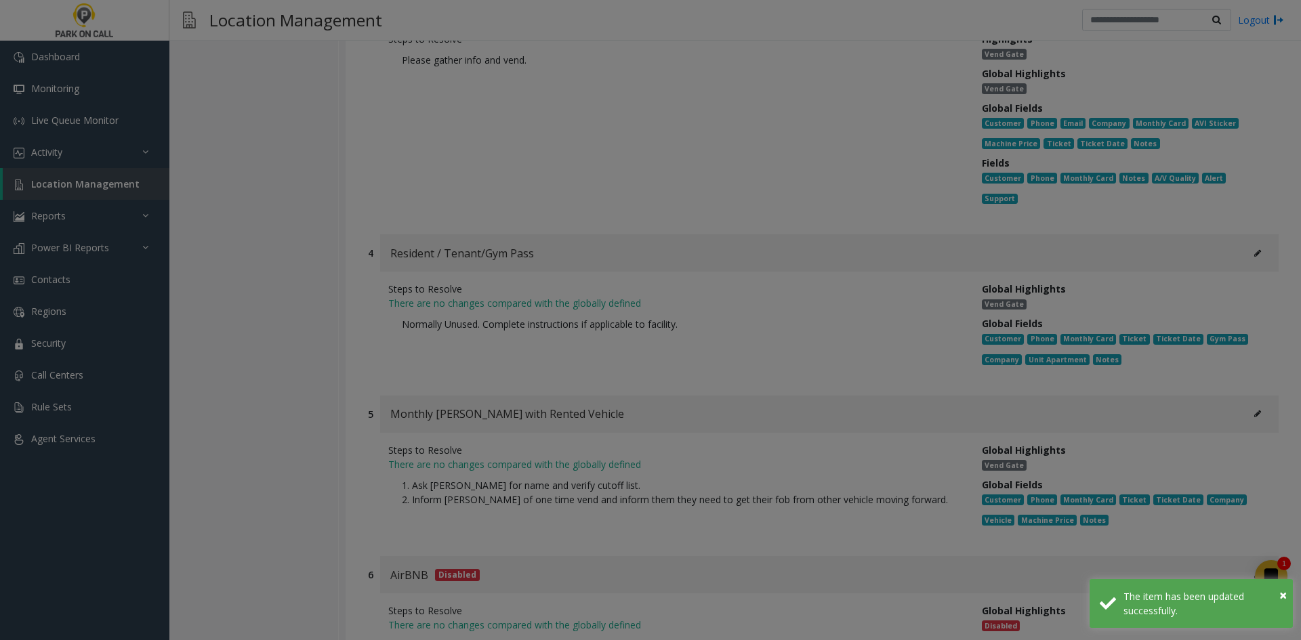
scroll to position [0, 0]
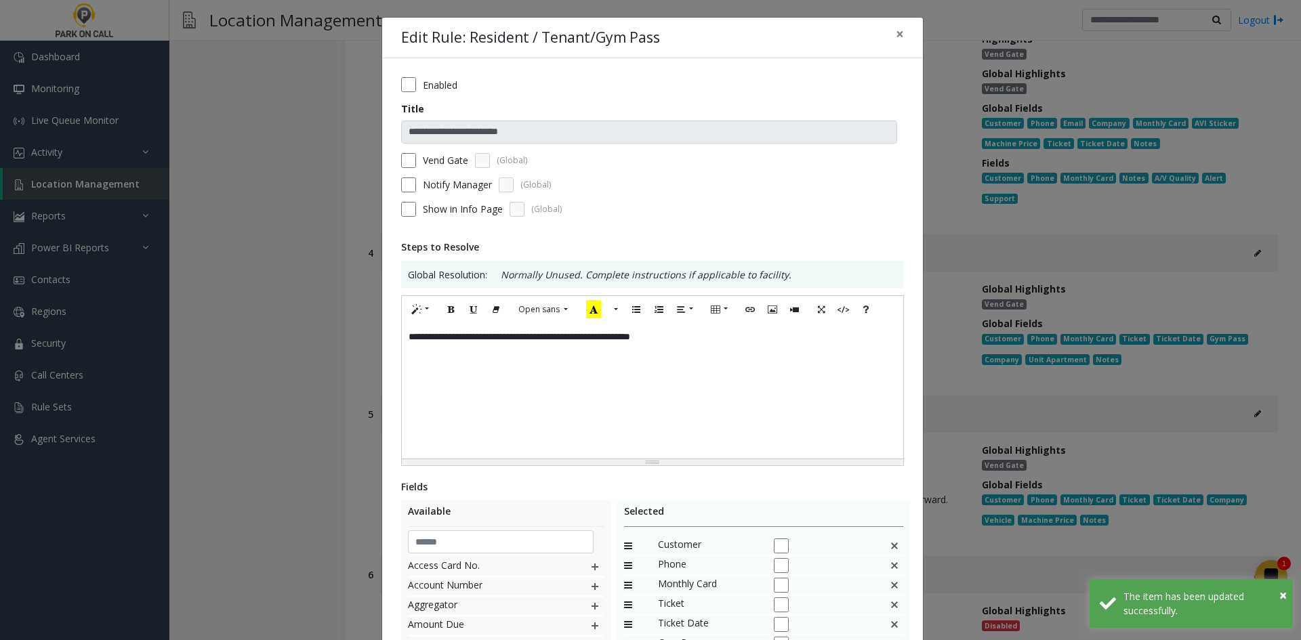
click at [411, 77] on div "Enabled" at bounding box center [652, 84] width 503 height 15
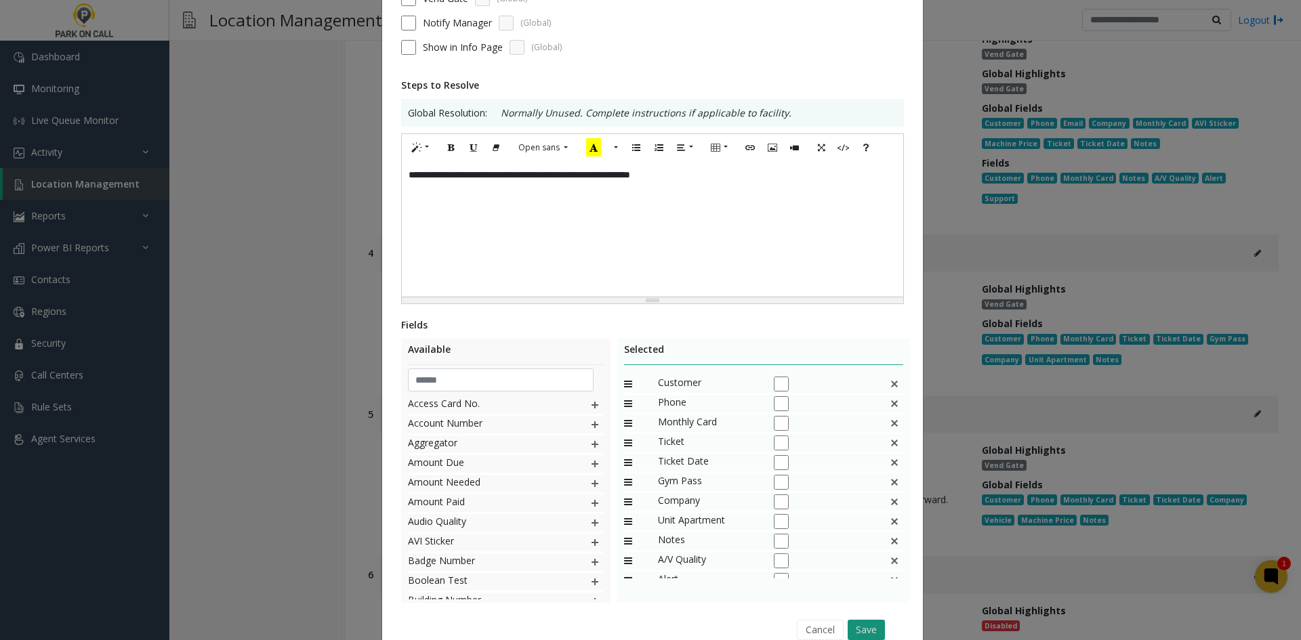
scroll to position [226, 0]
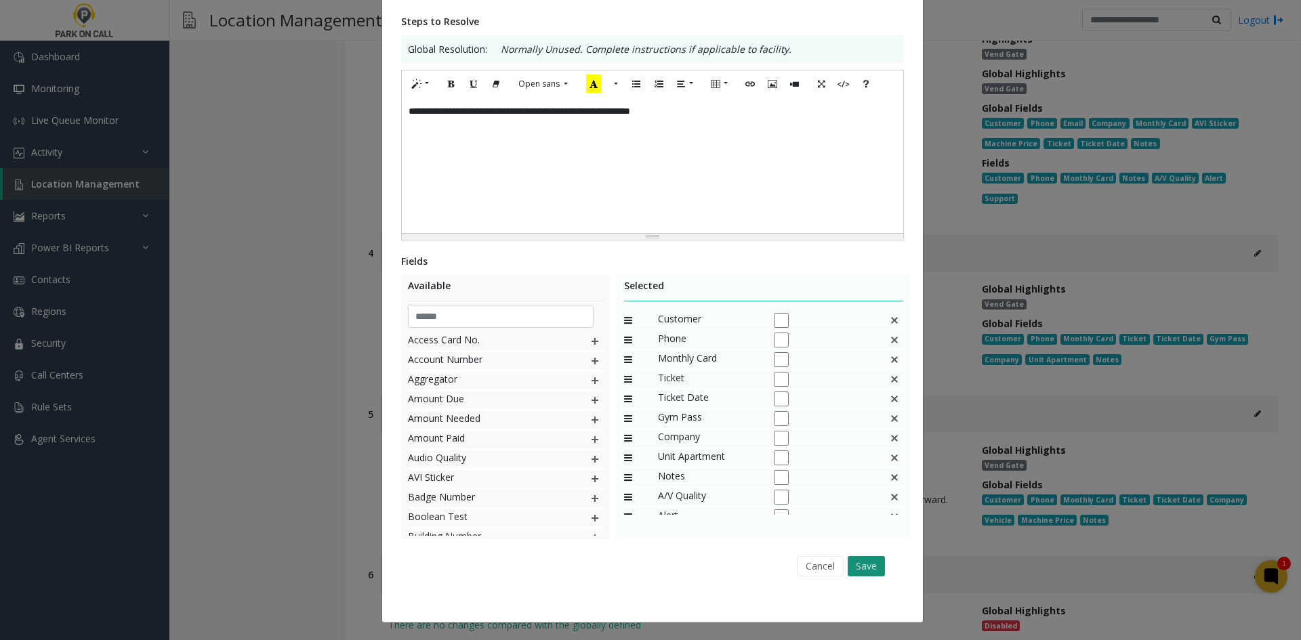
click at [851, 572] on button "Save" at bounding box center [865, 566] width 37 height 20
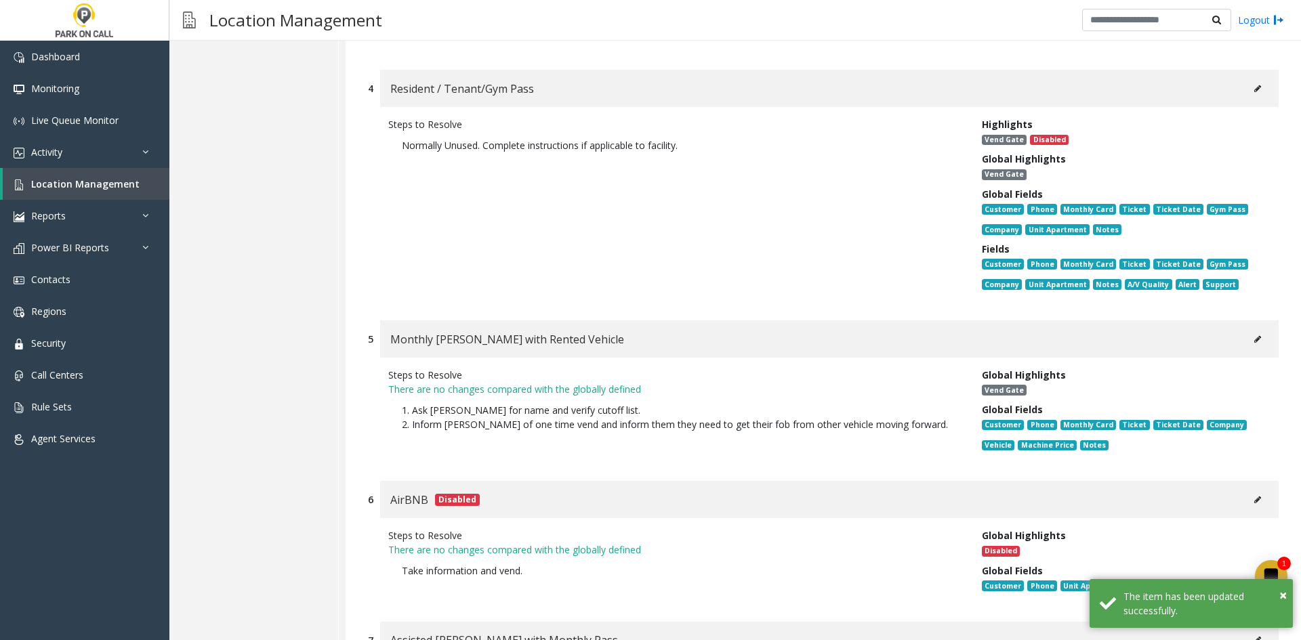
scroll to position [7257, 0]
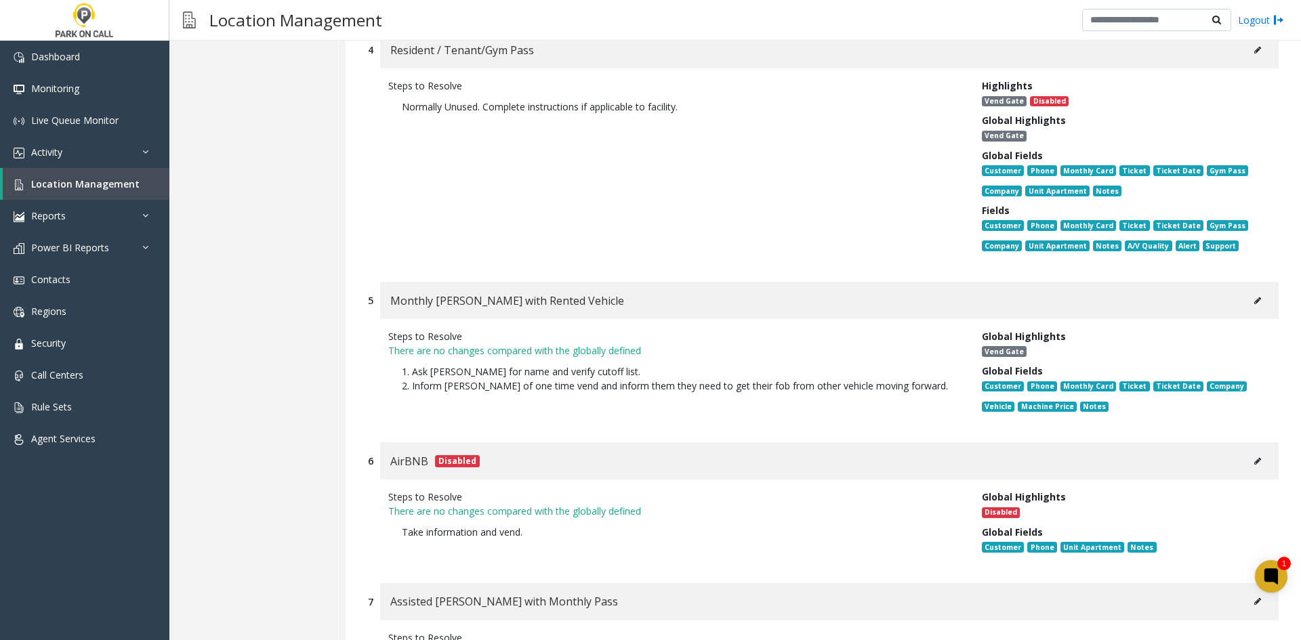
click at [1254, 297] on icon at bounding box center [1257, 301] width 7 height 8
type input "**********"
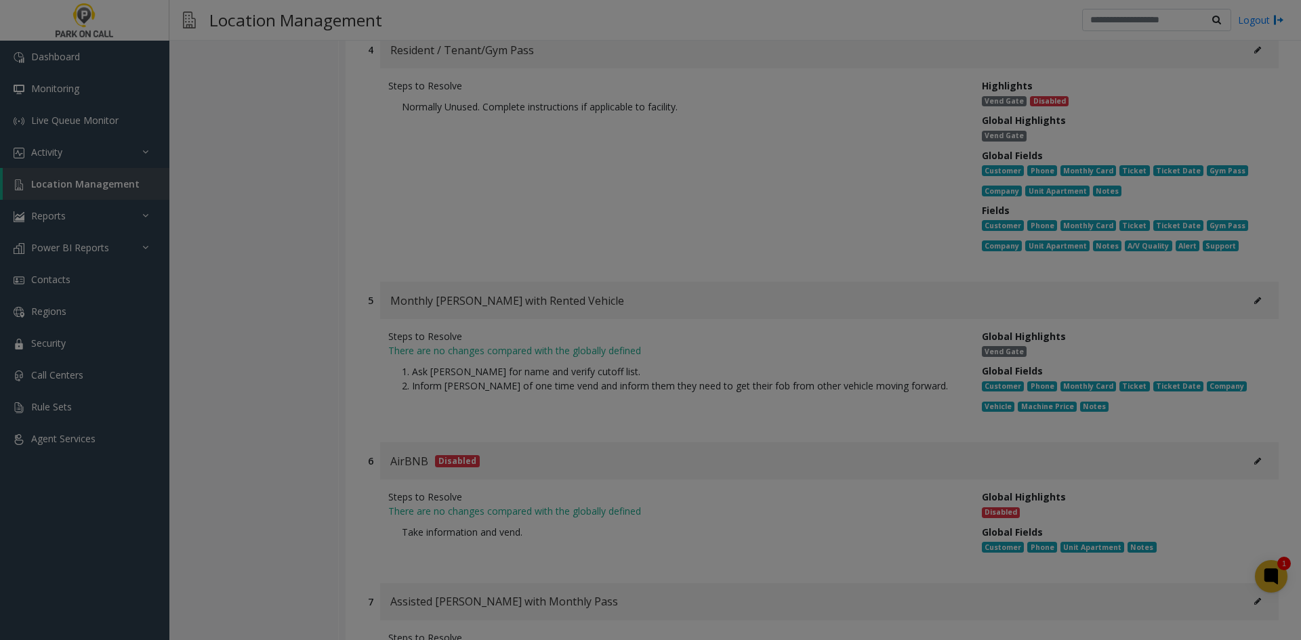
scroll to position [0, 0]
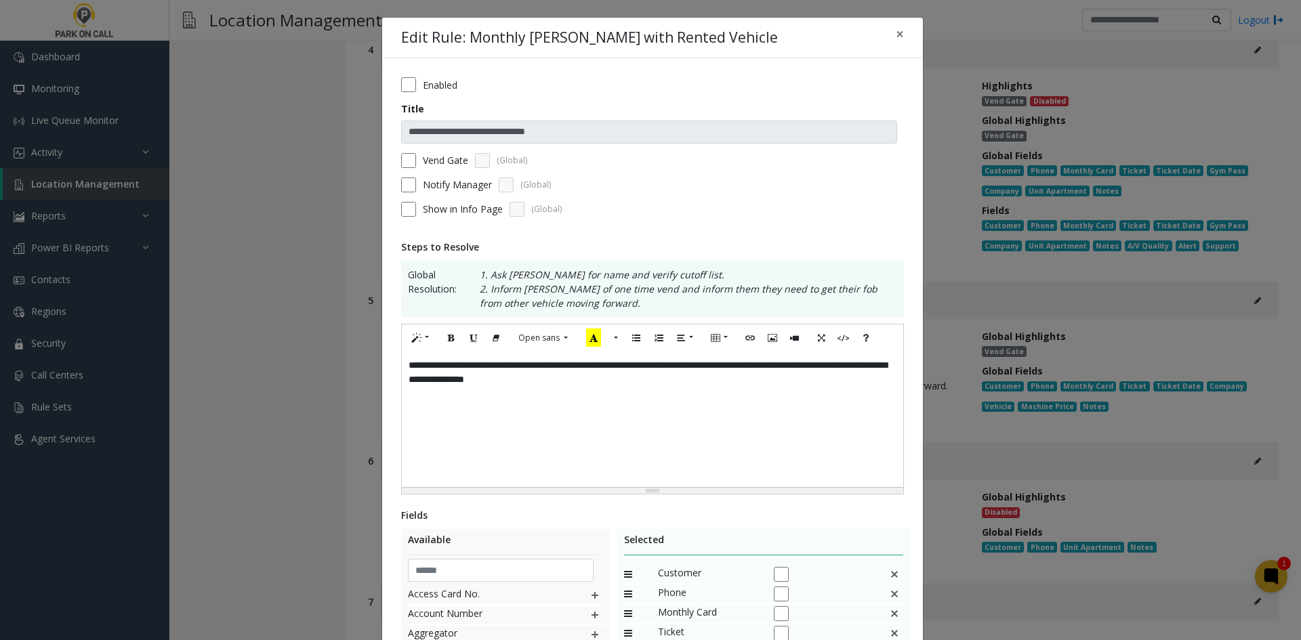
click at [632, 396] on div "**********" at bounding box center [652, 419] width 501 height 135
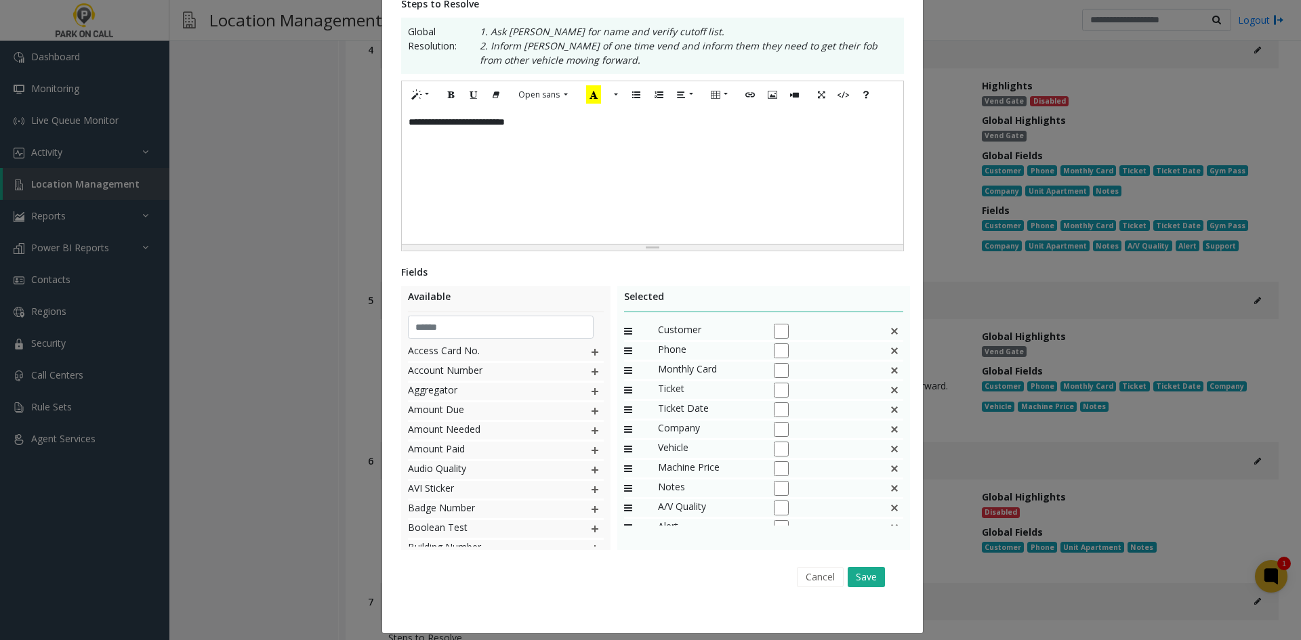
scroll to position [254, 0]
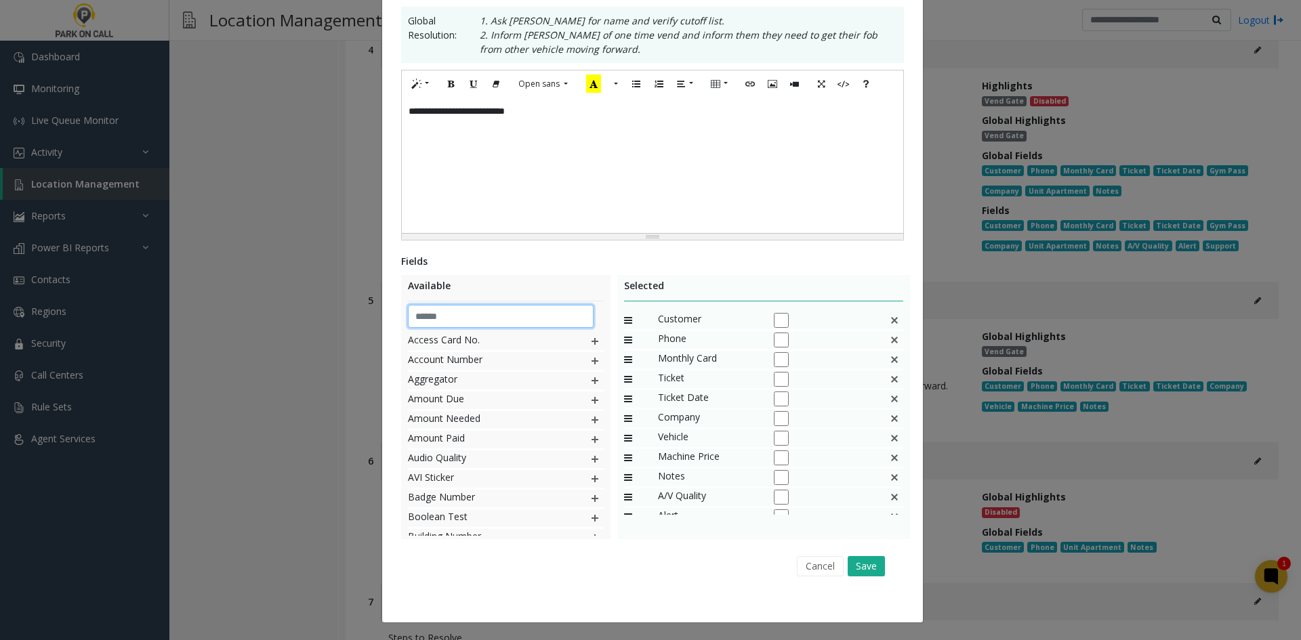
click at [448, 309] on input "text" at bounding box center [501, 316] width 186 height 23
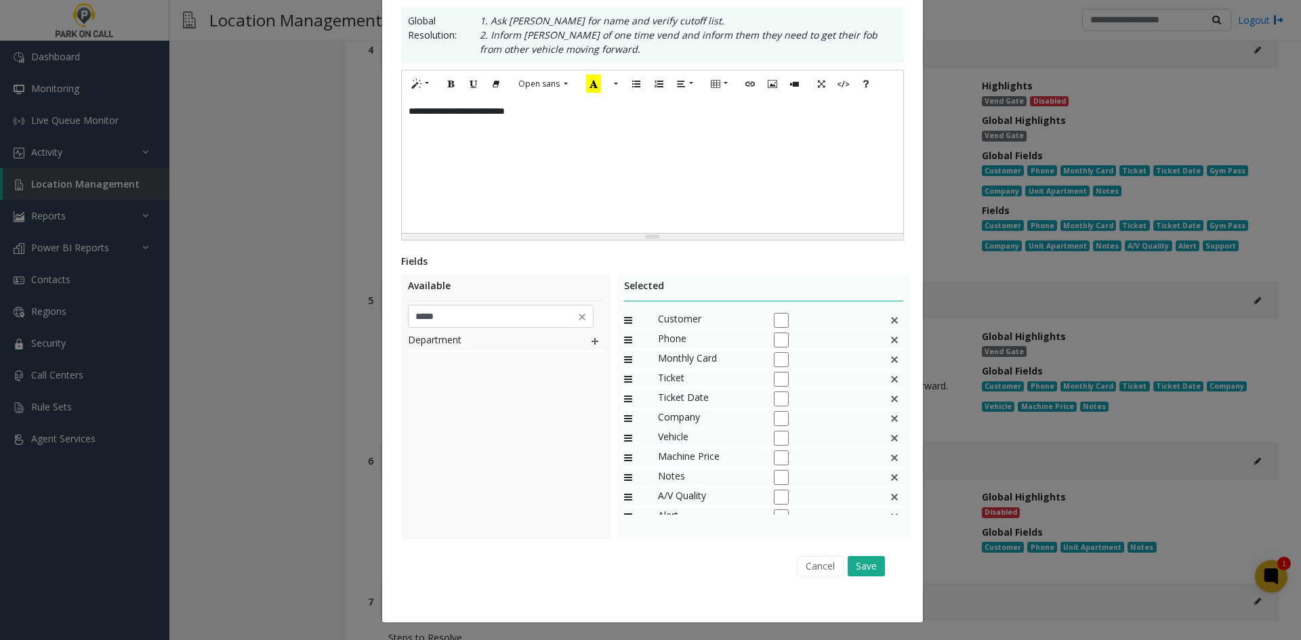
click at [885, 361] on div "Monthly Card" at bounding box center [764, 361] width 280 height 20
click at [889, 358] on img at bounding box center [894, 360] width 11 height 18
click at [889, 401] on img at bounding box center [894, 399] width 11 height 18
click at [881, 401] on div "Vehicle" at bounding box center [764, 400] width 280 height 20
click at [889, 403] on img at bounding box center [894, 399] width 11 height 18
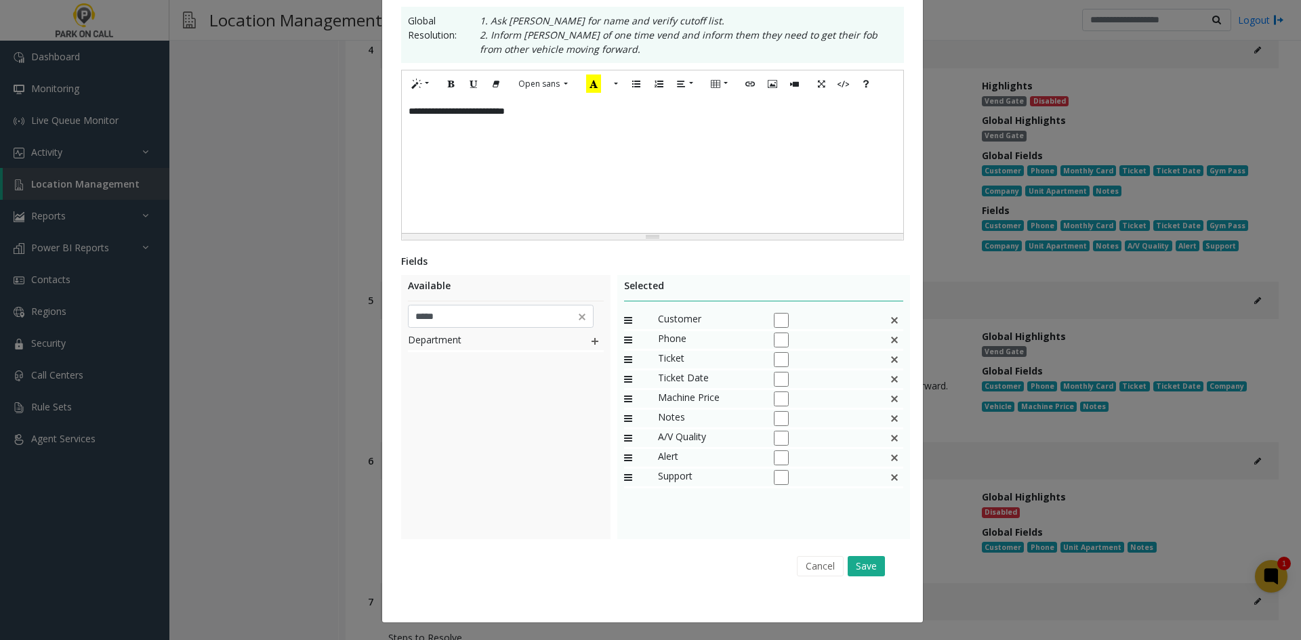
click at [889, 403] on img at bounding box center [894, 399] width 11 height 18
drag, startPoint x: 461, startPoint y: 318, endPoint x: 377, endPoint y: 325, distance: 85.0
click at [382, 325] on div "**********" at bounding box center [652, 213] width 541 height 818
click at [511, 559] on div "Cancel Save" at bounding box center [652, 566] width 484 height 35
click at [593, 419] on img at bounding box center [594, 420] width 11 height 18
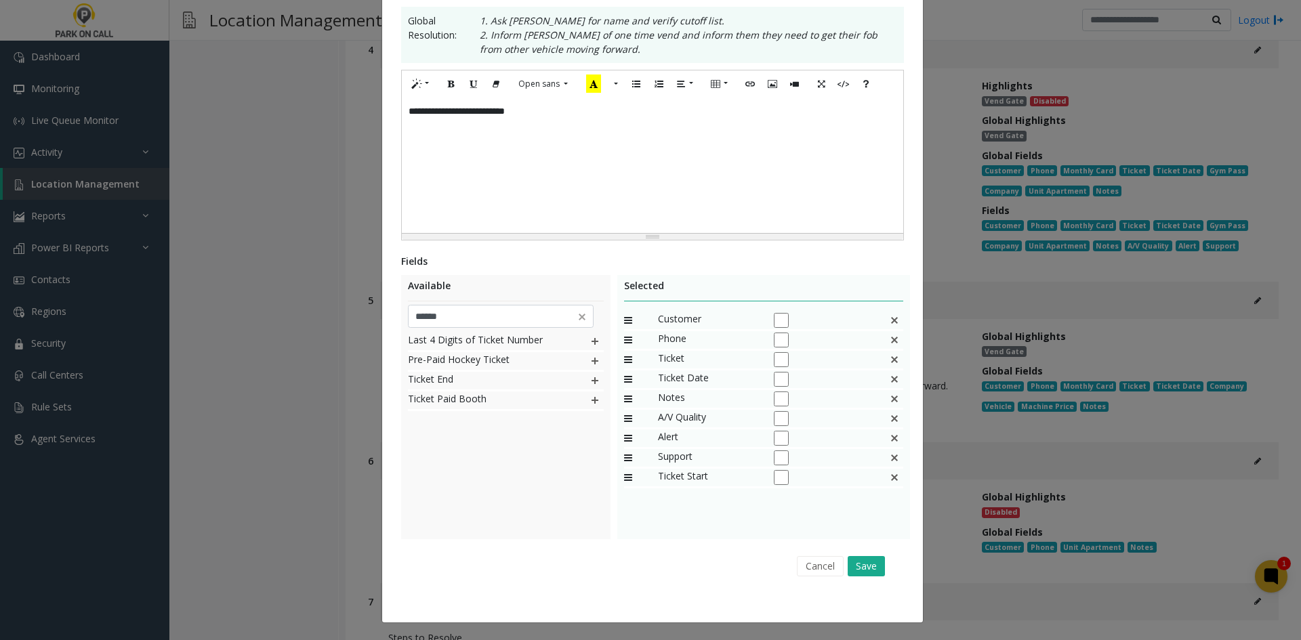
click at [589, 378] on img at bounding box center [594, 381] width 11 height 18
drag, startPoint x: 709, startPoint y: 476, endPoint x: 694, endPoint y: 394, distance: 82.6
drag, startPoint x: 692, startPoint y: 496, endPoint x: 695, endPoint y: 425, distance: 70.5
click at [511, 327] on input "******" at bounding box center [501, 316] width 186 height 23
click at [589, 337] on img at bounding box center [594, 342] width 11 height 18
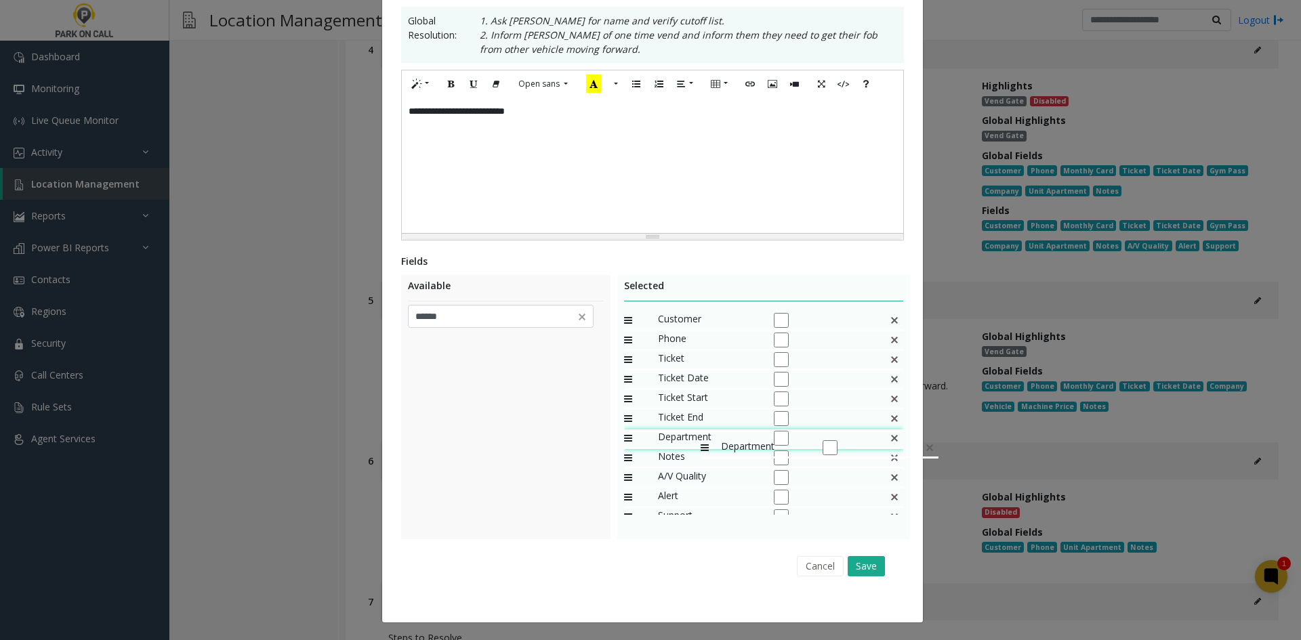
drag, startPoint x: 693, startPoint y: 511, endPoint x: 694, endPoint y: 432, distance: 78.6
click at [459, 323] on input "******" at bounding box center [501, 316] width 186 height 23
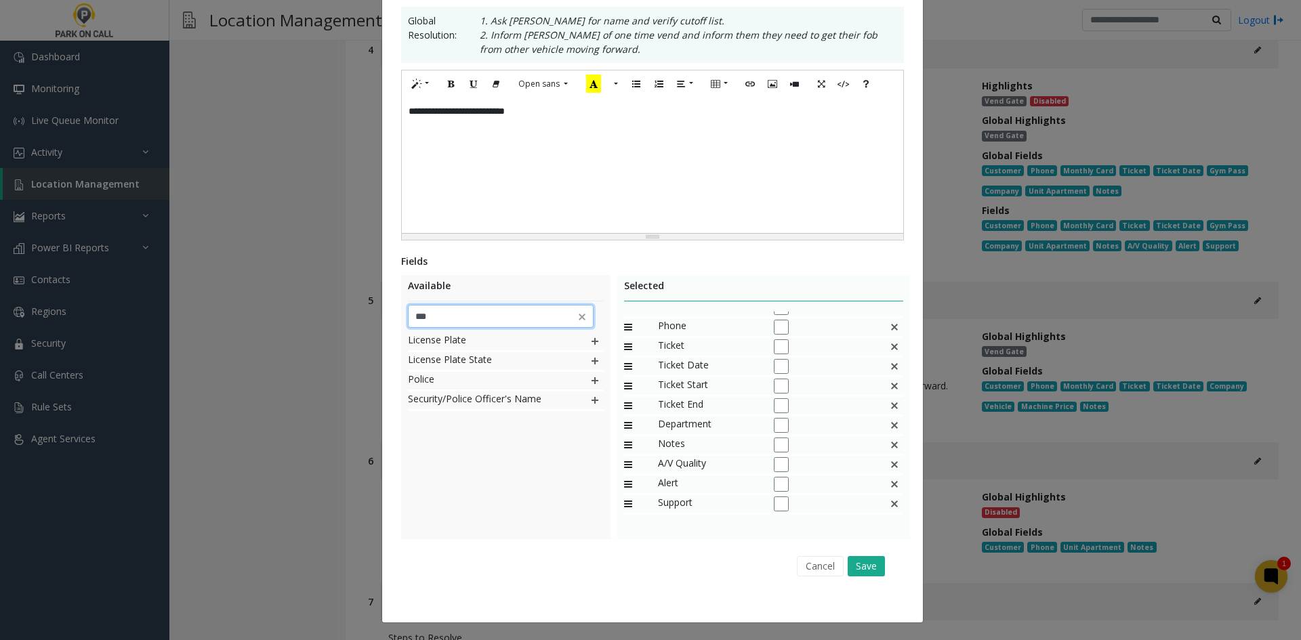
type input "***"
drag, startPoint x: 424, startPoint y: 490, endPoint x: 425, endPoint y: 475, distance: 15.0
click at [423, 483] on div "License Plate License Plate State Police Security/Police Officer's Name" at bounding box center [506, 434] width 196 height 203
click at [589, 344] on img at bounding box center [594, 342] width 11 height 18
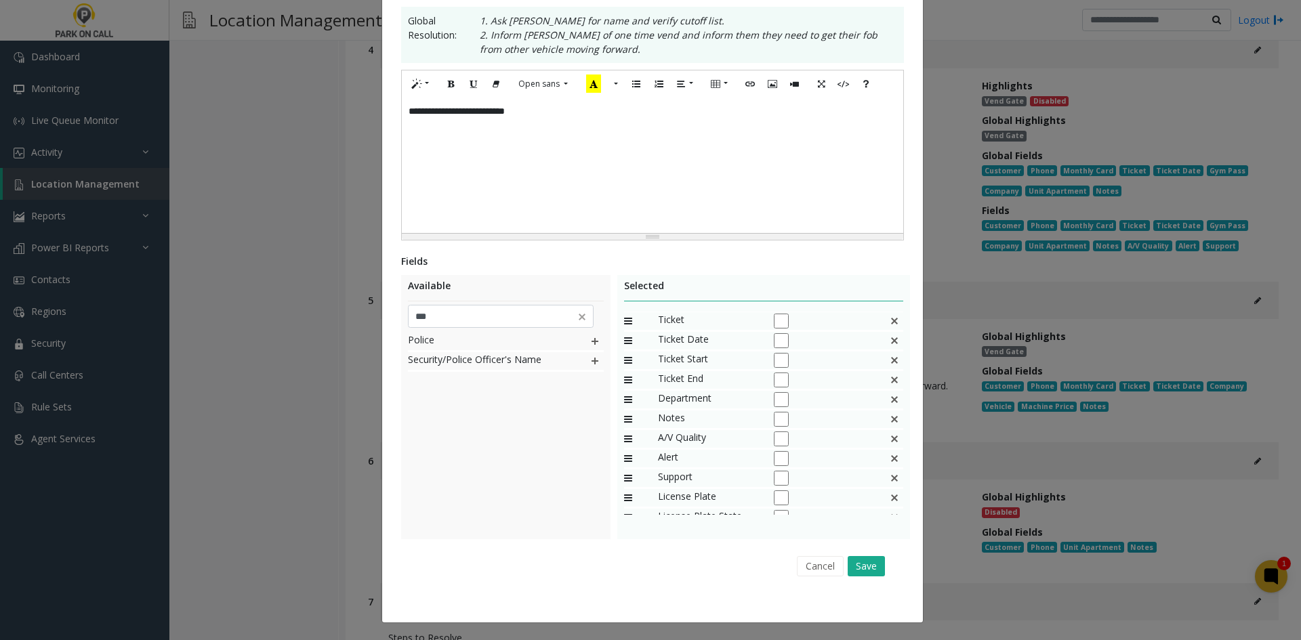
scroll to position [52, 0]
drag, startPoint x: 667, startPoint y: 490, endPoint x: 690, endPoint y: 406, distance: 87.8
drag, startPoint x: 686, startPoint y: 504, endPoint x: 689, endPoint y: 432, distance: 71.9
click at [862, 564] on button "Save" at bounding box center [865, 566] width 37 height 20
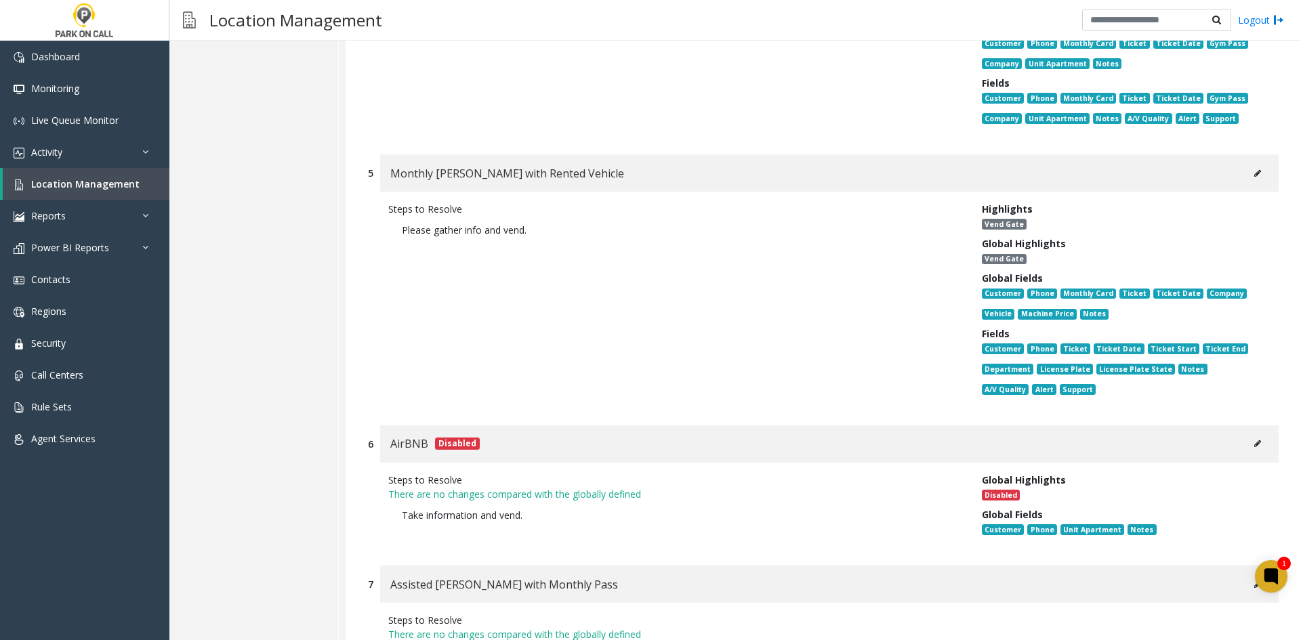
scroll to position [7592, 0]
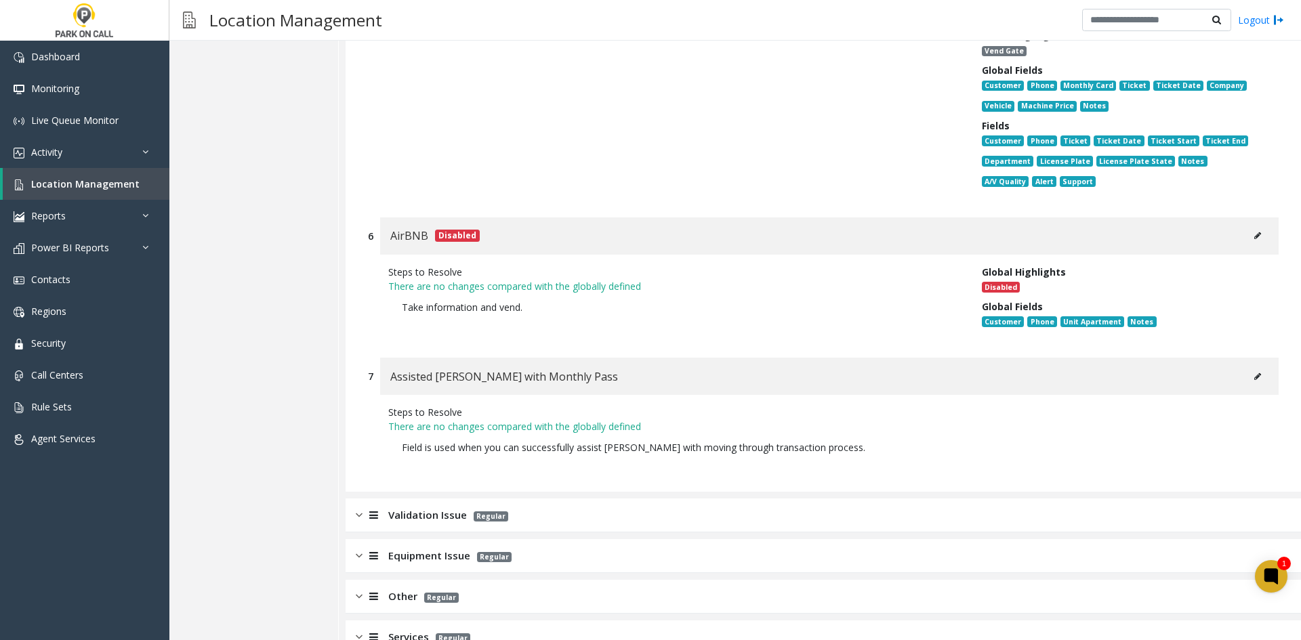
click at [463, 507] on span "Validation Issue" at bounding box center [427, 515] width 79 height 16
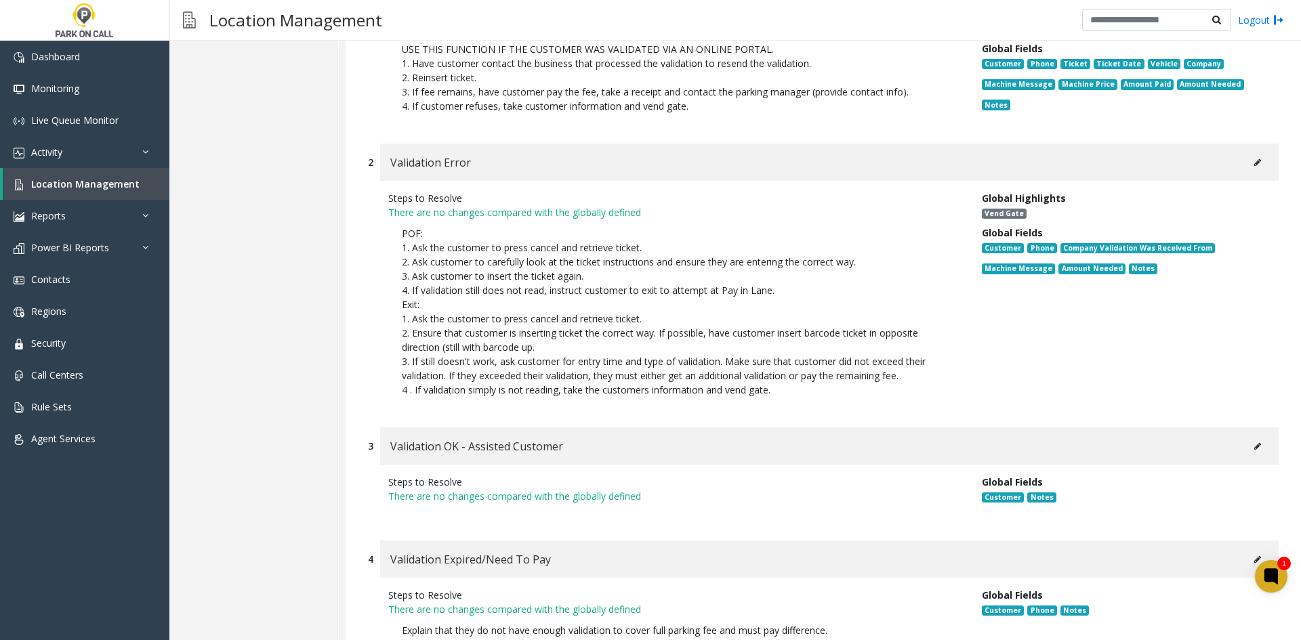
scroll to position [7999, 0]
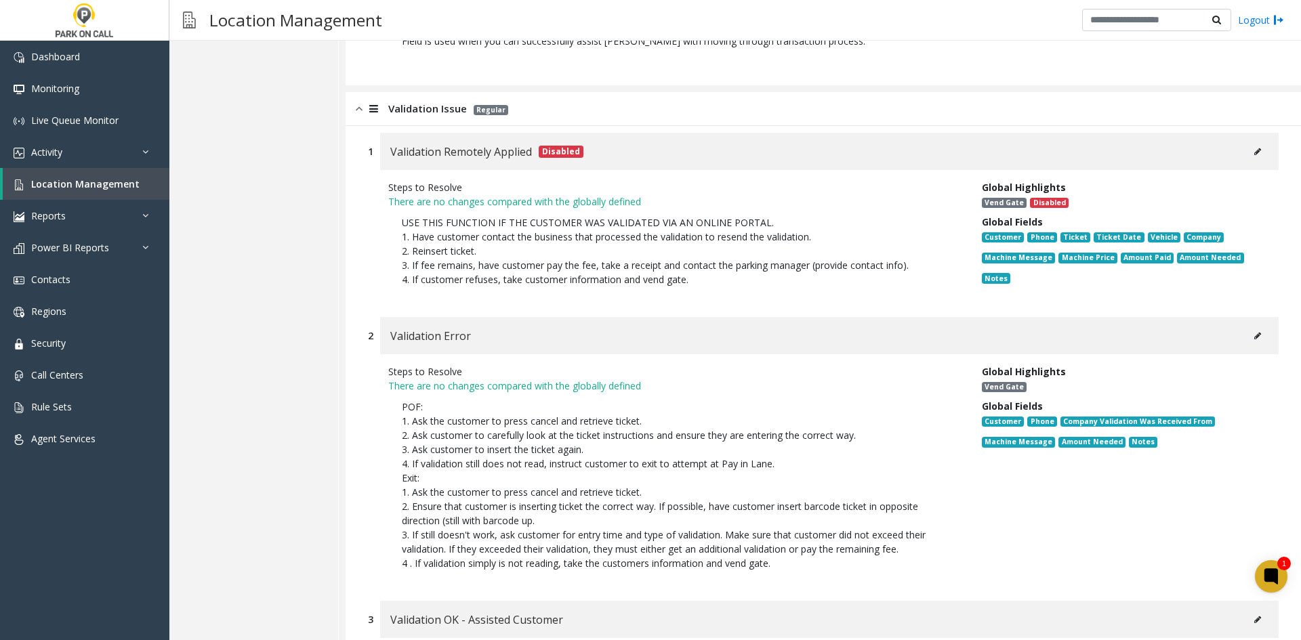
click at [1250, 326] on button at bounding box center [1257, 336] width 22 height 20
type input "**********"
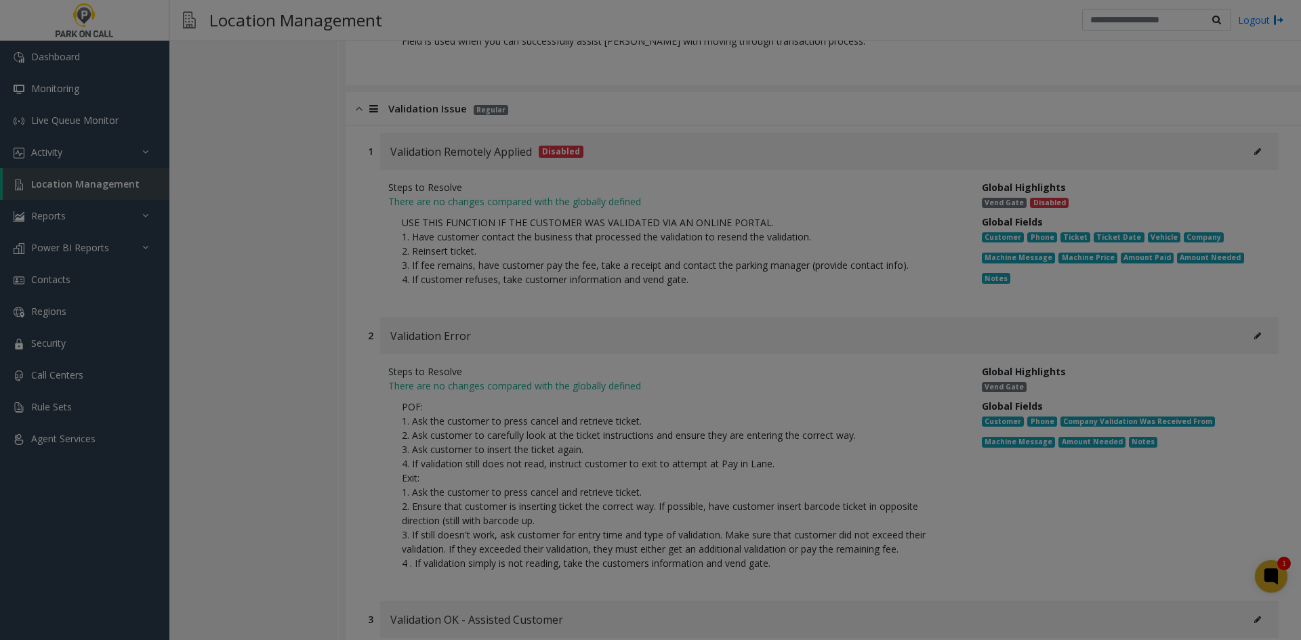
scroll to position [0, 0]
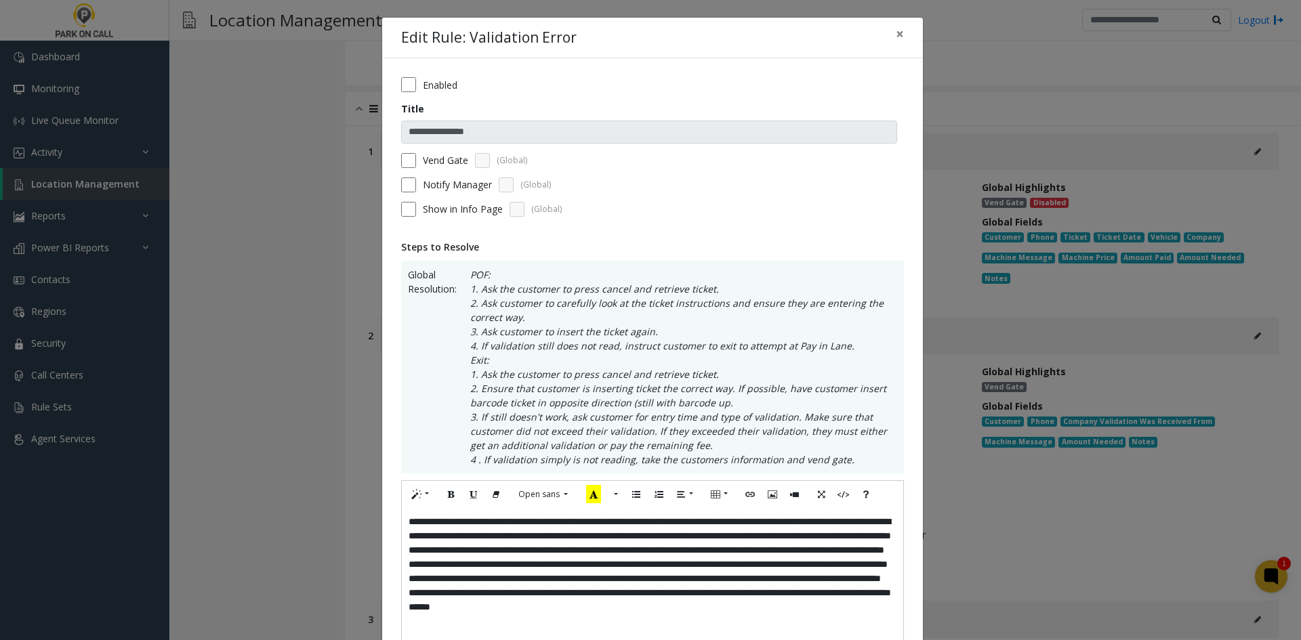
click at [712, 574] on div "**********" at bounding box center [652, 575] width 501 height 135
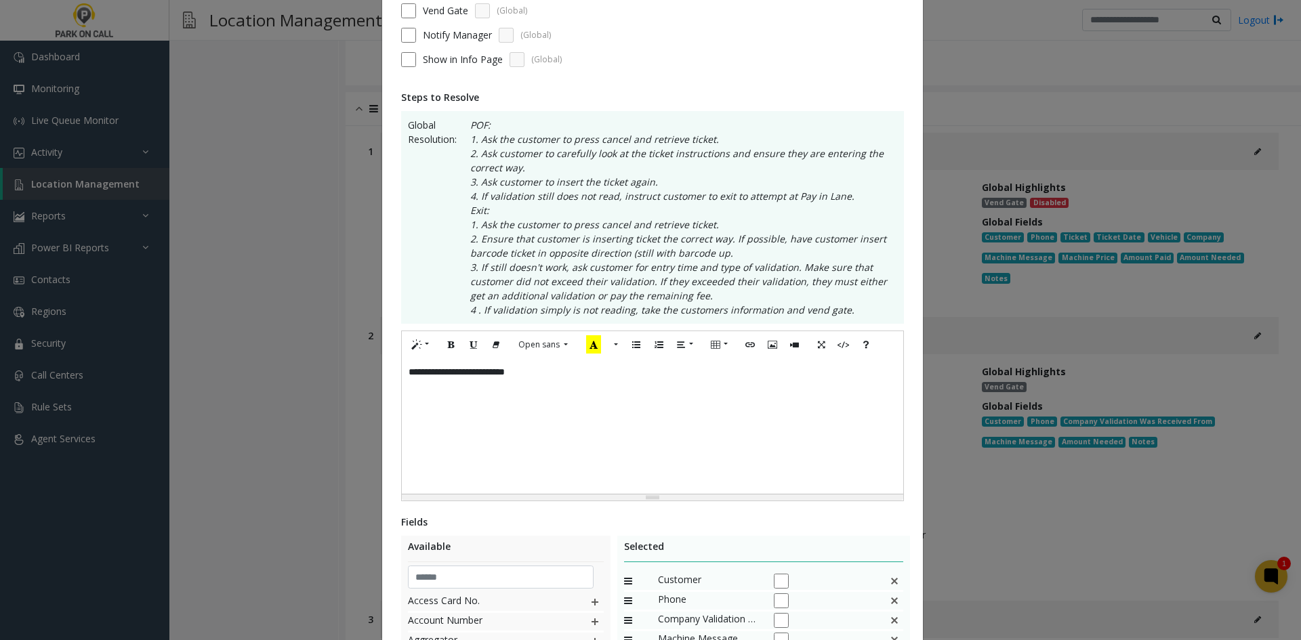
scroll to position [68, 0]
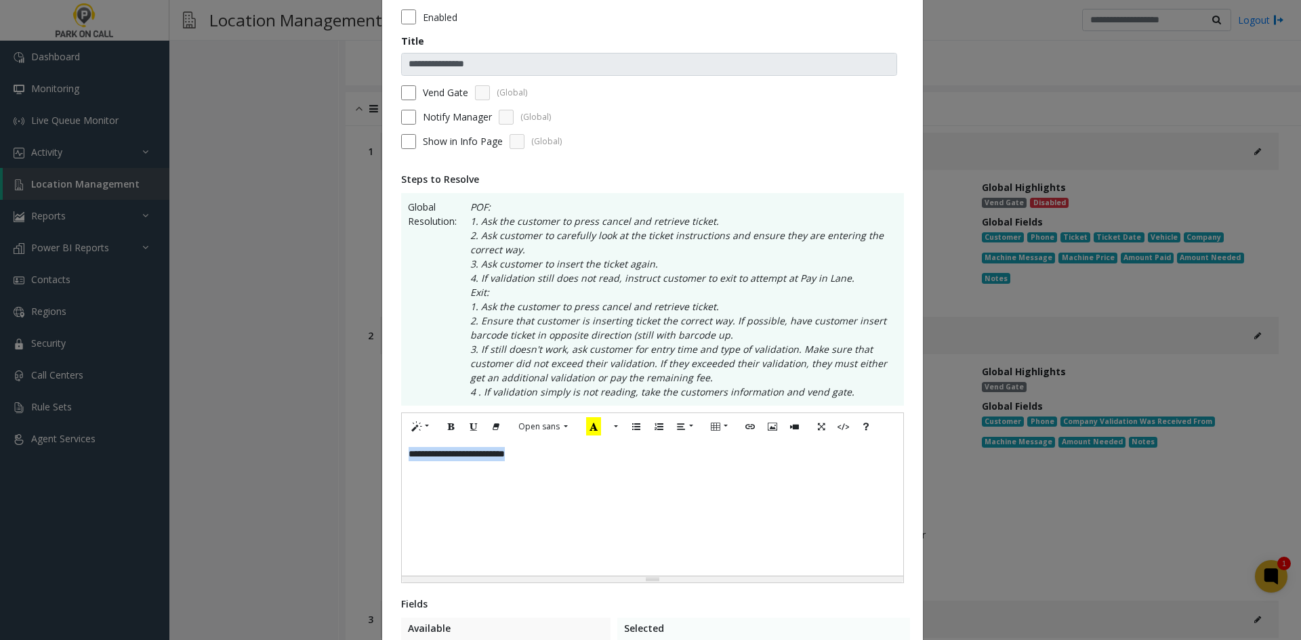
drag, startPoint x: 581, startPoint y: 488, endPoint x: 320, endPoint y: 484, distance: 261.5
click at [319, 484] on div "**********" at bounding box center [650, 320] width 1301 height 640
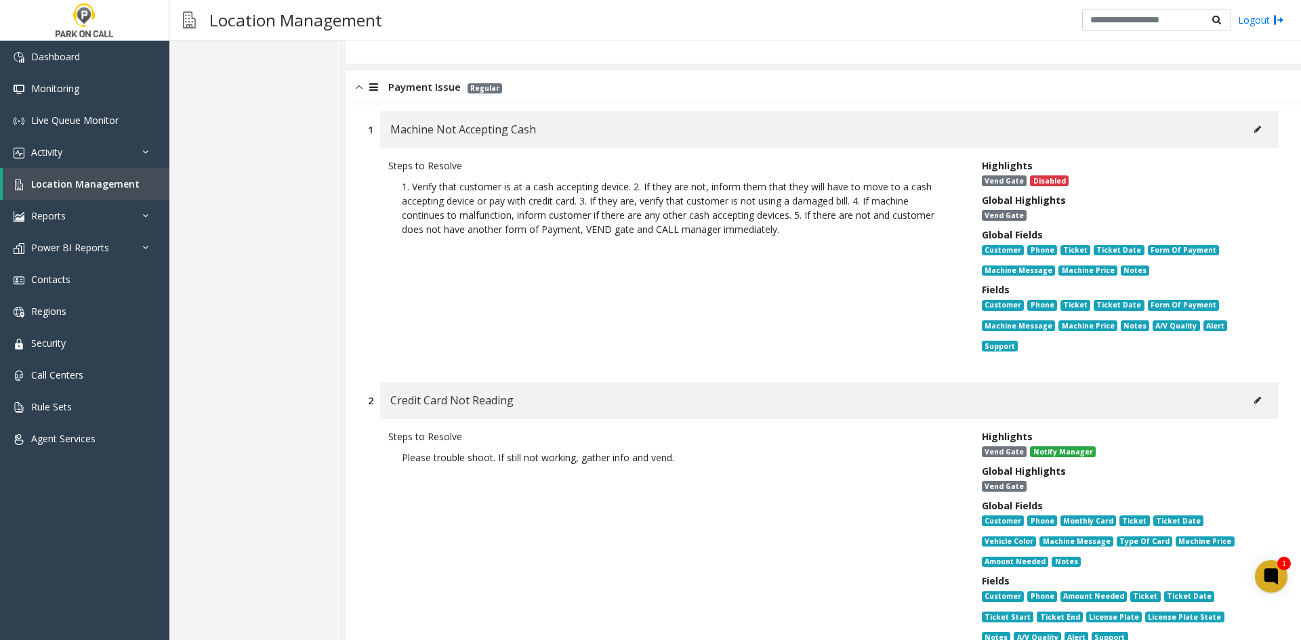
scroll to position [2038, 0]
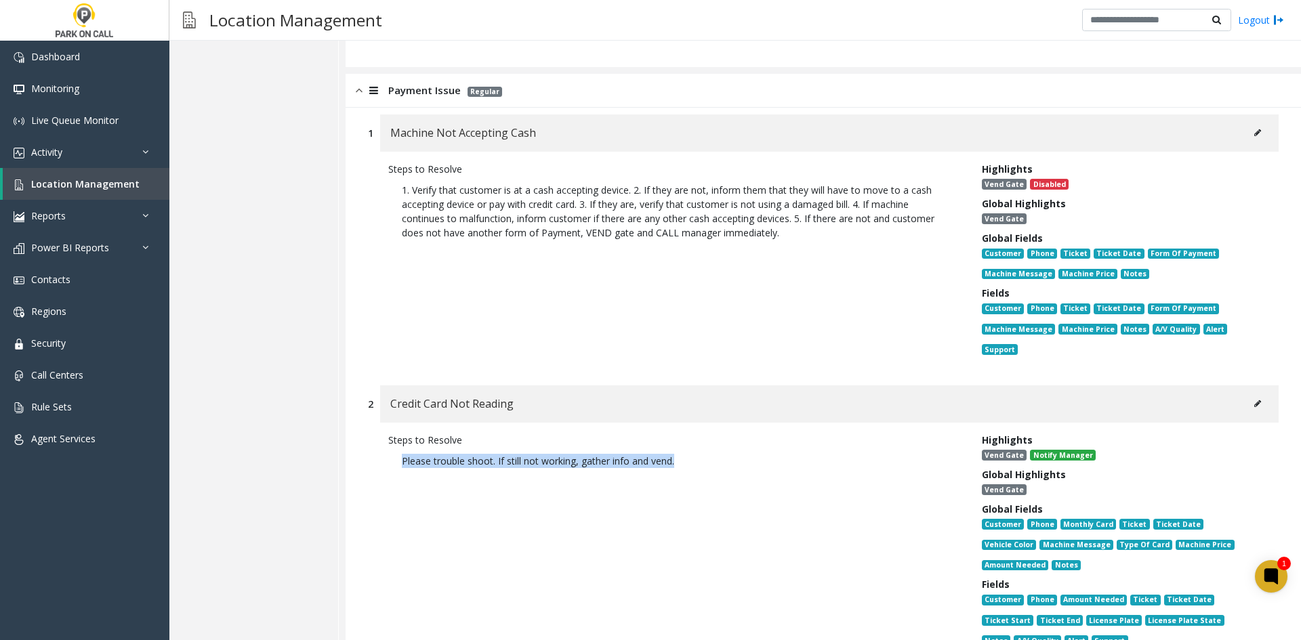
drag, startPoint x: 713, startPoint y: 446, endPoint x: 397, endPoint y: 464, distance: 316.2
click at [397, 464] on div "Steps to Resolve Please trouble shoot. If still not working, gather info and ve…" at bounding box center [674, 543] width 593 height 220
copy p "Please trouble shoot. If still not working, gather info and vend."
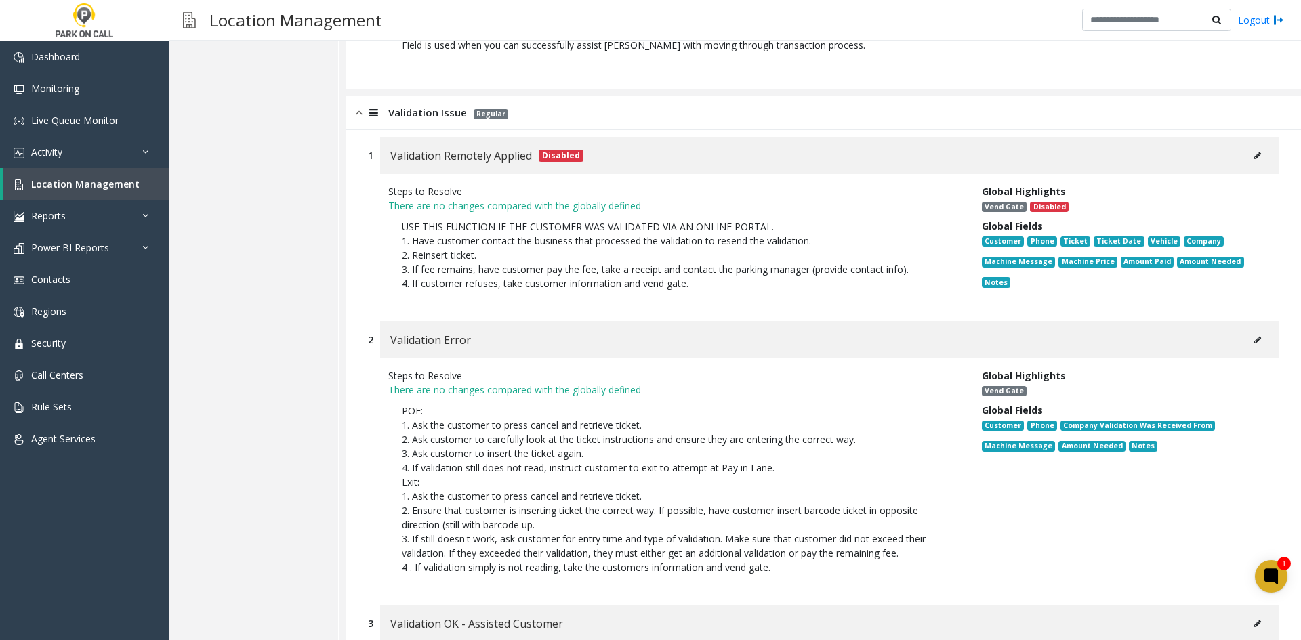
scroll to position [7999, 0]
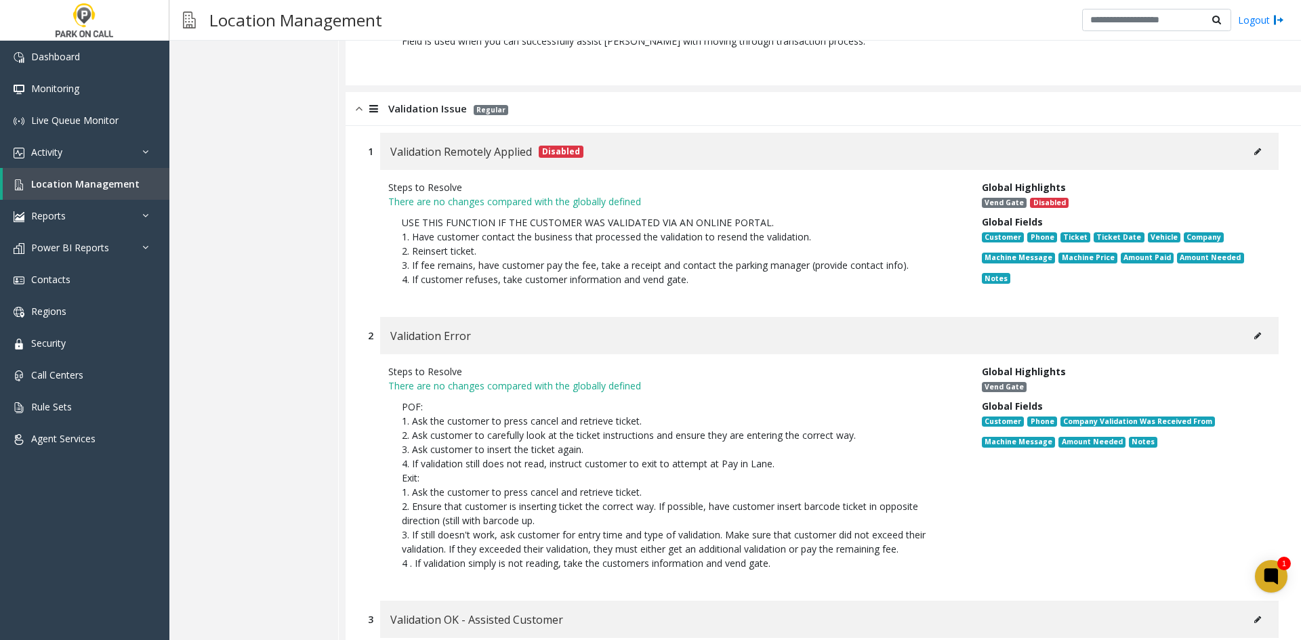
drag, startPoint x: 1252, startPoint y: 289, endPoint x: 1250, endPoint y: 303, distance: 14.3
click at [1252, 317] on div "Validation Error" at bounding box center [829, 335] width 898 height 37
click at [1249, 326] on button at bounding box center [1257, 336] width 22 height 20
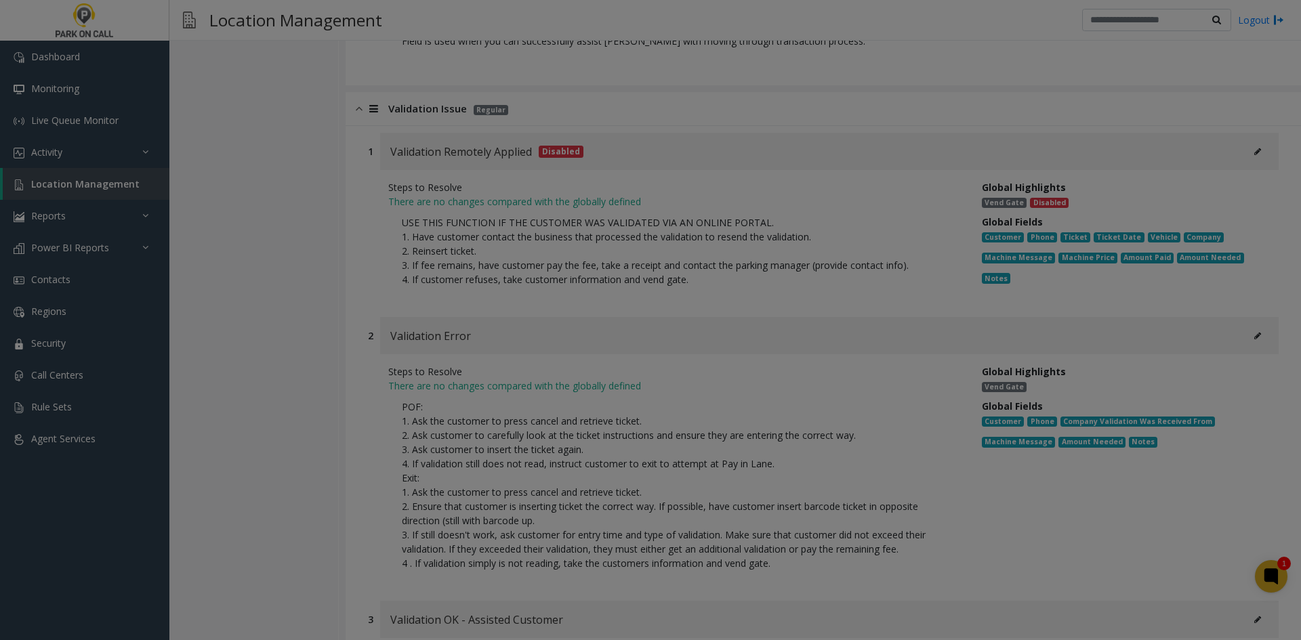
scroll to position [0, 0]
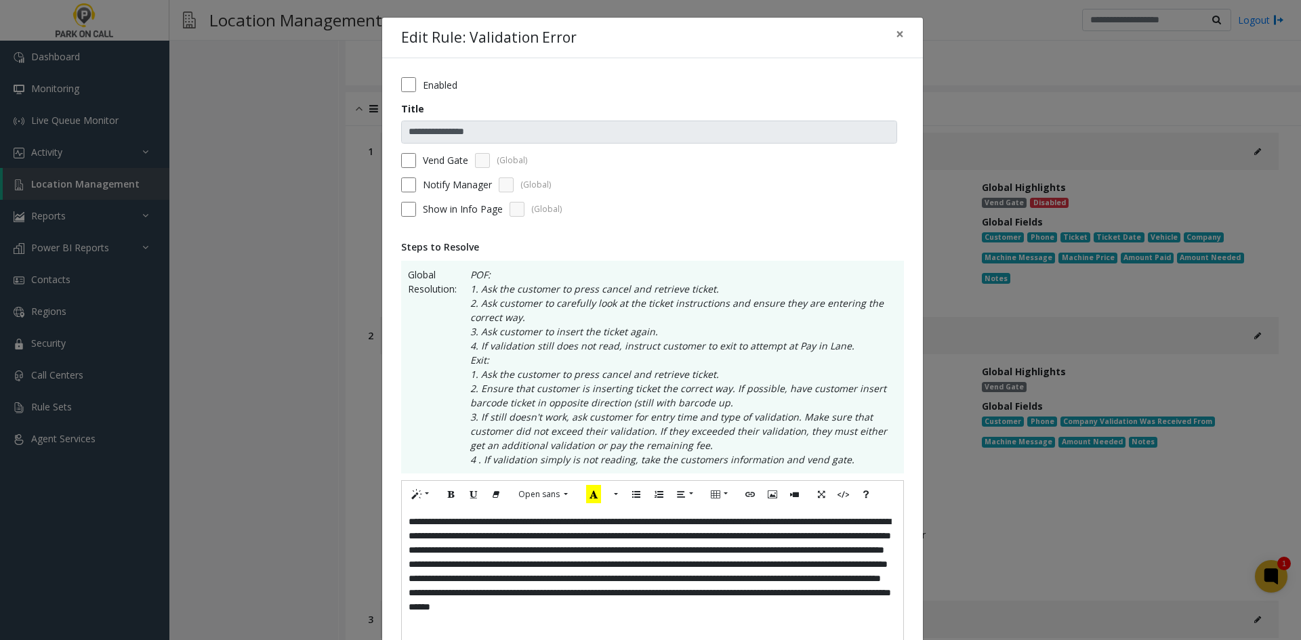
click at [715, 571] on div "**********" at bounding box center [652, 575] width 501 height 135
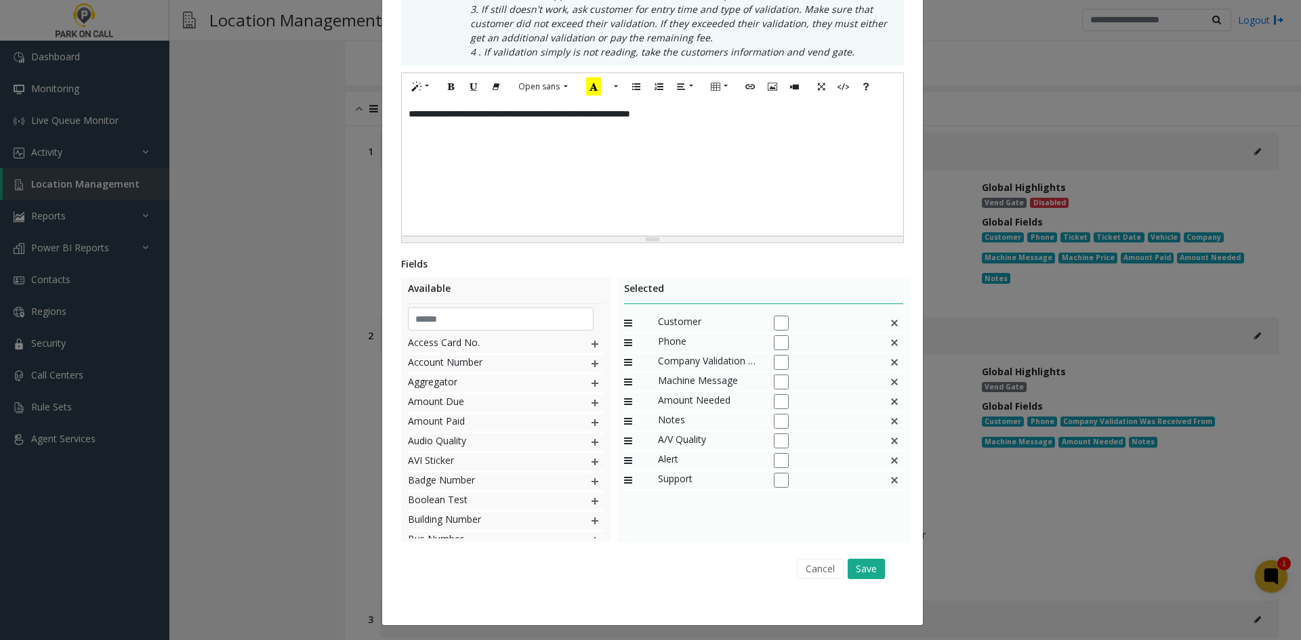
scroll to position [410, 0]
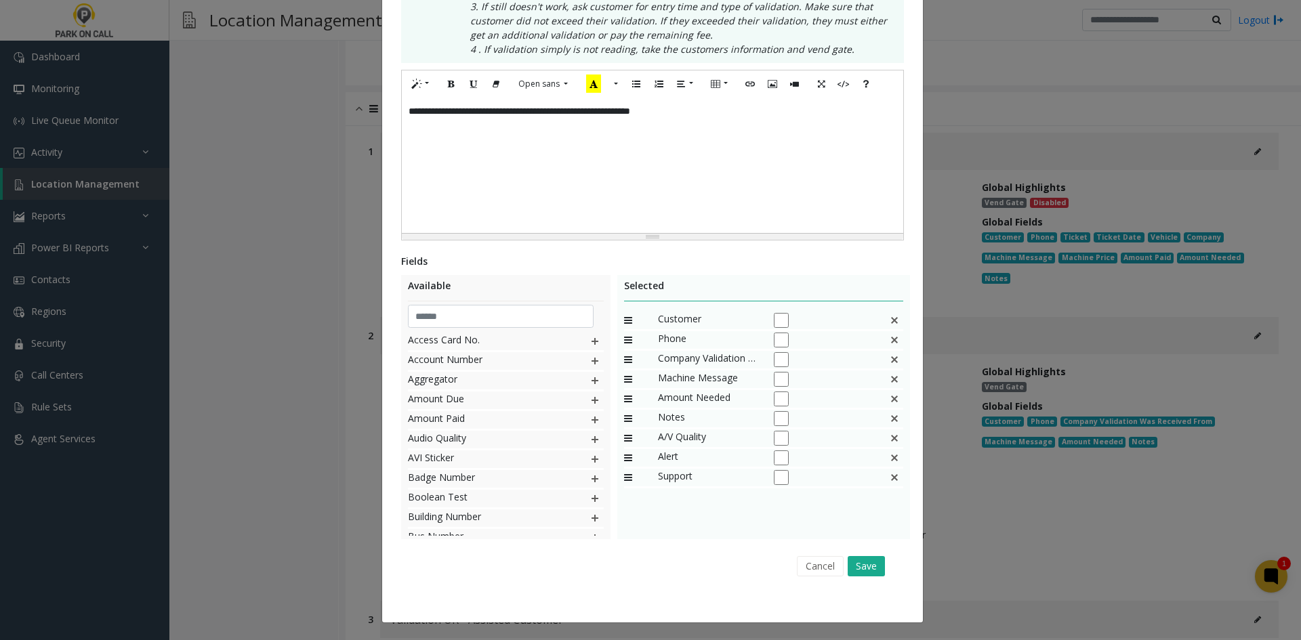
click at [889, 365] on img at bounding box center [894, 360] width 11 height 18
click at [568, 304] on div at bounding box center [501, 311] width 186 height 21
click at [557, 310] on input "text" at bounding box center [501, 316] width 186 height 23
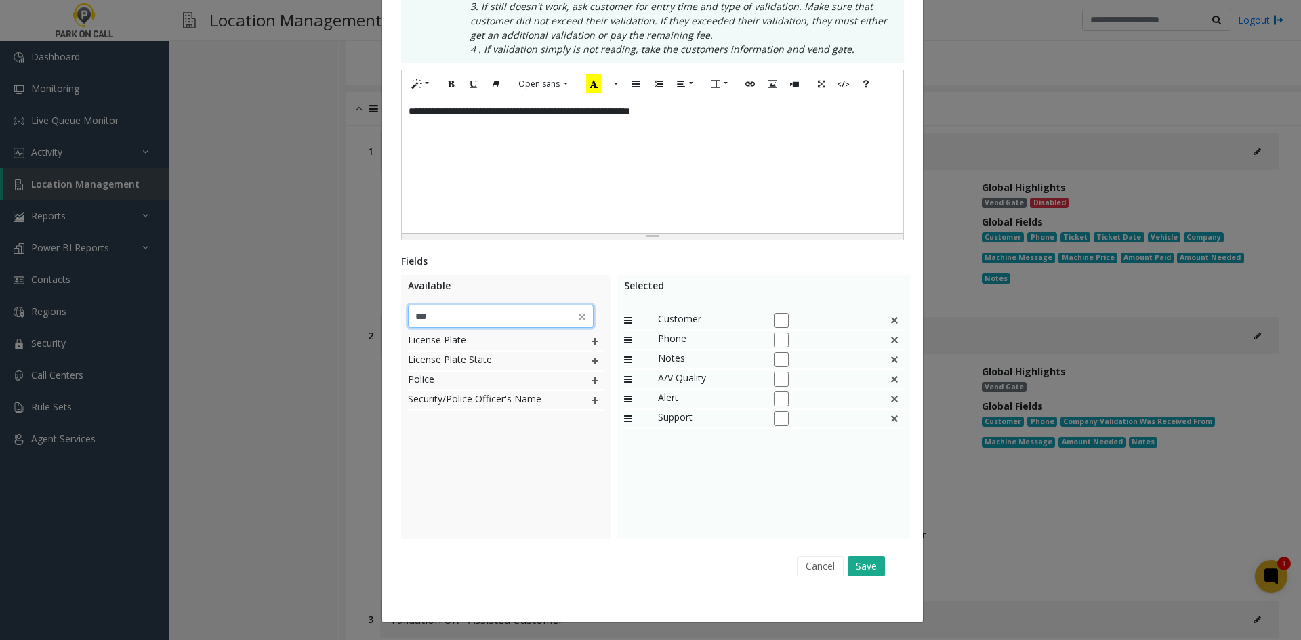
type input "***"
click at [541, 510] on div "License Plate License Plate State Police Security/Police Officer's Name" at bounding box center [506, 434] width 196 height 203
click at [589, 340] on img at bounding box center [594, 342] width 11 height 18
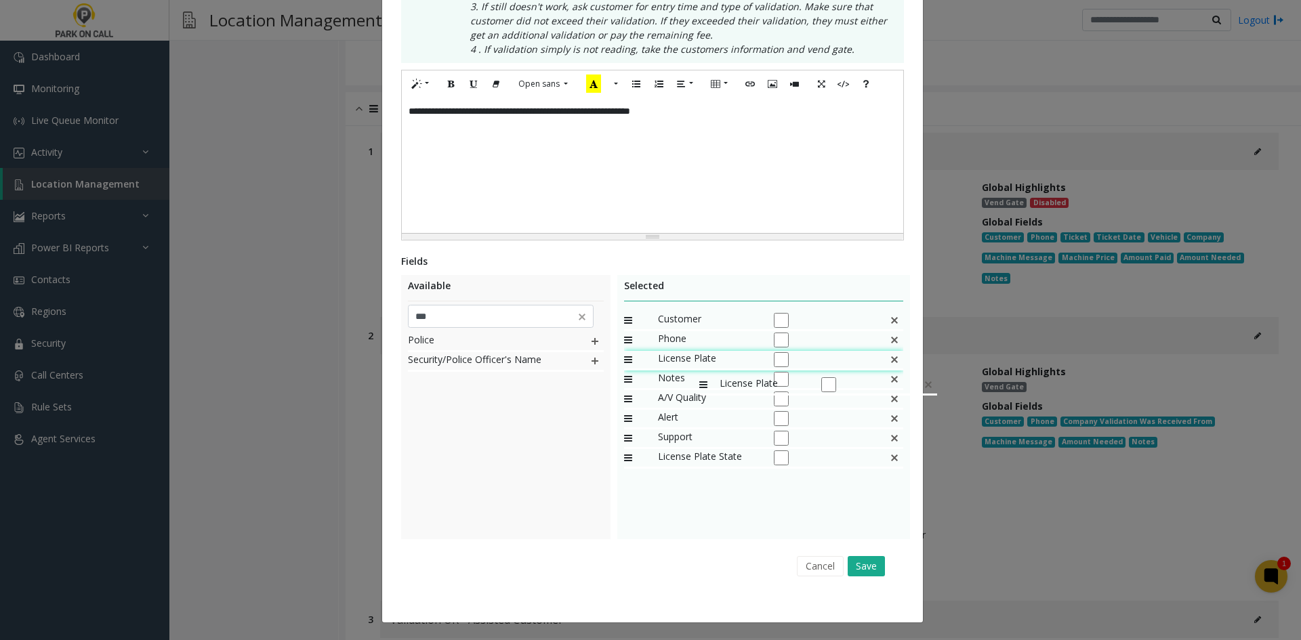
drag, startPoint x: 663, startPoint y: 443, endPoint x: 692, endPoint y: 369, distance: 79.4
drag, startPoint x: 675, startPoint y: 459, endPoint x: 679, endPoint y: 371, distance: 88.8
click at [499, 320] on input "***" at bounding box center [501, 316] width 186 height 23
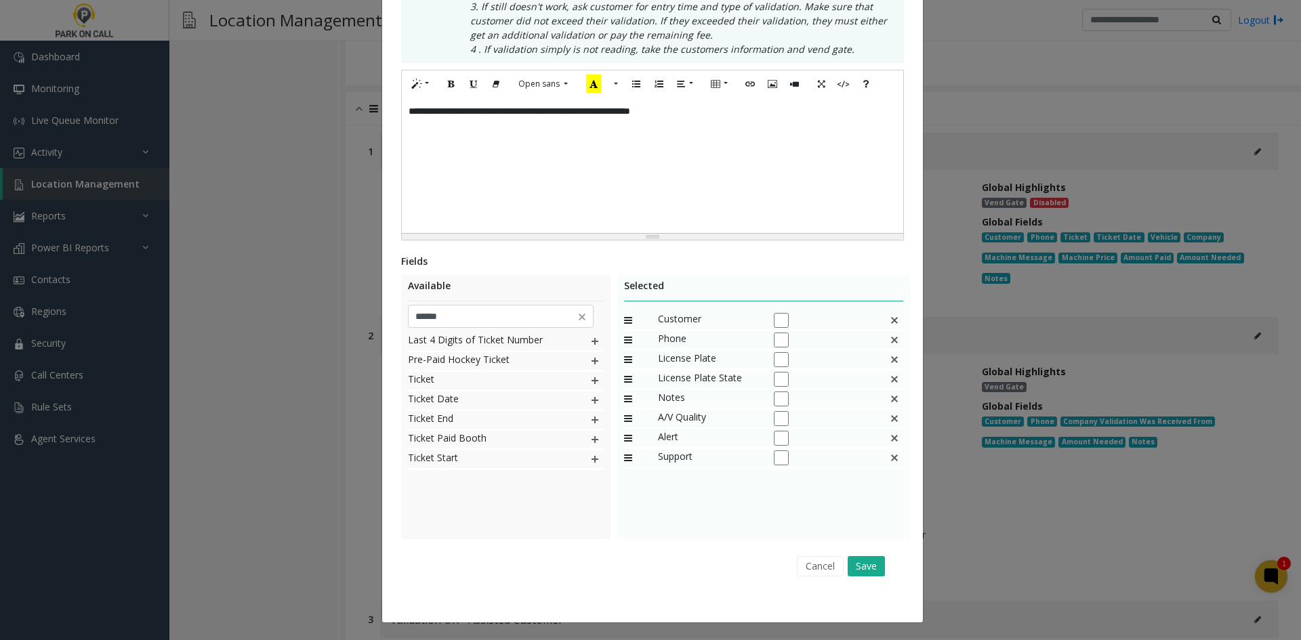
drag, startPoint x: 531, startPoint y: 549, endPoint x: 532, endPoint y: 542, distance: 6.8
click at [531, 547] on div "Fields Available ****** Last 4 Digits of Ticket Number Pre-Paid Hockey Ticket T…" at bounding box center [652, 418] width 503 height 329
click at [589, 382] on img at bounding box center [594, 381] width 11 height 18
drag, startPoint x: 679, startPoint y: 472, endPoint x: 692, endPoint y: 405, distance: 68.4
click at [591, 436] on img at bounding box center [594, 440] width 11 height 18
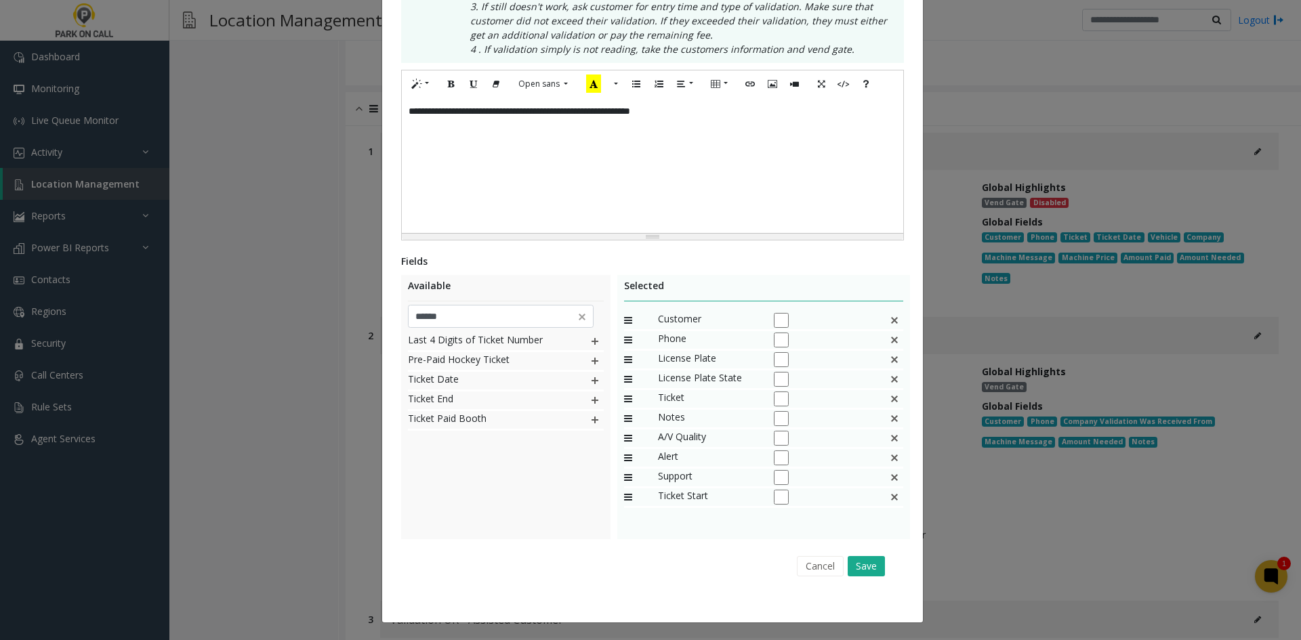
click at [589, 402] on img at bounding box center [594, 401] width 11 height 18
drag, startPoint x: 660, startPoint y: 497, endPoint x: 683, endPoint y: 424, distance: 76.7
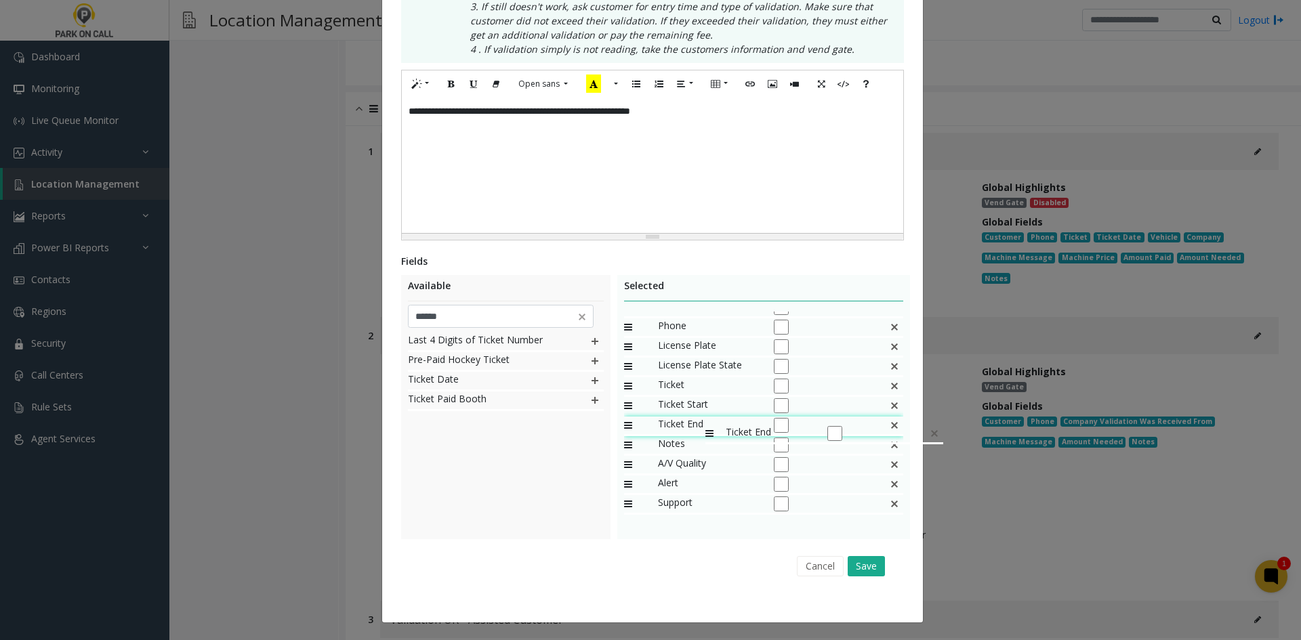
drag, startPoint x: 683, startPoint y: 501, endPoint x: 698, endPoint y: 418, distance: 84.8
click at [459, 314] on input "******" at bounding box center [501, 316] width 186 height 23
type input "******"
drag, startPoint x: 518, startPoint y: 471, endPoint x: 529, endPoint y: 470, distance: 10.9
click at [521, 475] on div "Company Validation Was Received From TEST Company Validation Was Received From …" at bounding box center [506, 434] width 196 height 203
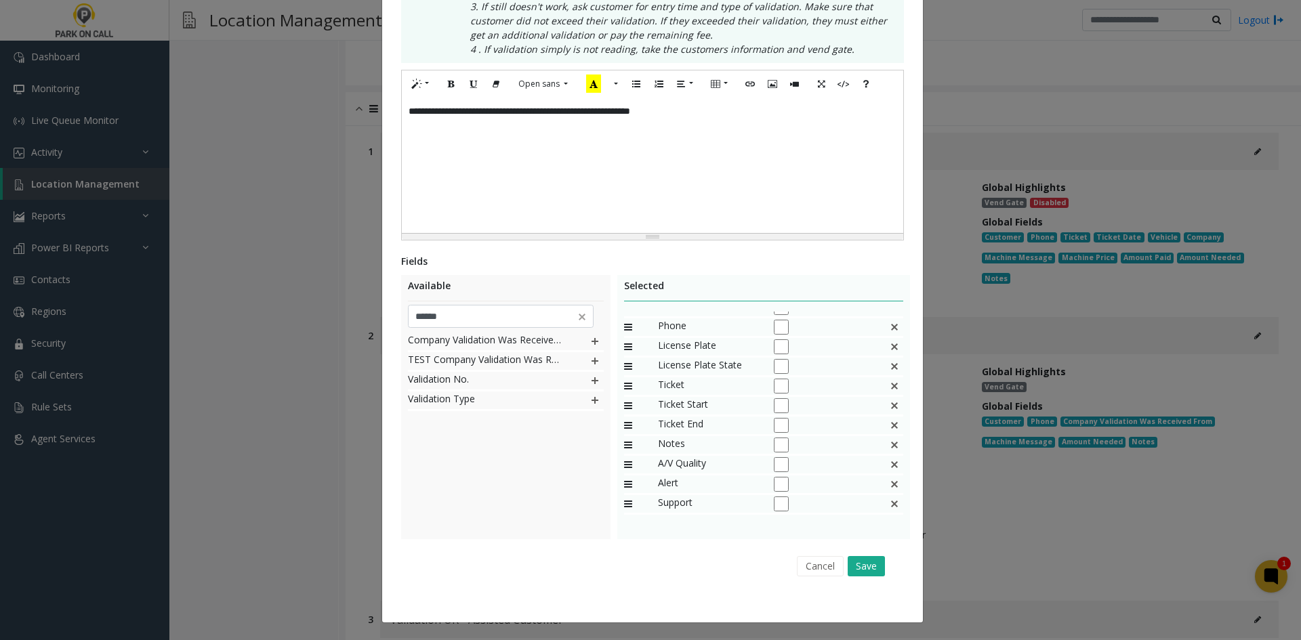
click at [589, 379] on img at bounding box center [594, 381] width 11 height 18
drag, startPoint x: 691, startPoint y: 507, endPoint x: 715, endPoint y: 363, distance: 146.3
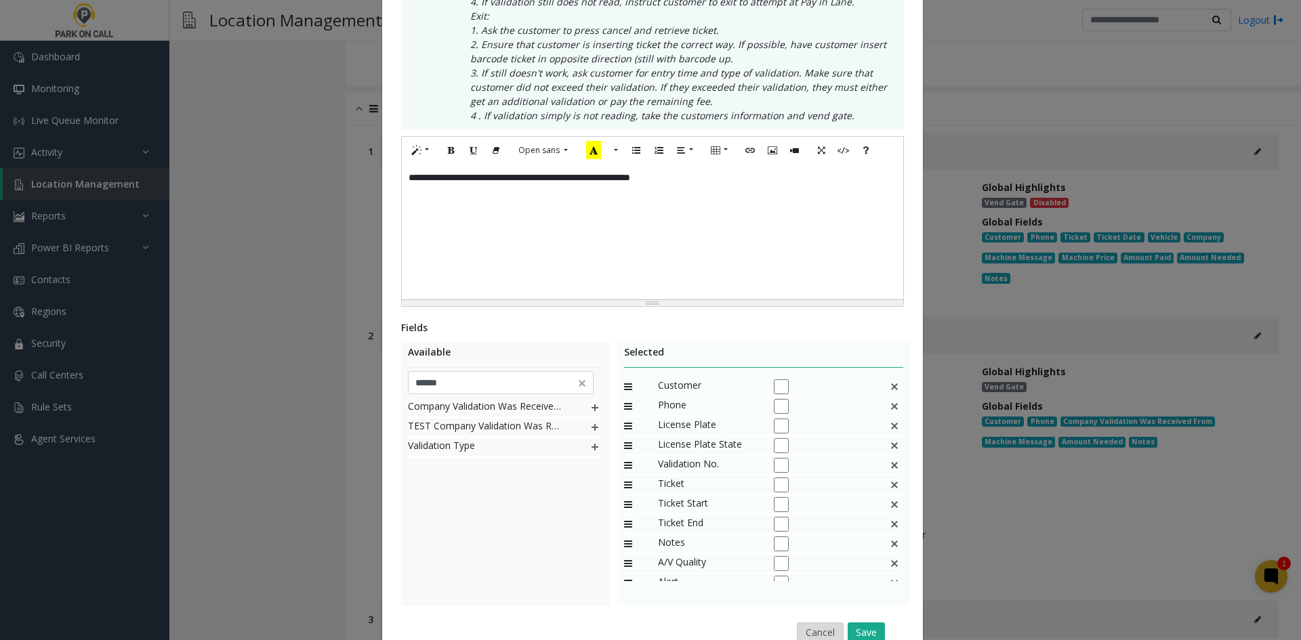
scroll to position [410, 0]
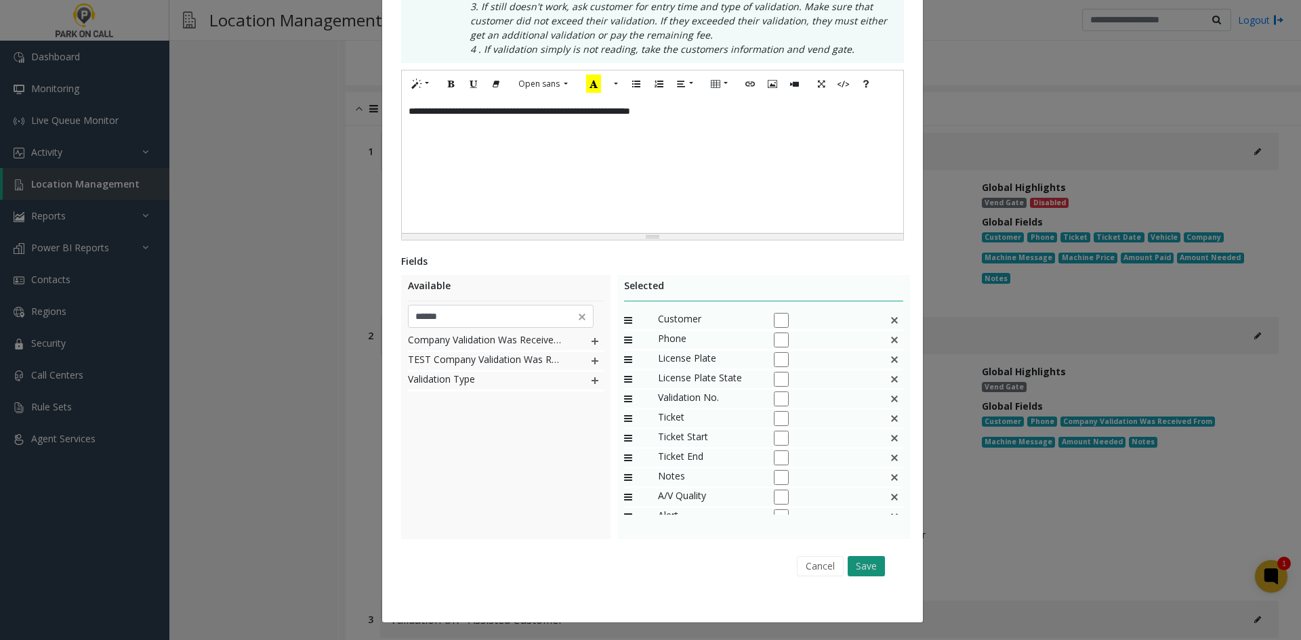
click at [867, 566] on button "Save" at bounding box center [865, 566] width 37 height 20
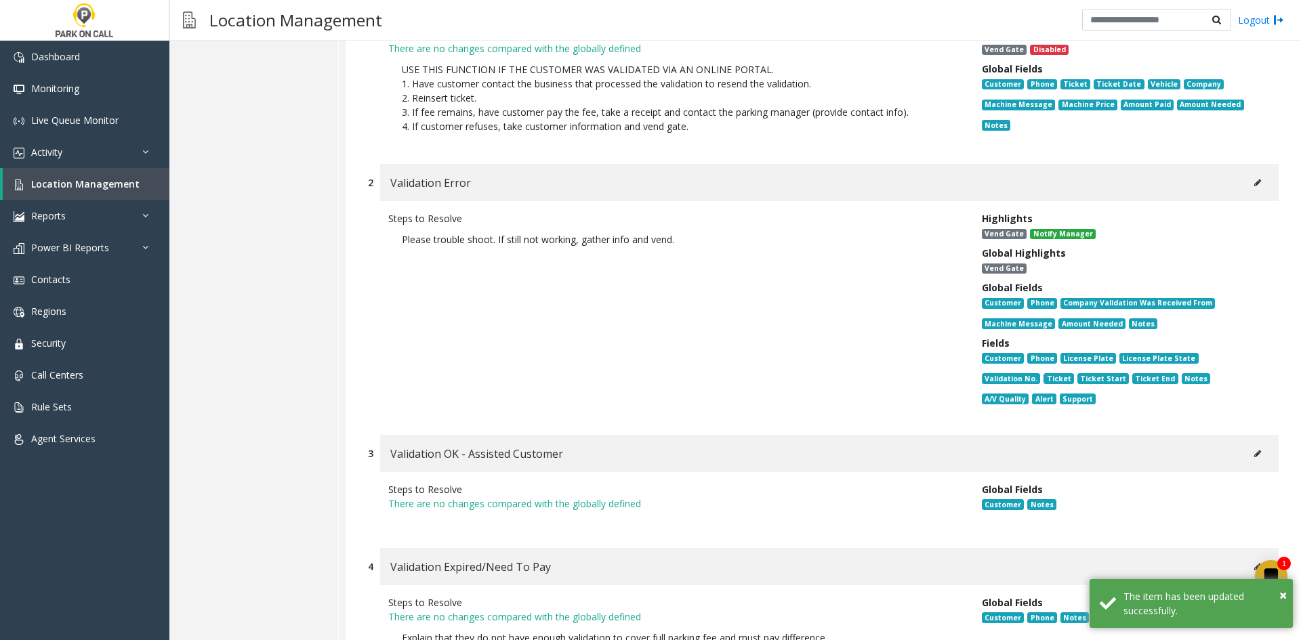
scroll to position [8134, 0]
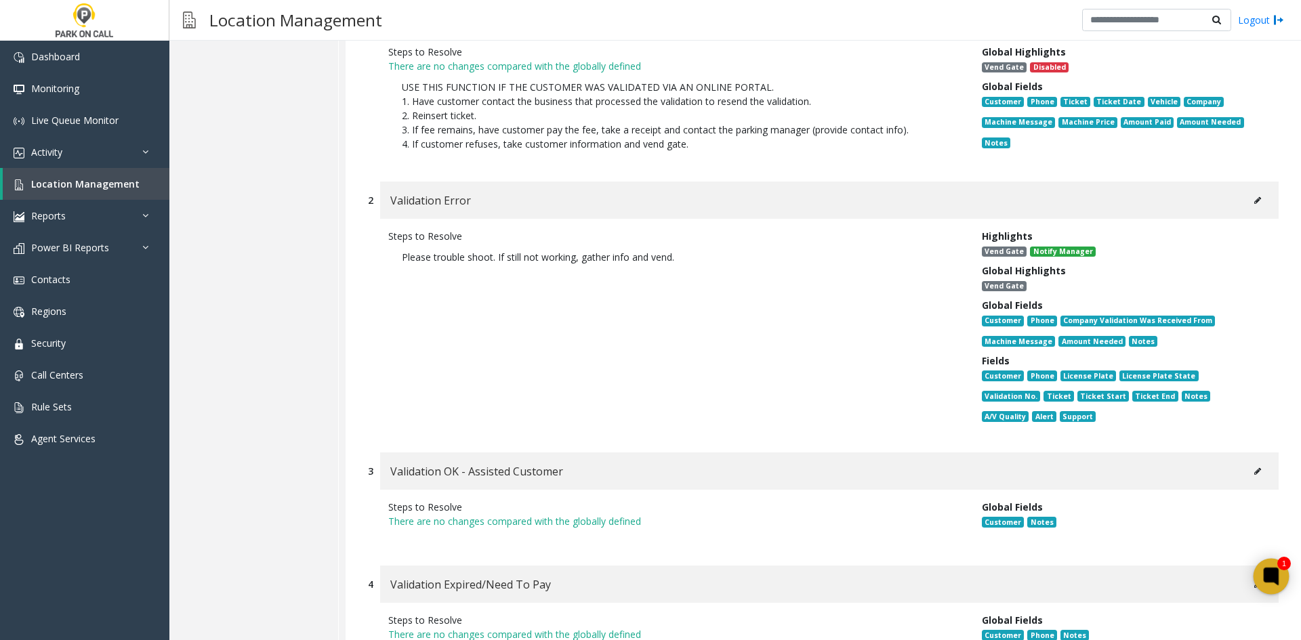
click at [1277, 572] on icon at bounding box center [1270, 577] width 15 height 18
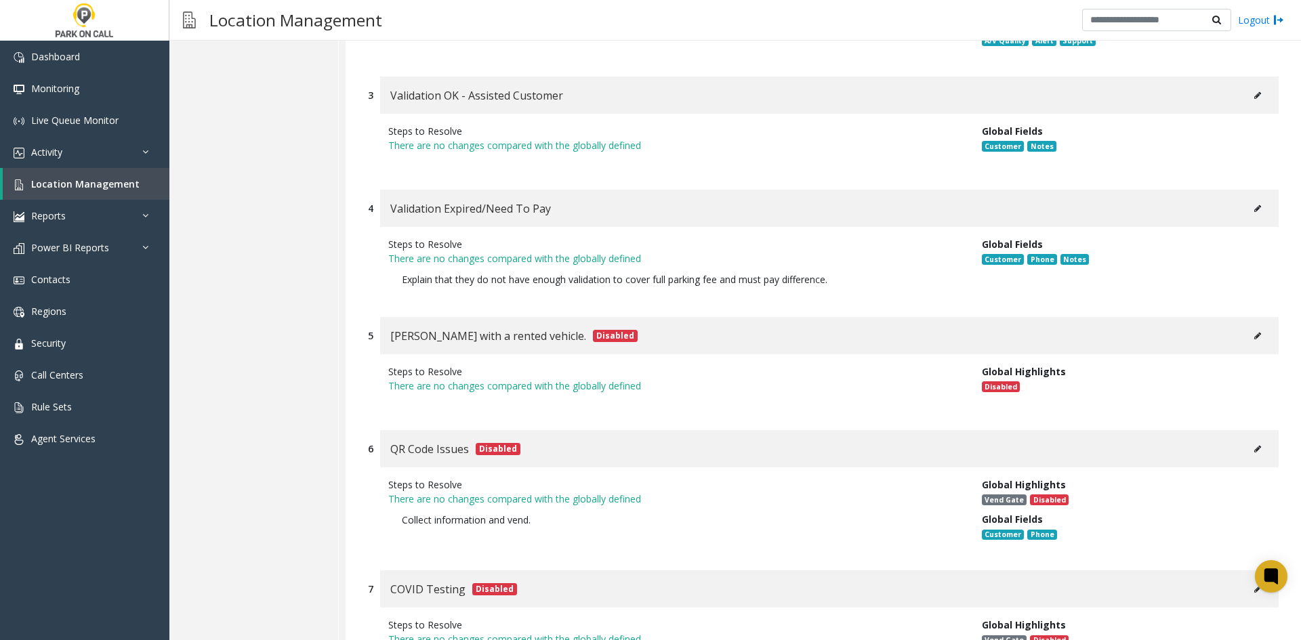
scroll to position [8675, 0]
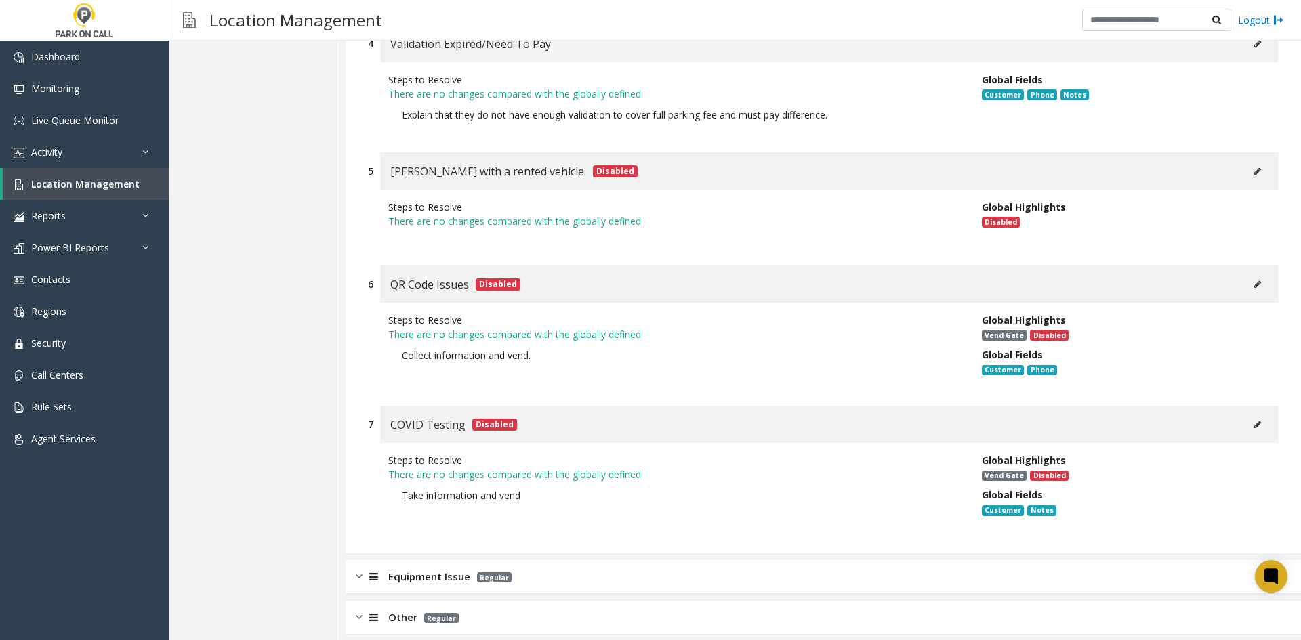
click at [692, 560] on div "Equipment Issue Regular" at bounding box center [822, 577] width 955 height 34
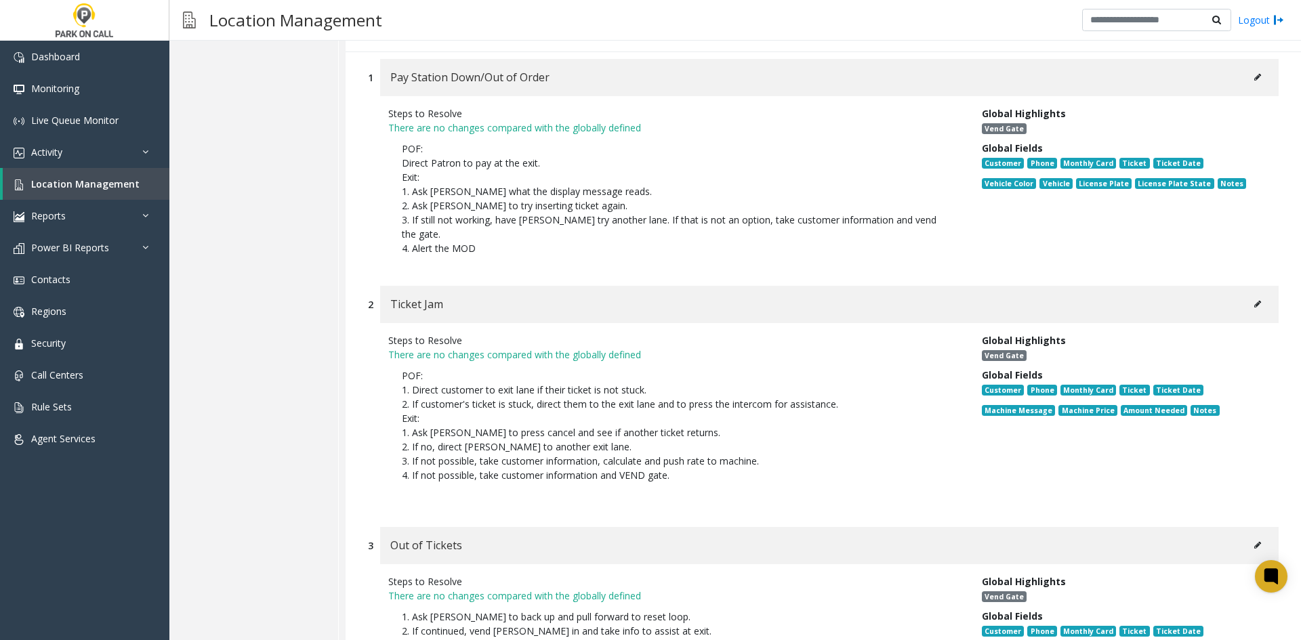
scroll to position [9013, 0]
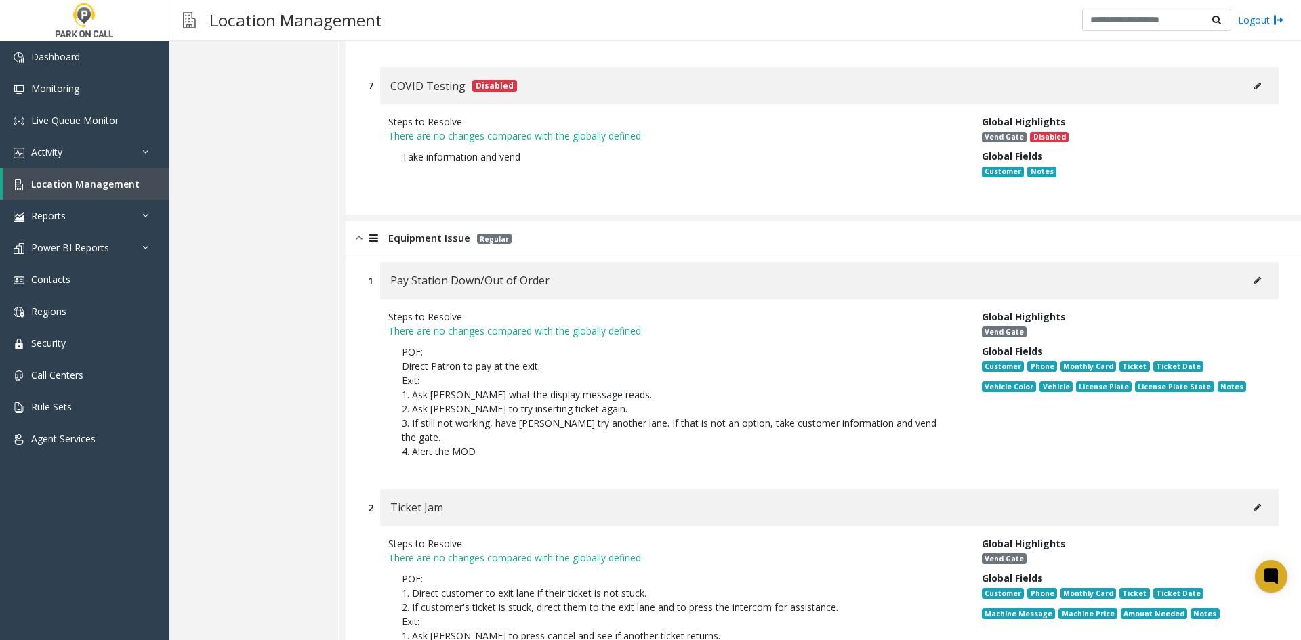
click at [1257, 262] on div "Pay Station Down/Out of Order" at bounding box center [829, 280] width 898 height 37
click at [1250, 270] on button at bounding box center [1257, 280] width 22 height 20
type input "**********"
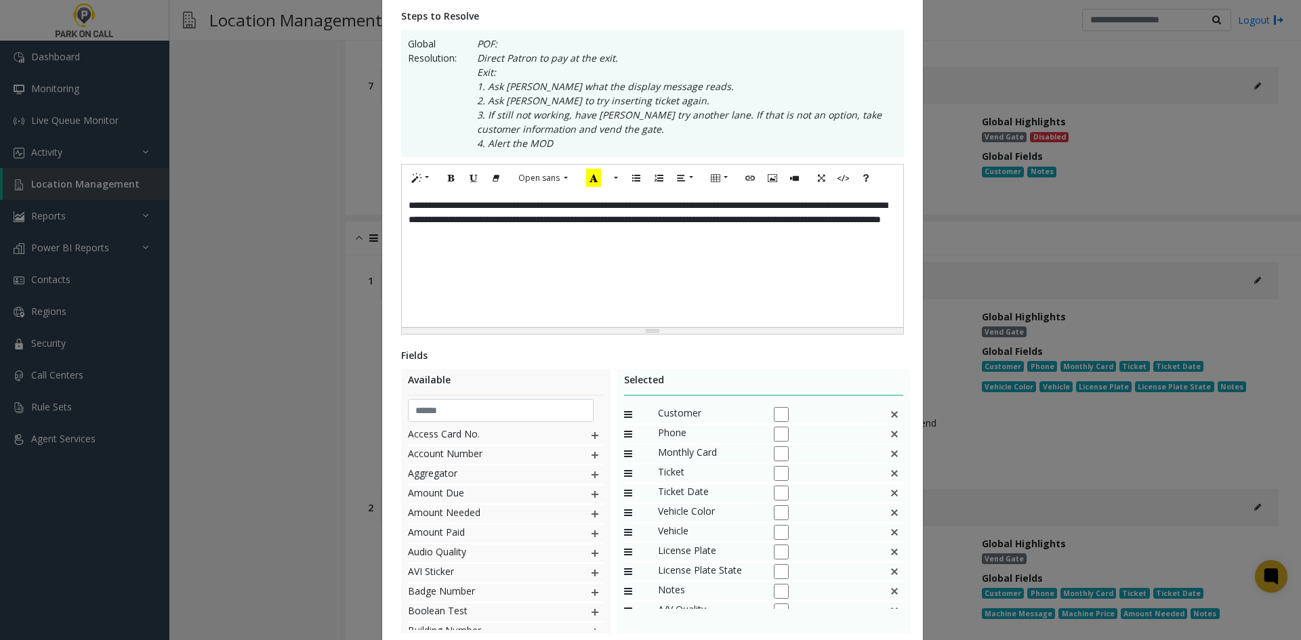
scroll to position [325, 0]
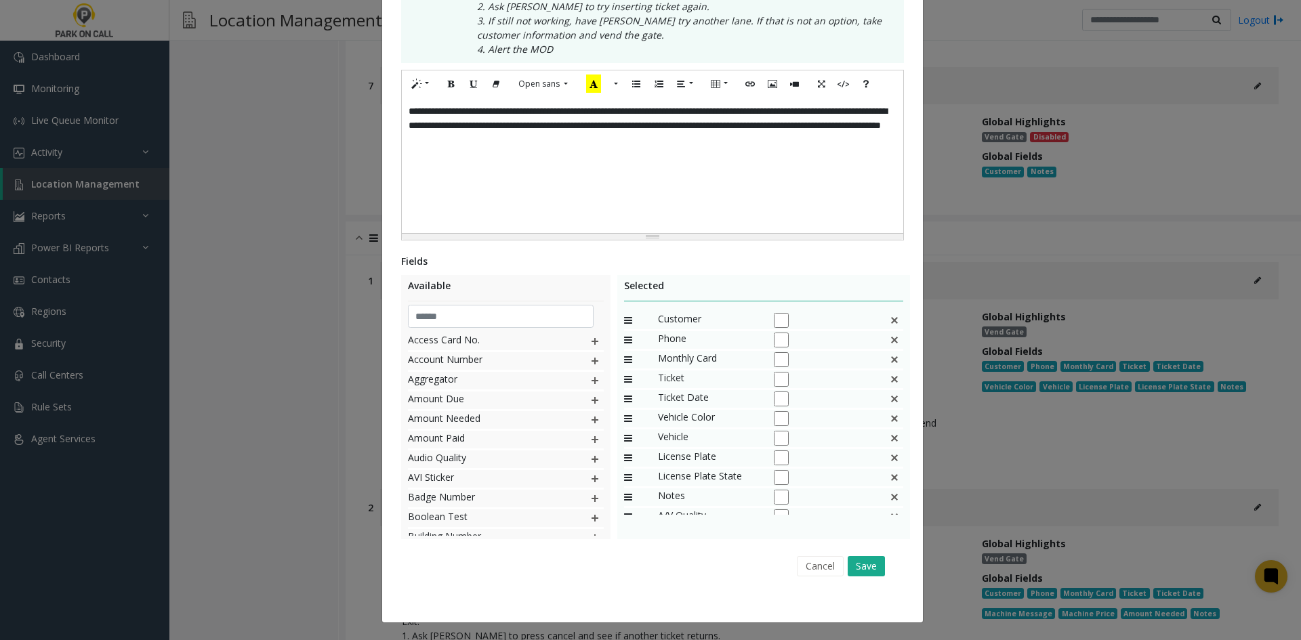
click at [889, 361] on img at bounding box center [894, 360] width 11 height 18
click at [889, 396] on img at bounding box center [894, 399] width 11 height 18
click at [450, 319] on input "text" at bounding box center [501, 316] width 186 height 23
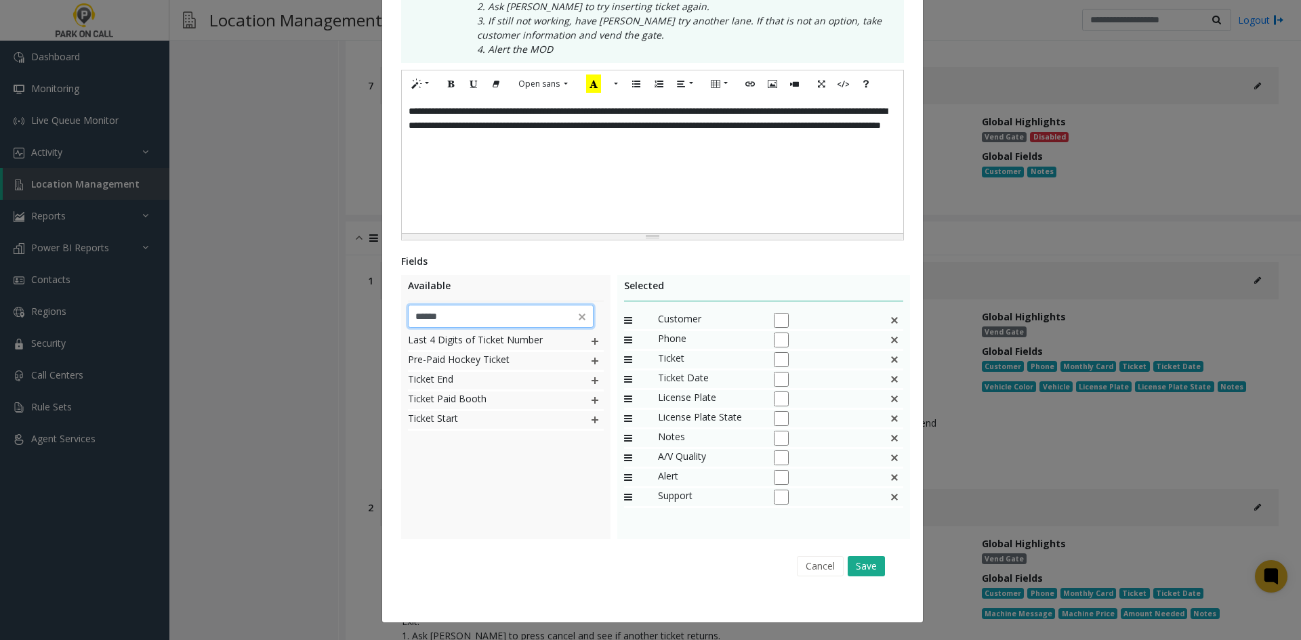
type input "******"
drag, startPoint x: 484, startPoint y: 466, endPoint x: 540, endPoint y: 424, distance: 69.6
click at [485, 465] on div "Last 4 Digits of Ticket Number Pre-Paid Hockey Ticket Ticket End Ticket Paid Bo…" at bounding box center [506, 434] width 196 height 203
click at [591, 421] on img at bounding box center [594, 420] width 11 height 18
click at [590, 385] on img at bounding box center [594, 381] width 11 height 18
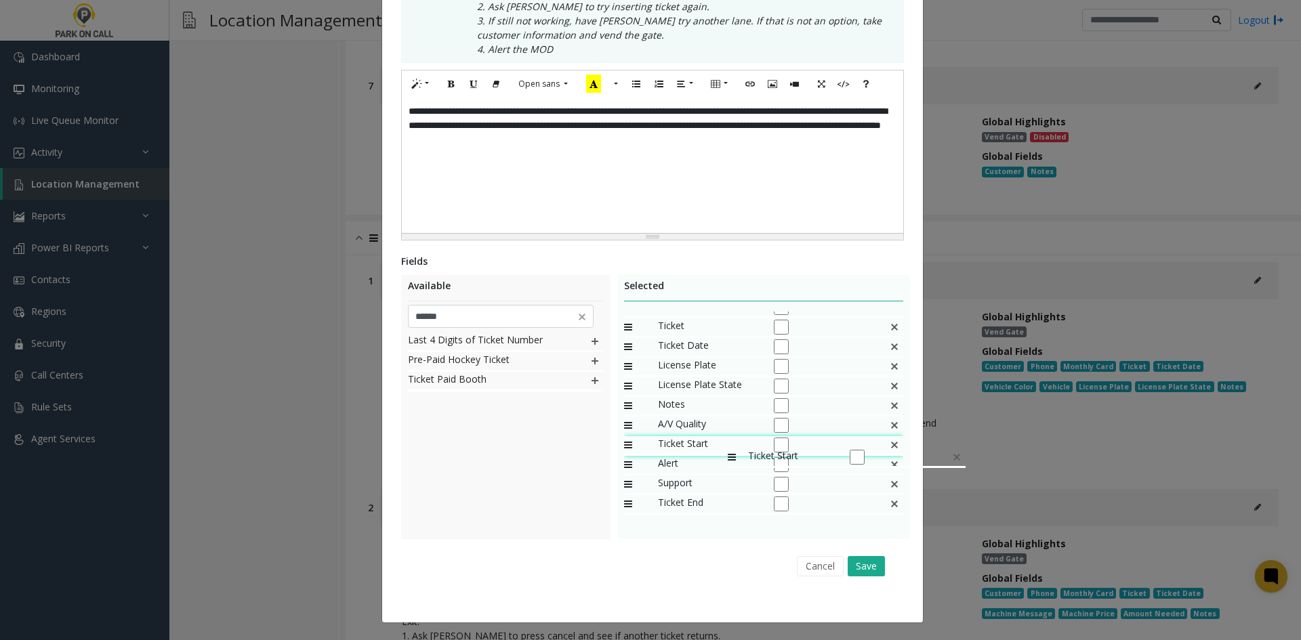
scroll to position [0, 0]
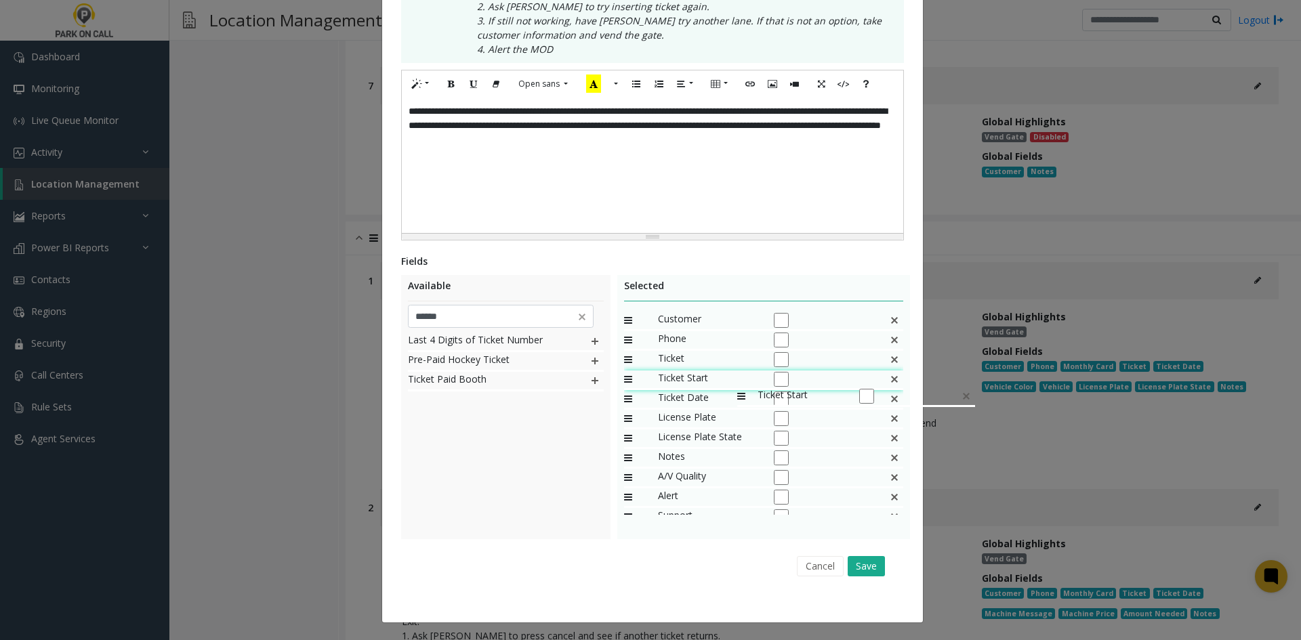
drag, startPoint x: 707, startPoint y: 488, endPoint x: 730, endPoint y: 381, distance: 110.3
drag, startPoint x: 698, startPoint y: 498, endPoint x: 730, endPoint y: 364, distance: 137.8
click at [703, 184] on div "**********" at bounding box center [652, 165] width 501 height 135
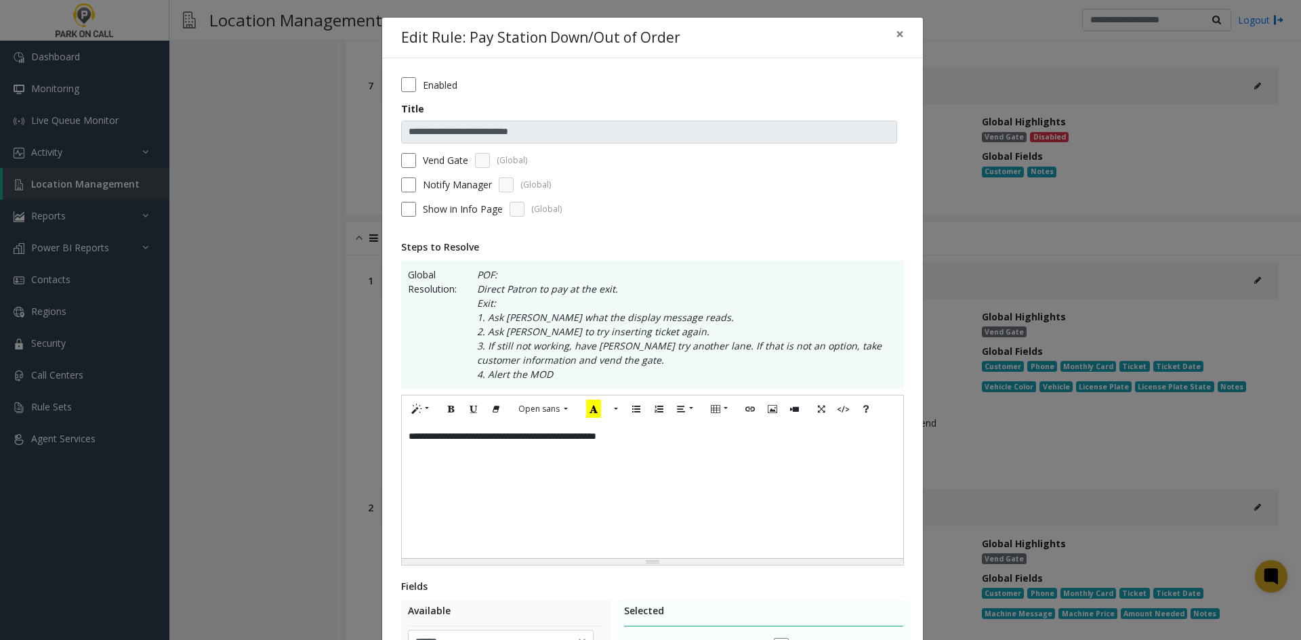
click at [423, 192] on form "**********" at bounding box center [652, 151] width 503 height 149
click at [423, 190] on label "Notify Manager" at bounding box center [457, 184] width 69 height 14
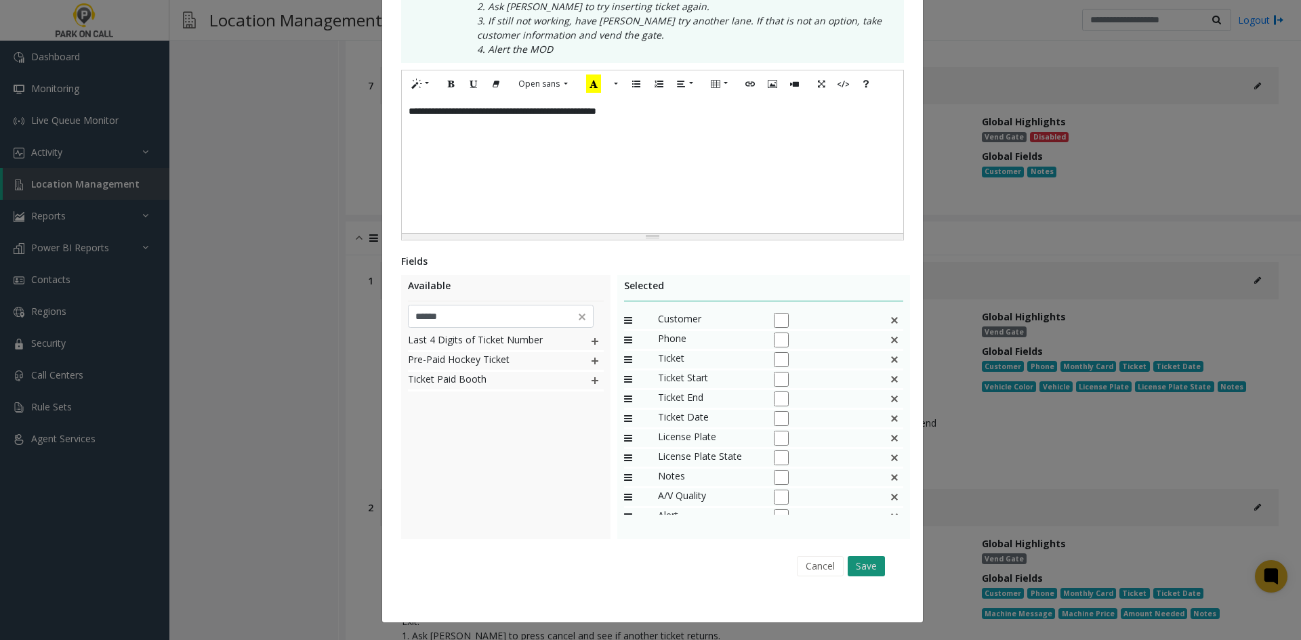
click at [874, 564] on button "Save" at bounding box center [865, 566] width 37 height 20
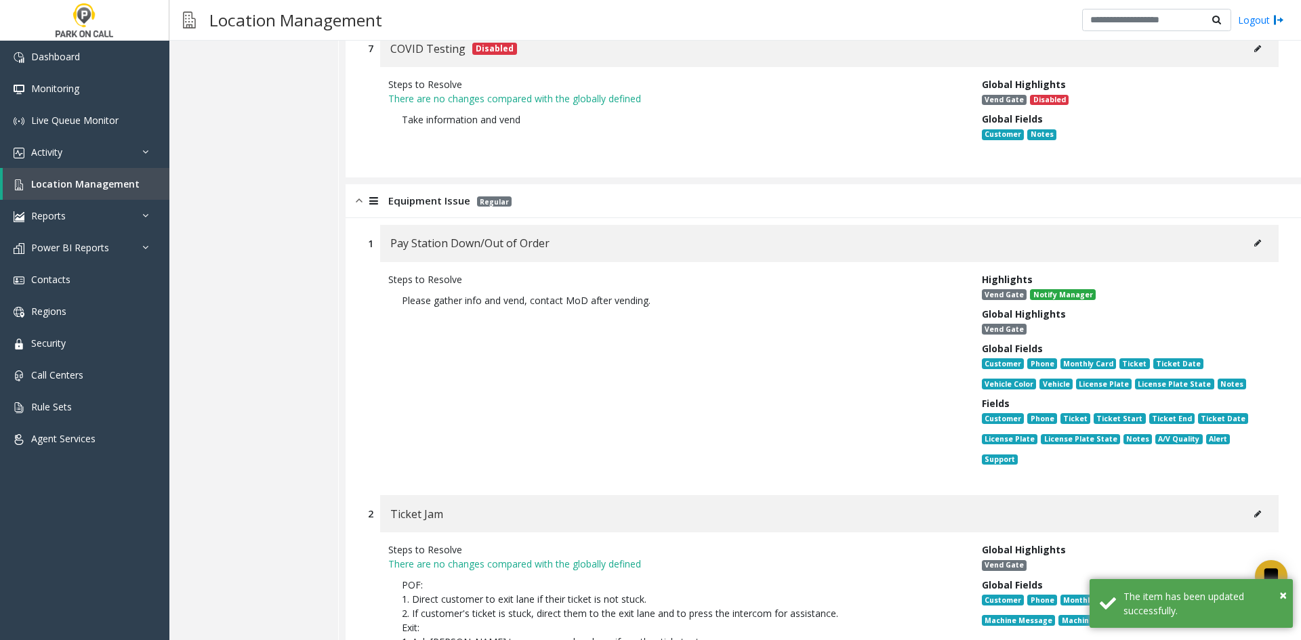
scroll to position [9013, 0]
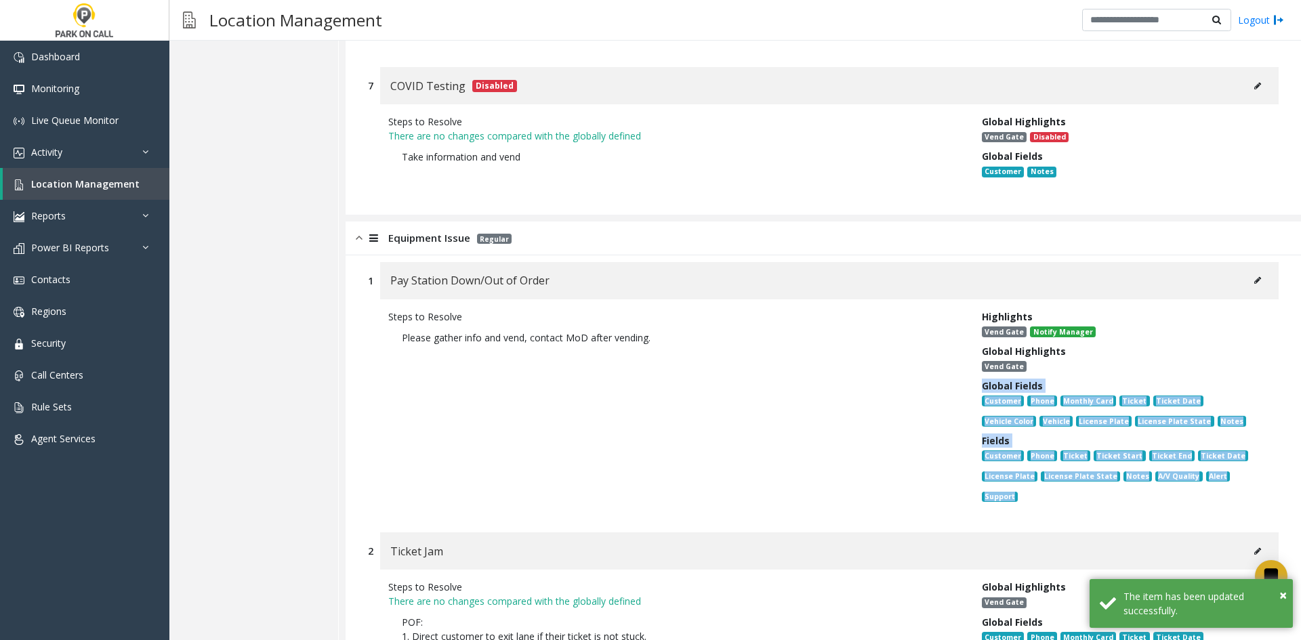
drag, startPoint x: 965, startPoint y: 340, endPoint x: 1076, endPoint y: 440, distance: 149.6
click at [1076, 440] on div "Highlights Vend Gate Notify Manager Global Highlights Vend Gate Global Fields C…" at bounding box center [1119, 410] width 297 height 200
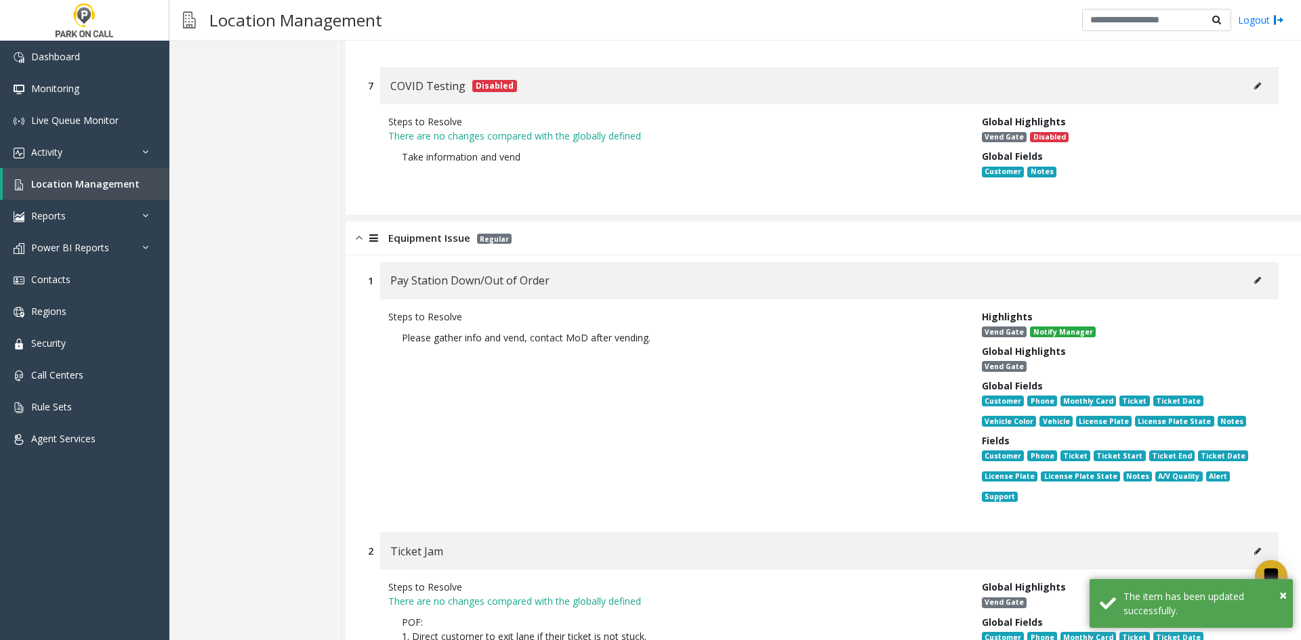
click at [1076, 448] on div "Customer Phone Ticket Ticket Start Ticket End Ticket Date License Plate License…" at bounding box center [1120, 478] width 276 height 61
click at [1280, 596] on span "×" at bounding box center [1282, 595] width 7 height 18
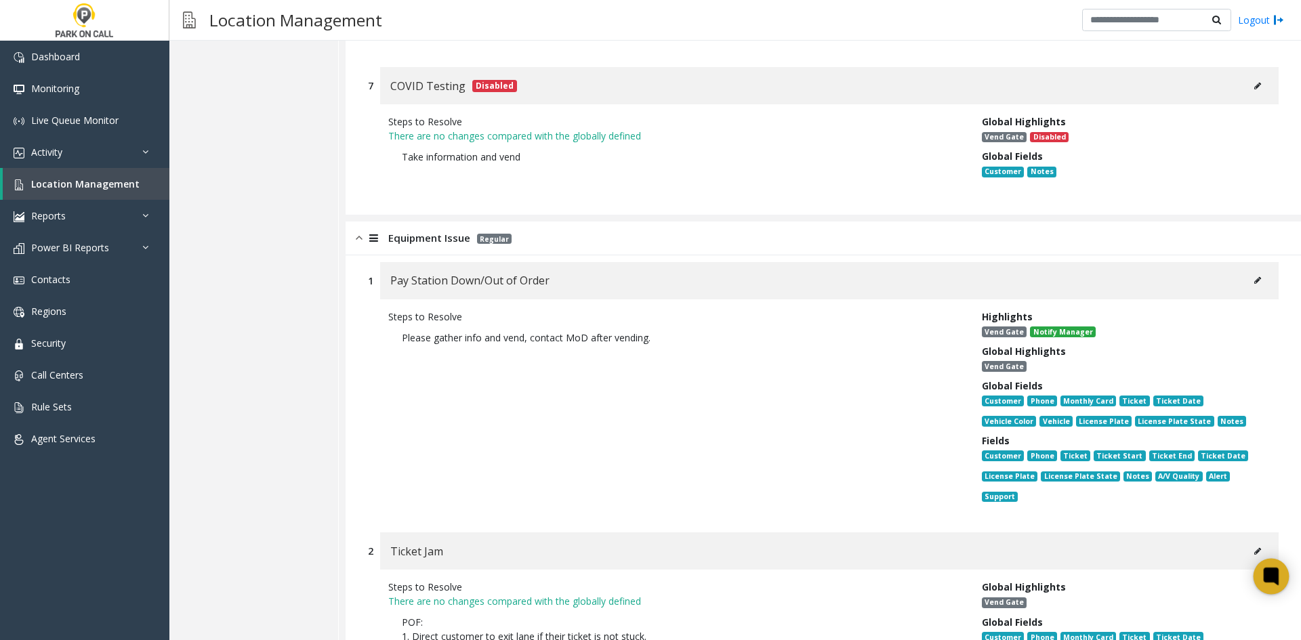
click at [1273, 585] on icon at bounding box center [1271, 577] width 22 height 22
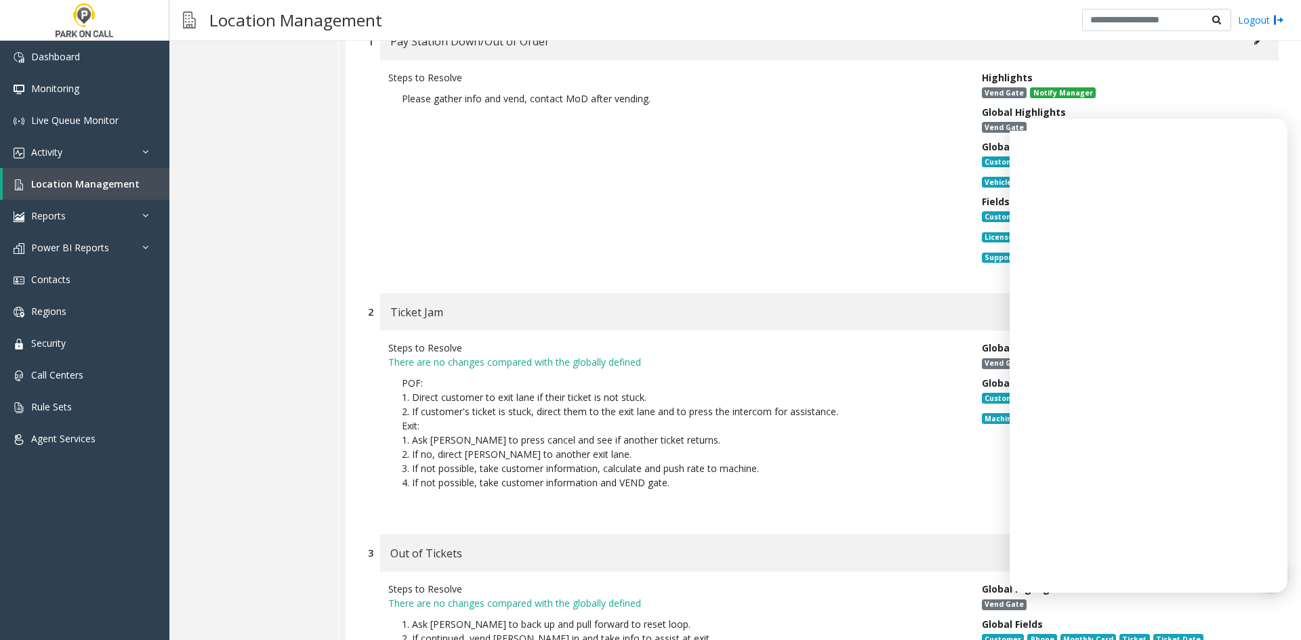
scroll to position [9149, 0]
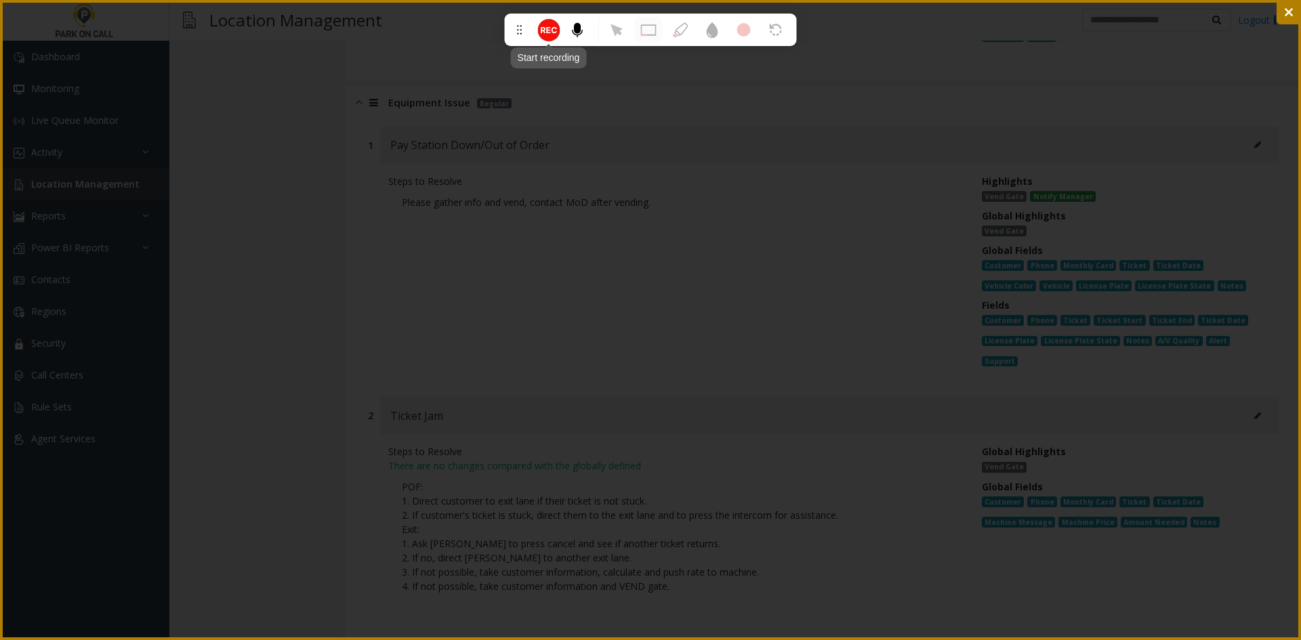
click at [555, 32] on icon at bounding box center [553, 29] width 5 height 6
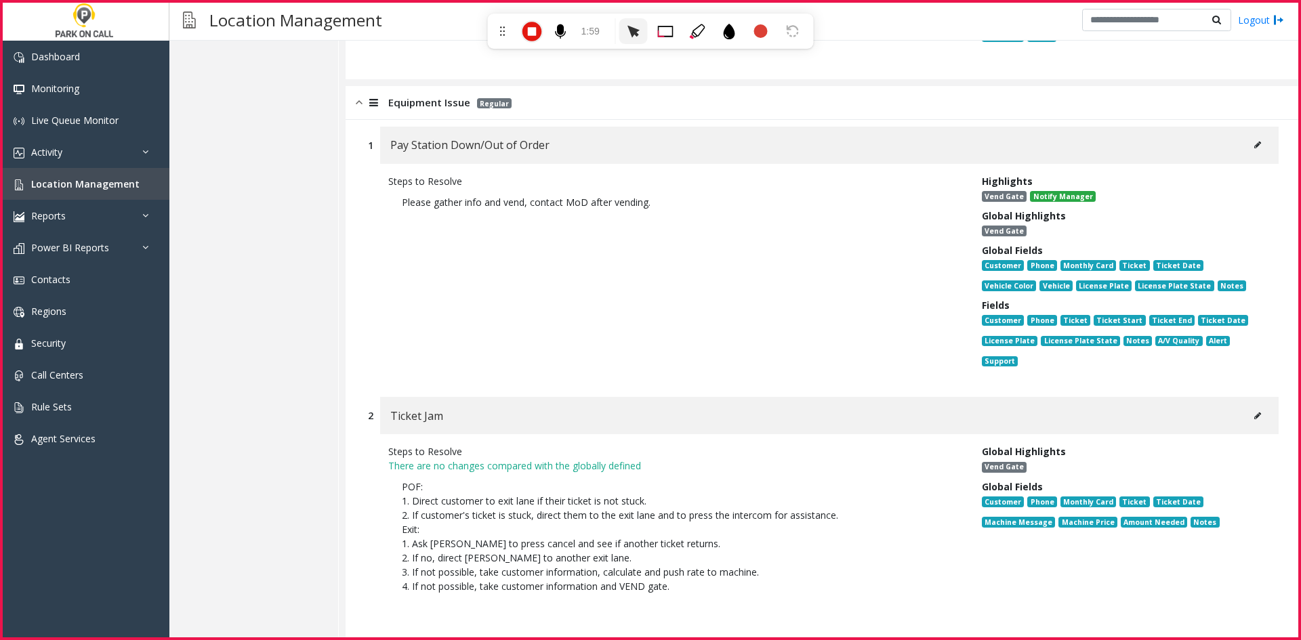
click at [1246, 135] on button at bounding box center [1257, 145] width 22 height 20
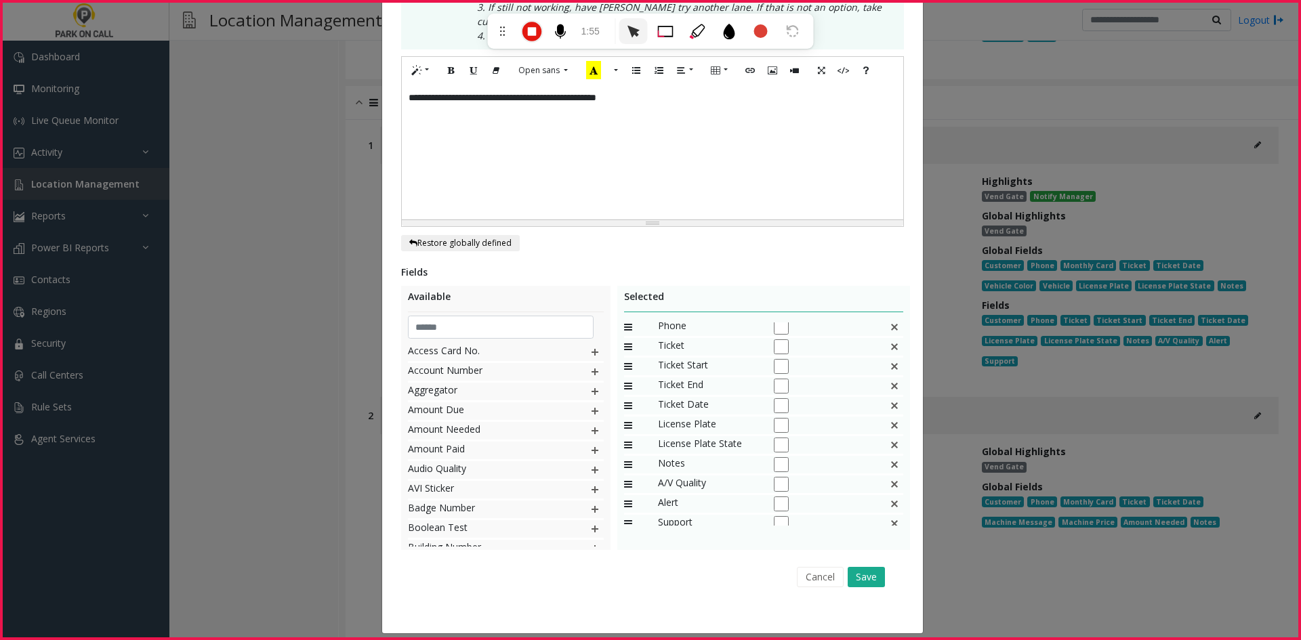
scroll to position [33, 0]
drag, startPoint x: 624, startPoint y: 321, endPoint x: 805, endPoint y: 581, distance: 316.3
click at [784, 557] on div "Fields Available Access Card No. Account Number Aggregator Amount Due Amount Ne…" at bounding box center [652, 429] width 503 height 329
click at [813, 587] on button "Cancel" at bounding box center [820, 577] width 47 height 20
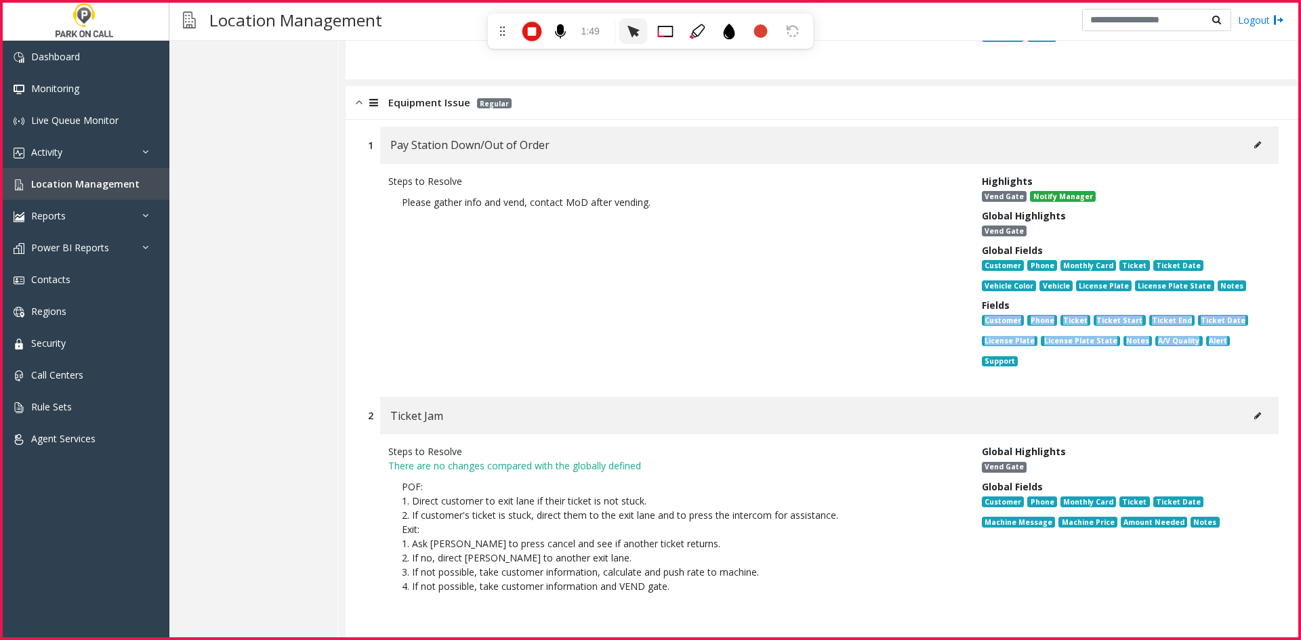
drag, startPoint x: 1237, startPoint y: 289, endPoint x: 975, endPoint y: 268, distance: 262.9
click at [982, 312] on div "Customer Phone Ticket Ticket Start Ticket End Ticket Date License Plate License…" at bounding box center [1120, 342] width 276 height 61
copy div "Customer Phone Ticket Ticket Start Ticket End Ticket Date License Plate License…"
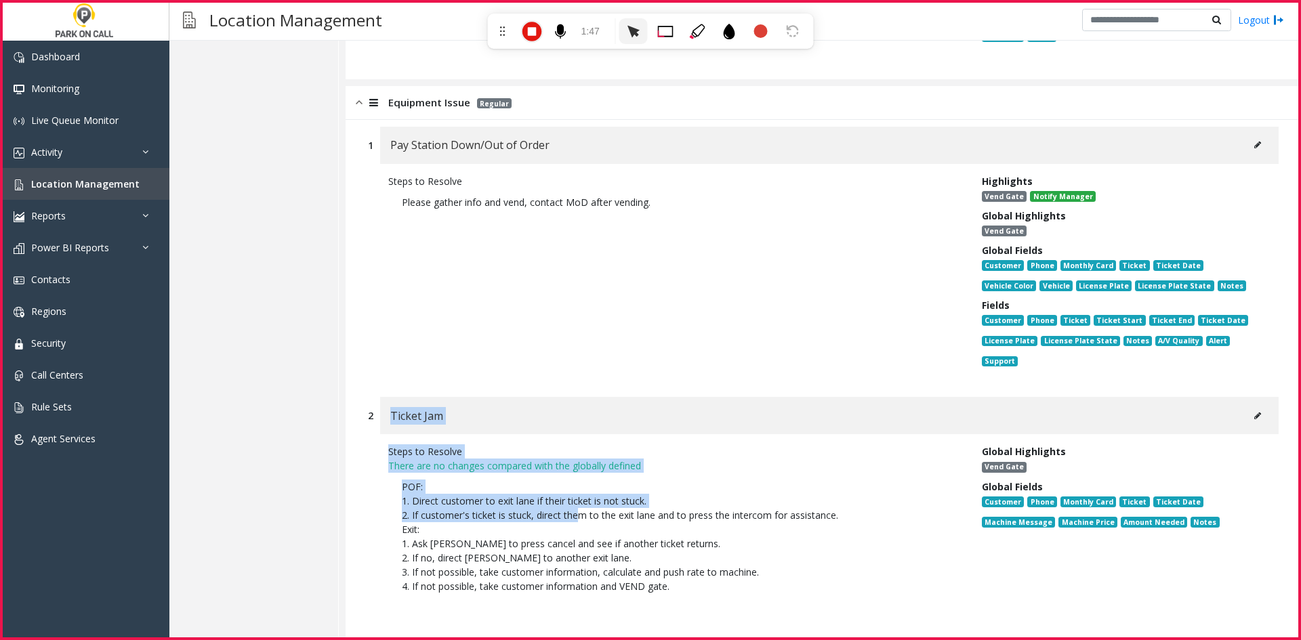
drag, startPoint x: 387, startPoint y: 368, endPoint x: 580, endPoint y: 460, distance: 213.0
click at [578, 462] on div "2 Ticket Jam Steps to Resolve There are no changes compared with the globally d…" at bounding box center [823, 511] width 931 height 228
click at [589, 473] on p "POF: 1. Direct customer to exit lane if their ticket is not stuck. 2. If custom…" at bounding box center [674, 544] width 573 height 142
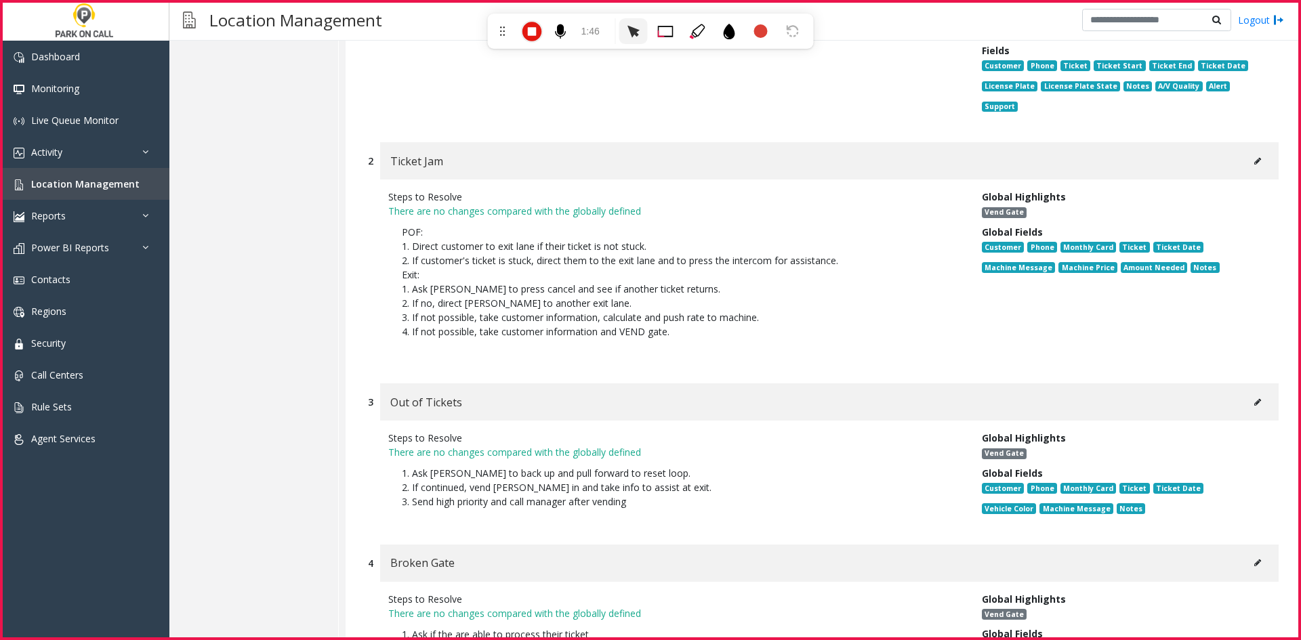
scroll to position [9420, 0]
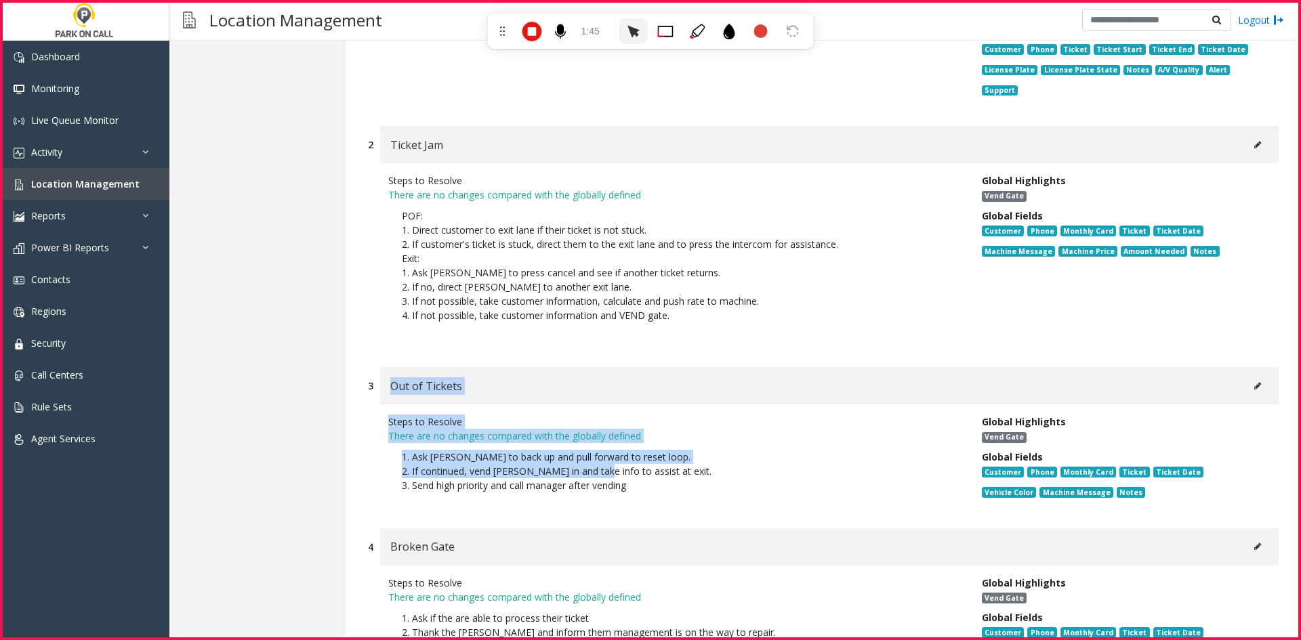
drag, startPoint x: 383, startPoint y: 331, endPoint x: 593, endPoint y: 419, distance: 228.6
click at [593, 419] on div "3 Out of Tickets Steps to Resolve There are no changes compared with the global…" at bounding box center [823, 440] width 931 height 147
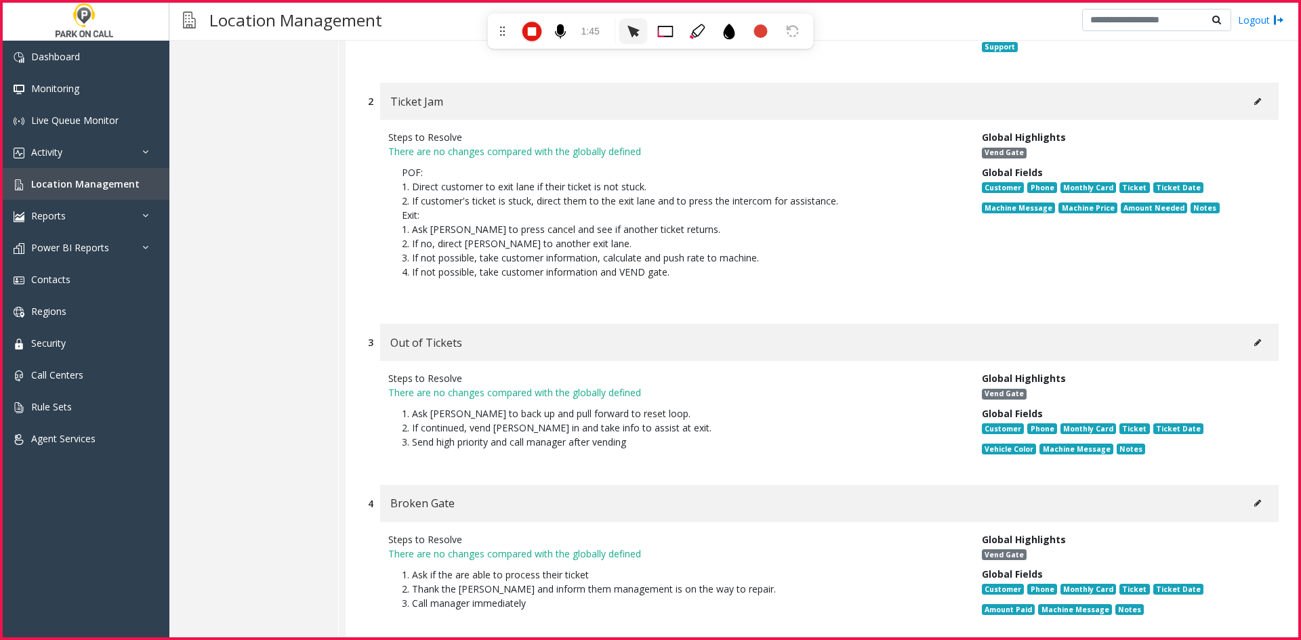
scroll to position [9488, 0]
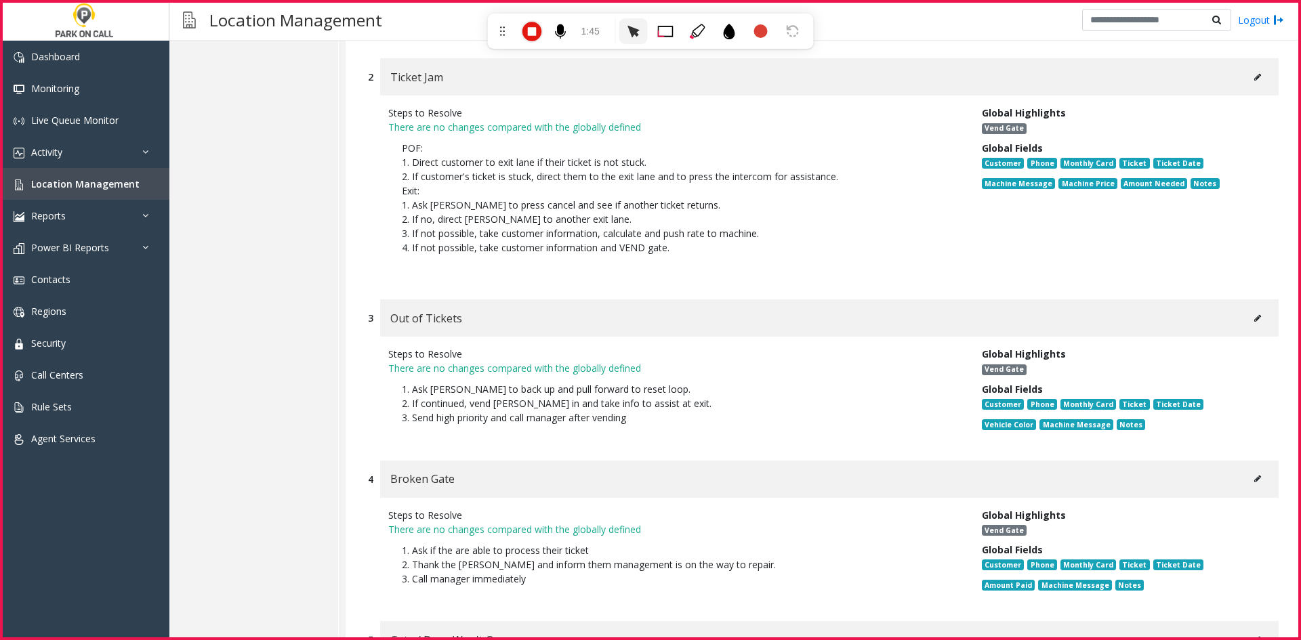
drag, startPoint x: 595, startPoint y: 418, endPoint x: 511, endPoint y: 388, distance: 88.5
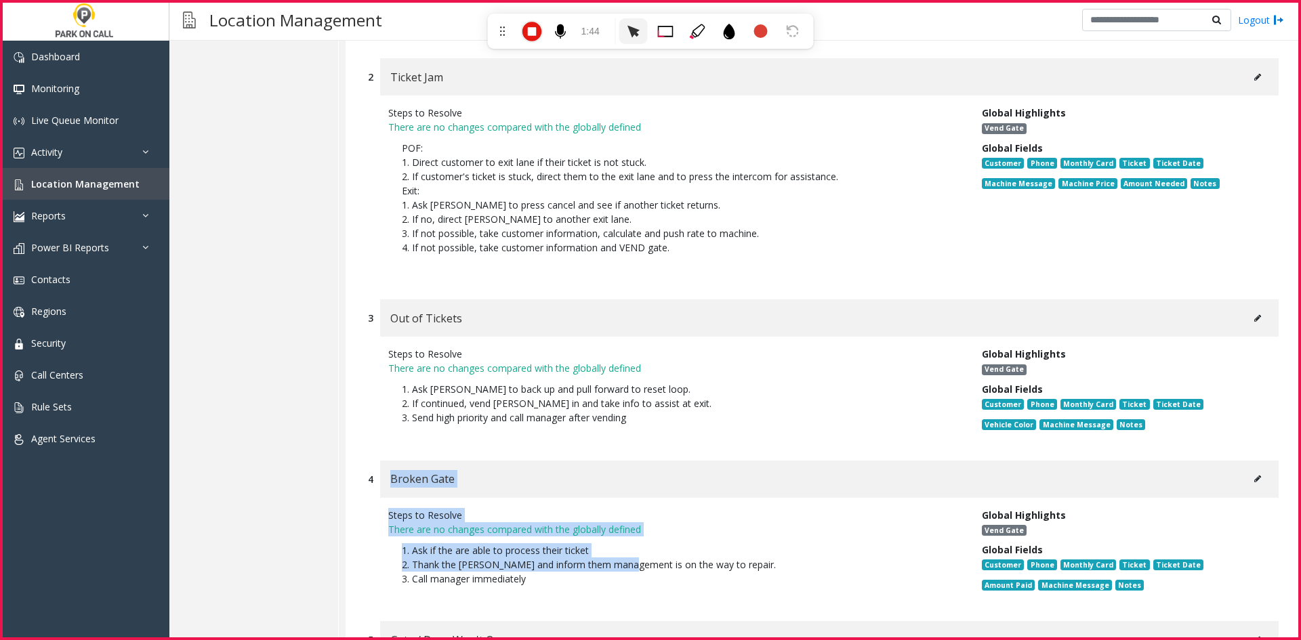
drag, startPoint x: 385, startPoint y: 421, endPoint x: 627, endPoint y: 512, distance: 258.5
click at [627, 513] on div "4 Broken Gate Steps to Resolve There are no changes compared with the globally …" at bounding box center [823, 534] width 931 height 147
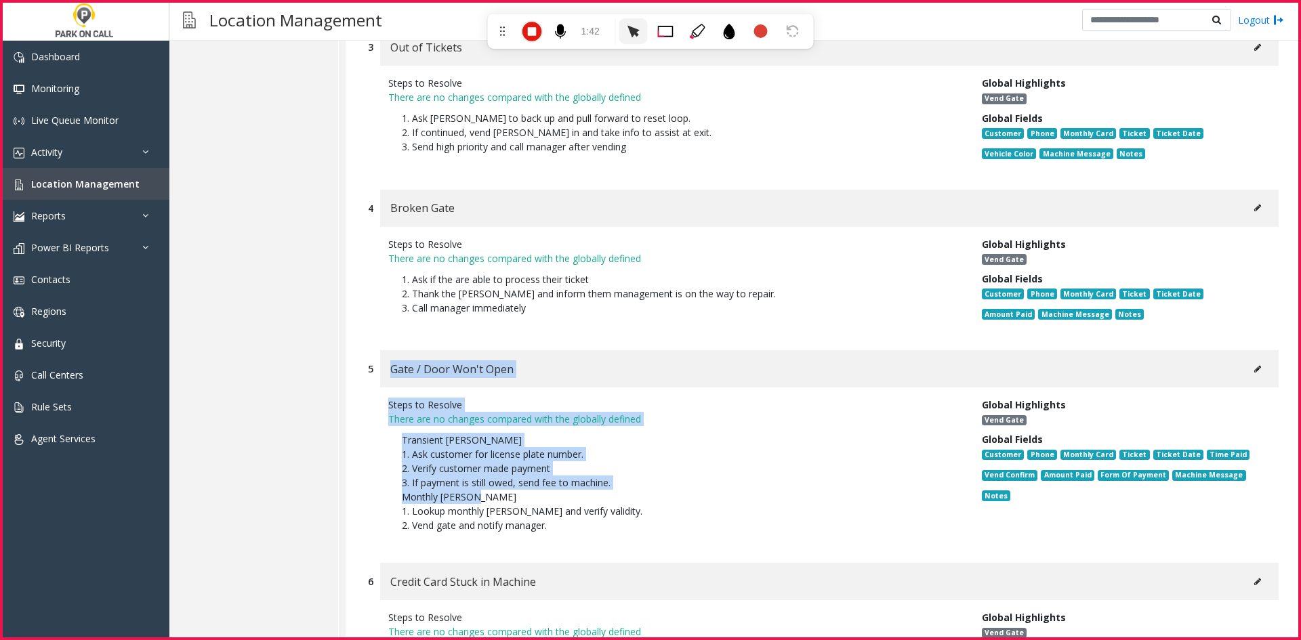
drag, startPoint x: 386, startPoint y: 308, endPoint x: 595, endPoint y: 448, distance: 251.9
click at [595, 448] on div "5 Gate / Door Won't Open Steps to Resolve There are no changes compared with th…" at bounding box center [823, 449] width 931 height 199
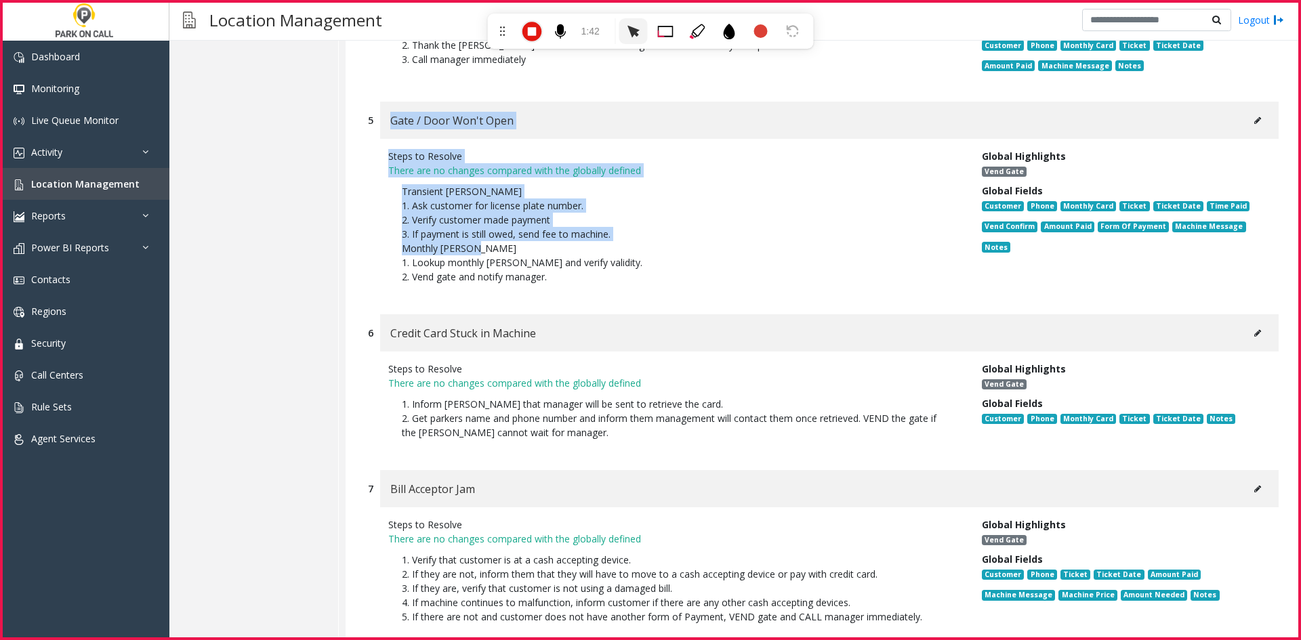
scroll to position [10029, 0]
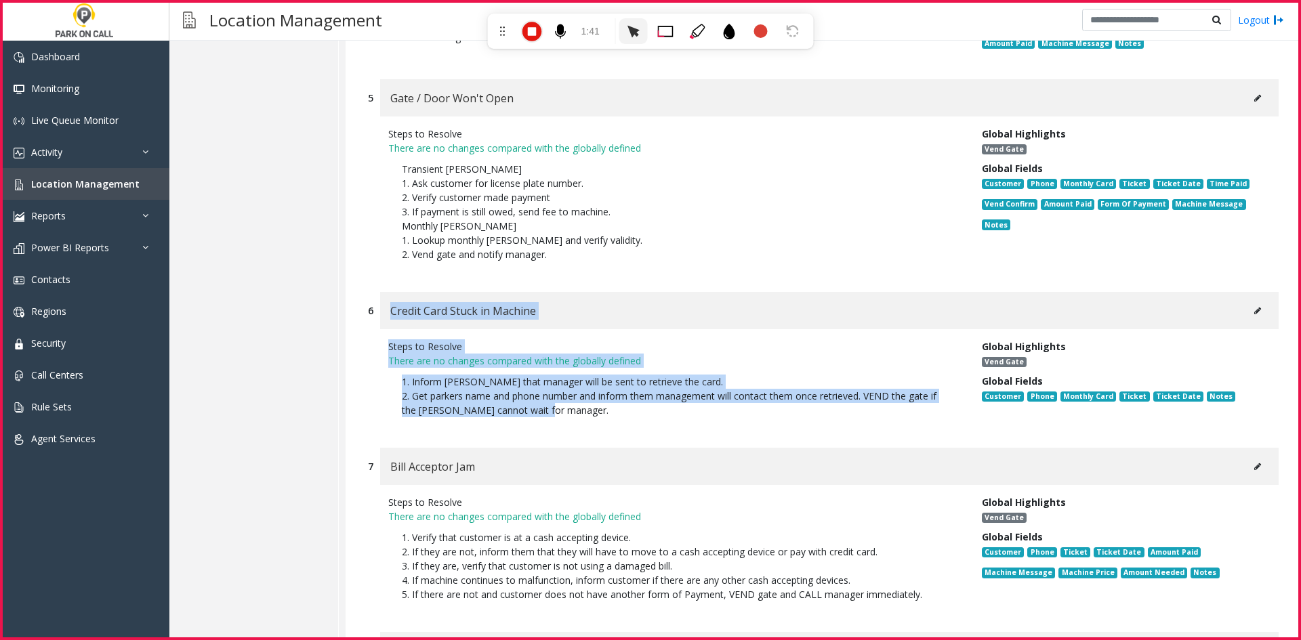
drag, startPoint x: 382, startPoint y: 261, endPoint x: 539, endPoint y: 371, distance: 191.7
click at [539, 371] on div "6 Credit Card Stuck in Machine Steps to Resolve There are no changes compared w…" at bounding box center [823, 363] width 931 height 142
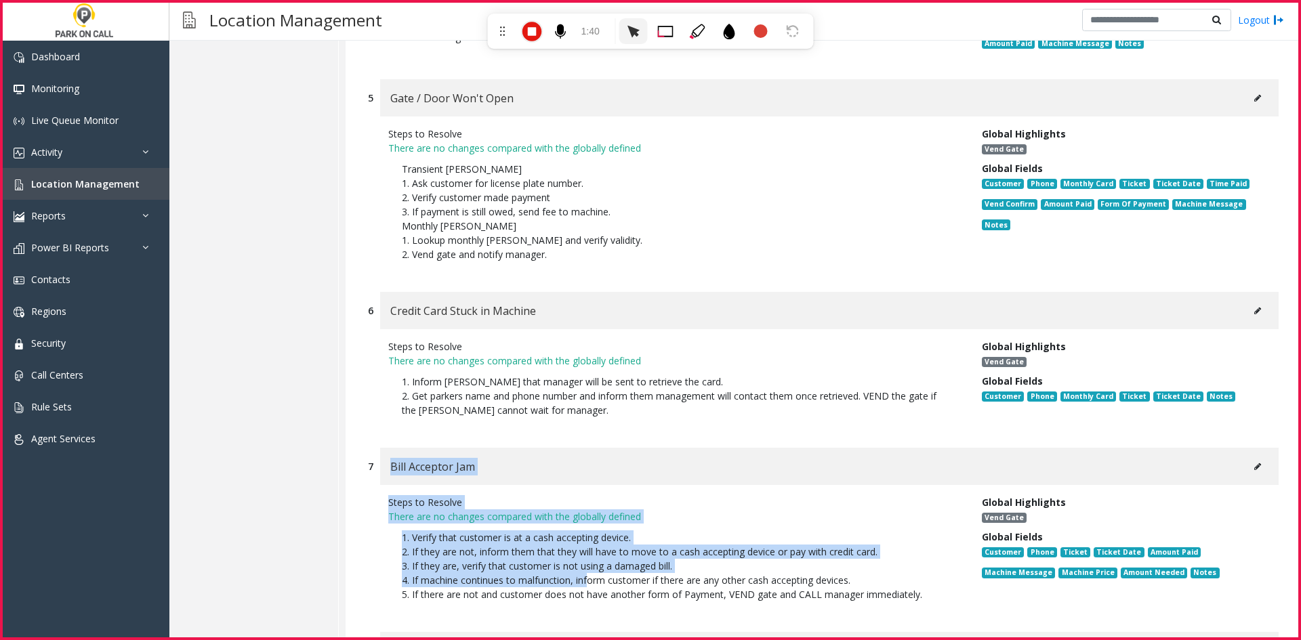
drag, startPoint x: 388, startPoint y: 403, endPoint x: 585, endPoint y: 534, distance: 236.9
click at [585, 534] on div "7 Bill Acceptor Jam Steps to Resolve There are no changes compared with the glo…" at bounding box center [823, 533] width 931 height 171
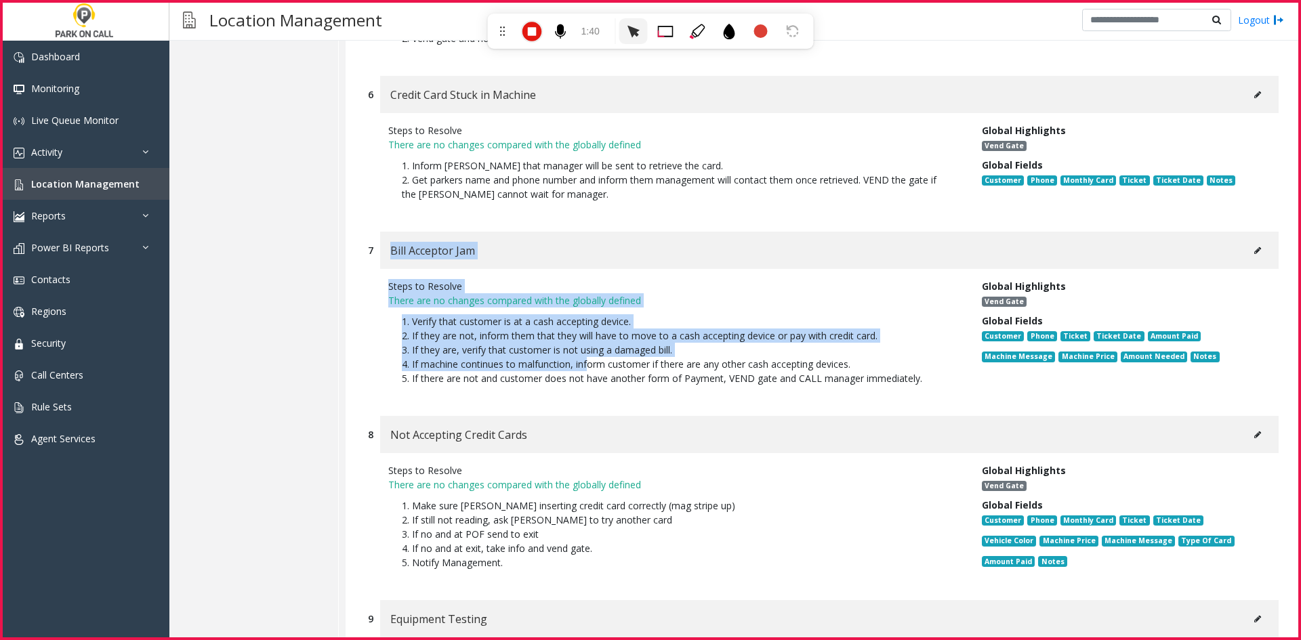
scroll to position [10300, 0]
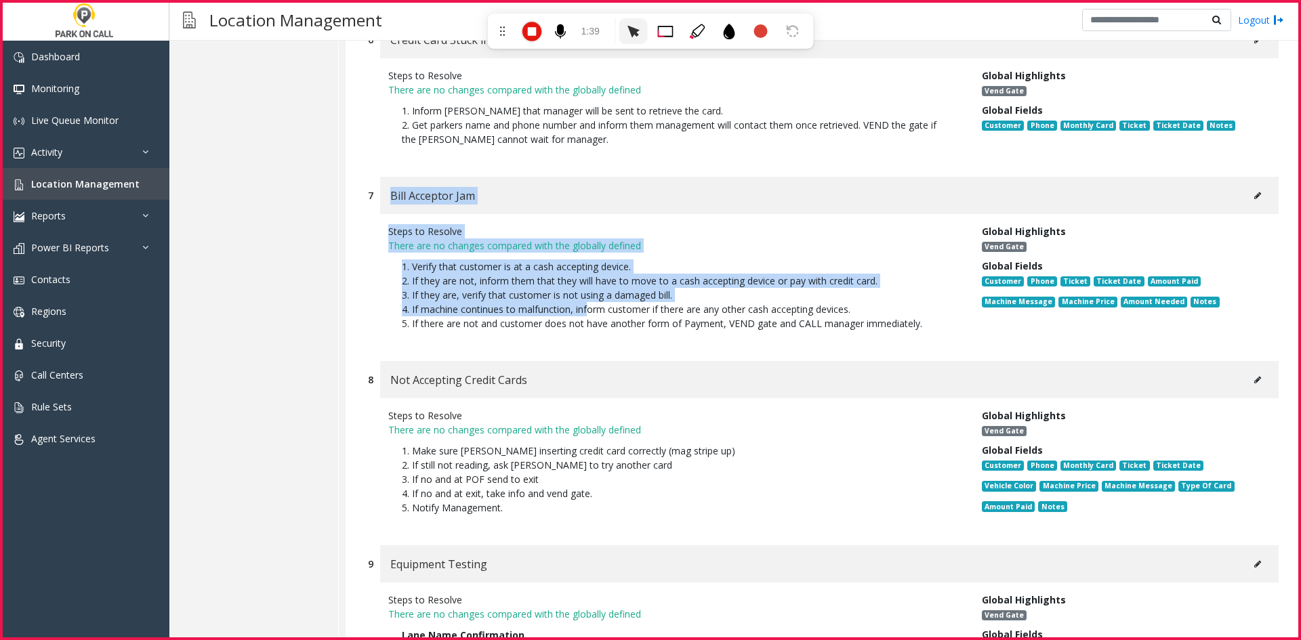
drag, startPoint x: 499, startPoint y: 410, endPoint x: 565, endPoint y: 455, distance: 79.1
click at [565, 455] on div "8 Not Accepting Credit Cards Steps to Resolve There are no changes compared wit…" at bounding box center [823, 446] width 931 height 171
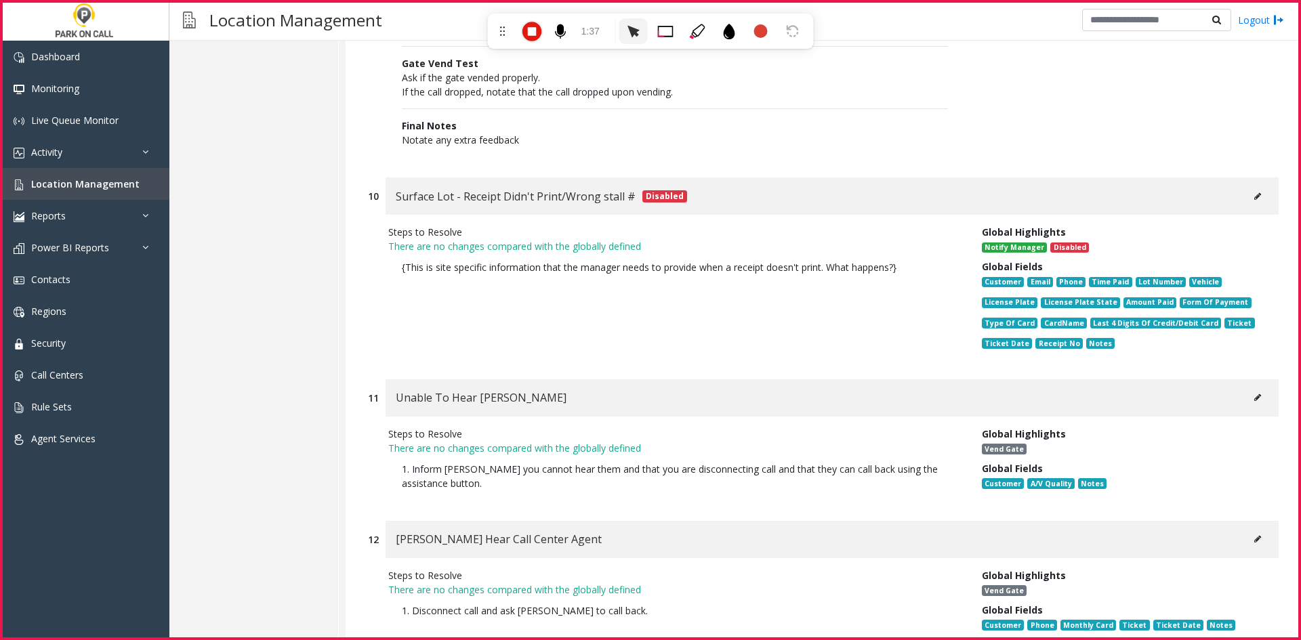
scroll to position [11046, 0]
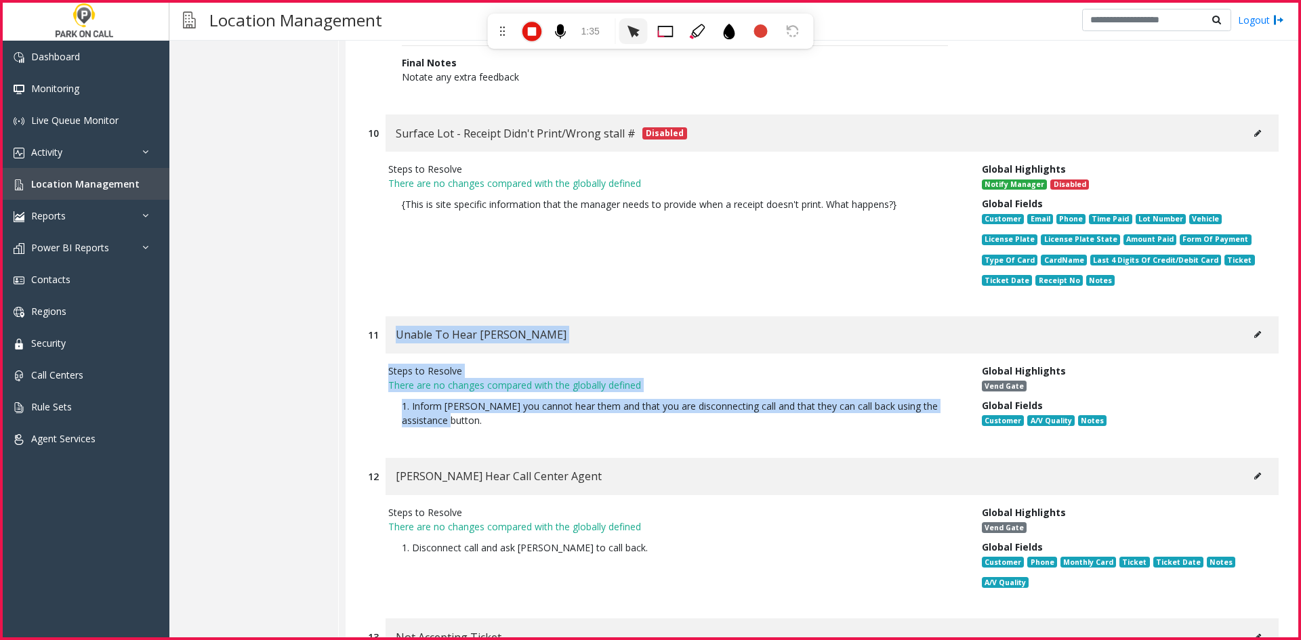
drag, startPoint x: 392, startPoint y: 282, endPoint x: 514, endPoint y: 402, distance: 172.0
click at [524, 389] on div "11 Unable To Hear [PERSON_NAME] Steps to Resolve There are no changes compared …" at bounding box center [823, 380] width 931 height 128
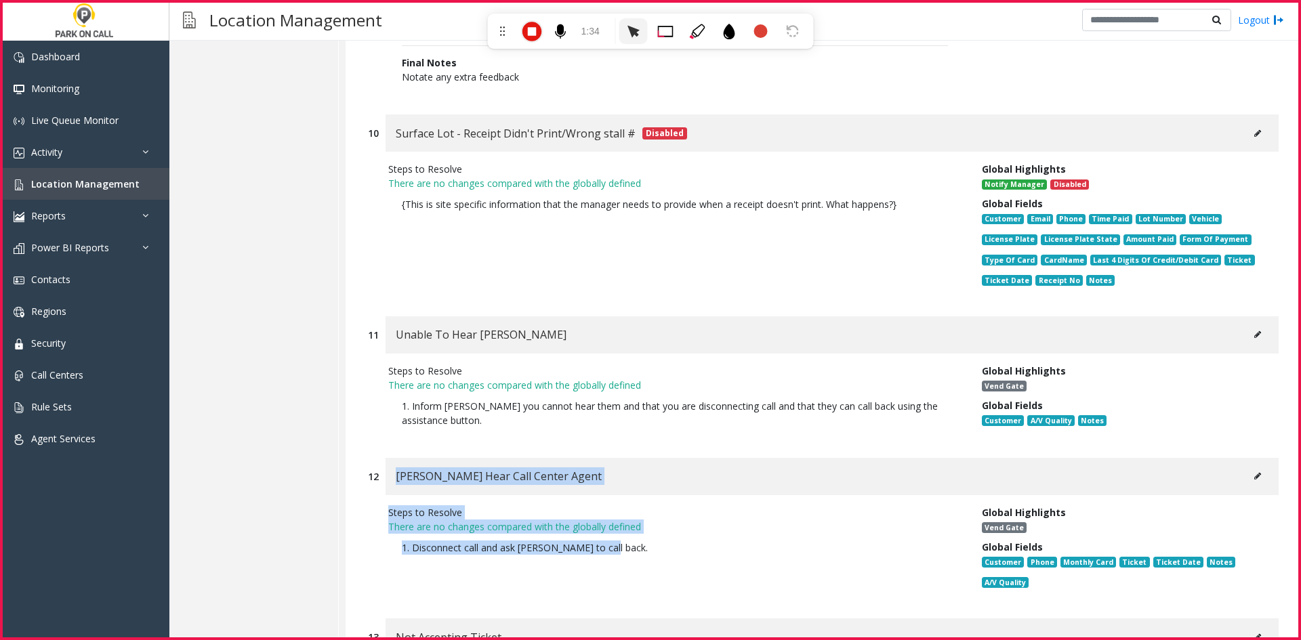
drag, startPoint x: 396, startPoint y: 413, endPoint x: 633, endPoint y: 535, distance: 266.6
click at [633, 543] on div "12 [PERSON_NAME] Hear Call Center Agent Steps to Resolve There are no changes c…" at bounding box center [823, 531] width 931 height 147
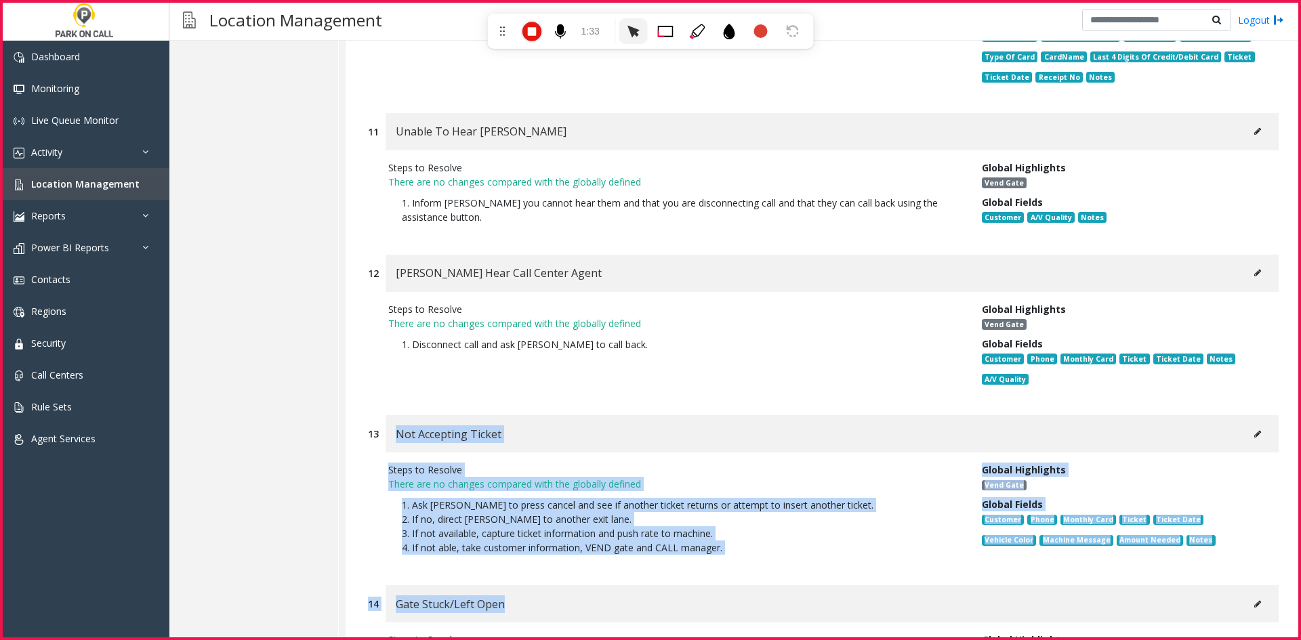
drag, startPoint x: 406, startPoint y: 398, endPoint x: 582, endPoint y: 529, distance: 219.3
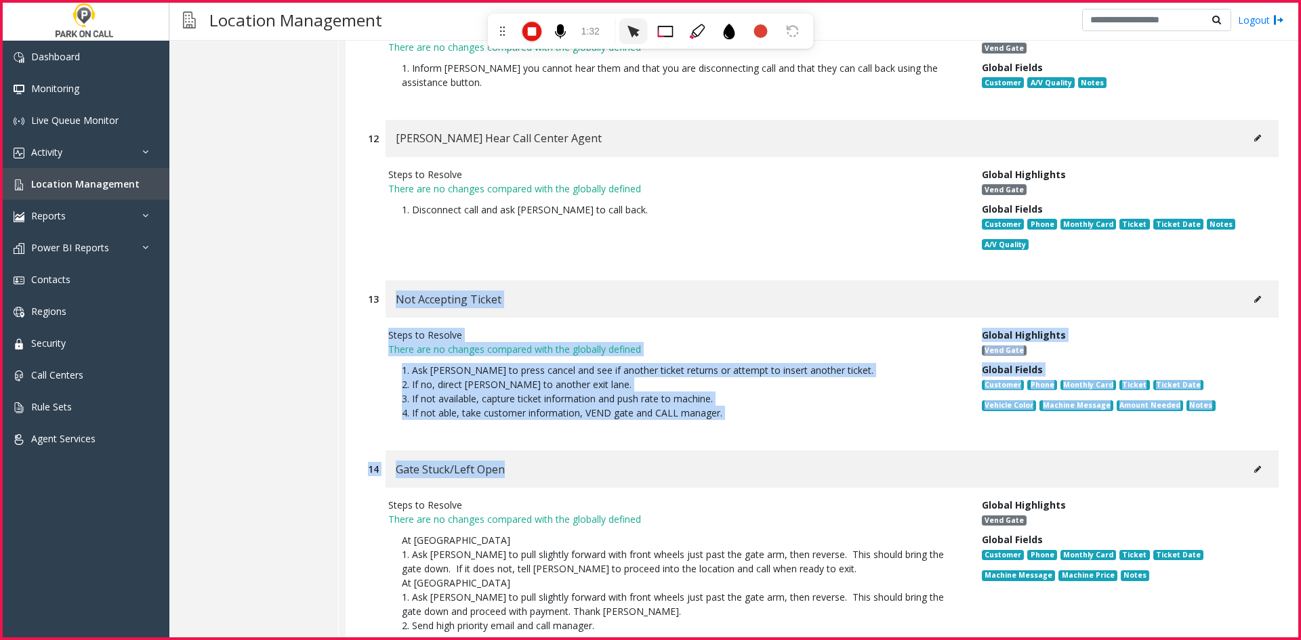
scroll to position [11384, 0]
click at [411, 450] on div "Gate Stuck/Left Open" at bounding box center [831, 468] width 893 height 37
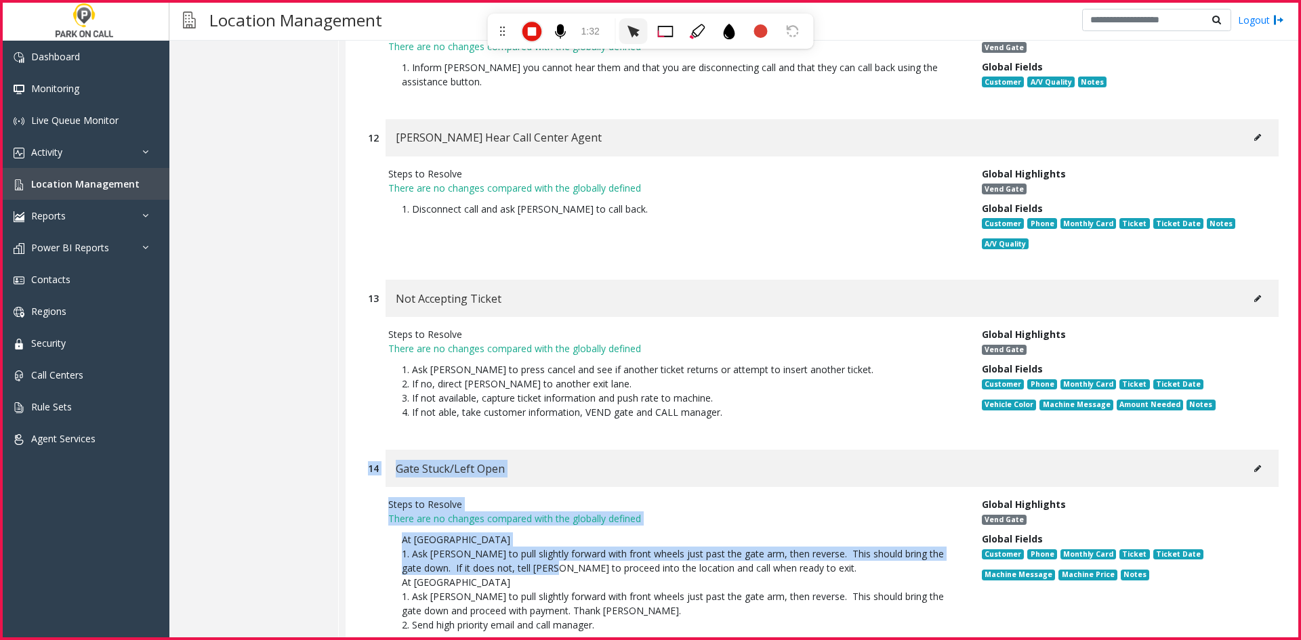
drag, startPoint x: 364, startPoint y: 406, endPoint x: 565, endPoint y: 518, distance: 229.6
click at [562, 516] on div "14 Gate Stuck/Left Open Steps to Resolve There are no changes compared with the…" at bounding box center [823, 549] width 931 height 199
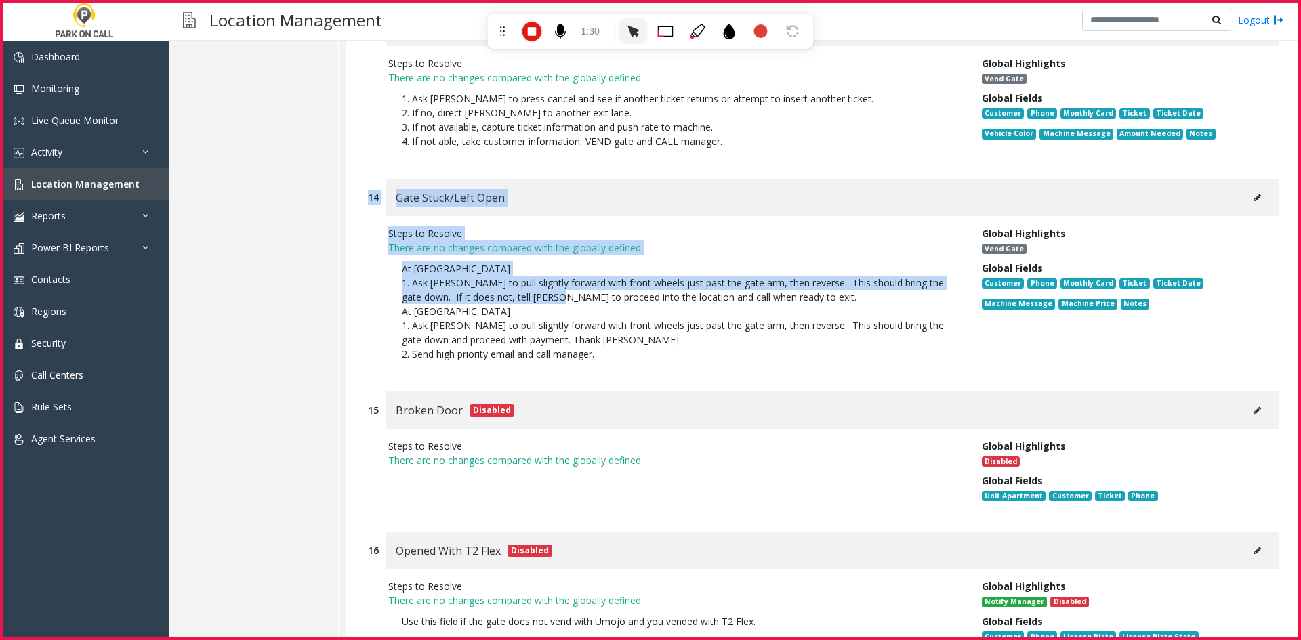
scroll to position [11741, 0]
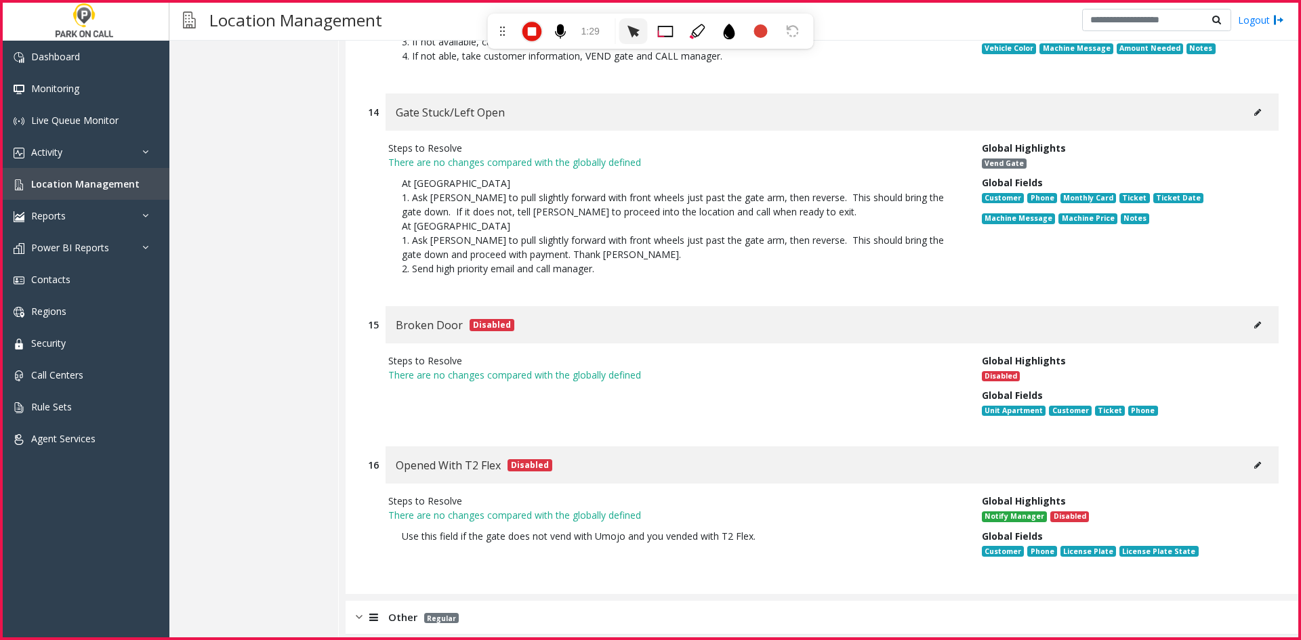
click at [765, 504] on div "Steps to Resolve There are no changes compared with the globally defined Use th…" at bounding box center [674, 528] width 593 height 69
click at [528, 24] on icon at bounding box center [531, 31] width 19 height 19
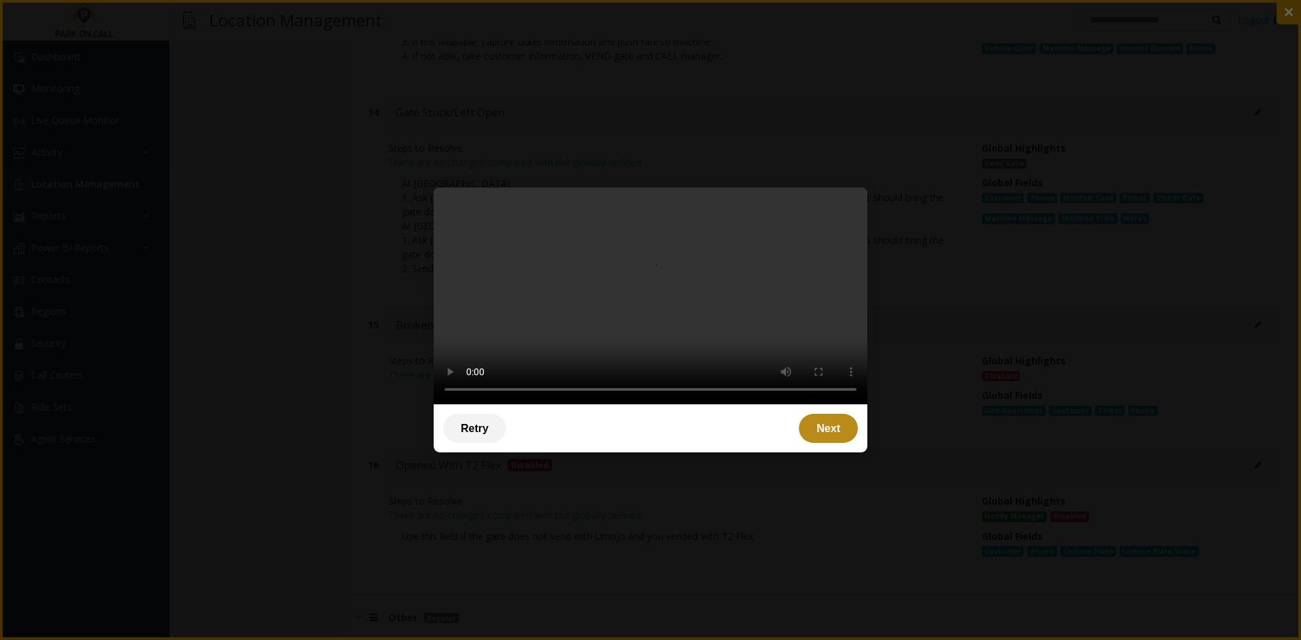
click at [833, 443] on div "Next" at bounding box center [828, 428] width 59 height 29
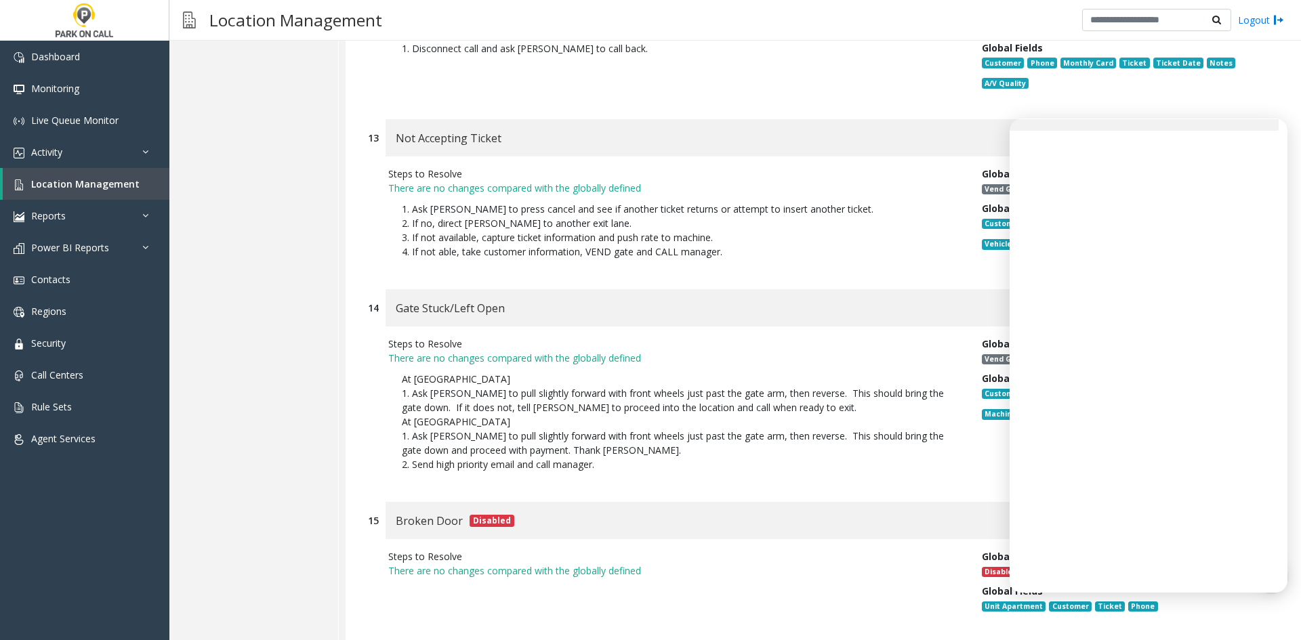
scroll to position [11537, 0]
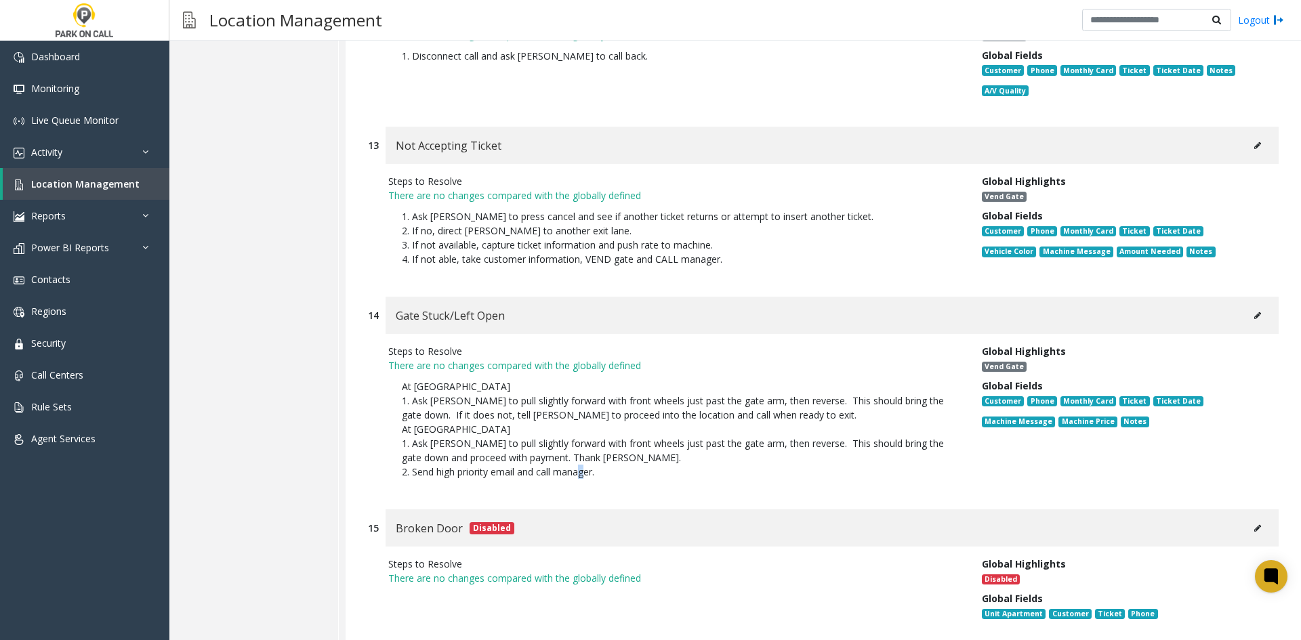
drag, startPoint x: 578, startPoint y: 440, endPoint x: 587, endPoint y: 461, distance: 22.8
click at [578, 441] on div "Steps to Resolve There are no changes compared with the globally defined At Ent…" at bounding box center [823, 415] width 910 height 162
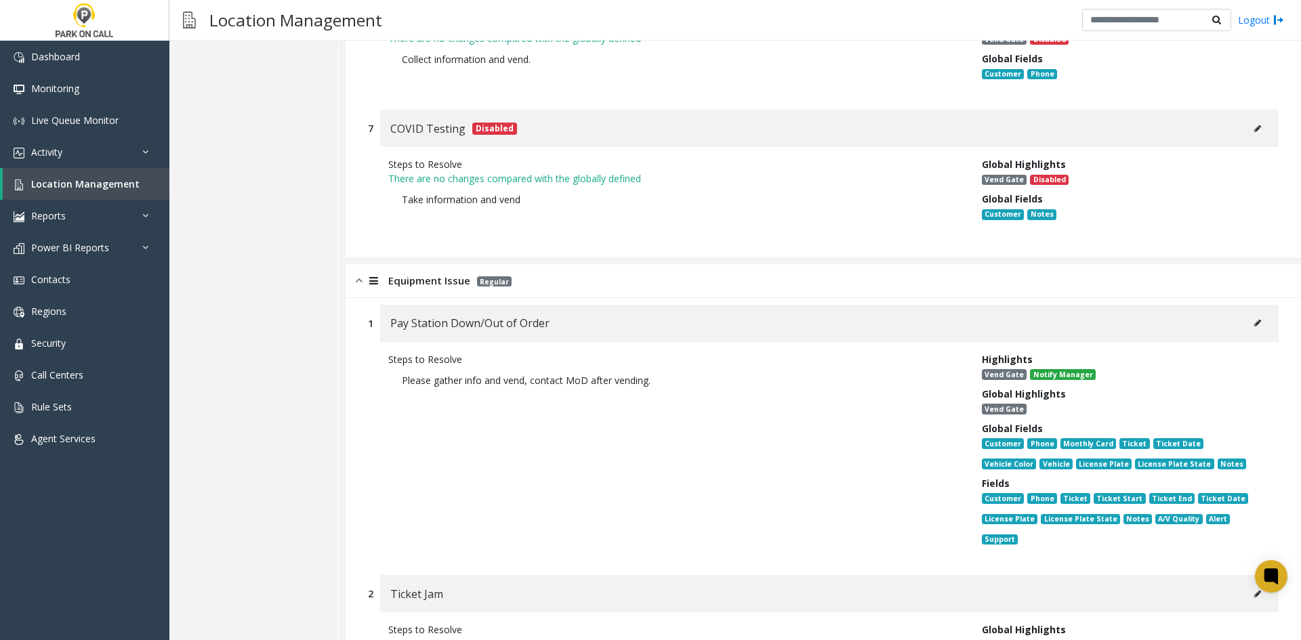
scroll to position [8963, 0]
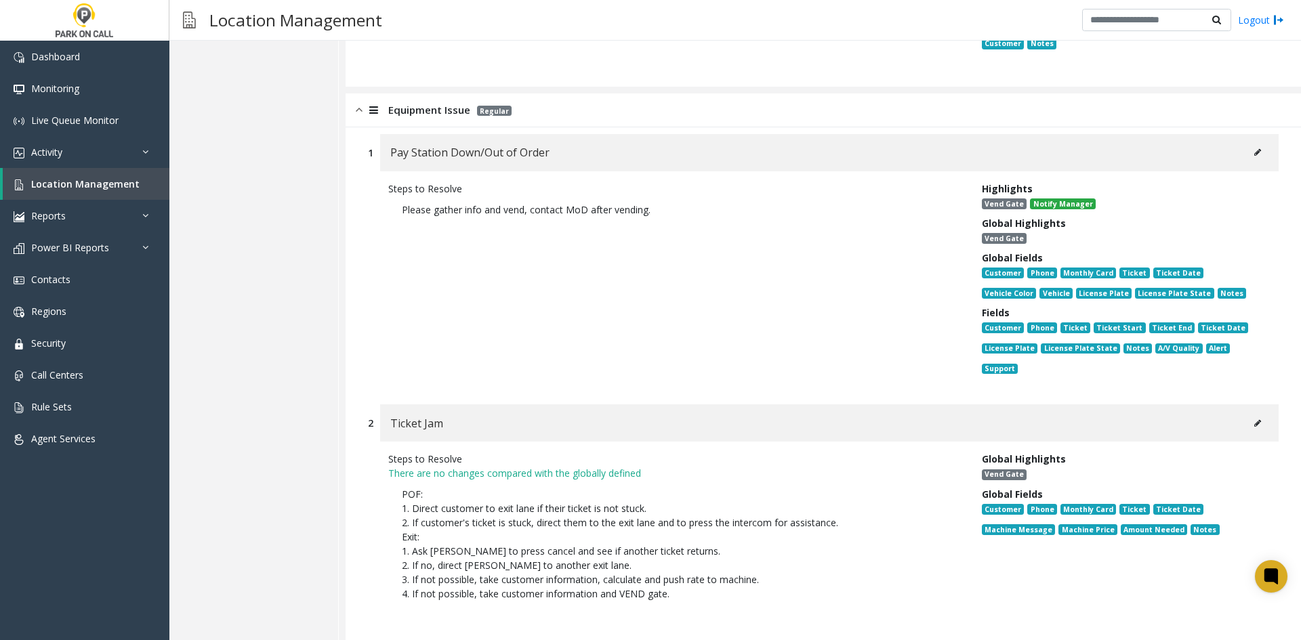
scroll to position [9166, 0]
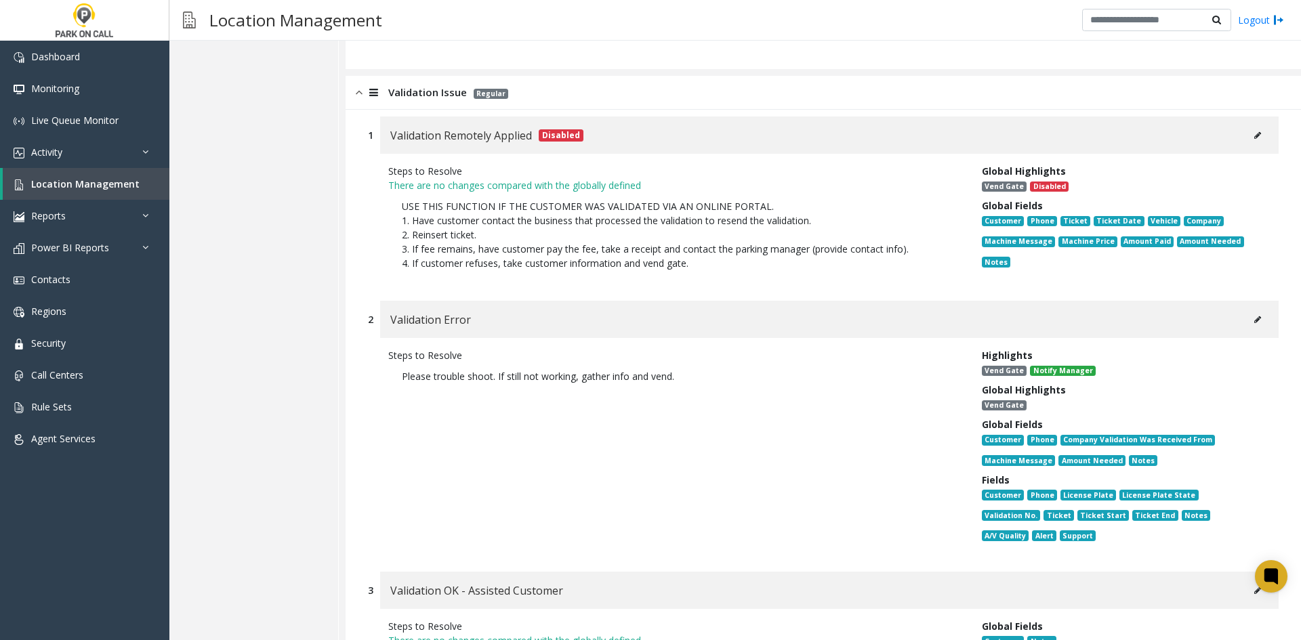
click at [807, 420] on div "Steps to Resolve Please trouble shoot. If still not working, gather info and ve…" at bounding box center [674, 448] width 593 height 200
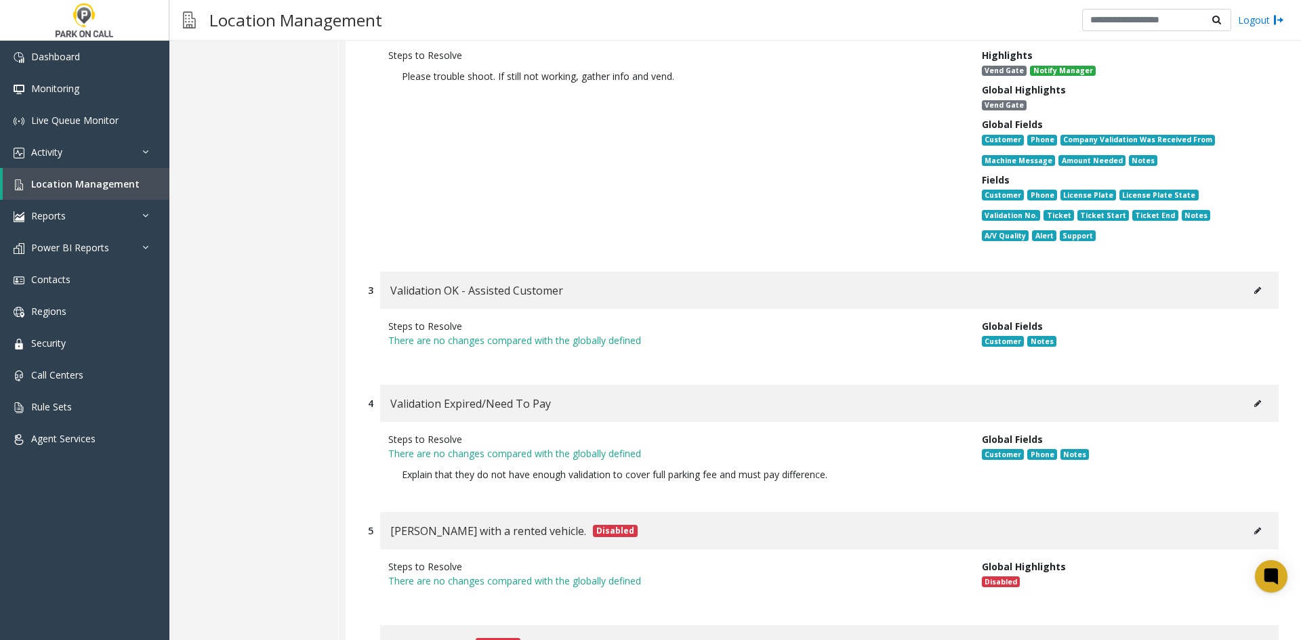
scroll to position [8354, 0]
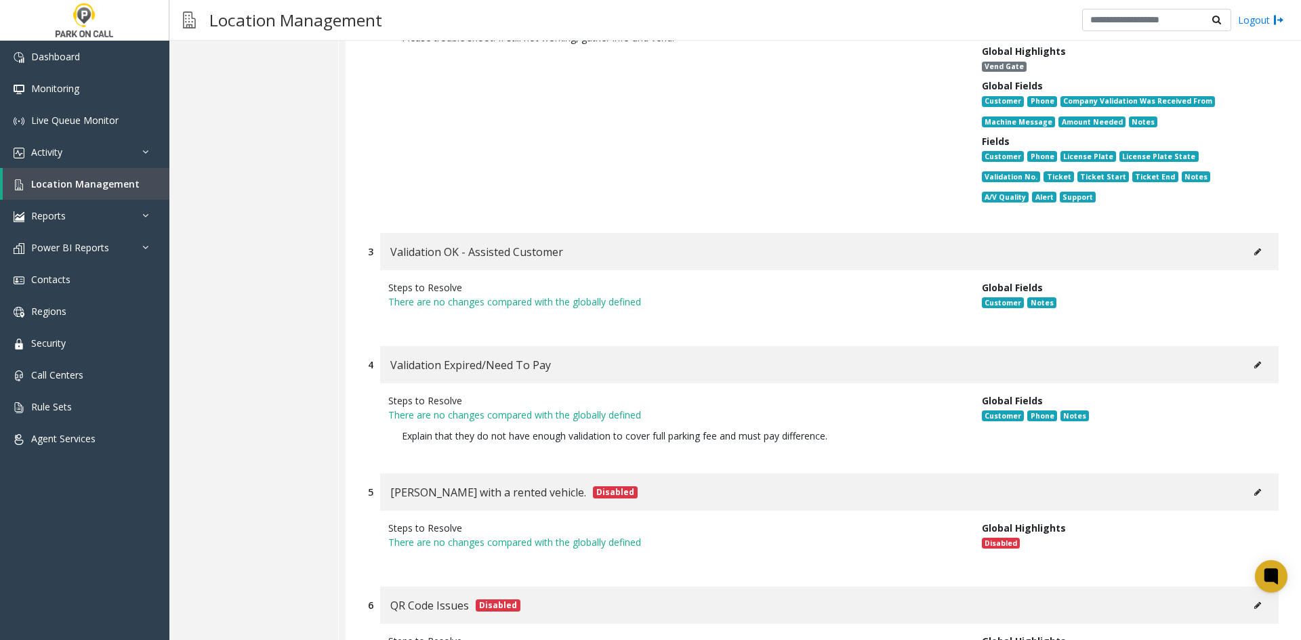
click at [1226, 293] on div "1 Validation Remotely Applied Disabled Steps to Resolve There are no changes co…" at bounding box center [822, 322] width 955 height 1103
click at [1246, 355] on button at bounding box center [1257, 365] width 22 height 20
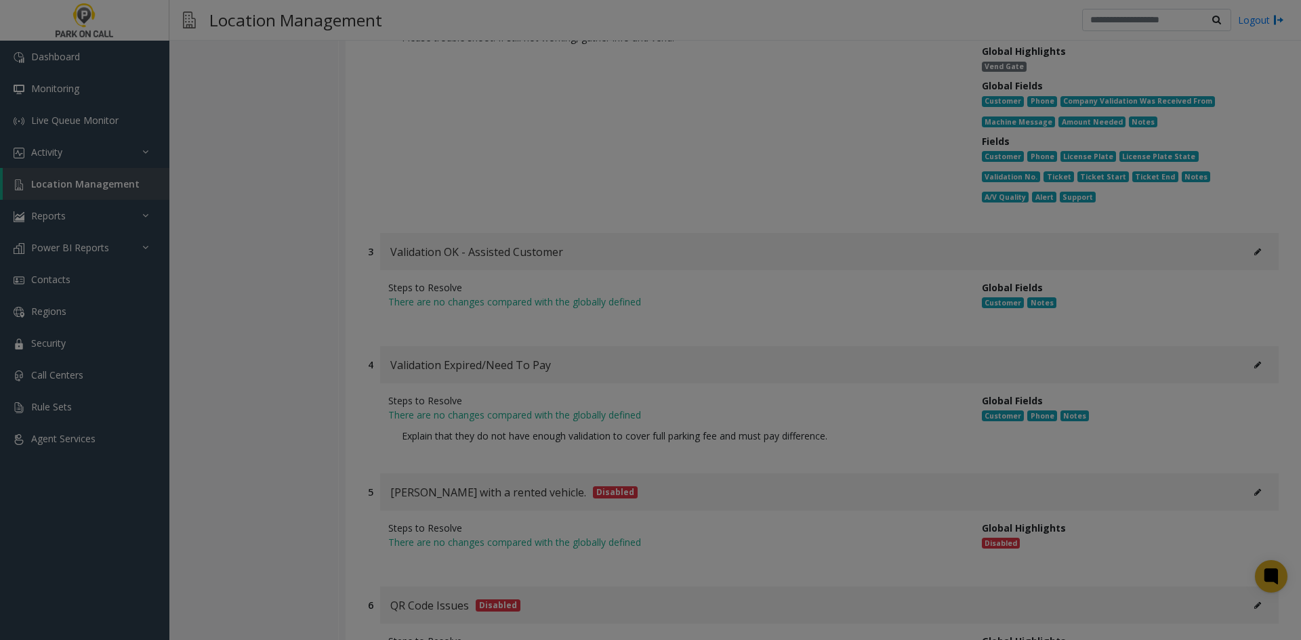
scroll to position [0, 0]
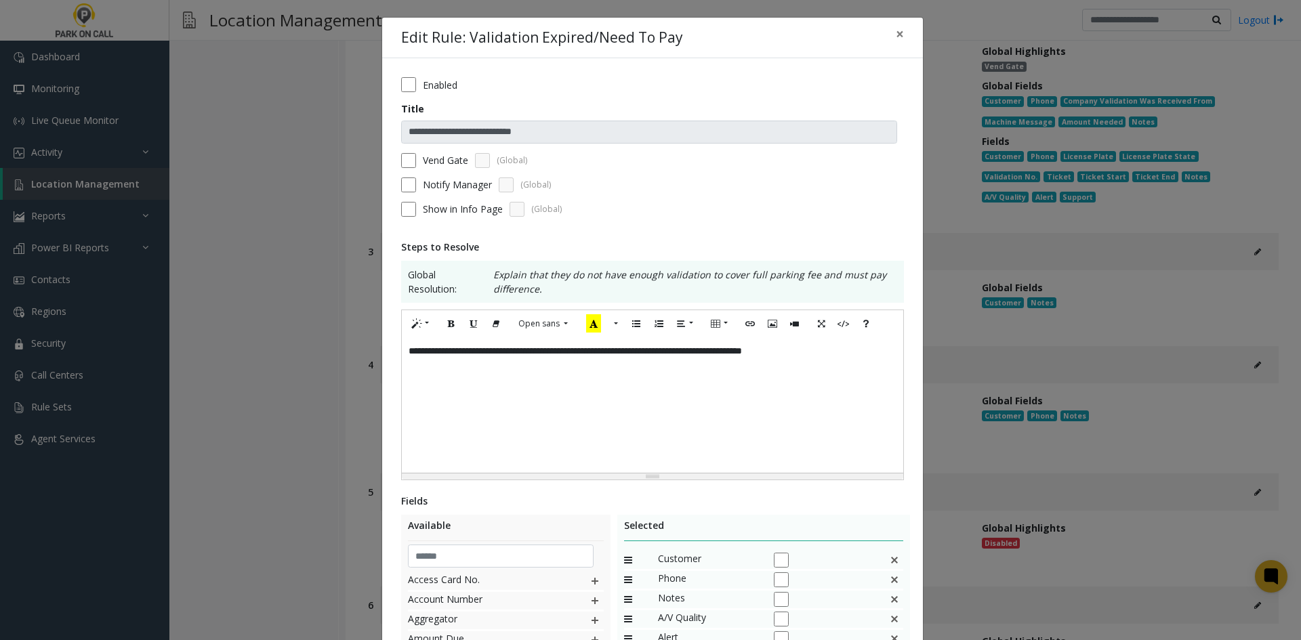
drag, startPoint x: 702, startPoint y: 406, endPoint x: 534, endPoint y: 353, distance: 177.0
click at [702, 406] on div "**********" at bounding box center [652, 404] width 501 height 135
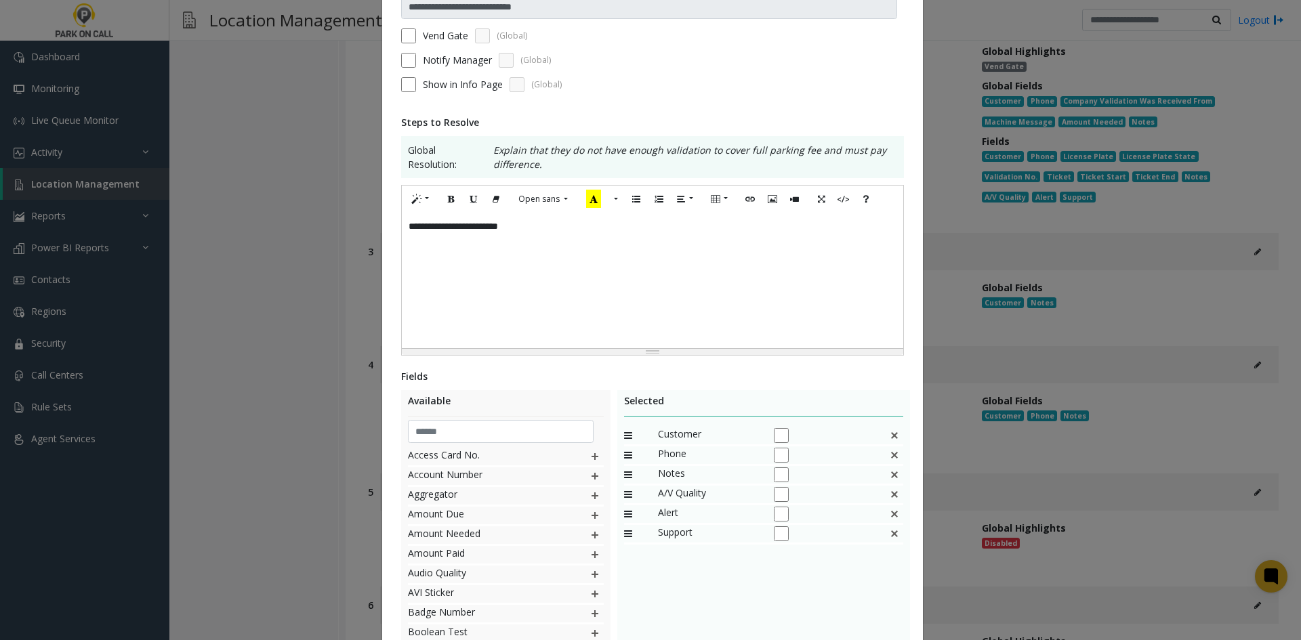
scroll to position [240, 0]
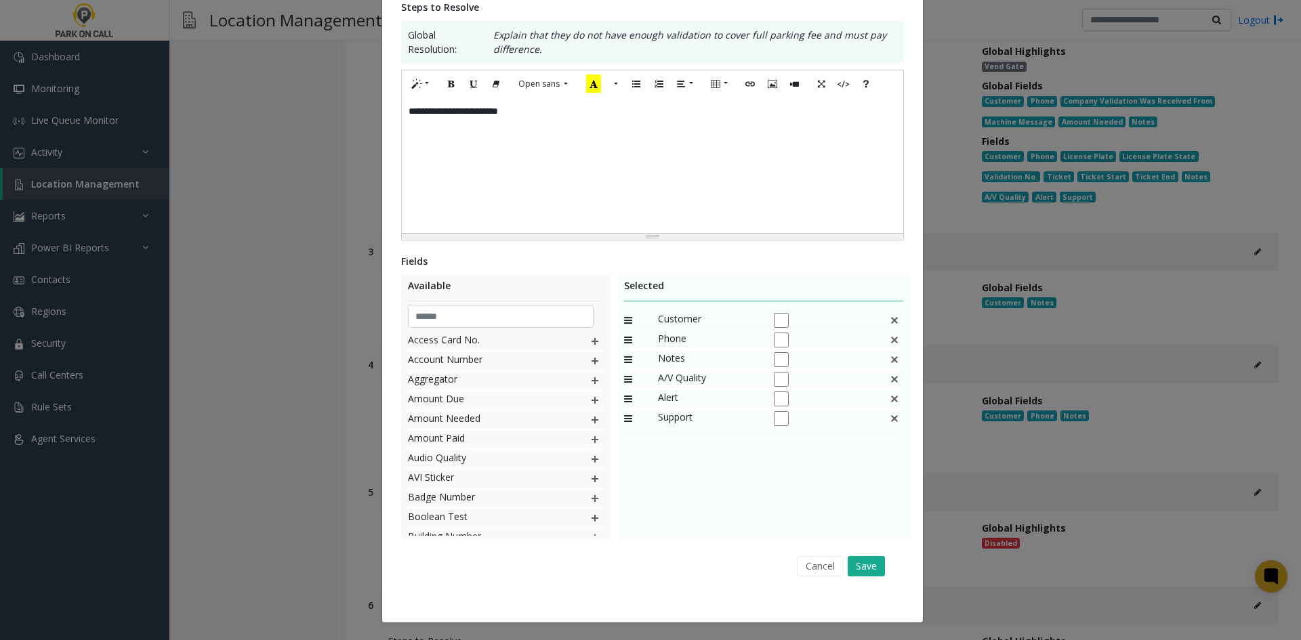
click at [889, 319] on img at bounding box center [894, 321] width 11 height 18
click at [868, 563] on button "Save" at bounding box center [865, 566] width 37 height 20
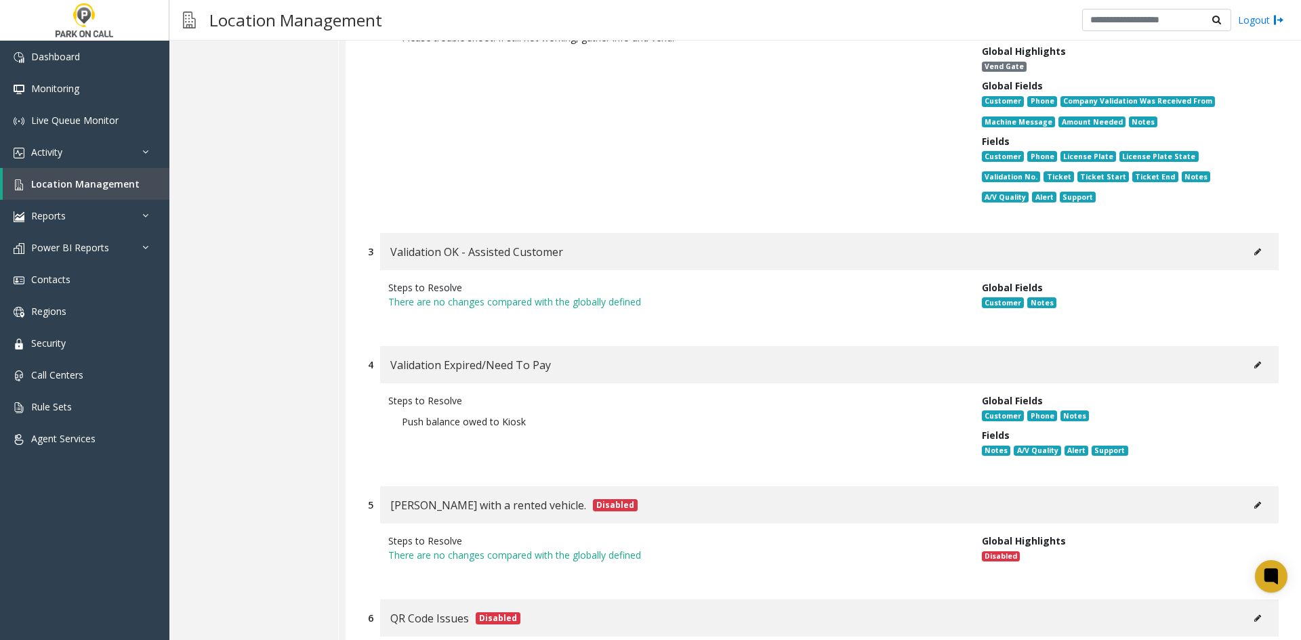
click at [923, 406] on div "Steps to Resolve Push balance owed to Kiosk" at bounding box center [674, 428] width 593 height 69
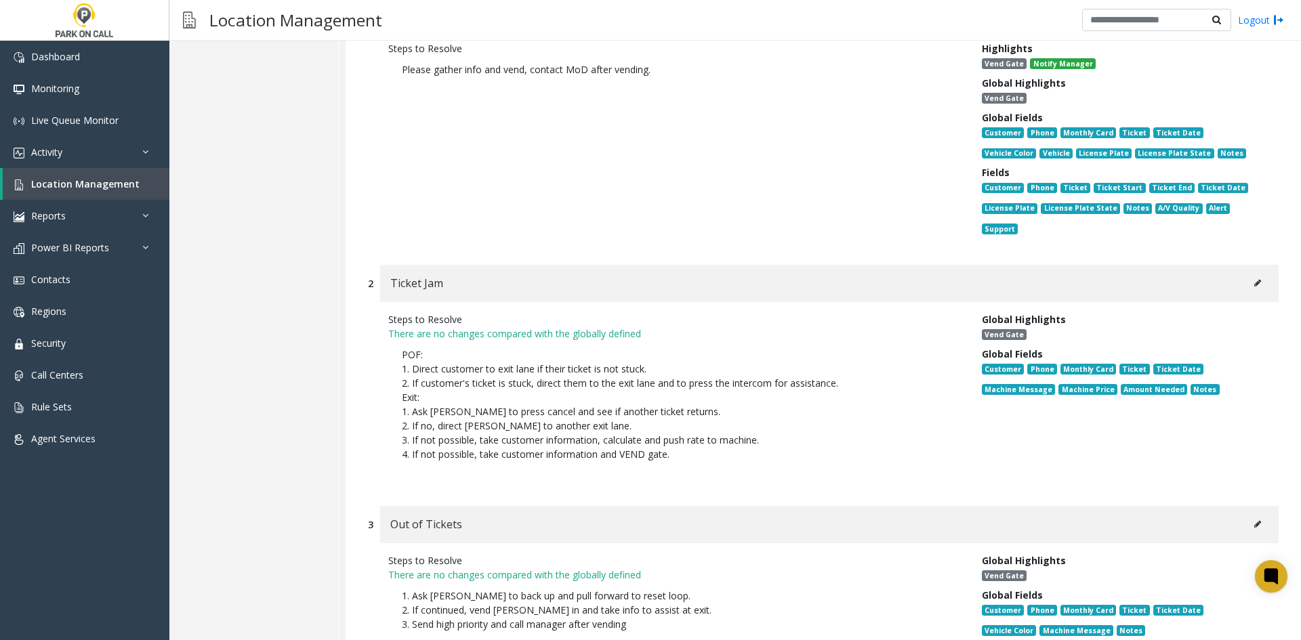
scroll to position [9302, 0]
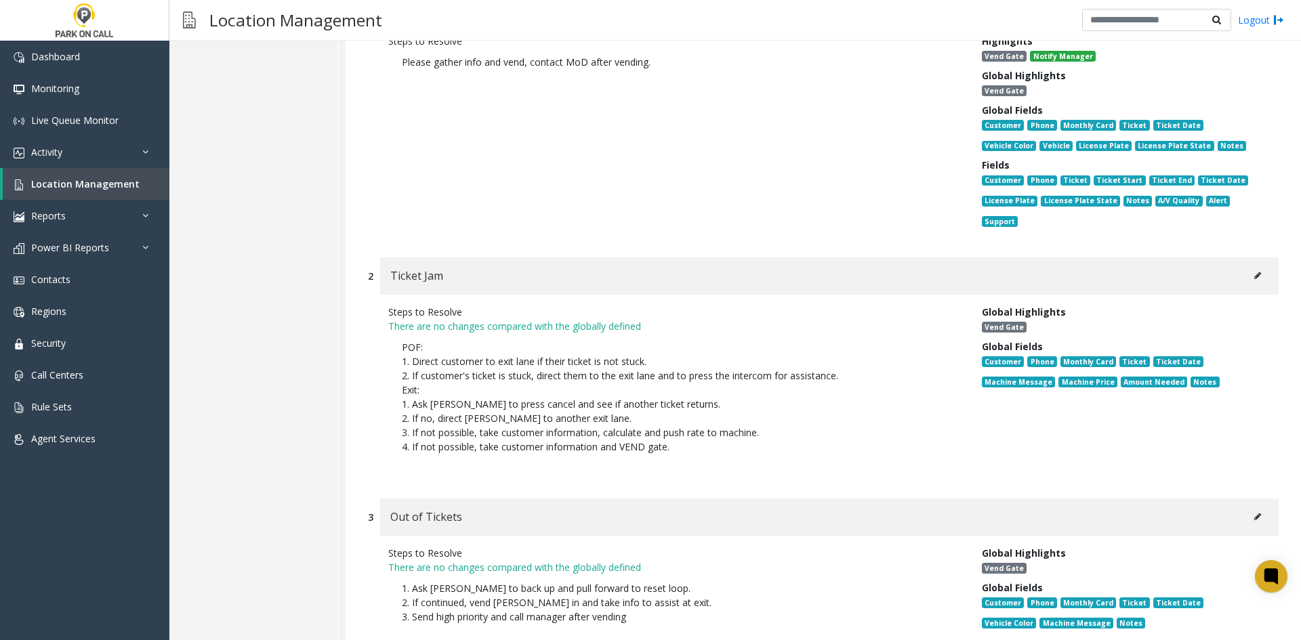
click at [1246, 266] on button at bounding box center [1257, 276] width 22 height 20
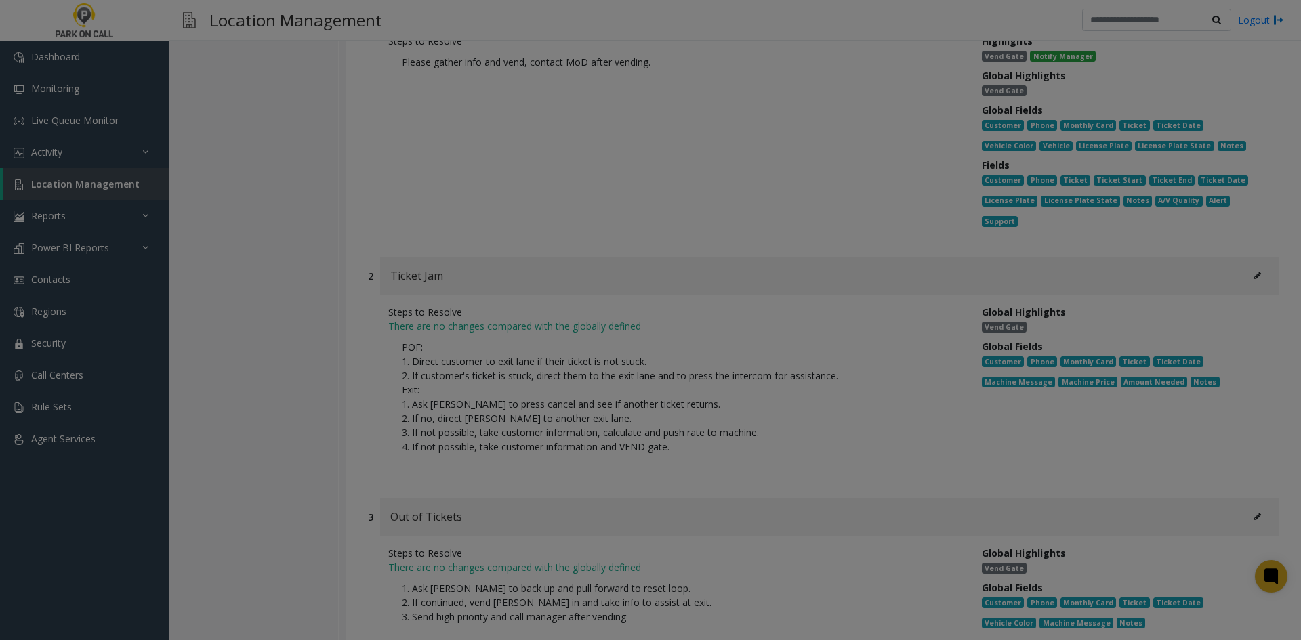
scroll to position [0, 0]
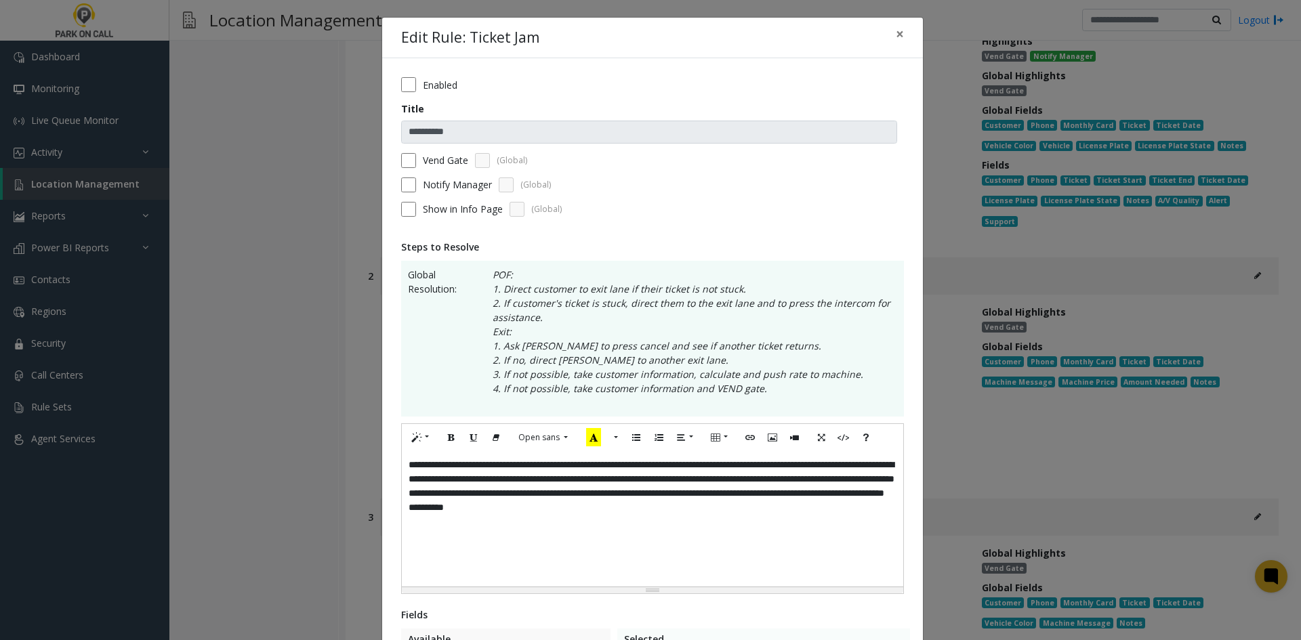
click at [423, 92] on form "**********" at bounding box center [652, 151] width 503 height 149
click at [423, 83] on label "Enabled" at bounding box center [440, 85] width 35 height 14
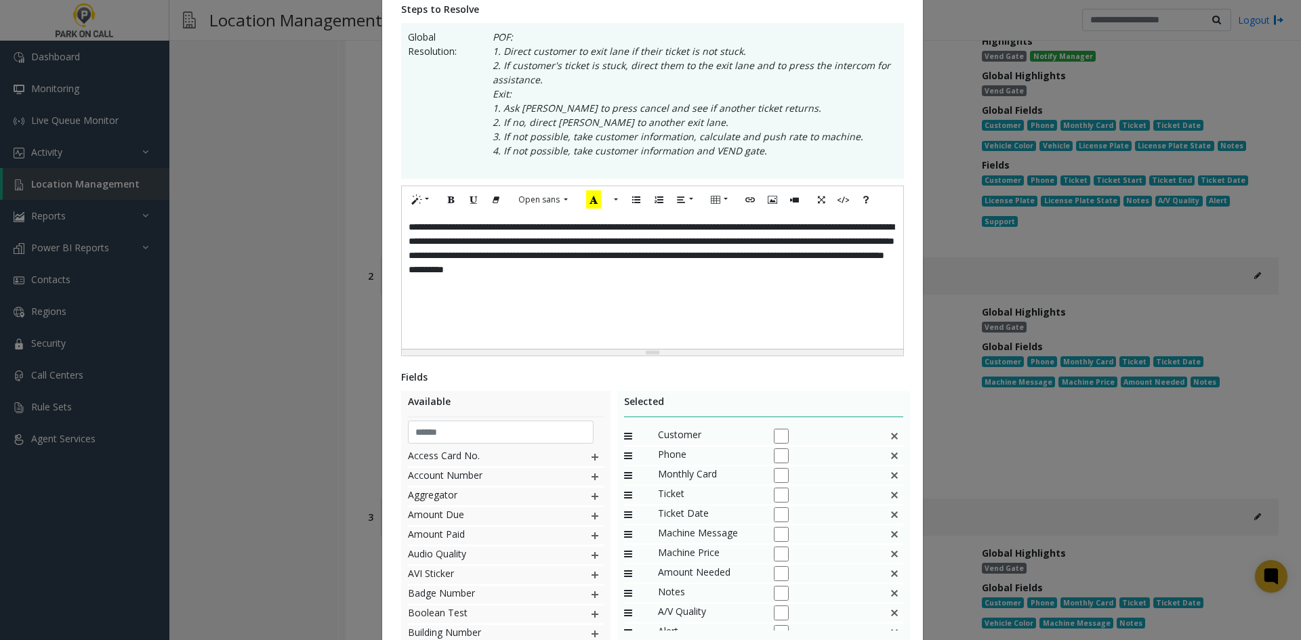
scroll to position [354, 0]
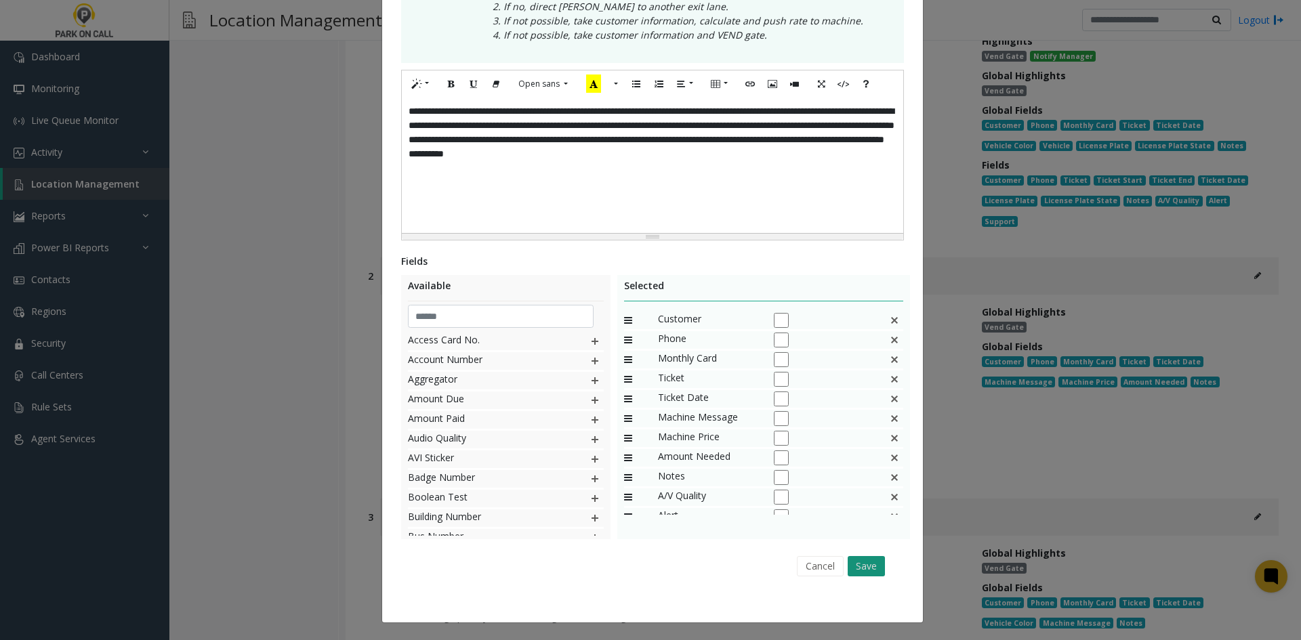
click at [864, 566] on button "Save" at bounding box center [865, 566] width 37 height 20
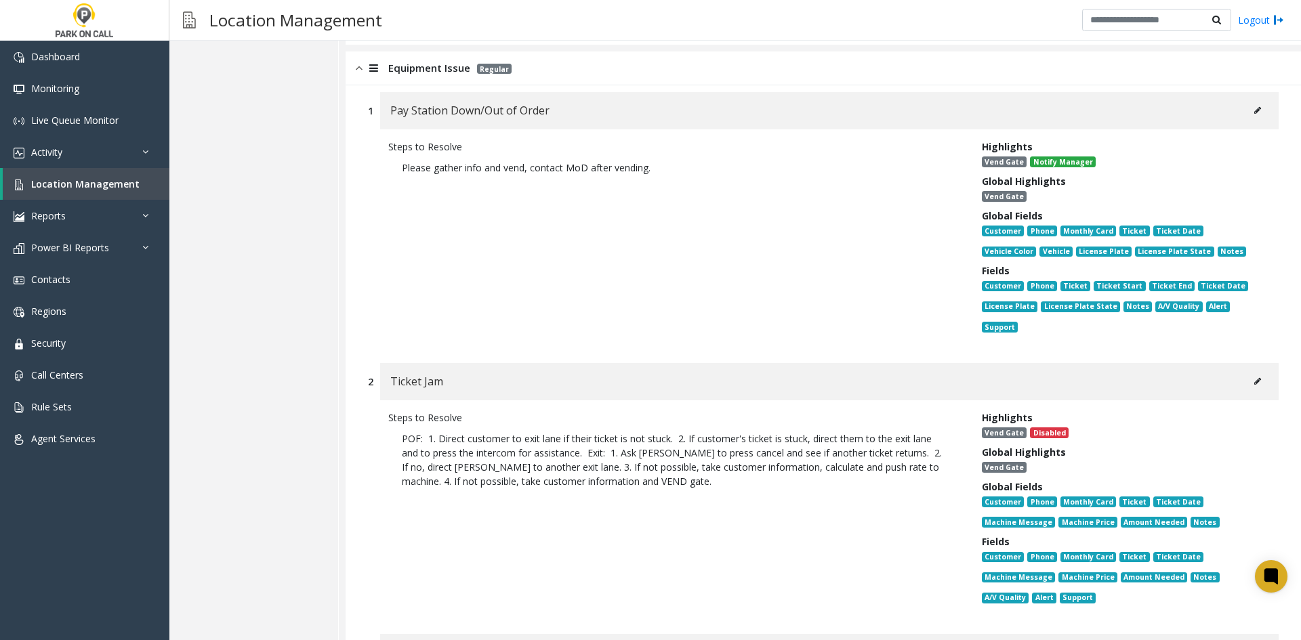
scroll to position [9031, 0]
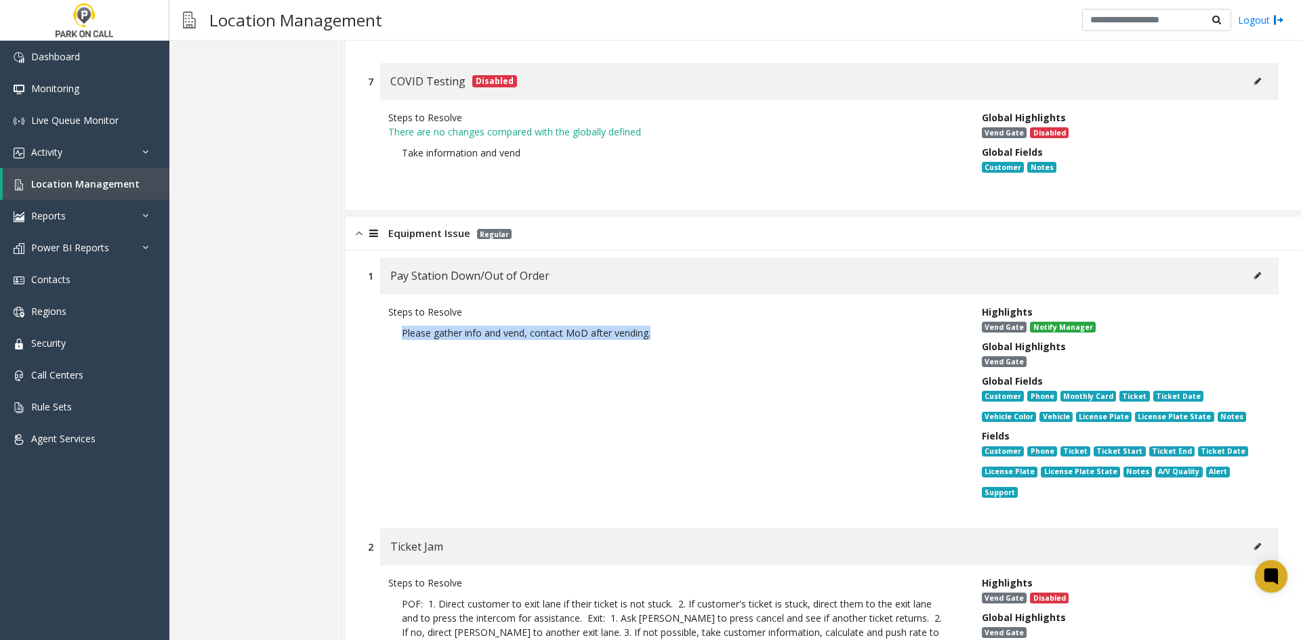
drag, startPoint x: 747, startPoint y: 288, endPoint x: 391, endPoint y: 308, distance: 356.8
click at [391, 308] on div "Steps to Resolve Please gather info and vend, contact MoD after vending." at bounding box center [674, 405] width 593 height 200
copy p "Please gather info and vend, contact MoD after vending."
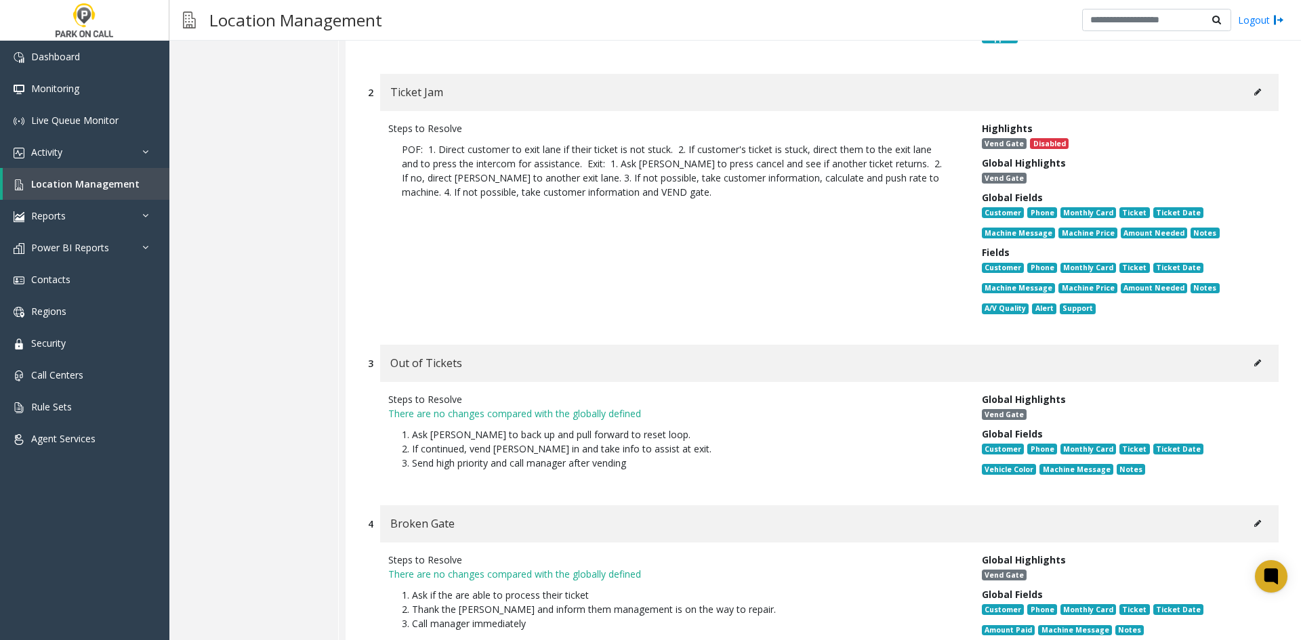
scroll to position [9505, 0]
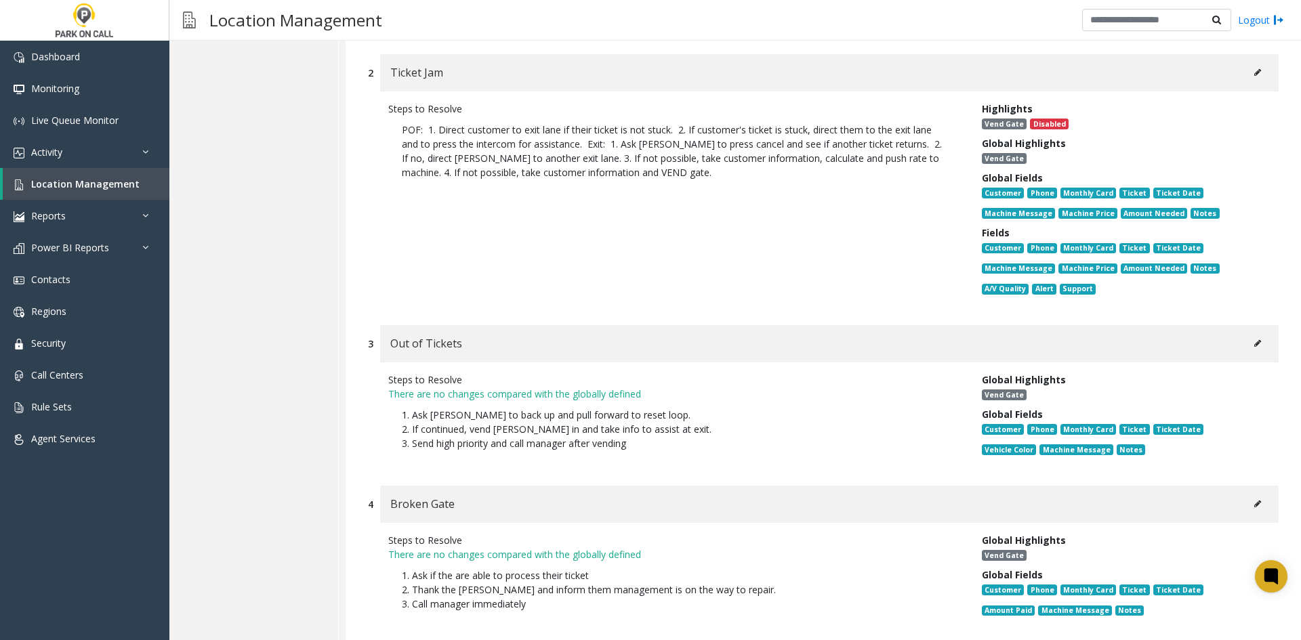
click at [1227, 325] on div "Out of Tickets" at bounding box center [829, 343] width 898 height 37
click at [1254, 339] on icon at bounding box center [1257, 343] width 7 height 8
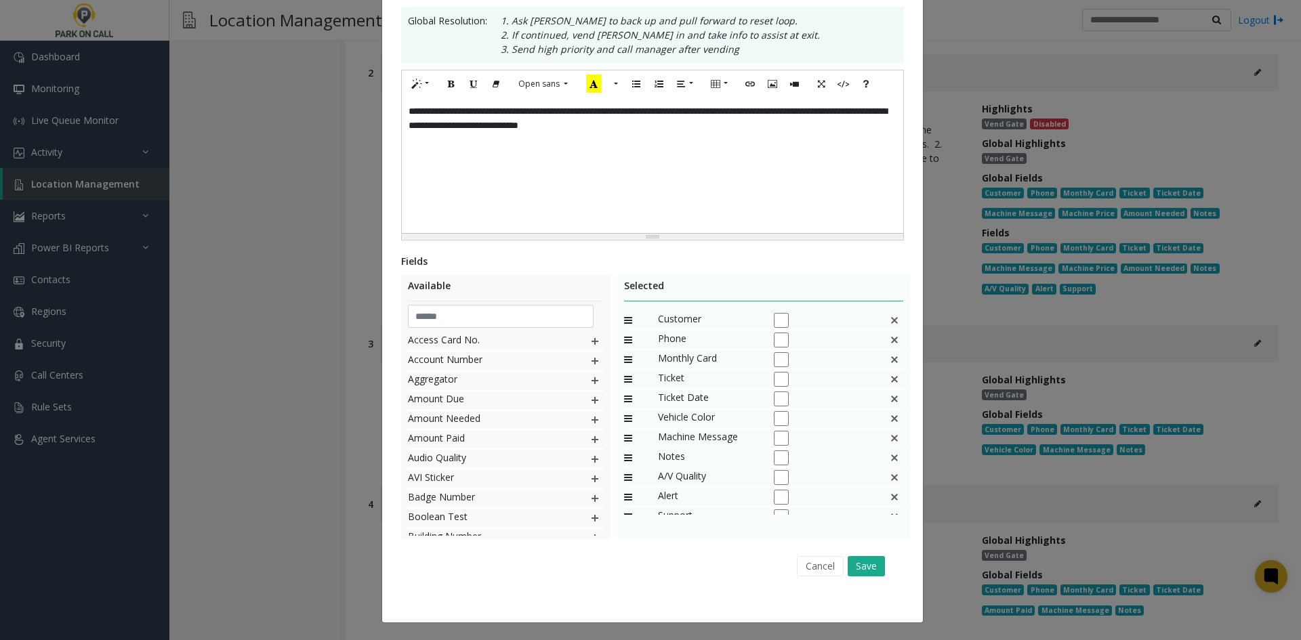
scroll to position [0, 0]
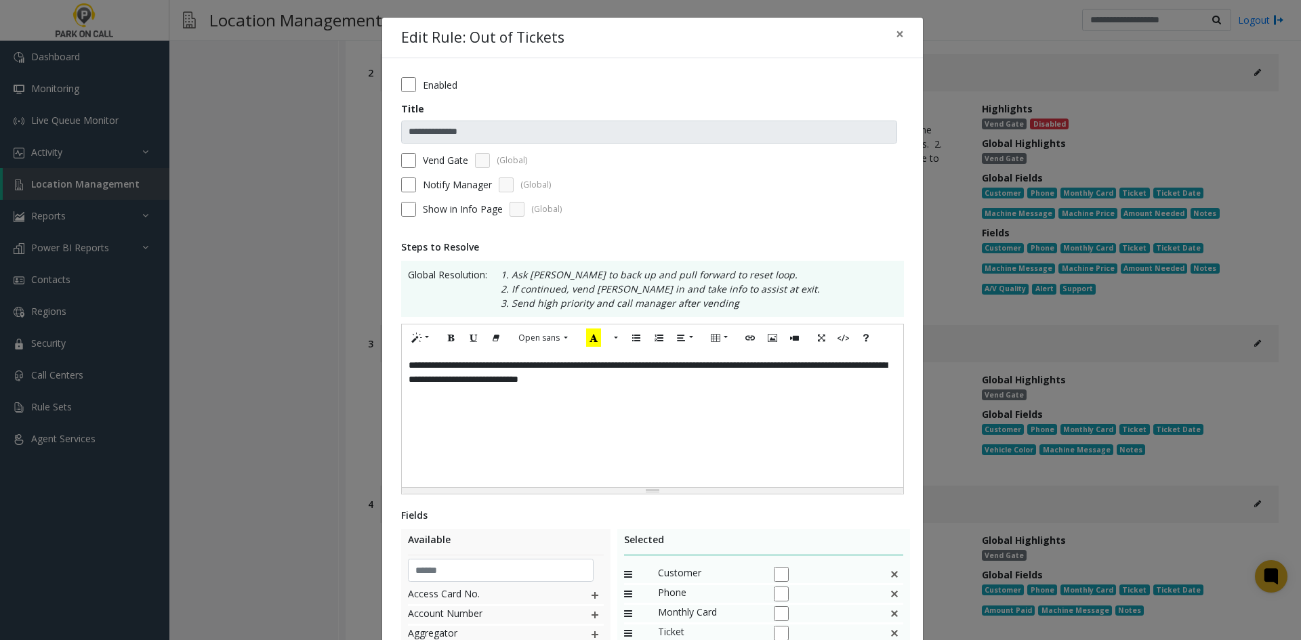
click at [694, 429] on div "**********" at bounding box center [652, 419] width 501 height 135
click at [429, 181] on label "Notify Manager" at bounding box center [457, 184] width 69 height 14
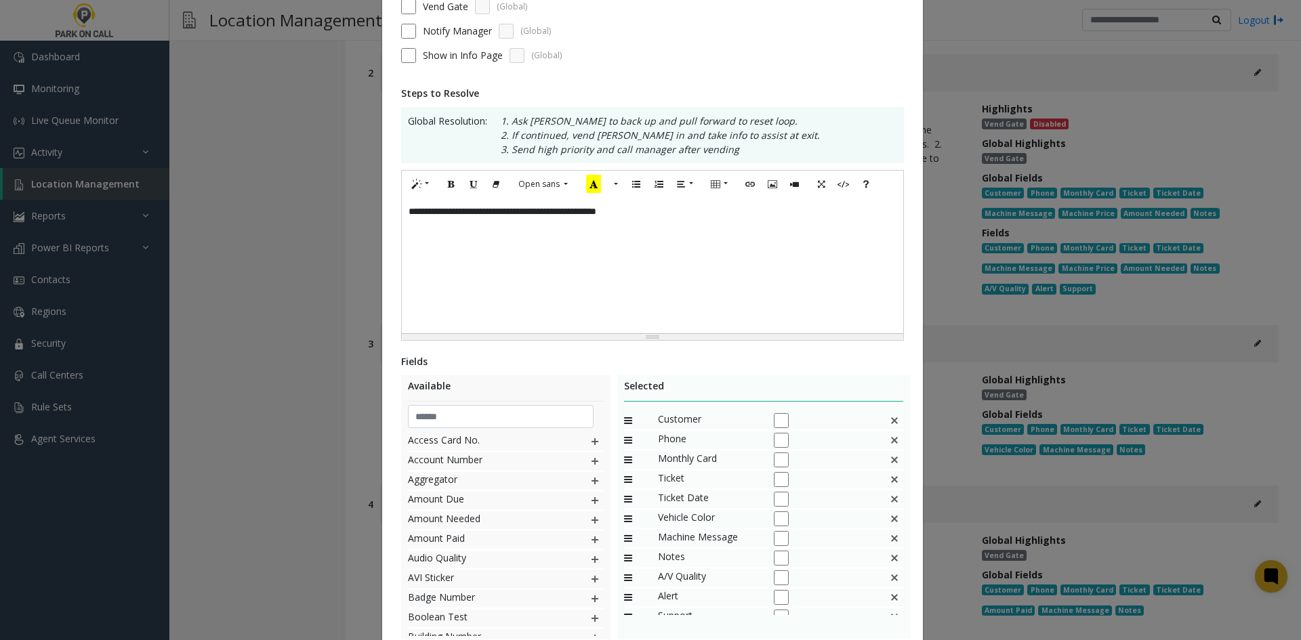
scroll to position [254, 0]
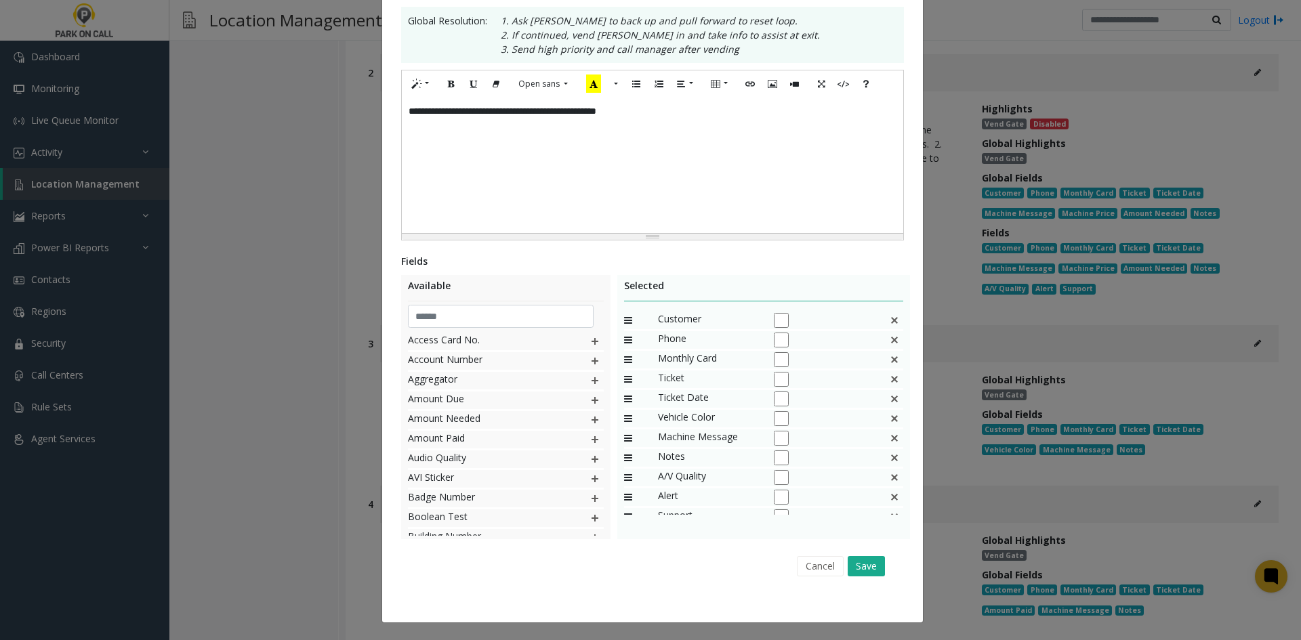
click at [889, 367] on img at bounding box center [894, 360] width 11 height 18
click at [883, 370] on div "Ticket" at bounding box center [764, 361] width 280 height 20
click at [889, 370] on div "Ticket" at bounding box center [764, 361] width 280 height 20
click at [889, 365] on img at bounding box center [894, 360] width 11 height 18
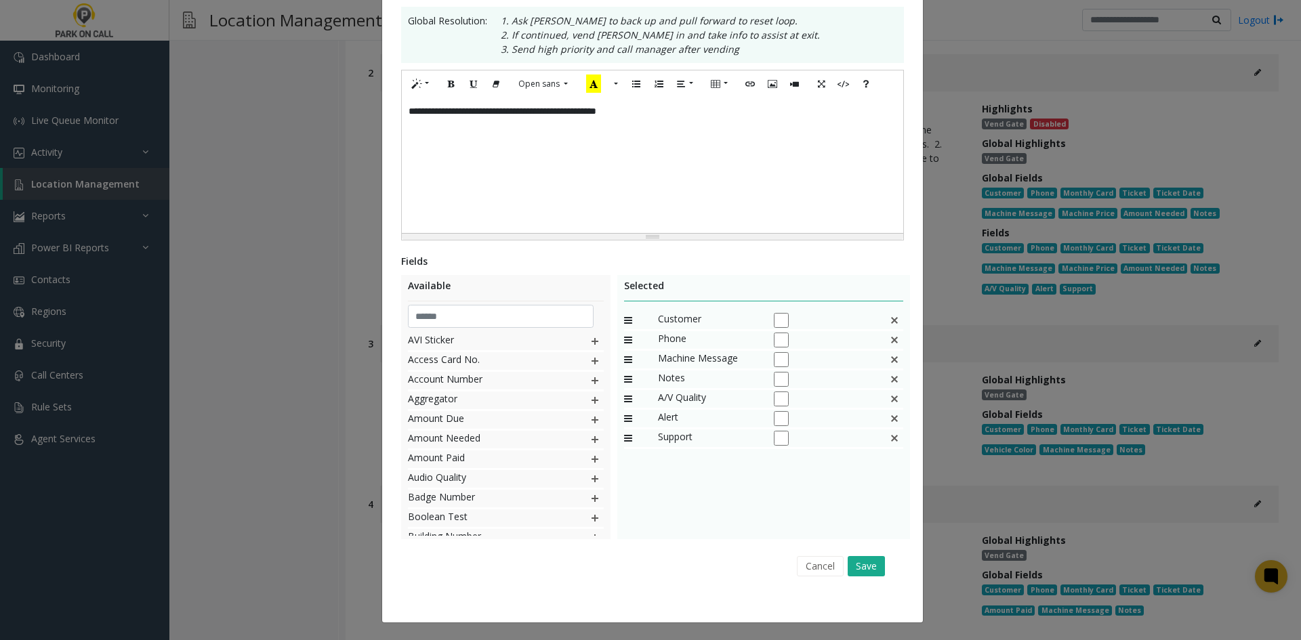
click at [889, 365] on img at bounding box center [894, 360] width 11 height 18
click at [867, 574] on button "Save" at bounding box center [865, 566] width 37 height 20
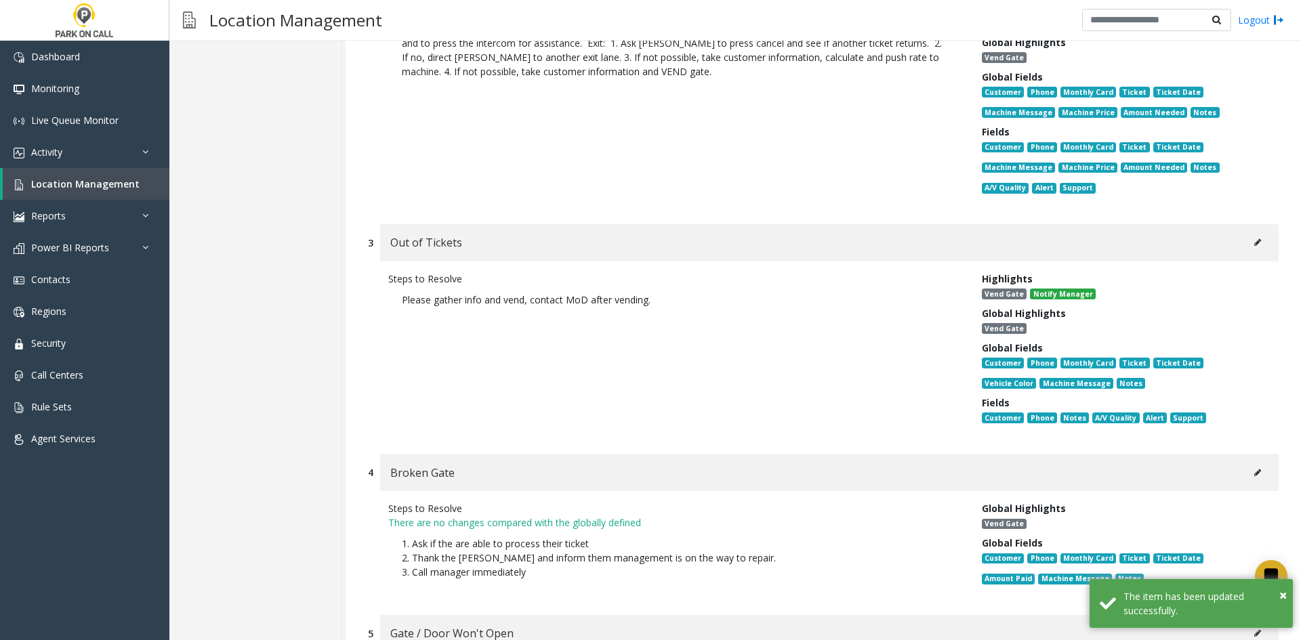
scroll to position [9776, 0]
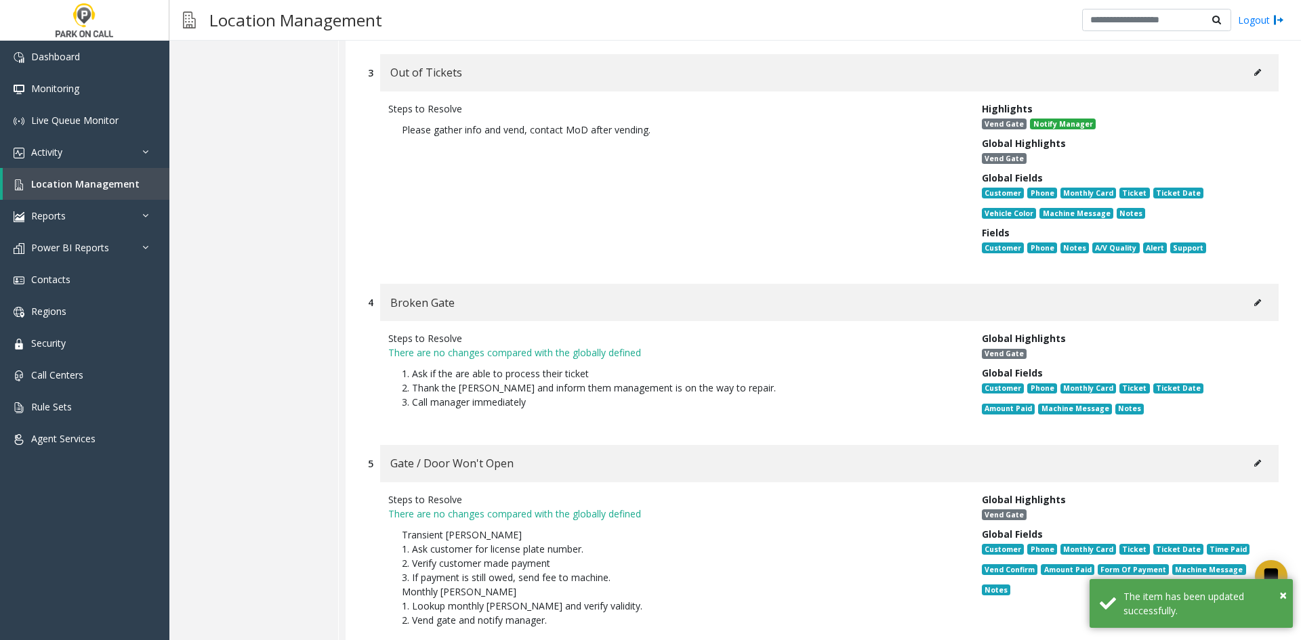
click at [1246, 293] on button at bounding box center [1257, 303] width 22 height 20
type input "**********"
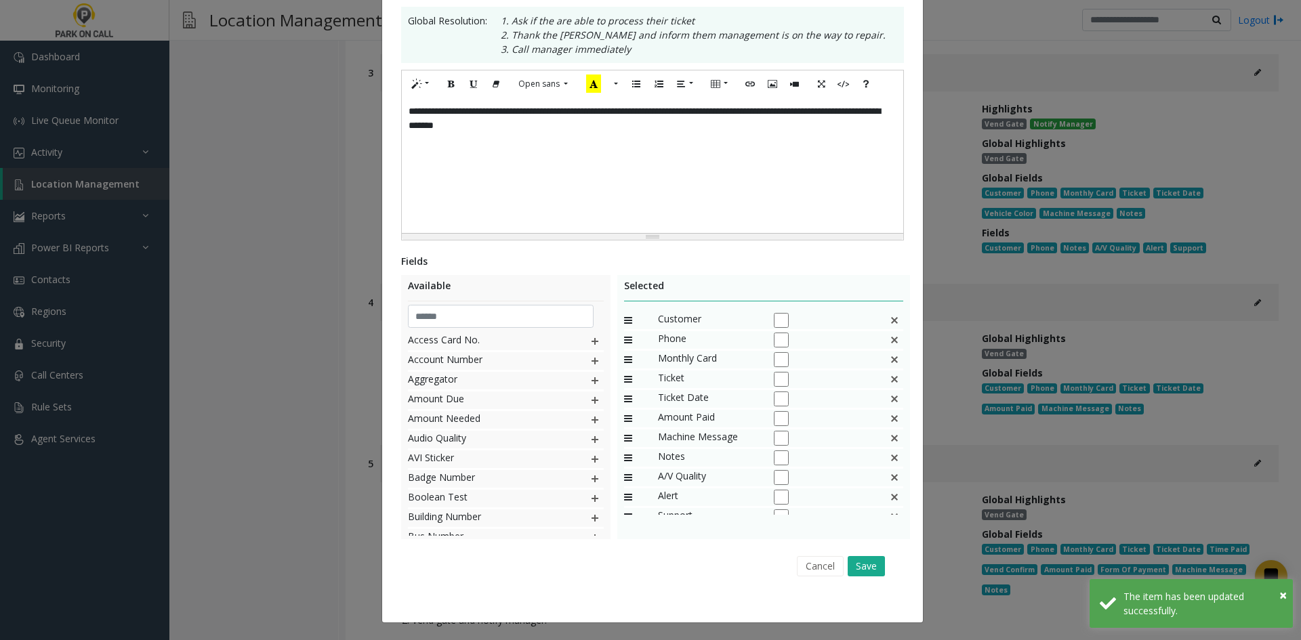
scroll to position [0, 0]
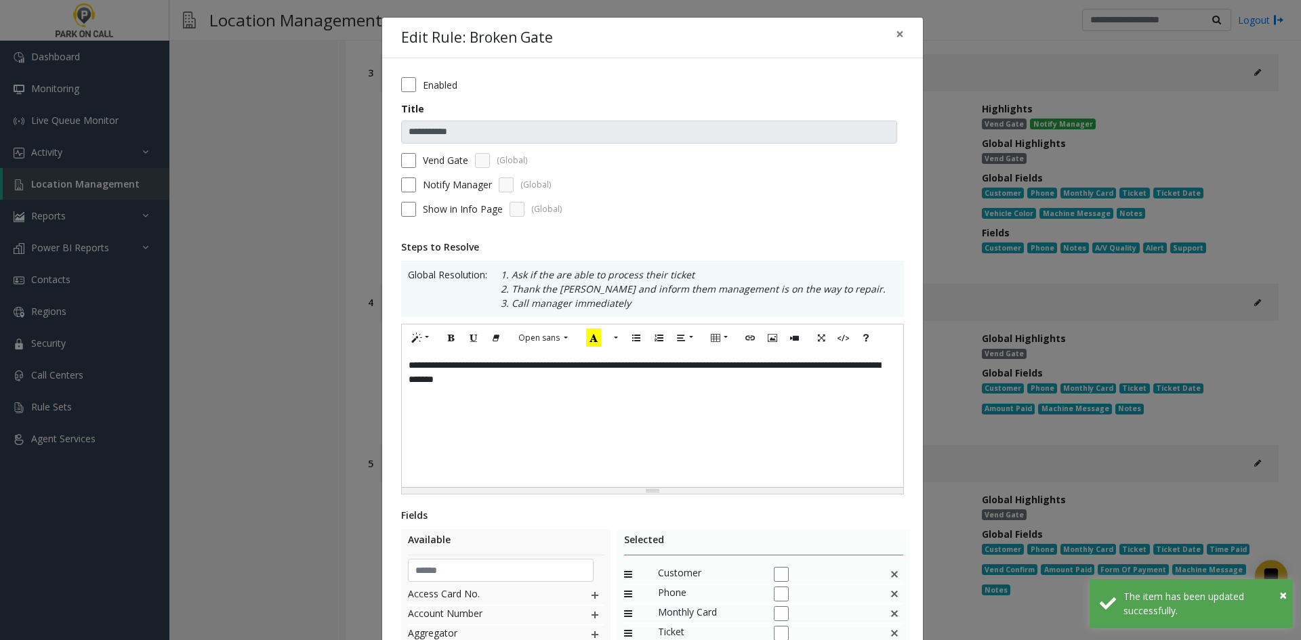
click at [452, 188] on label "Notify Manager" at bounding box center [457, 184] width 69 height 14
click at [644, 411] on div "**********" at bounding box center [652, 419] width 501 height 135
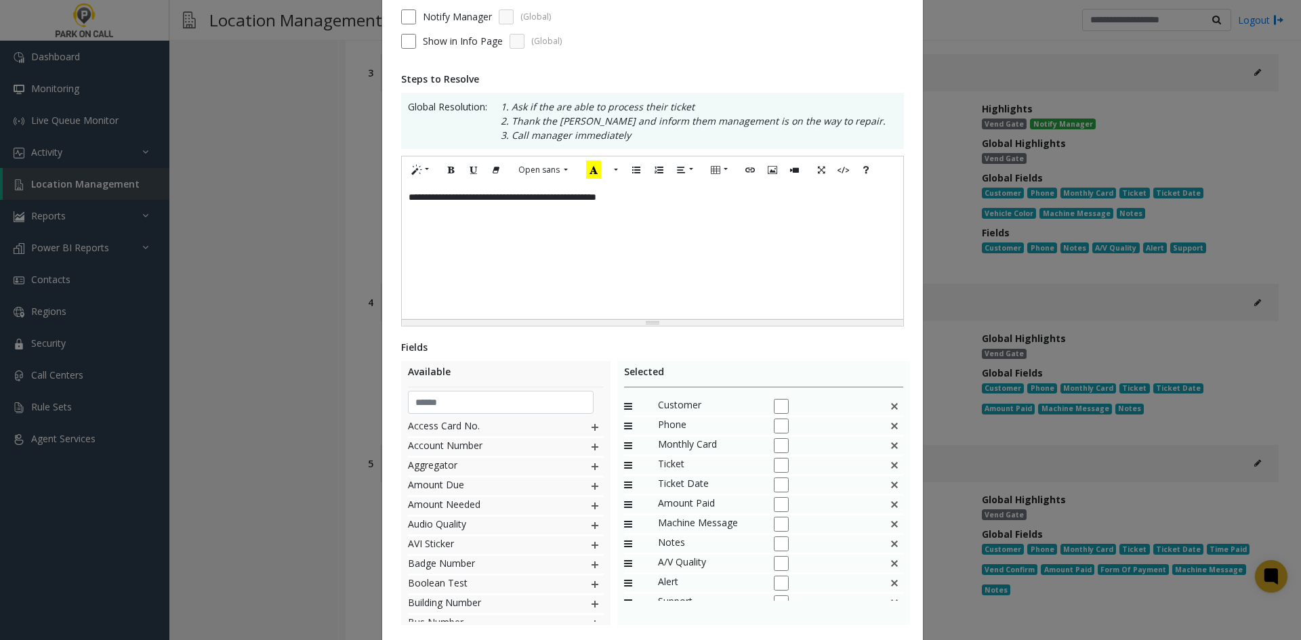
scroll to position [203, 0]
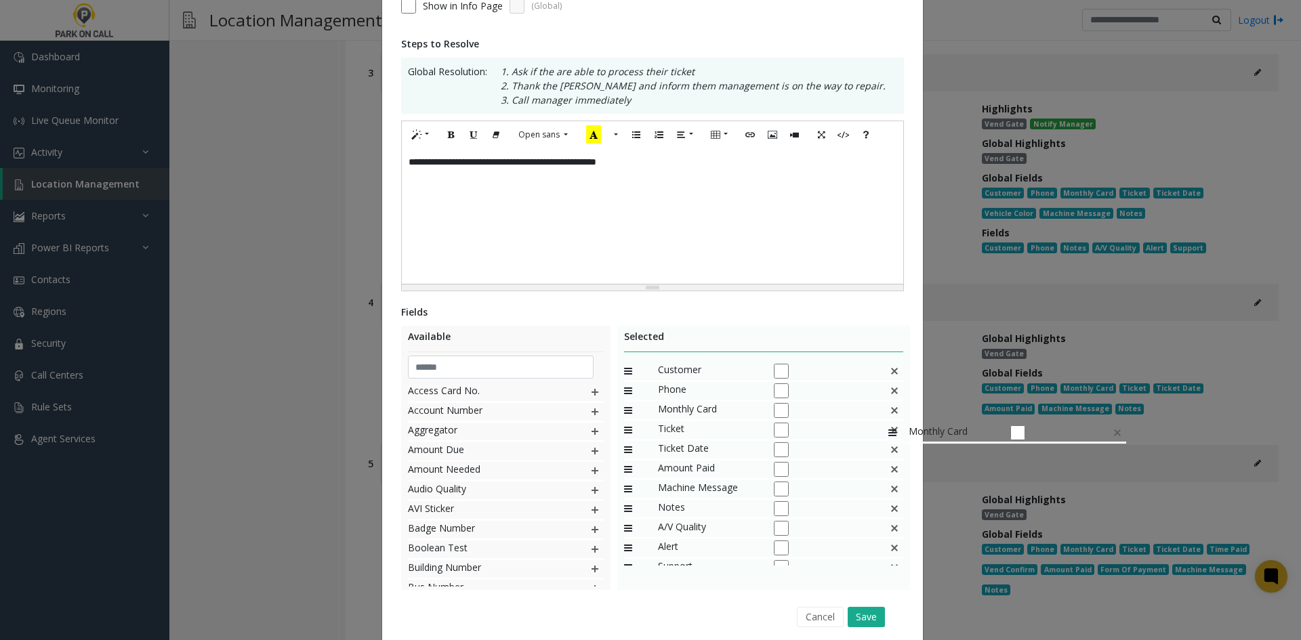
click at [889, 417] on img at bounding box center [894, 411] width 11 height 18
click at [889, 454] on img at bounding box center [894, 450] width 11 height 18
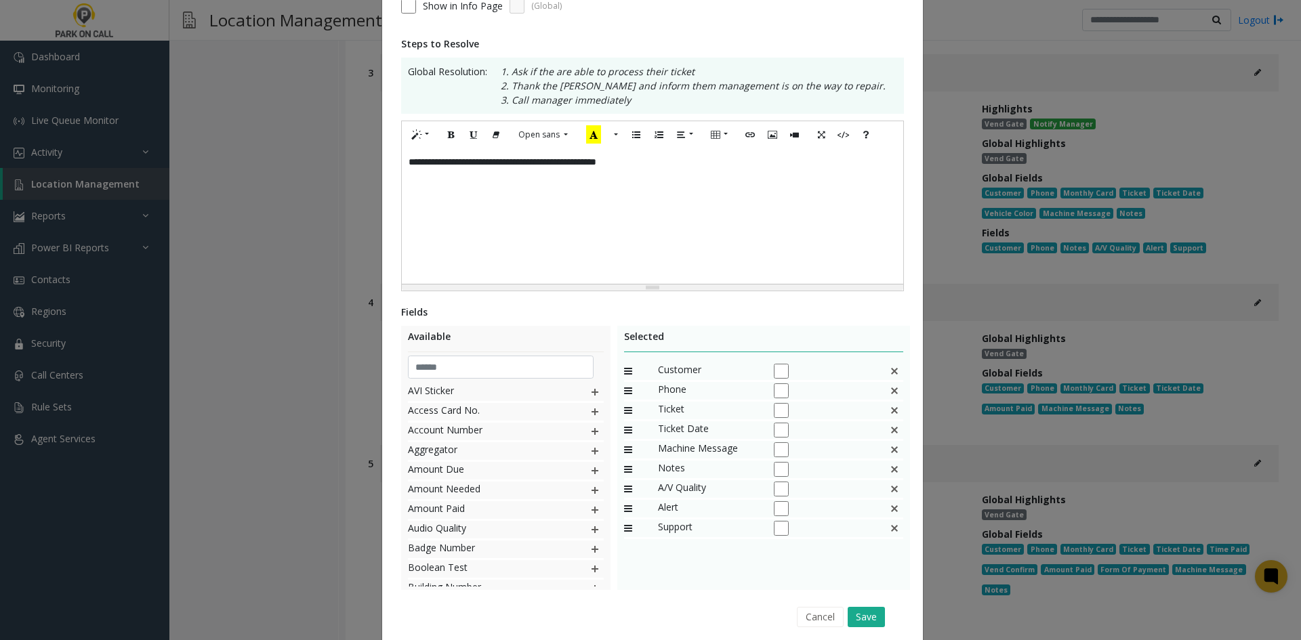
click at [889, 455] on img at bounding box center [894, 450] width 11 height 18
click at [529, 377] on input "text" at bounding box center [501, 367] width 186 height 23
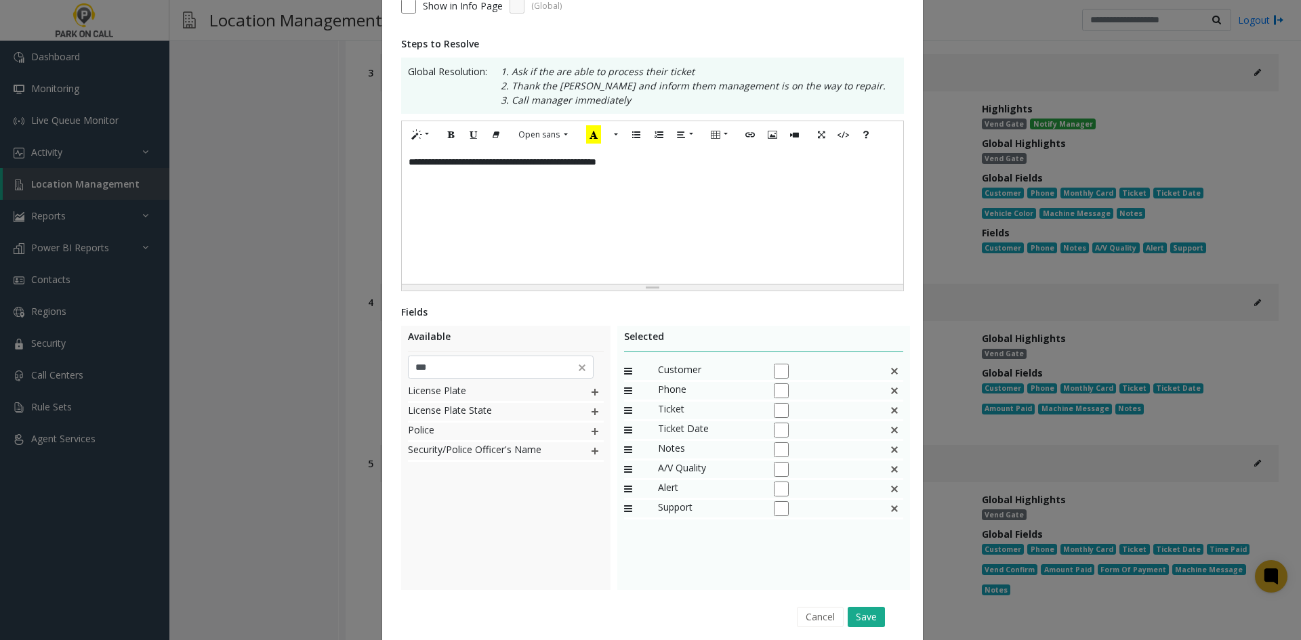
click at [589, 390] on img at bounding box center [594, 392] width 11 height 18
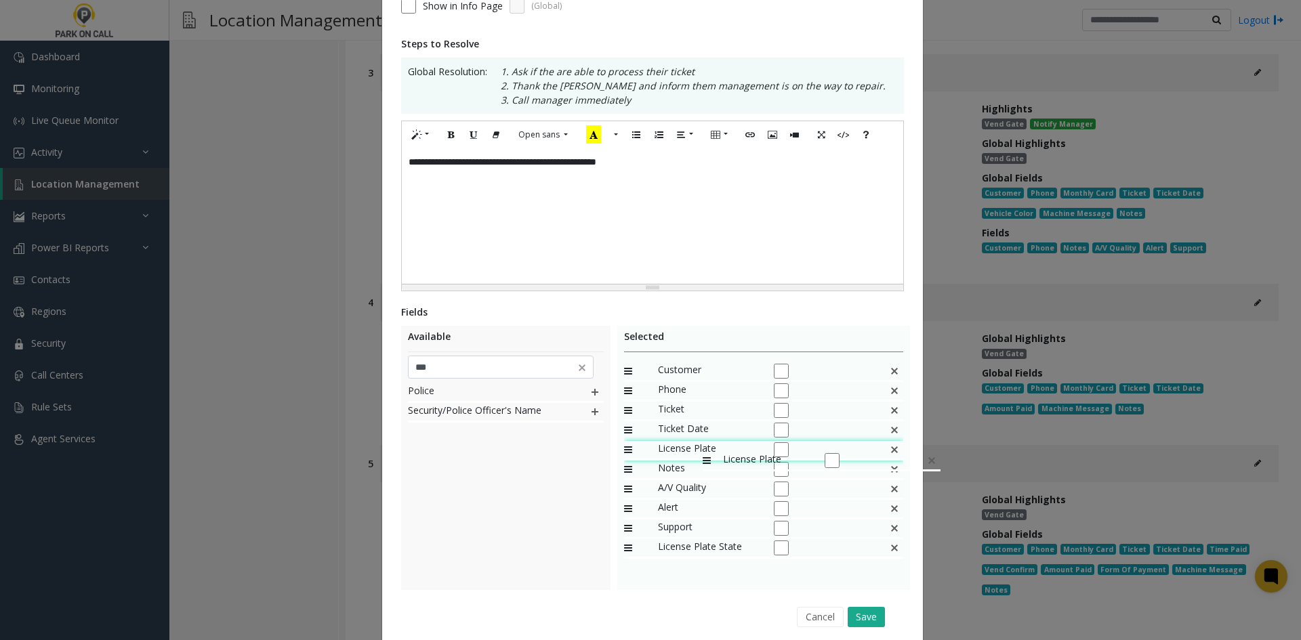
drag, startPoint x: 673, startPoint y: 521, endPoint x: 696, endPoint y: 445, distance: 79.1
drag, startPoint x: 686, startPoint y: 549, endPoint x: 706, endPoint y: 465, distance: 86.4
drag, startPoint x: 492, startPoint y: 369, endPoint x: 324, endPoint y: 373, distance: 168.0
click at [324, 373] on div "**********" at bounding box center [650, 320] width 1301 height 640
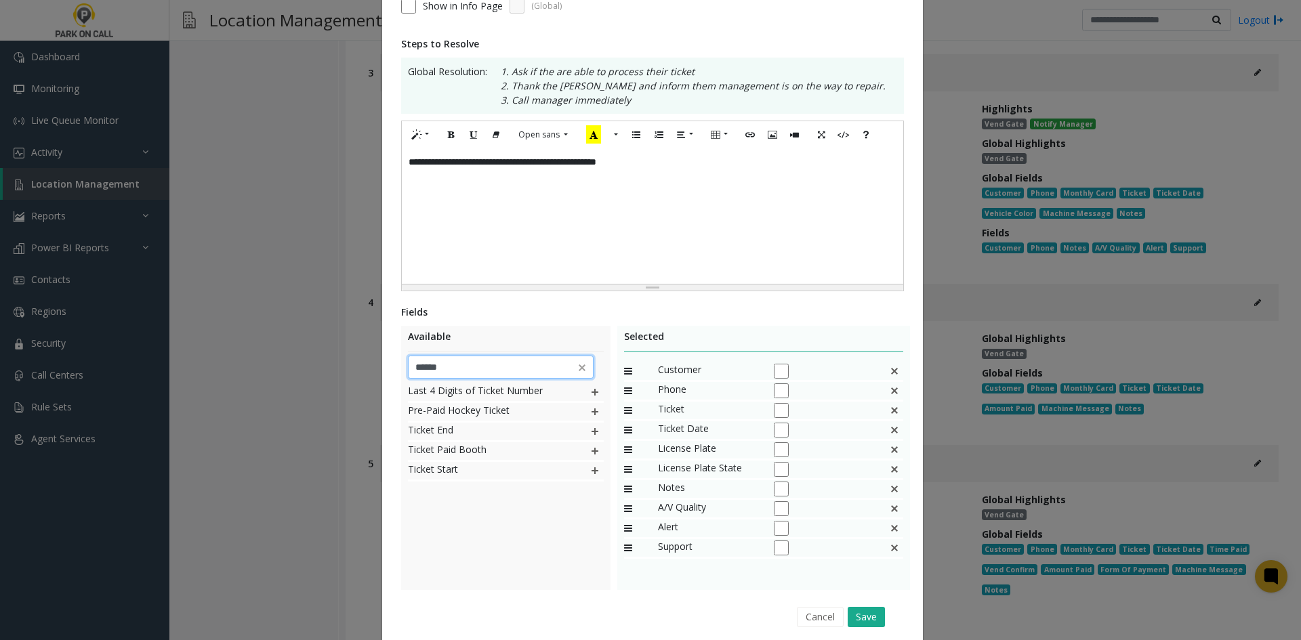
type input "******"
click at [510, 553] on div "Last 4 Digits of Ticket Number Pre-Paid Hockey Ticket Ticket End Ticket Paid Bo…" at bounding box center [506, 484] width 196 height 203
click at [590, 465] on img at bounding box center [594, 471] width 11 height 18
click at [589, 427] on img at bounding box center [594, 432] width 11 height 18
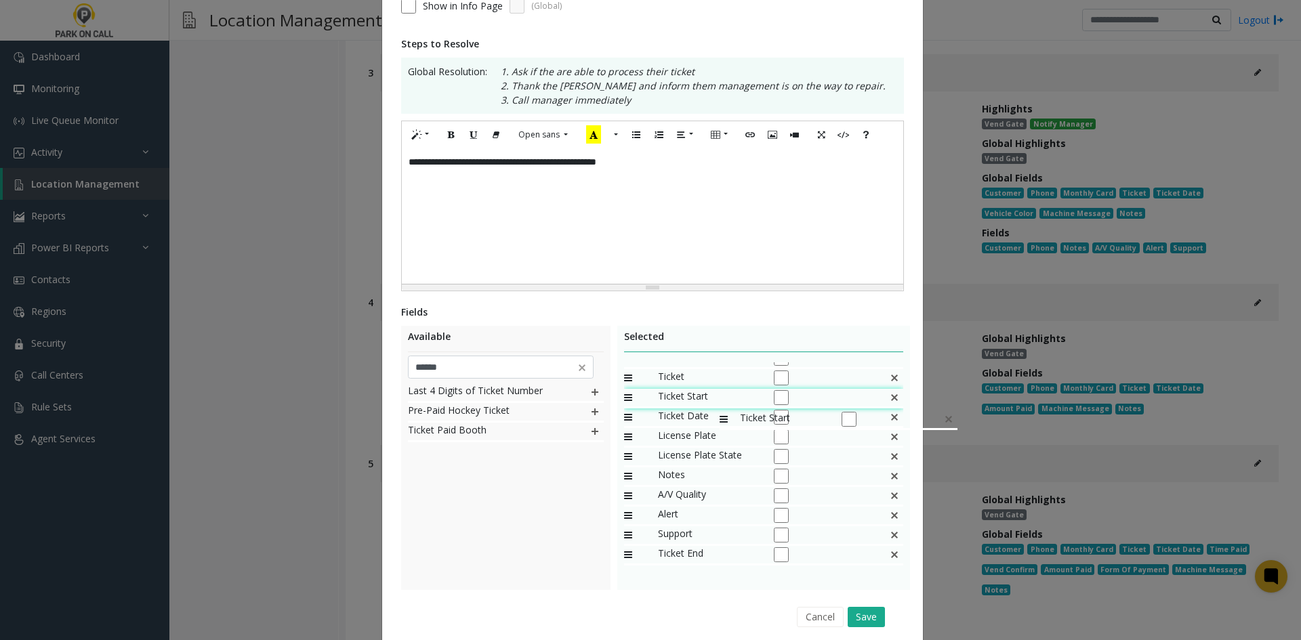
drag, startPoint x: 693, startPoint y: 488, endPoint x: 713, endPoint y: 404, distance: 86.3
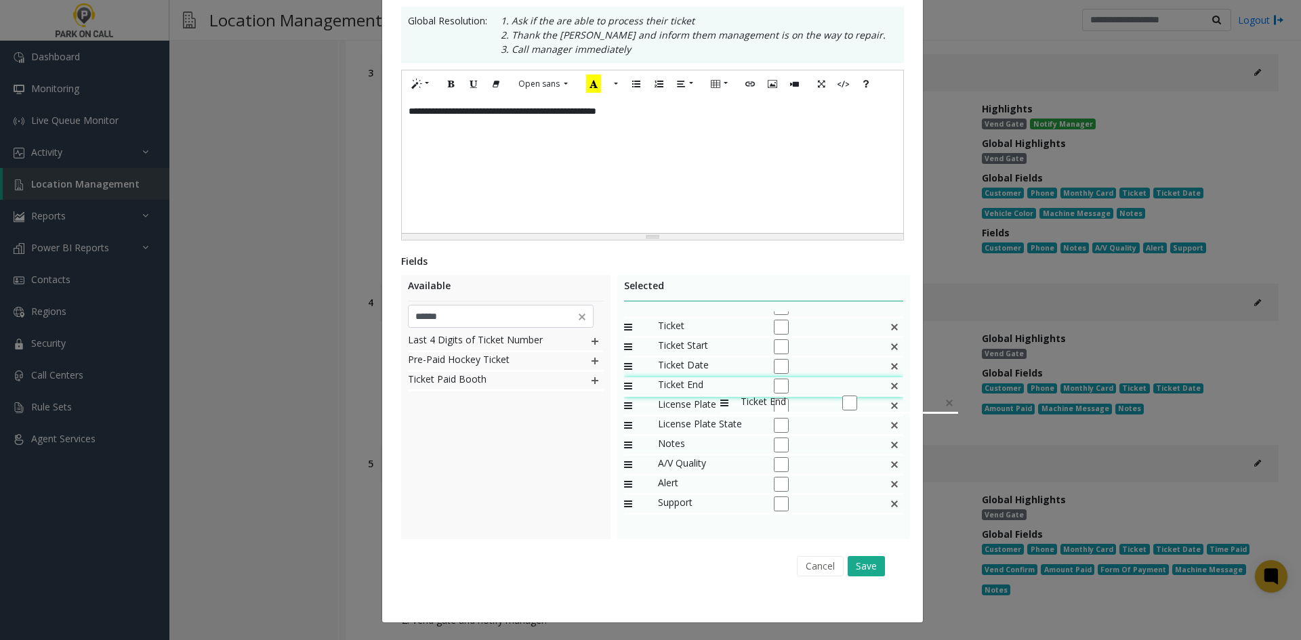
drag, startPoint x: 680, startPoint y: 499, endPoint x: 713, endPoint y: 387, distance: 115.9
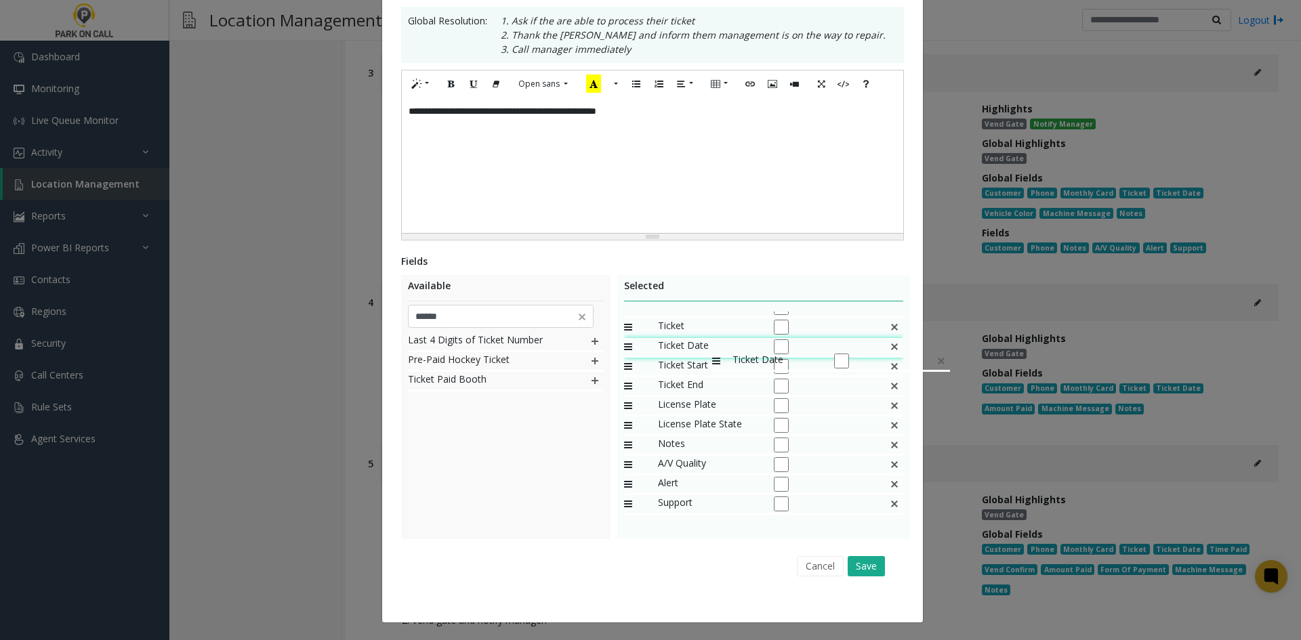
drag, startPoint x: 701, startPoint y: 366, endPoint x: 705, endPoint y: 345, distance: 20.7
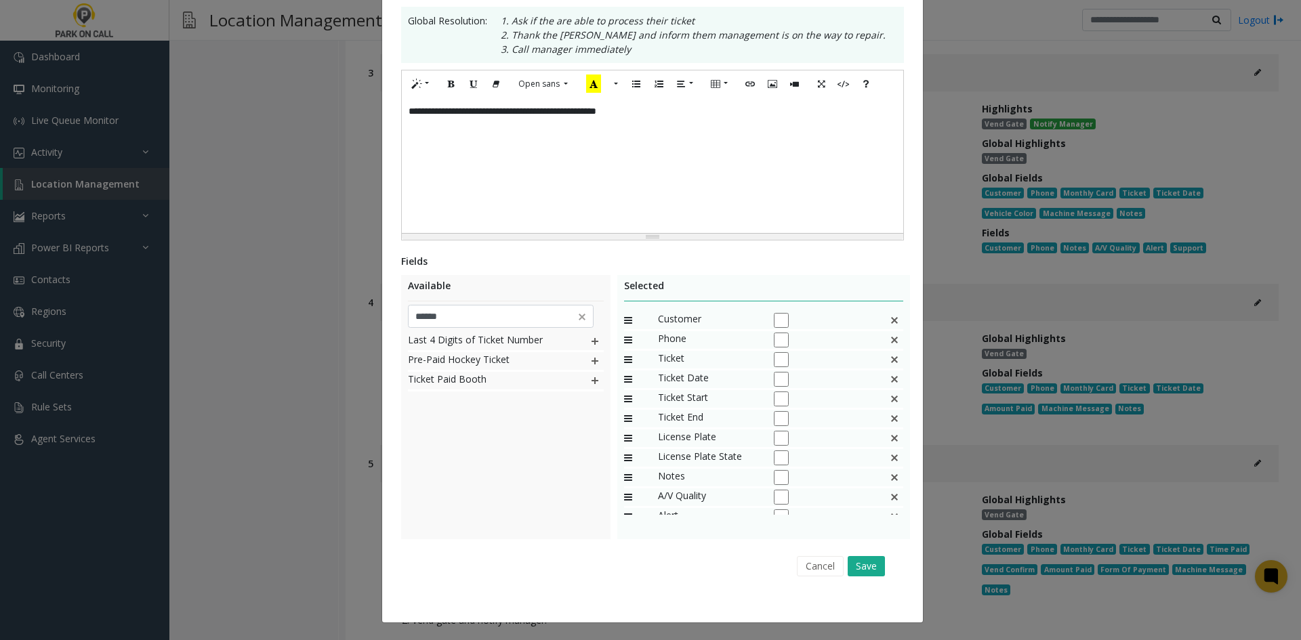
scroll to position [33, 0]
click at [858, 572] on button "Save" at bounding box center [865, 566] width 37 height 20
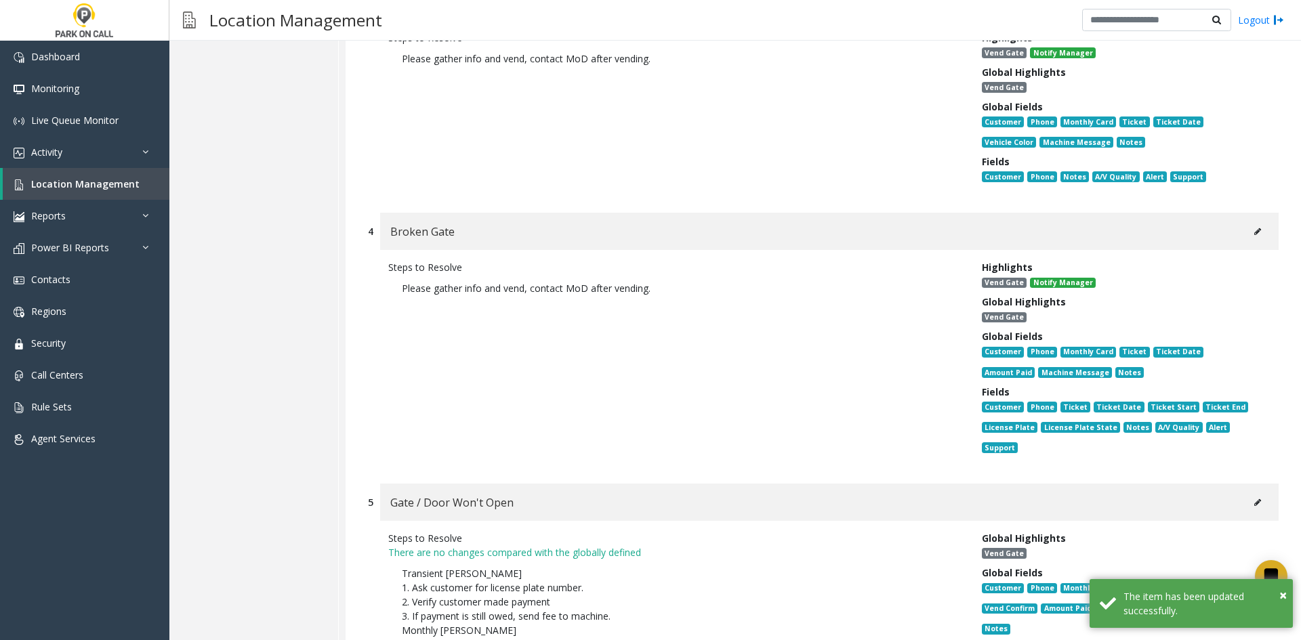
scroll to position [10047, 0]
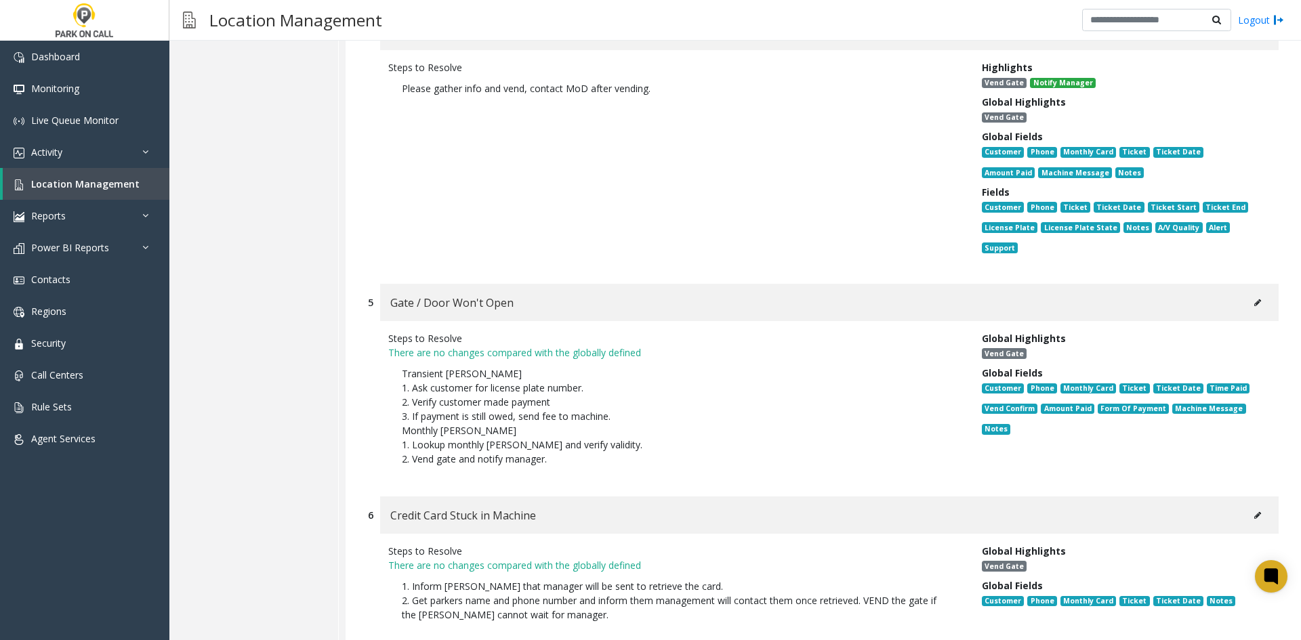
click at [1246, 293] on button at bounding box center [1257, 303] width 22 height 20
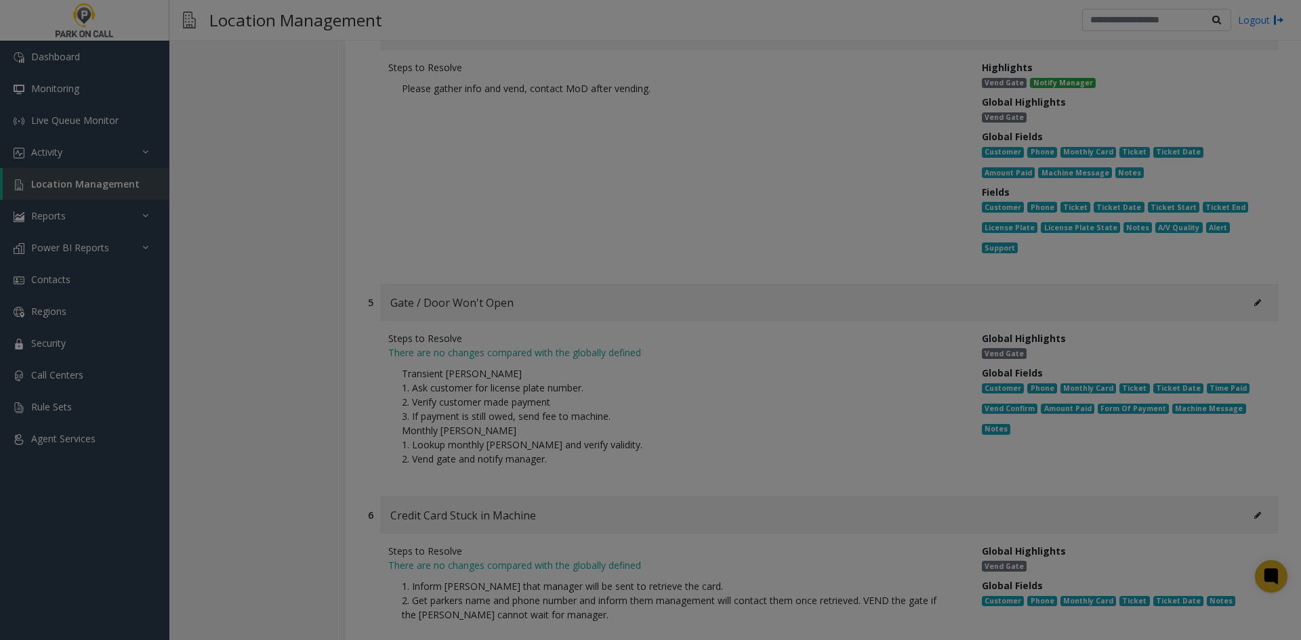
scroll to position [0, 0]
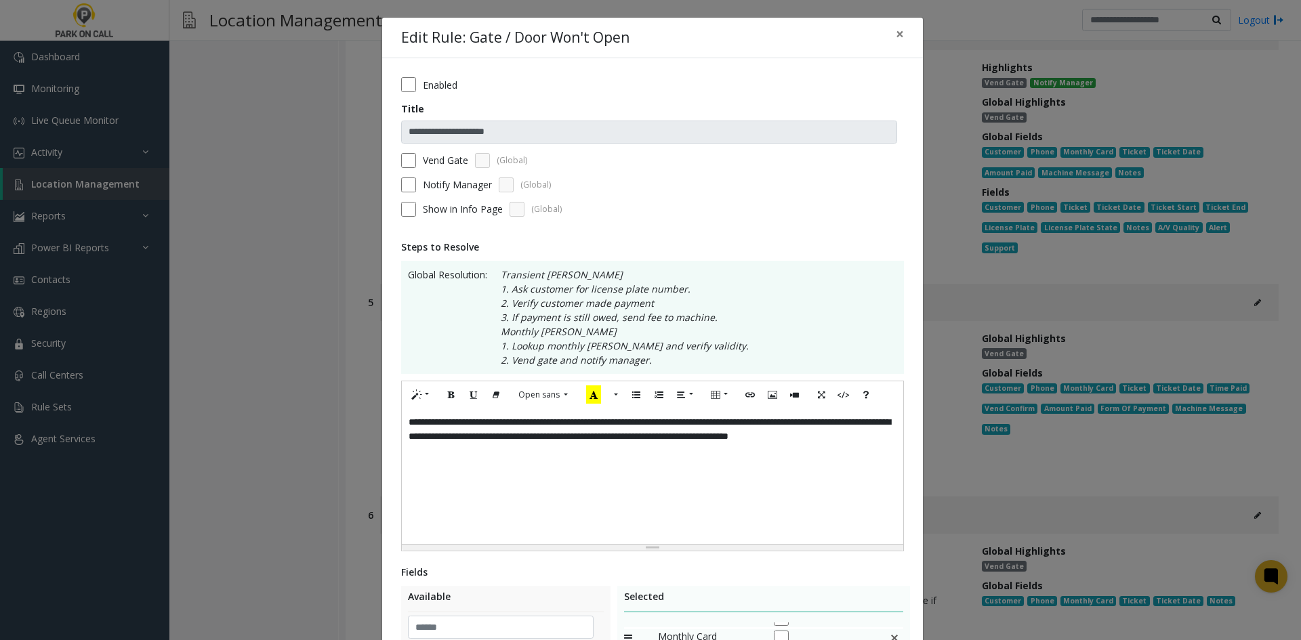
drag, startPoint x: 656, startPoint y: 488, endPoint x: 585, endPoint y: 463, distance: 75.2
click at [650, 486] on div "**********" at bounding box center [652, 475] width 501 height 135
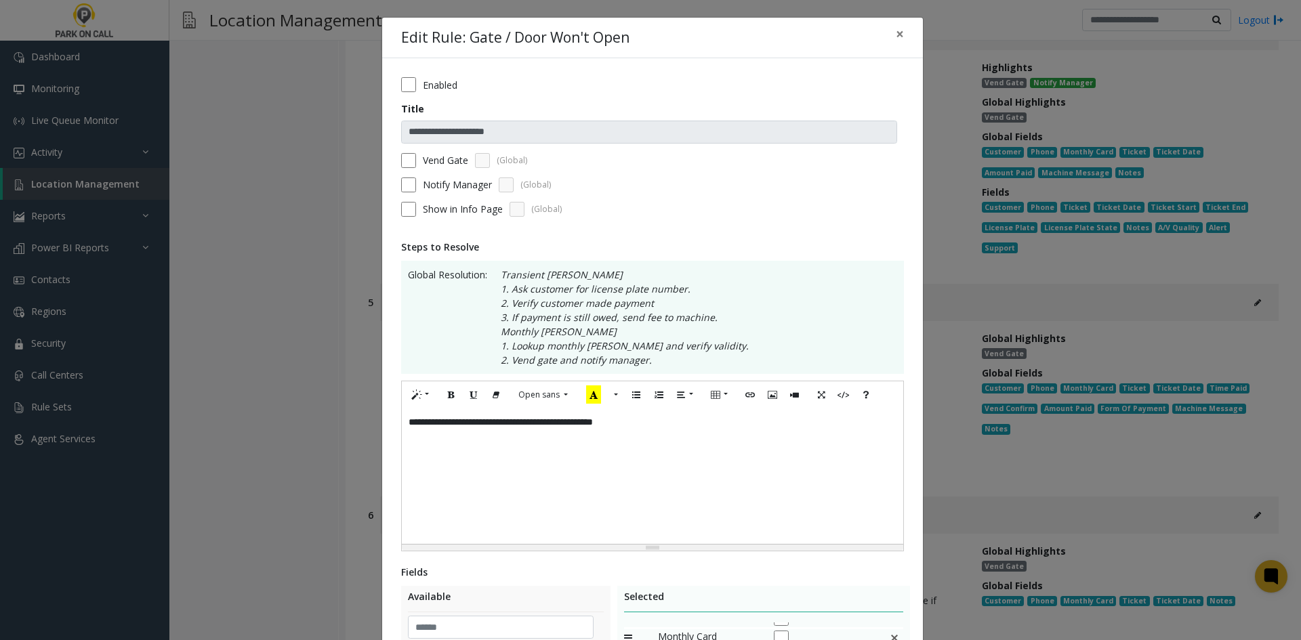
click at [428, 164] on label "Vend Gate" at bounding box center [445, 160] width 45 height 14
drag, startPoint x: 423, startPoint y: 175, endPoint x: 418, endPoint y: 180, distance: 7.2
click at [418, 180] on form "**********" at bounding box center [652, 151] width 503 height 149
click at [413, 182] on div "Notify Manager (Global)" at bounding box center [652, 184] width 503 height 15
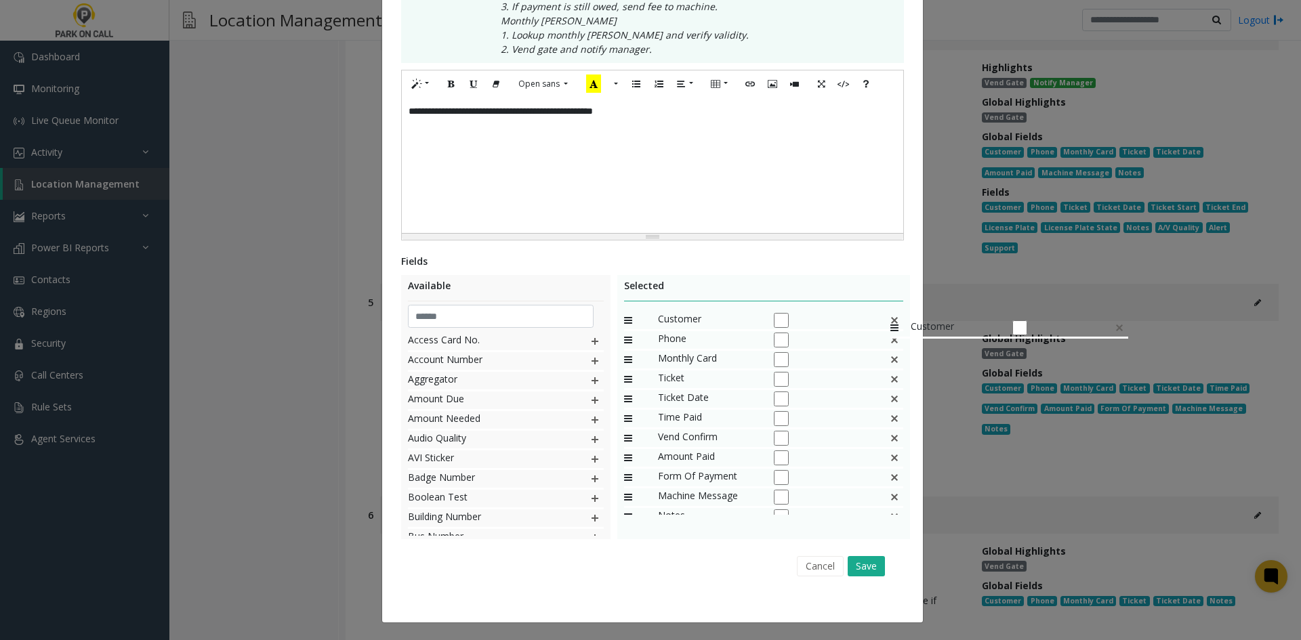
click at [889, 312] on img at bounding box center [894, 321] width 11 height 18
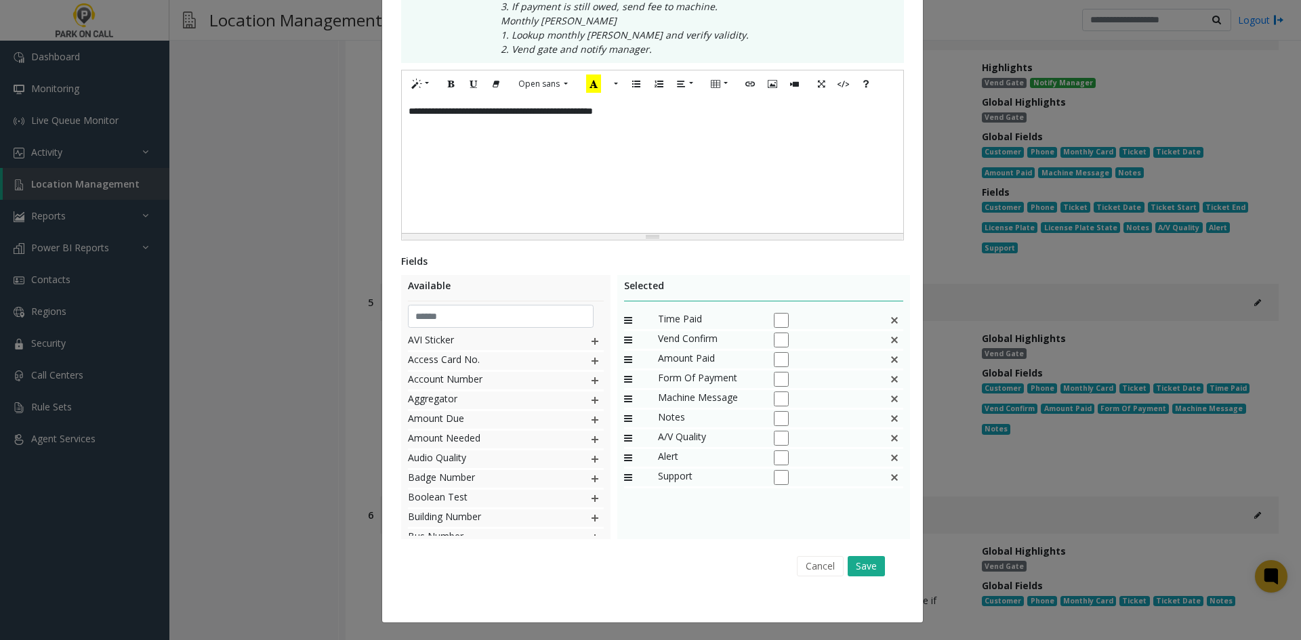
click at [889, 312] on img at bounding box center [894, 321] width 11 height 18
click at [889, 313] on img at bounding box center [894, 321] width 11 height 18
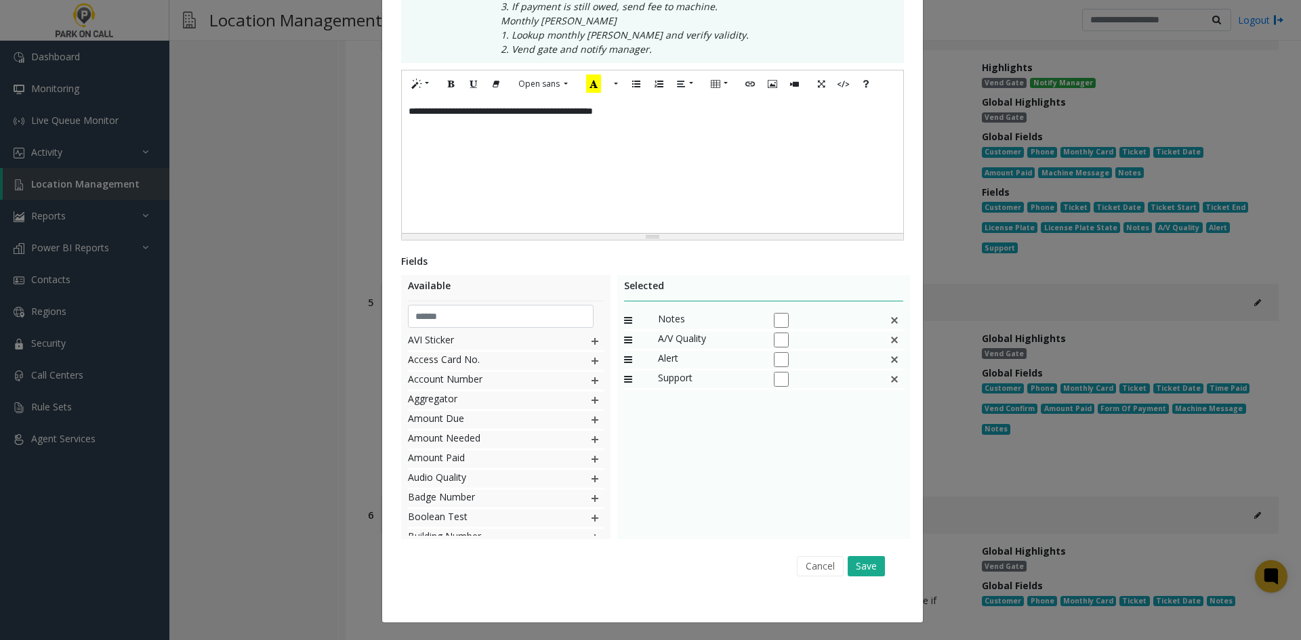
click at [889, 313] on img at bounding box center [894, 321] width 11 height 18
click at [691, 122] on div "**********" at bounding box center [652, 165] width 501 height 135
drag, startPoint x: 691, startPoint y: 122, endPoint x: 559, endPoint y: 121, distance: 132.1
click at [557, 121] on div "**********" at bounding box center [652, 165] width 501 height 135
click at [864, 565] on button "Save" at bounding box center [865, 566] width 37 height 20
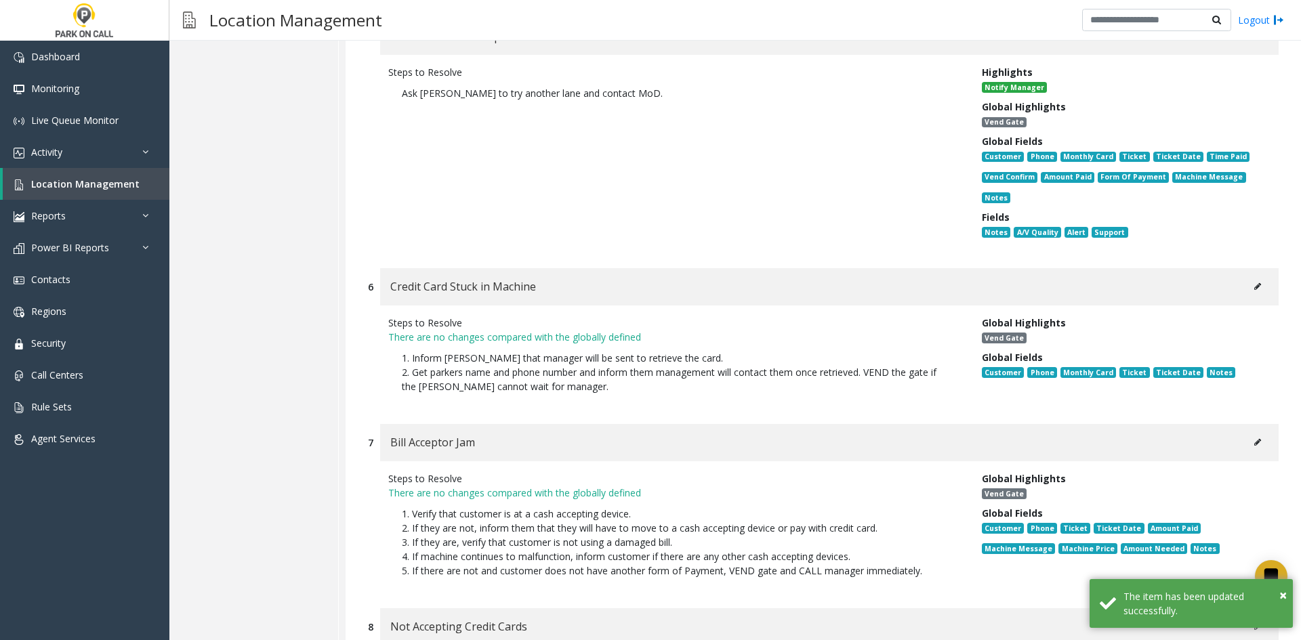
scroll to position [10386, 0]
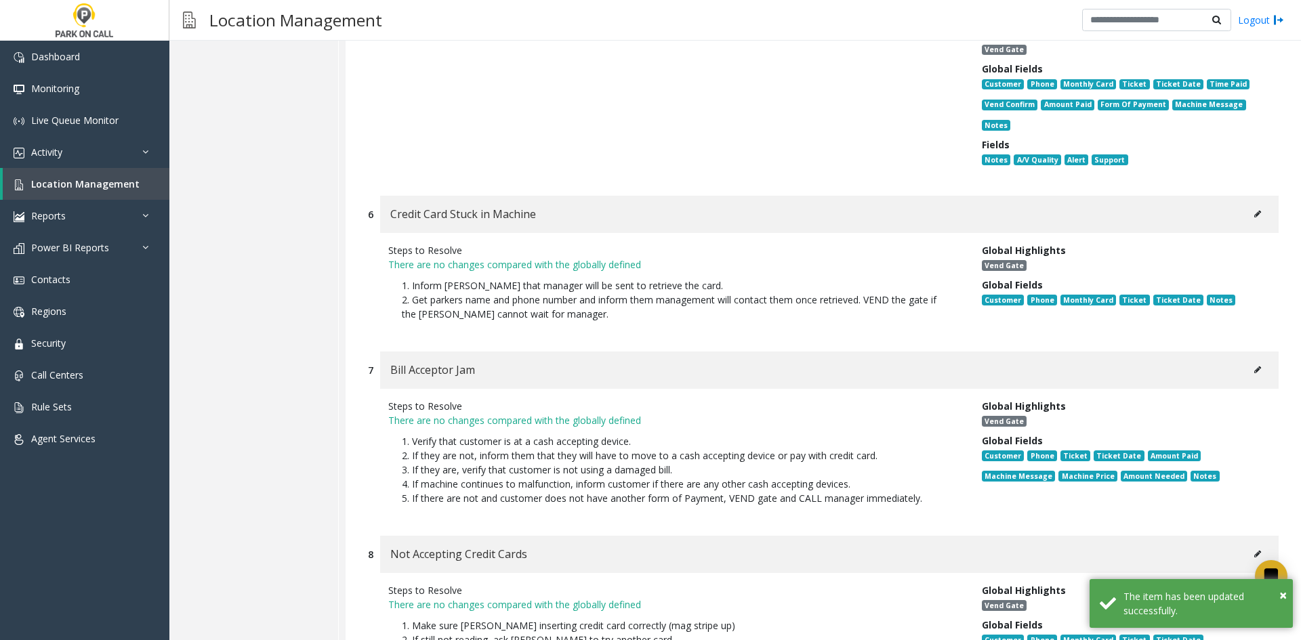
click at [1255, 204] on button at bounding box center [1257, 214] width 22 height 20
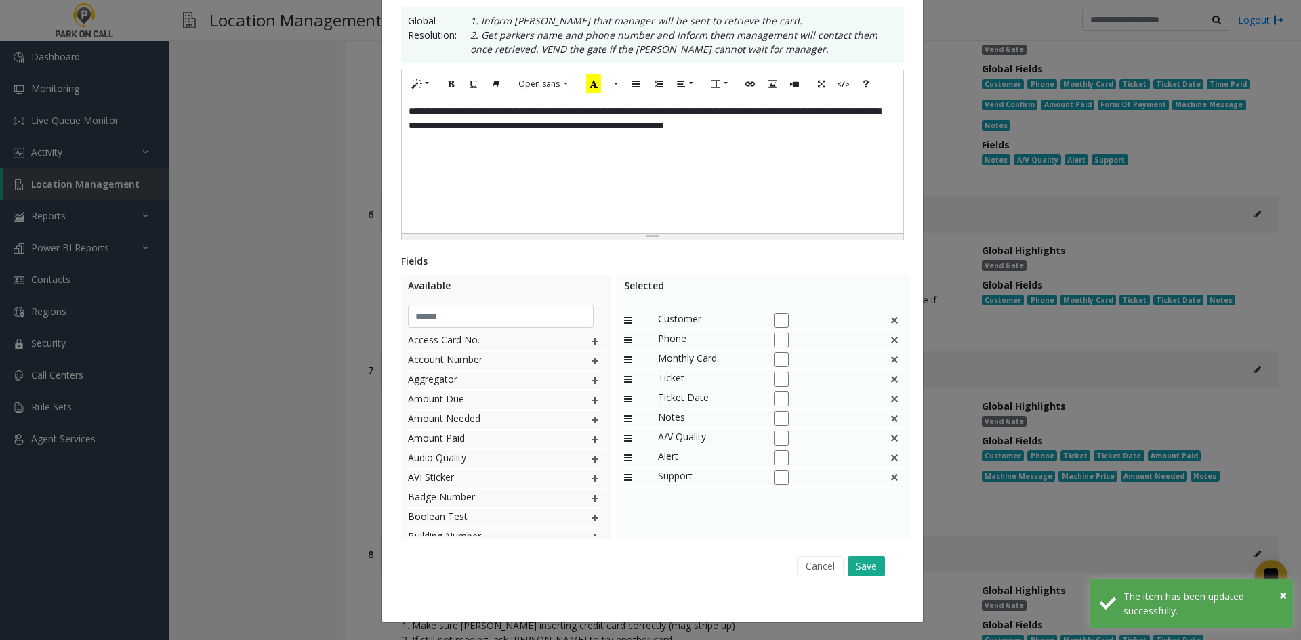
scroll to position [0, 0]
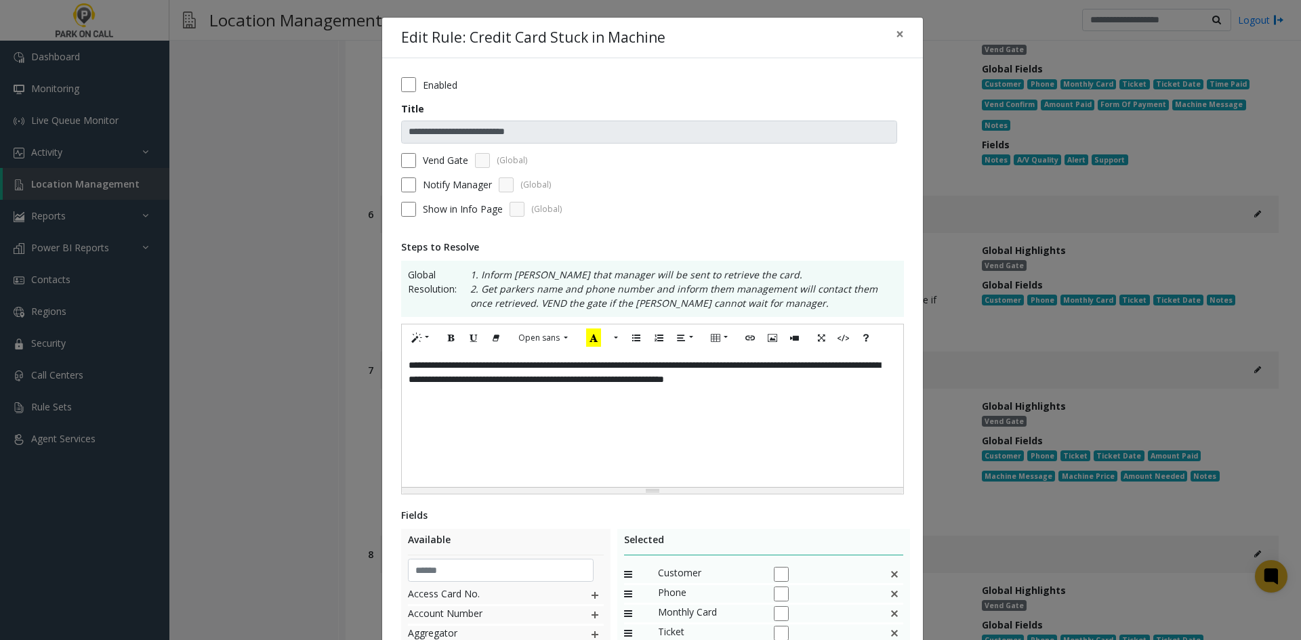
click at [457, 81] on div "Enabled" at bounding box center [652, 84] width 503 height 15
click at [439, 81] on label "Enabled" at bounding box center [440, 85] width 35 height 14
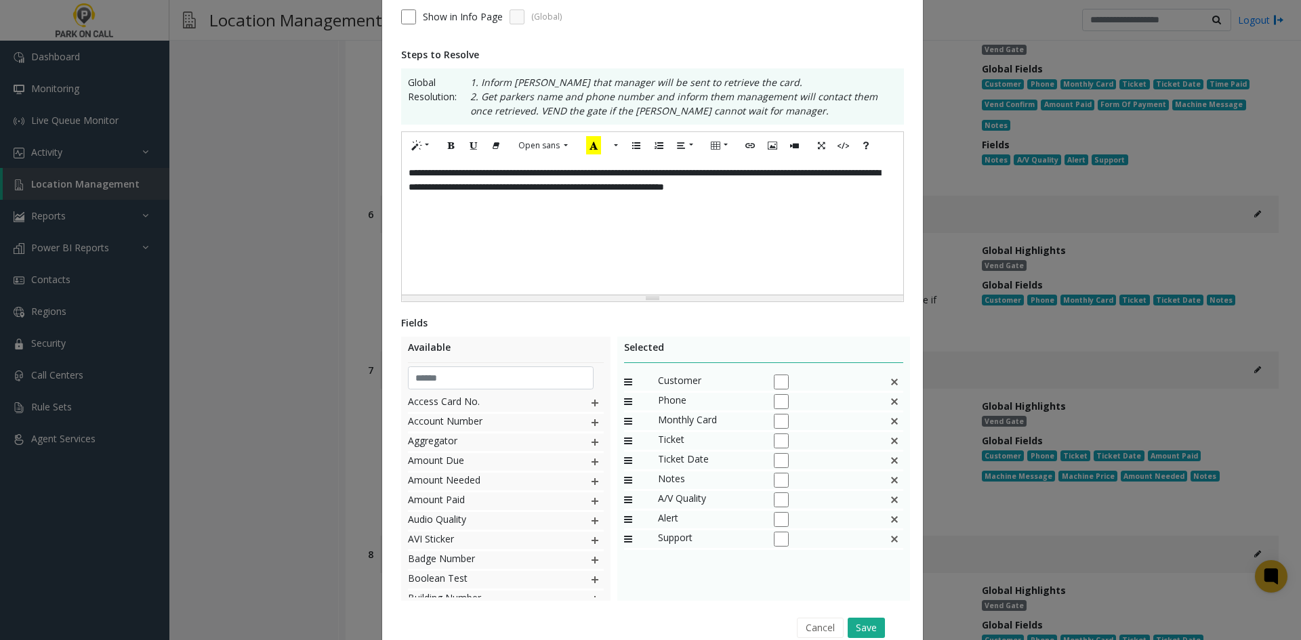
scroll to position [254, 0]
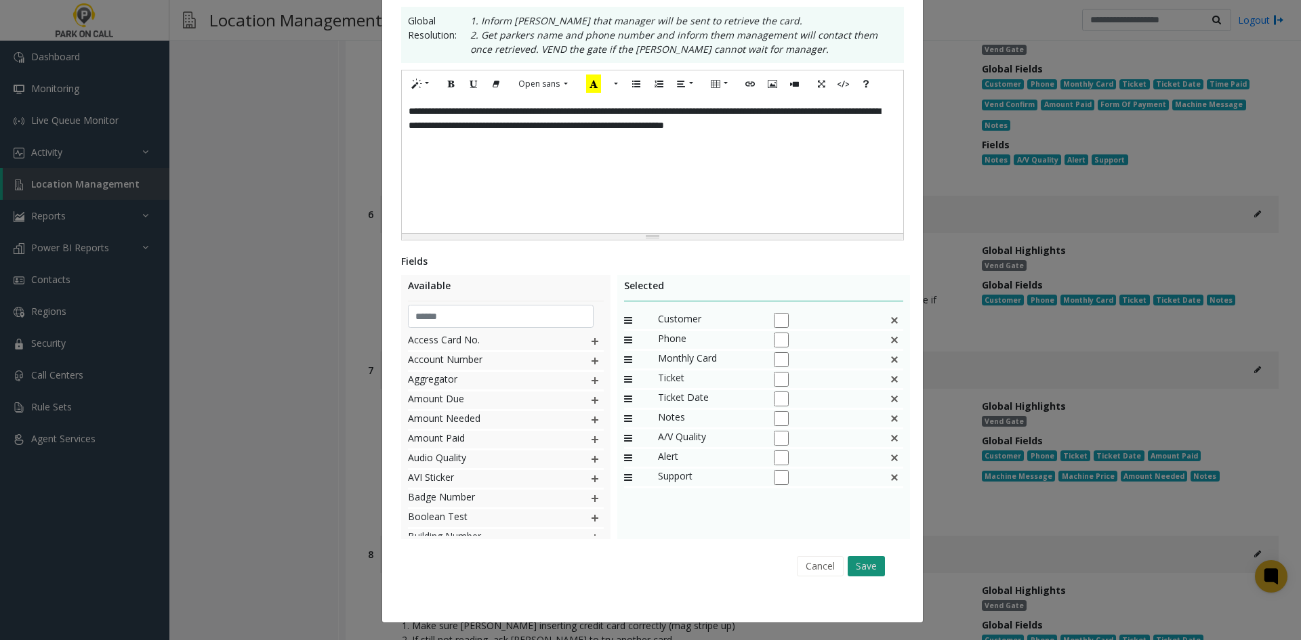
click at [854, 570] on button "Save" at bounding box center [865, 566] width 37 height 20
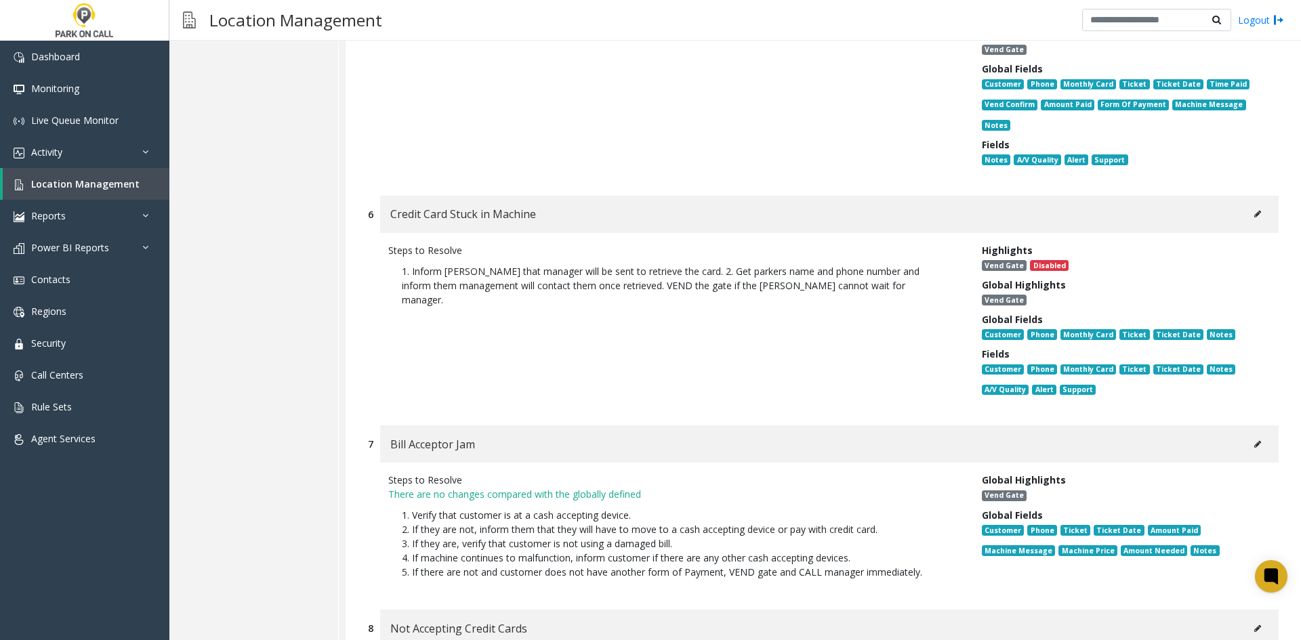
scroll to position [10453, 0]
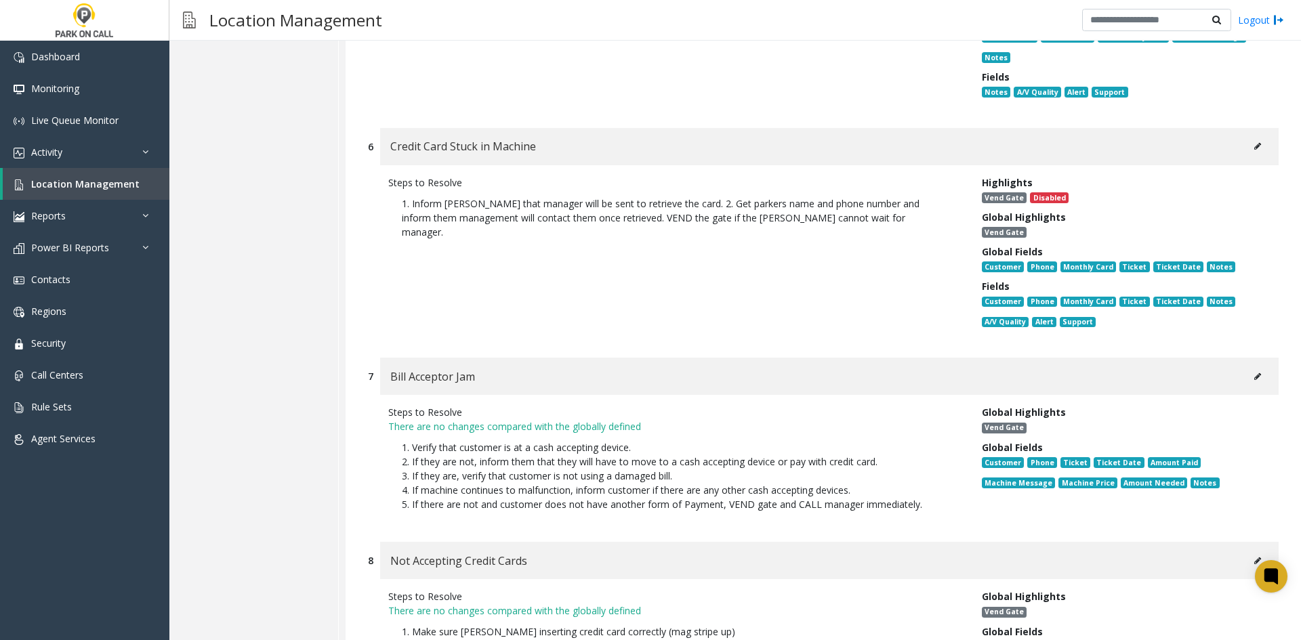
click at [1246, 366] on button at bounding box center [1257, 376] width 22 height 20
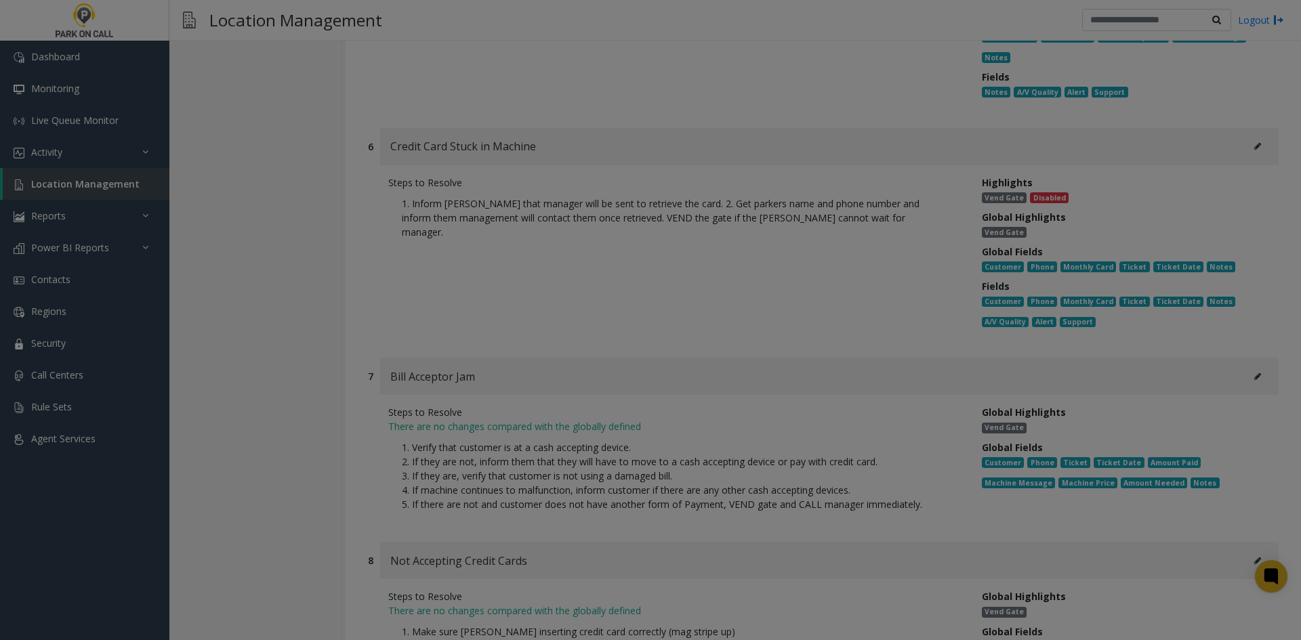
scroll to position [0, 0]
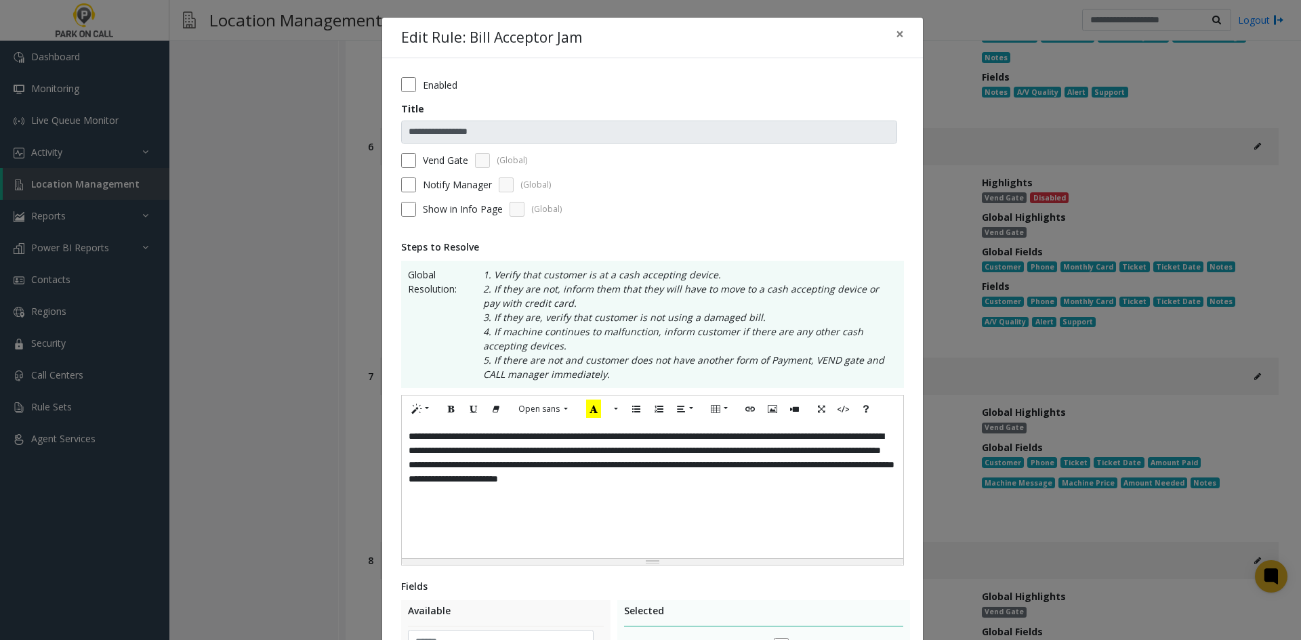
click at [387, 80] on div "**********" at bounding box center [652, 502] width 541 height 889
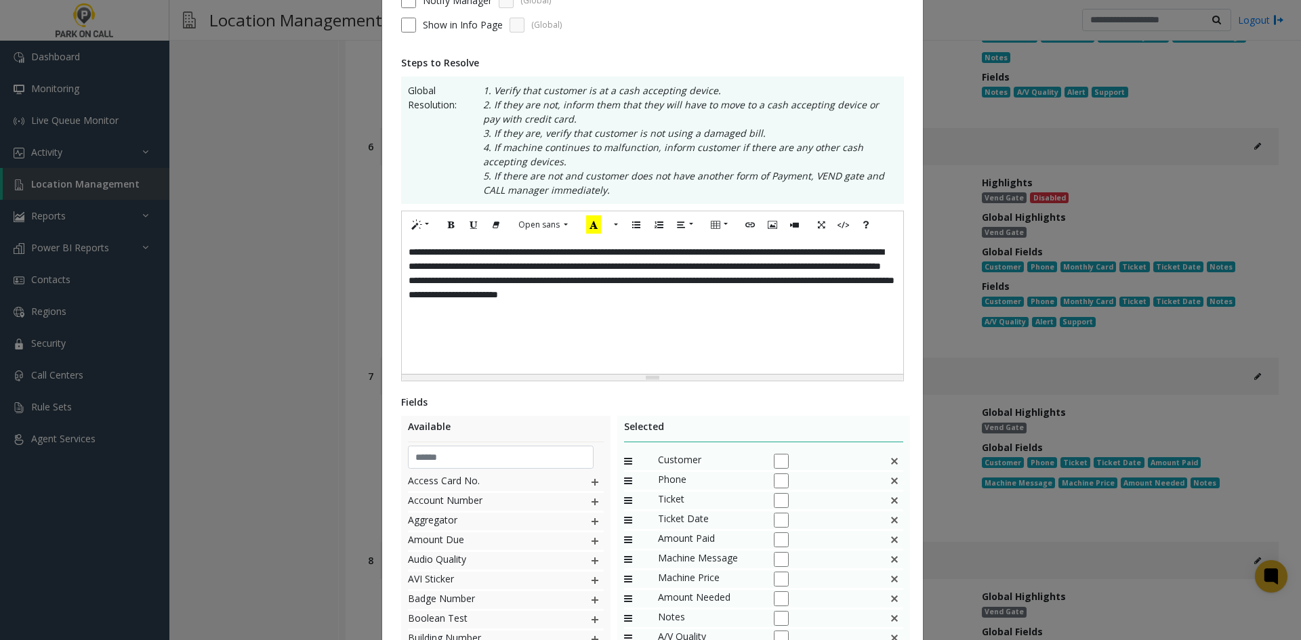
scroll to position [325, 0]
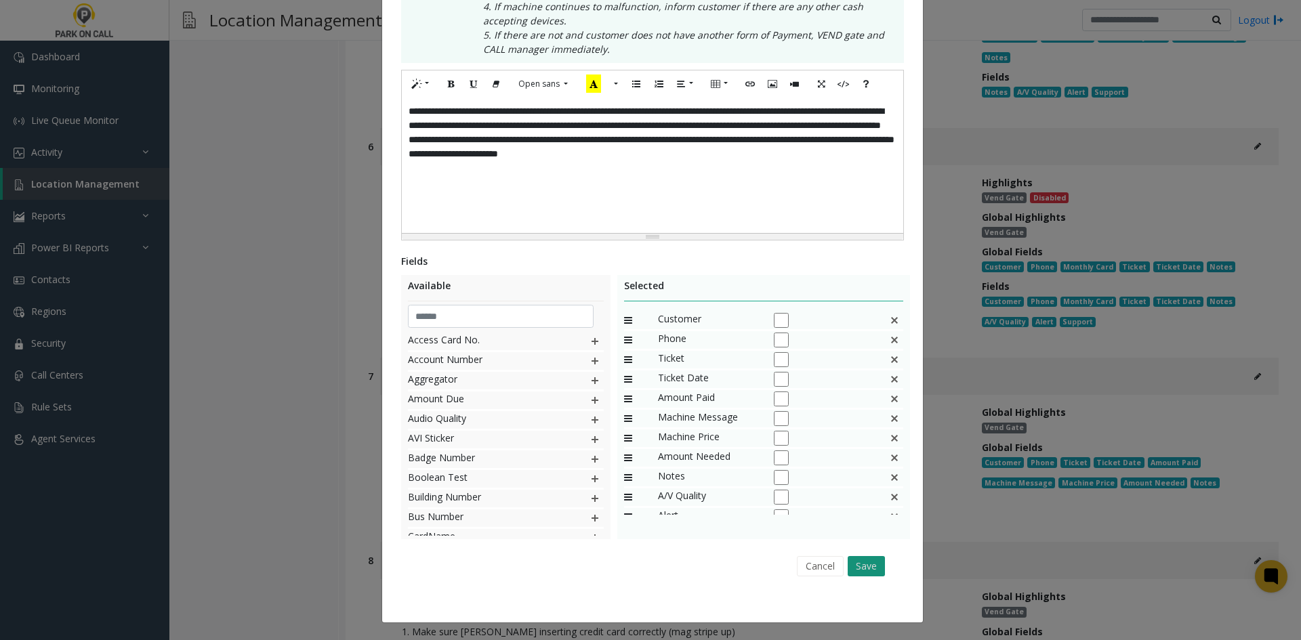
click at [865, 562] on button "Save" at bounding box center [865, 566] width 37 height 20
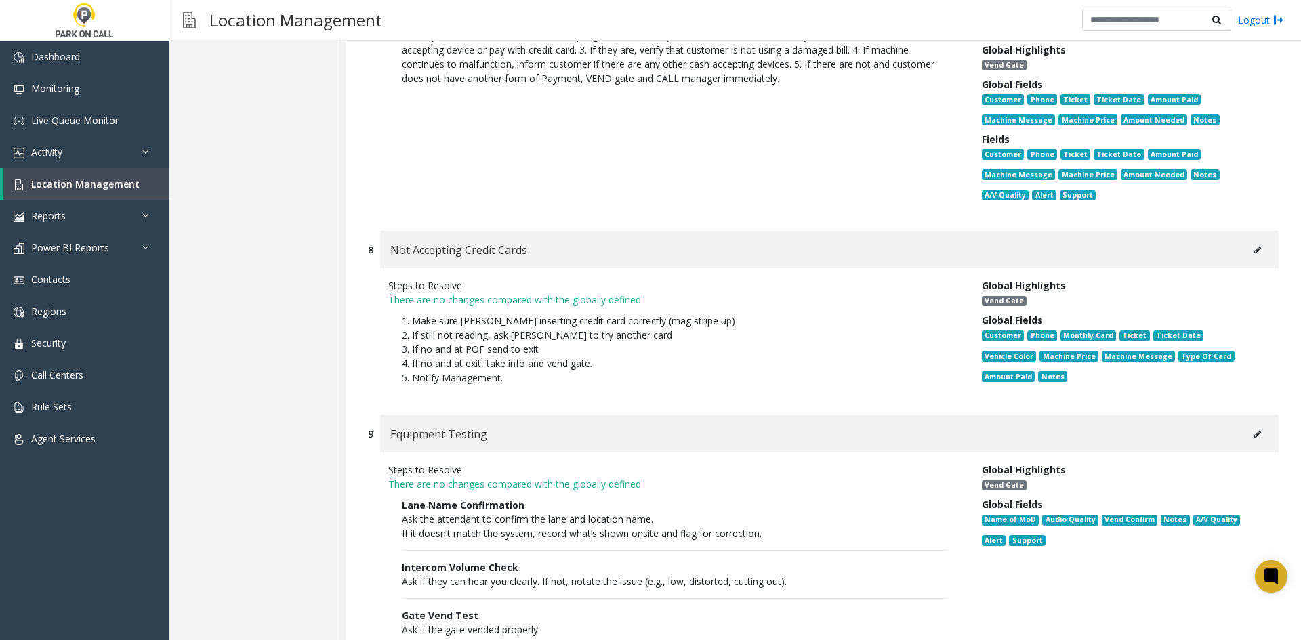
scroll to position [10928, 0]
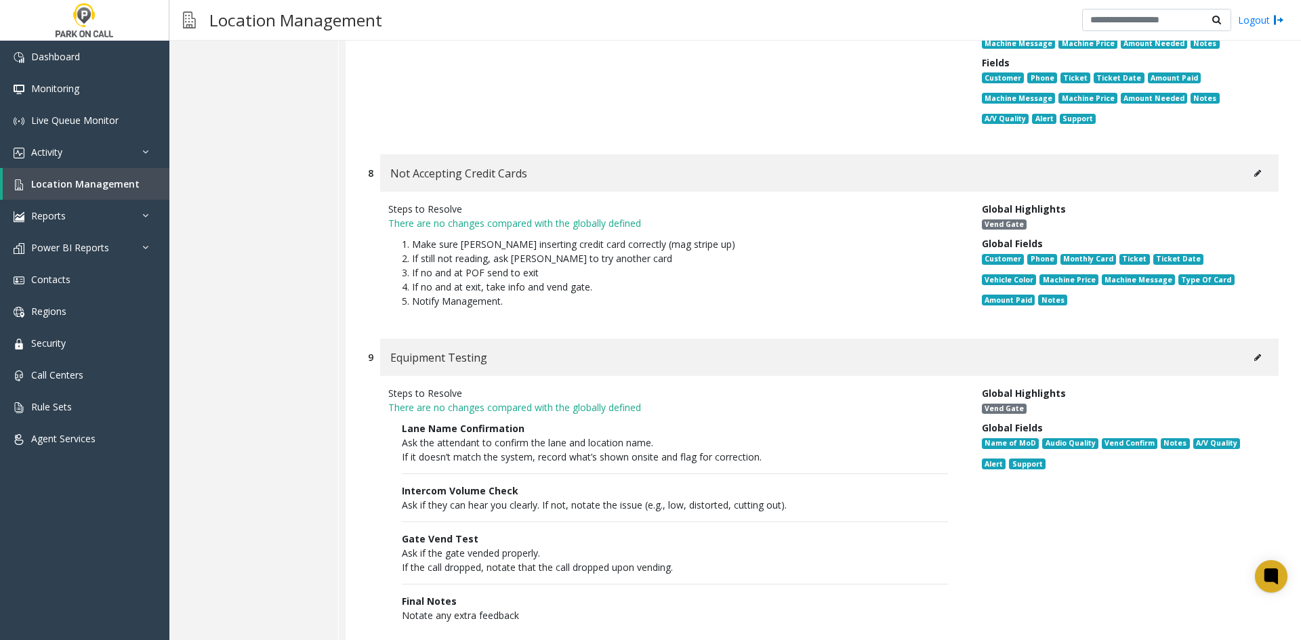
click at [1254, 169] on icon at bounding box center [1257, 173] width 7 height 8
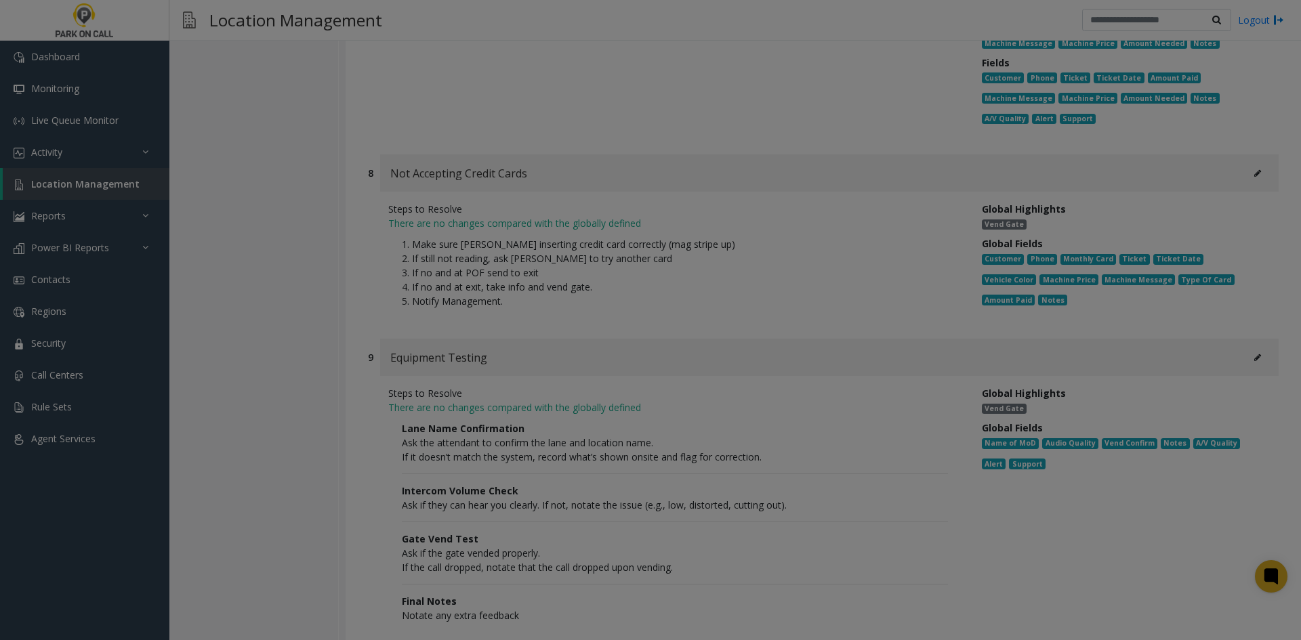
scroll to position [0, 0]
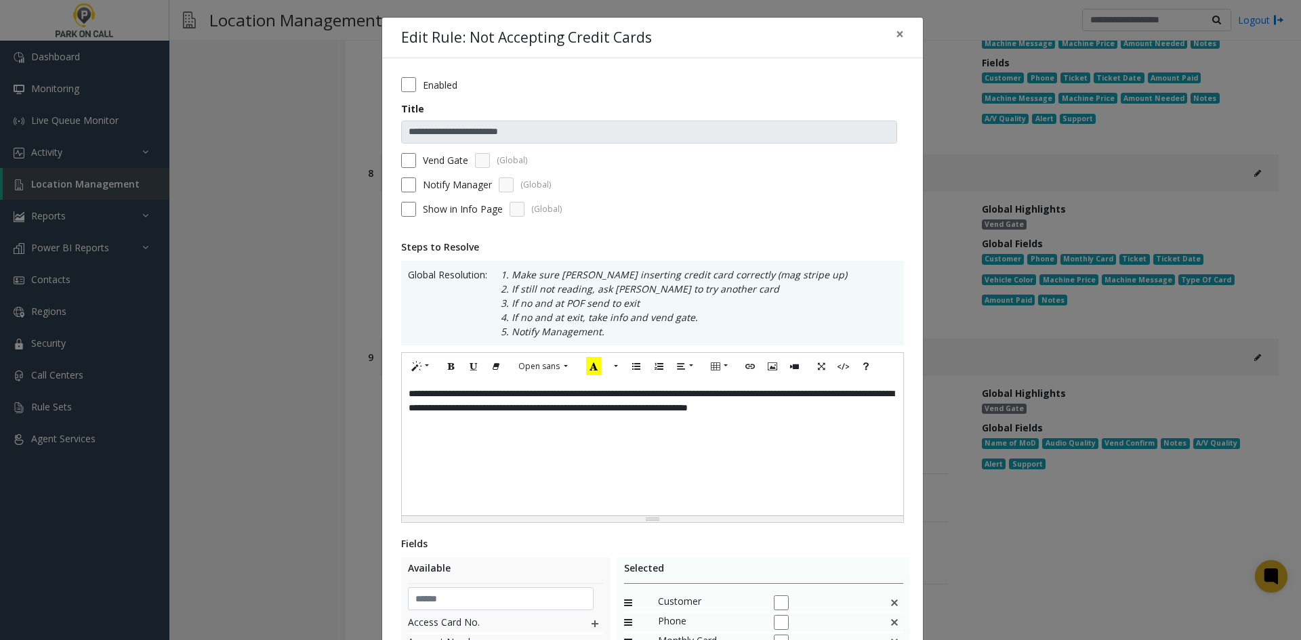
click at [639, 550] on div "Fields" at bounding box center [652, 543] width 503 height 14
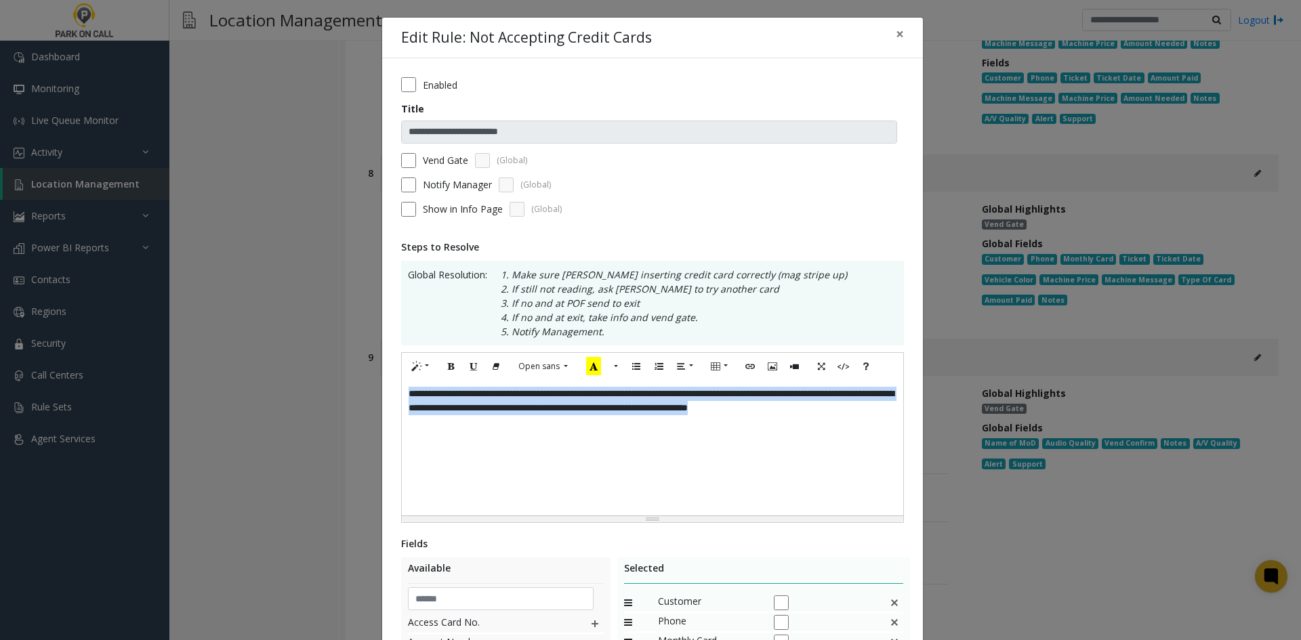
drag, startPoint x: 581, startPoint y: 465, endPoint x: 229, endPoint y: 222, distance: 427.6
click at [228, 224] on div "**********" at bounding box center [650, 320] width 1301 height 640
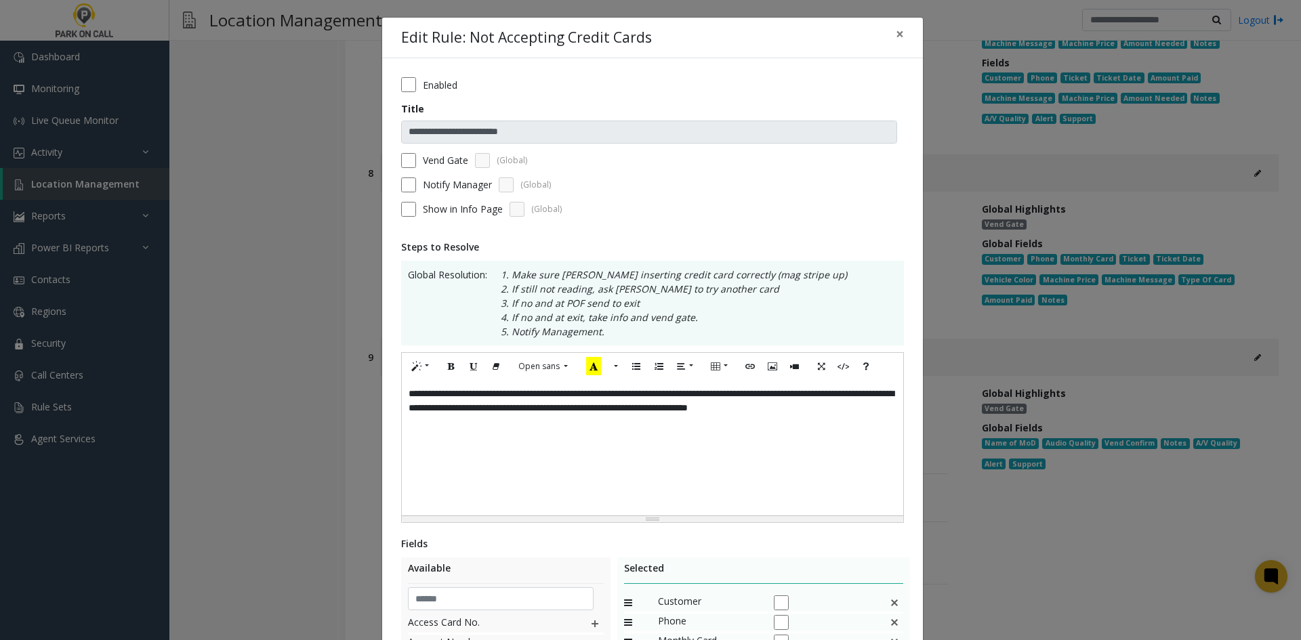
drag, startPoint x: 695, startPoint y: 539, endPoint x: 689, endPoint y: 548, distance: 10.7
click at [691, 547] on div "Fields" at bounding box center [652, 543] width 503 height 14
click at [646, 465] on div "**********" at bounding box center [652, 447] width 501 height 135
click at [447, 78] on label "Enabled" at bounding box center [440, 85] width 35 height 14
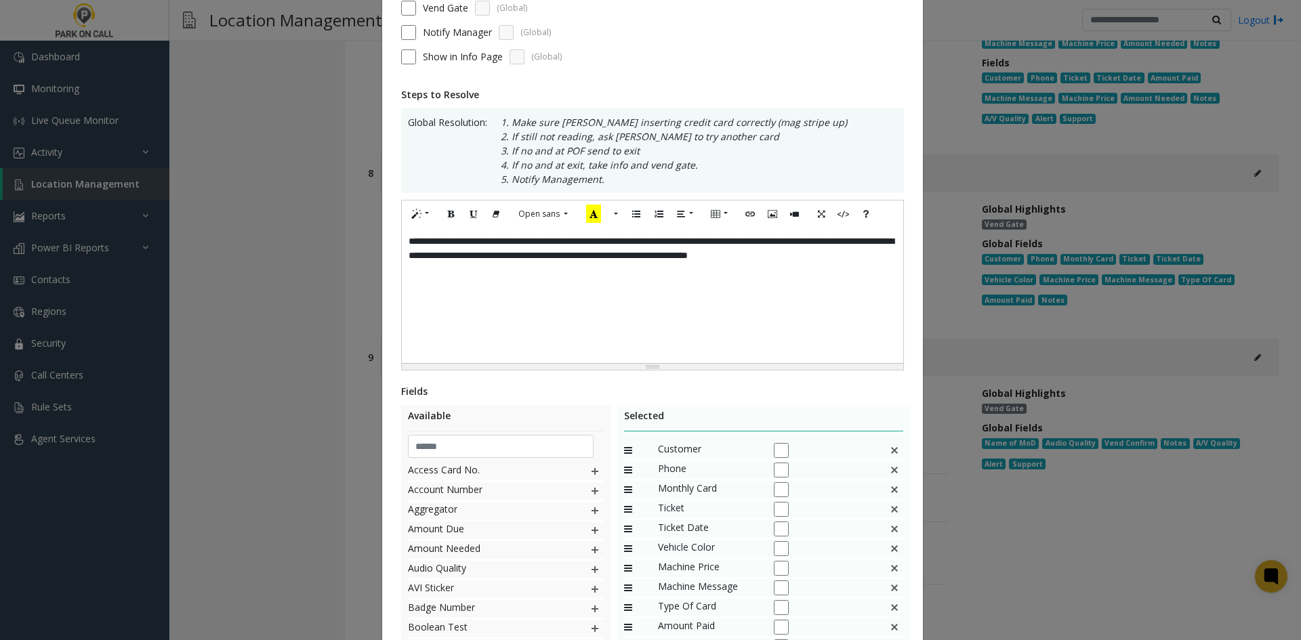
scroll to position [282, 0]
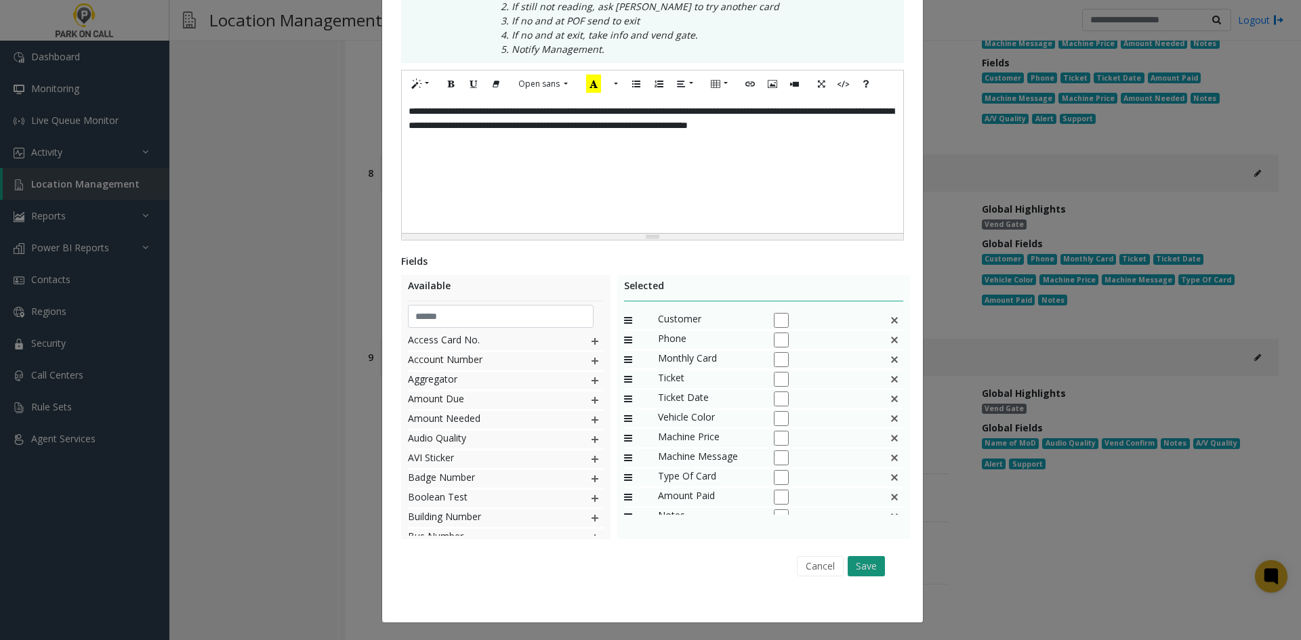
click at [859, 564] on button "Save" at bounding box center [865, 566] width 37 height 20
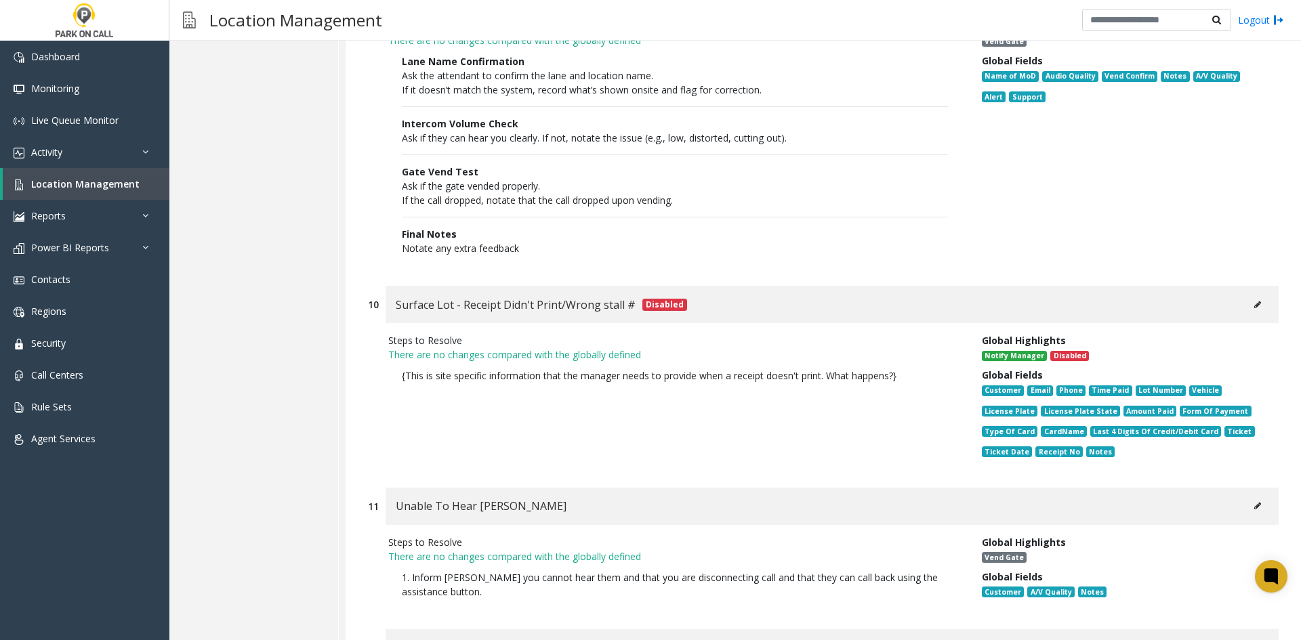
scroll to position [11537, 0]
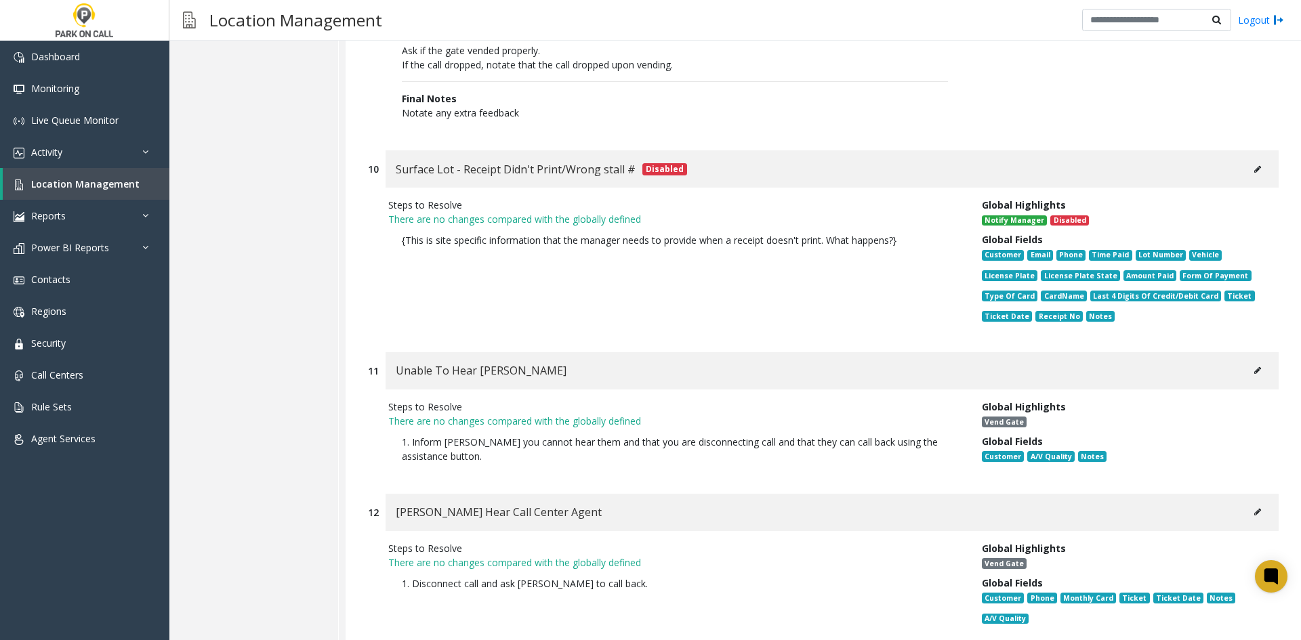
click at [1246, 360] on button at bounding box center [1257, 370] width 22 height 20
type input "**********"
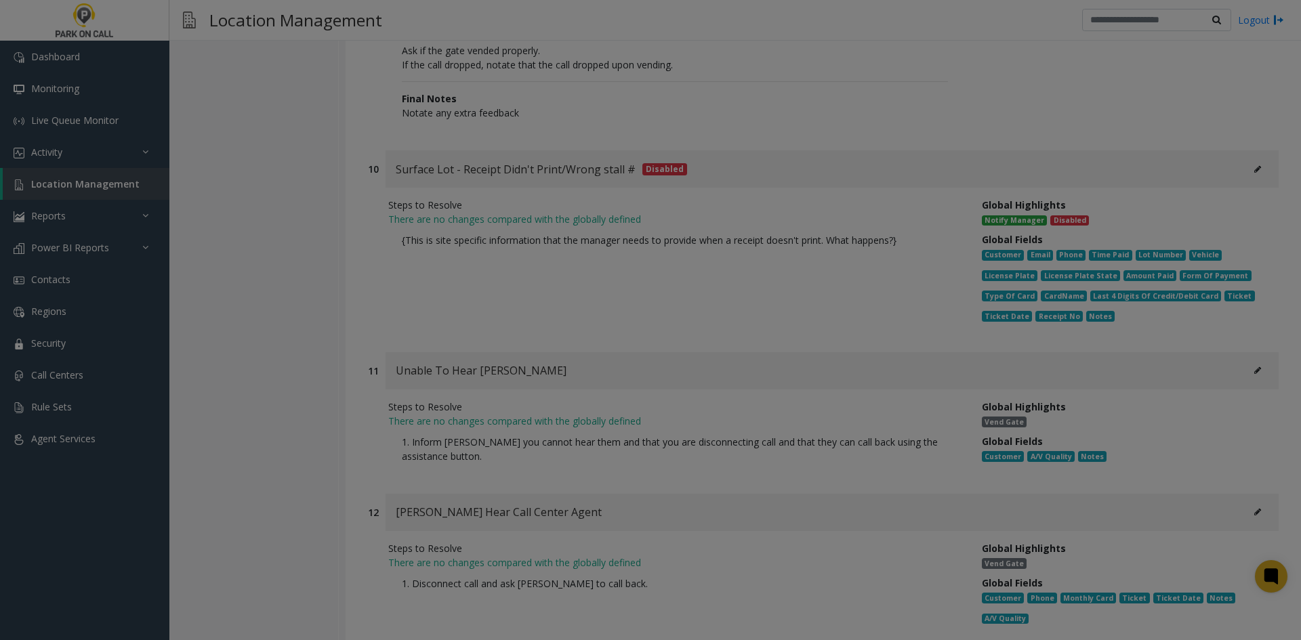
scroll to position [0, 0]
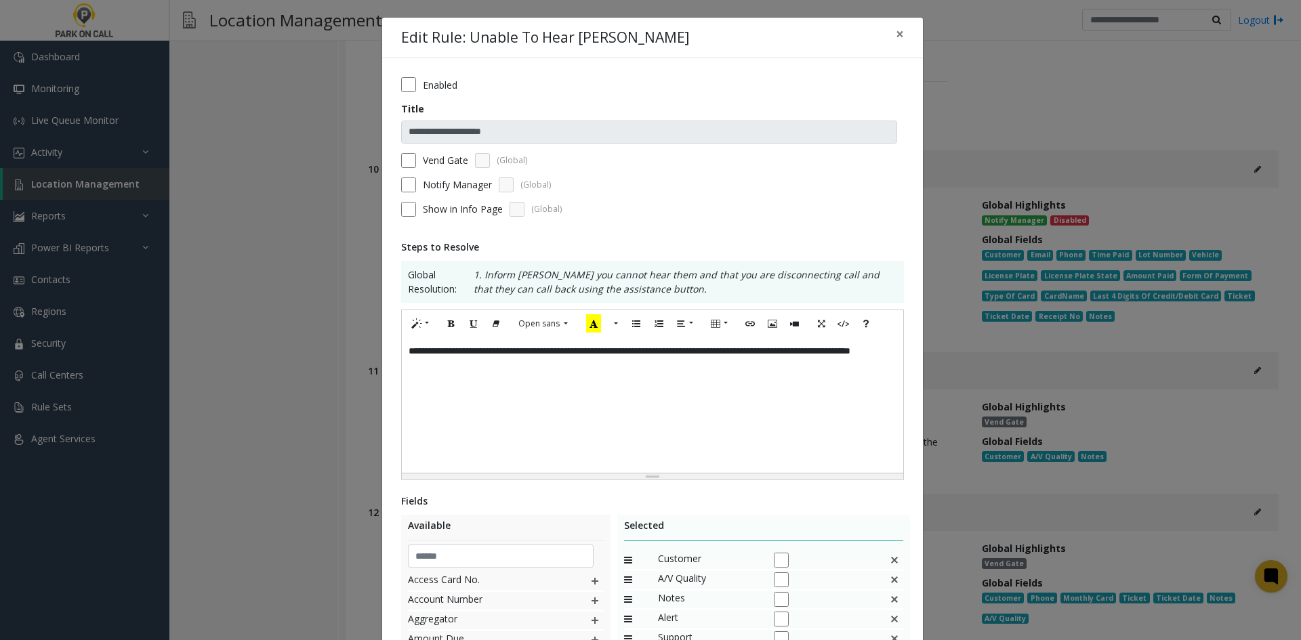
click at [430, 154] on label "Vend Gate" at bounding box center [445, 160] width 45 height 14
drag, startPoint x: 564, startPoint y: 377, endPoint x: 383, endPoint y: 323, distance: 188.8
click at [383, 323] on div "**********" at bounding box center [652, 460] width 541 height 804
